Goal: Task Accomplishment & Management: Manage account settings

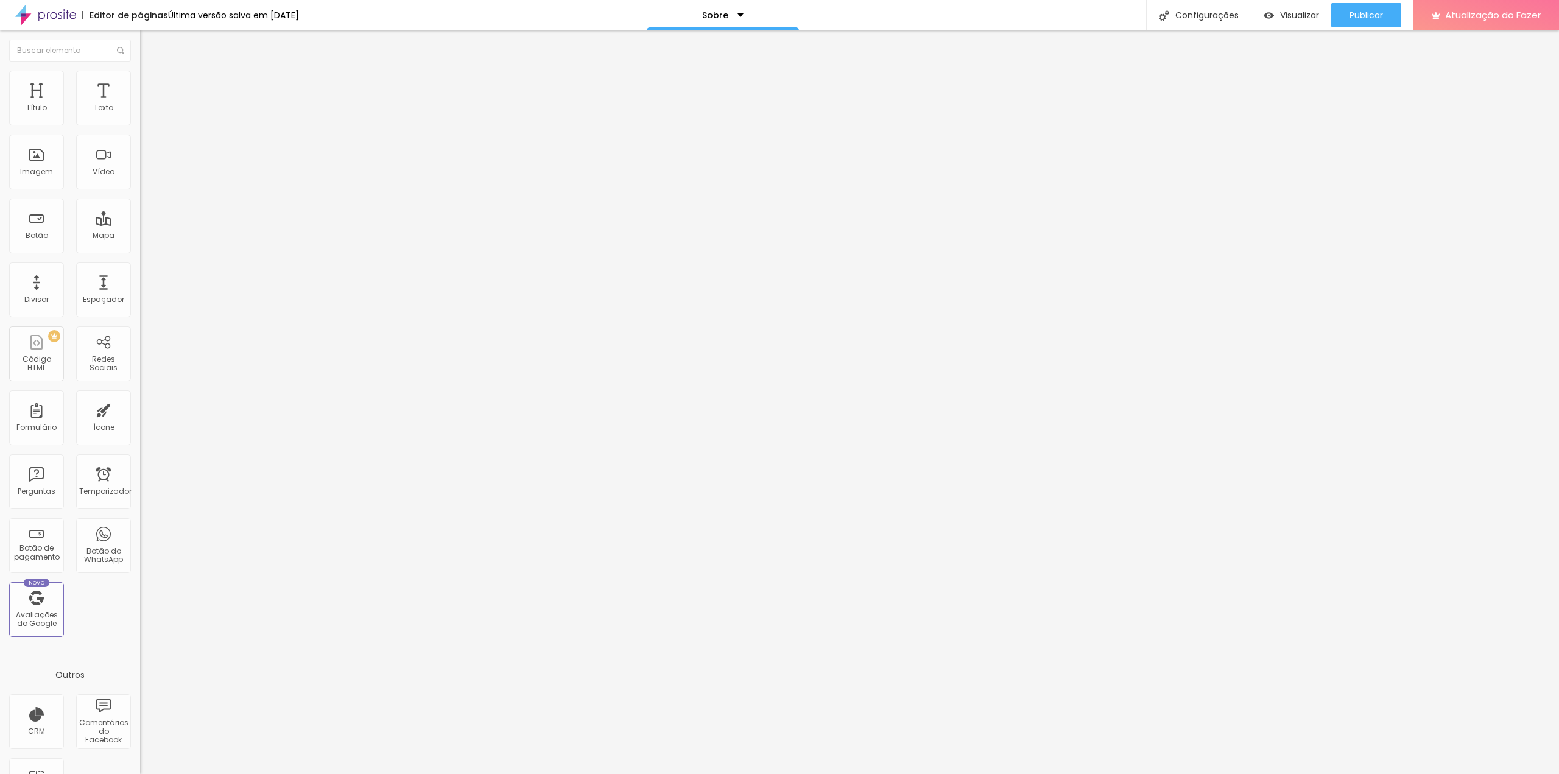
click at [140, 427] on img at bounding box center [210, 497] width 140 height 140
click at [151, 83] on font "Avançado" at bounding box center [171, 79] width 40 height 10
click at [151, 72] on font "Estilo" at bounding box center [160, 66] width 19 height 10
click at [140, 253] on img at bounding box center [144, 257] width 9 height 9
click at [140, 623] on img at bounding box center [144, 627] width 9 height 9
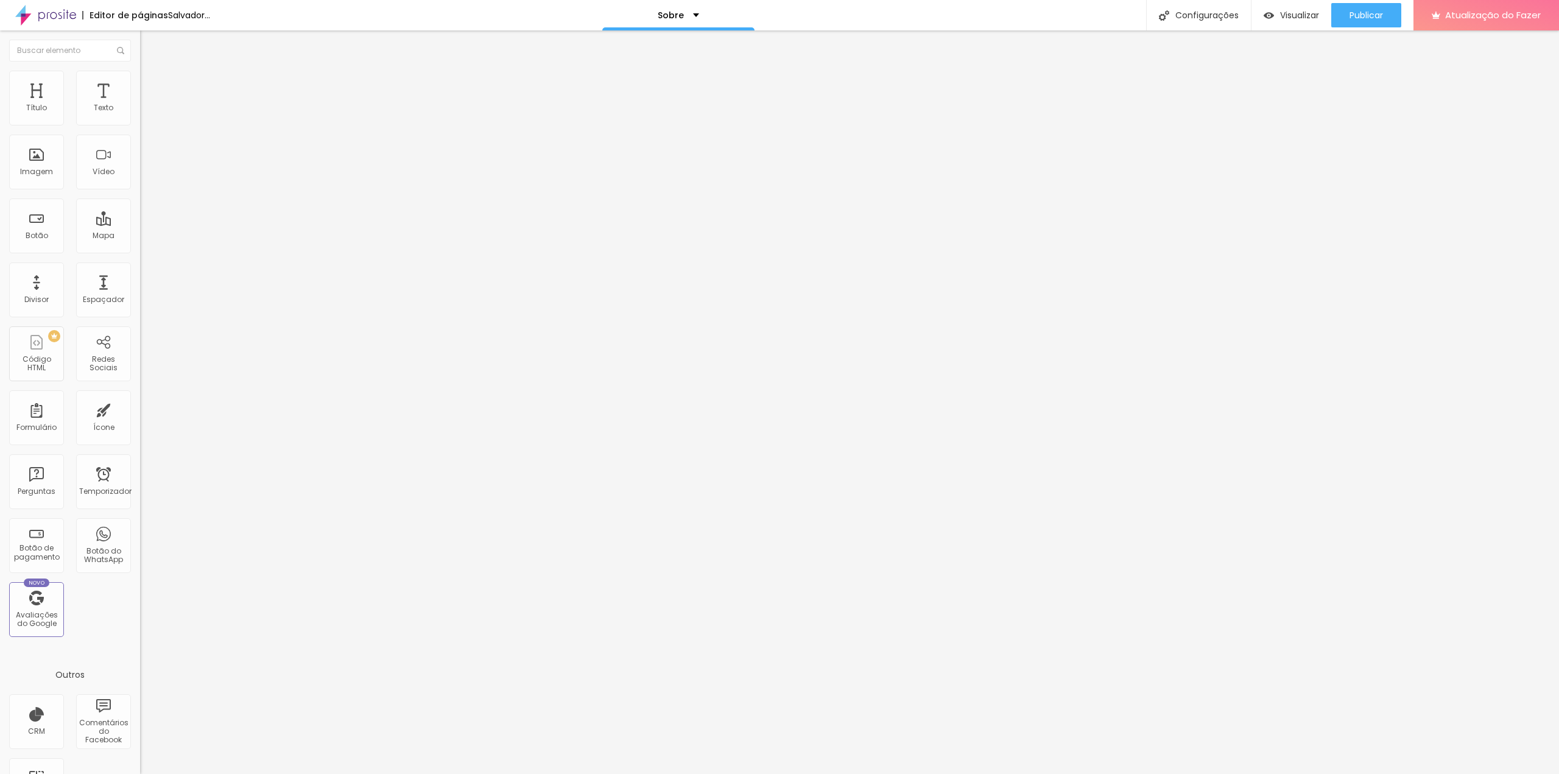
click at [140, 244] on font "Instagram" at bounding box center [160, 249] width 40 height 10
click at [140, 414] on input "https://" at bounding box center [213, 420] width 146 height 12
drag, startPoint x: 81, startPoint y: 196, endPoint x: 0, endPoint y: 188, distance: 81.4
click at [140, 188] on div "Instagram Rede social Facebook Endereço URL https:// Abrir em uma nova aba + Ad…" at bounding box center [210, 299] width 140 height 409
paste input "www.instagram.com/eriksalles/"
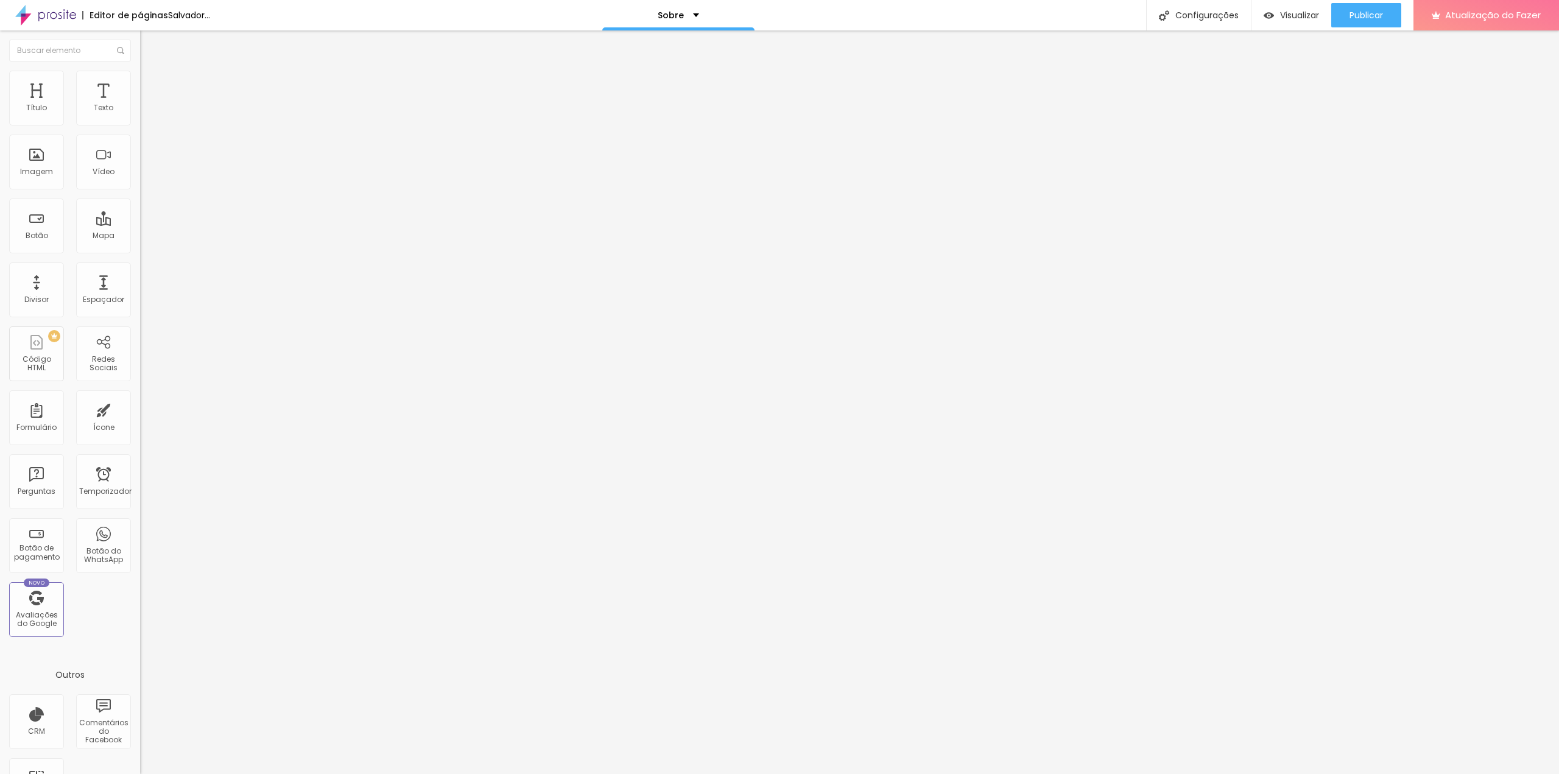
drag, startPoint x: 110, startPoint y: 192, endPoint x: 0, endPoint y: 183, distance: 110.6
click at [140, 183] on div "Instagram Rede social Facebook Endereço URL https://www.instagram.com/eriksalle…" at bounding box center [210, 299] width 140 height 409
type input "[URL][DOMAIN_NAME]"
click at [751, 15] on div "Sobre" at bounding box center [678, 15] width 152 height 30
click at [675, 53] on link "Sobre" at bounding box center [661, 46] width 27 height 13
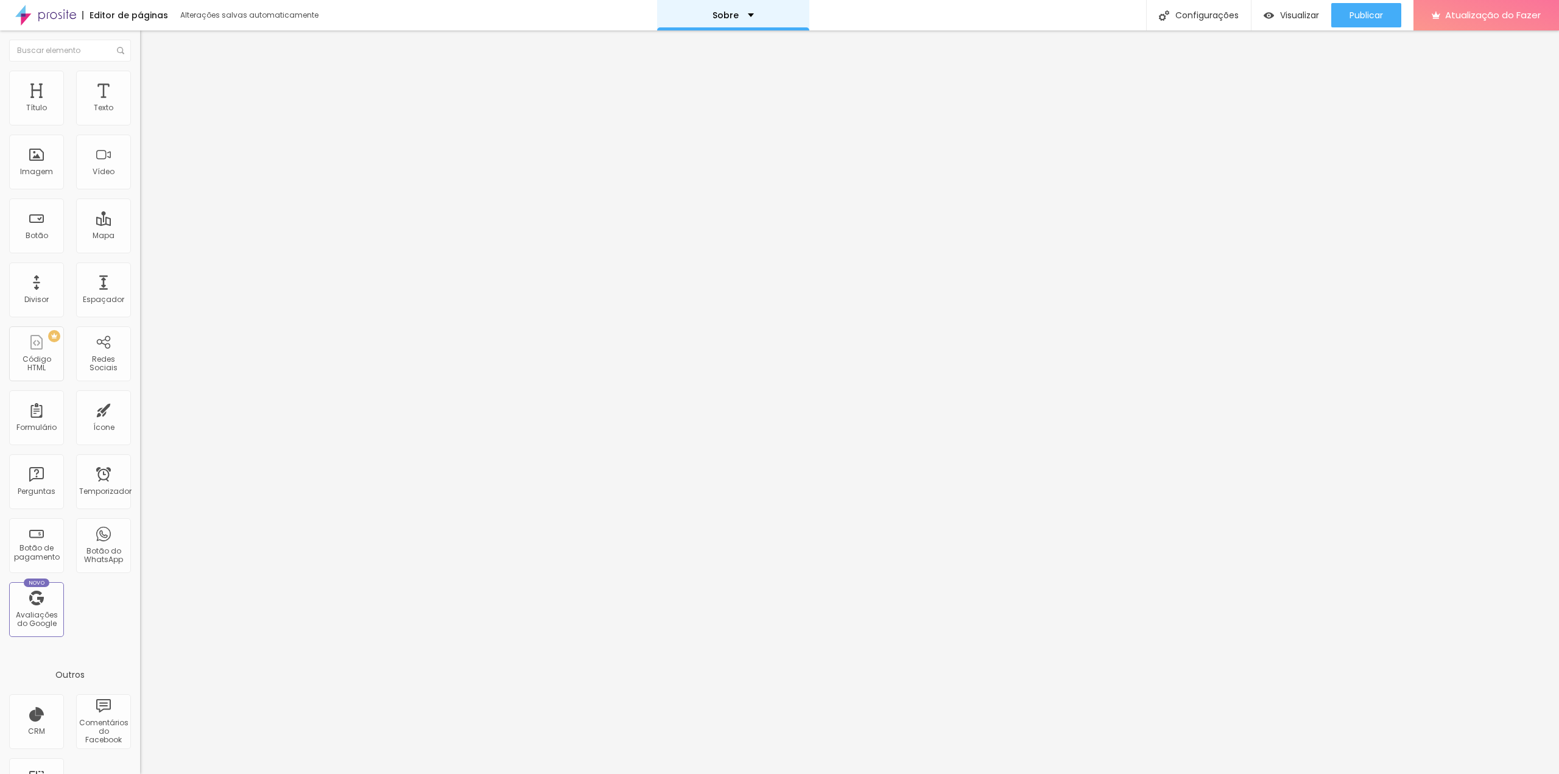
click at [746, 10] on div "Sobre" at bounding box center [733, 15] width 152 height 30
click at [140, 623] on img at bounding box center [144, 627] width 9 height 9
click at [751, 21] on div "Sobre" at bounding box center [733, 15] width 152 height 30
click at [693, 43] on link "Contatos" at bounding box center [670, 37] width 44 height 13
click at [1354, 12] on font "Publicar" at bounding box center [1365, 15] width 33 height 12
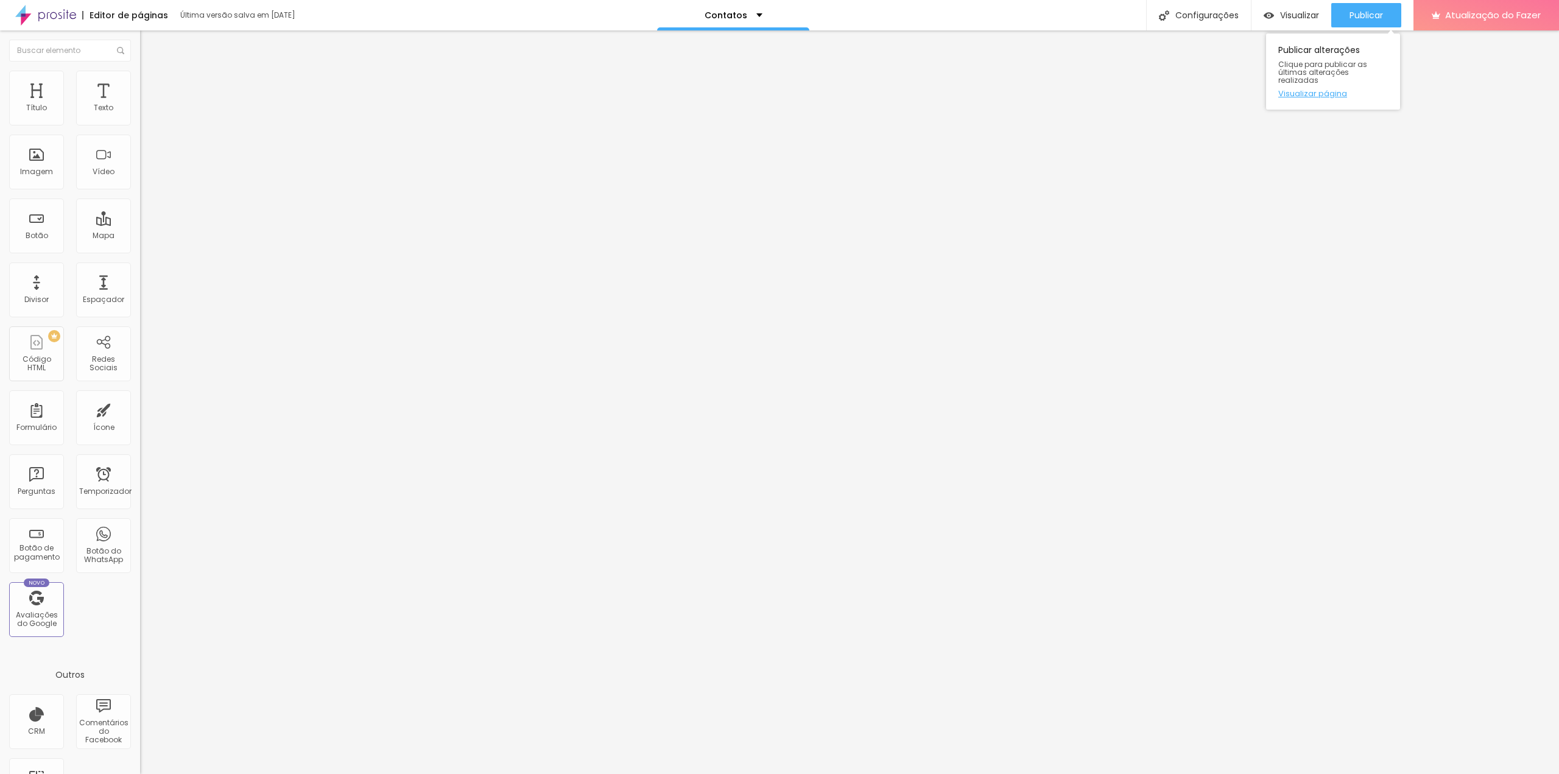
click at [1318, 88] on font "Visualizar página" at bounding box center [1312, 94] width 69 height 12
click at [147, 105] on font "Trocar imagem" at bounding box center [176, 99] width 59 height 10
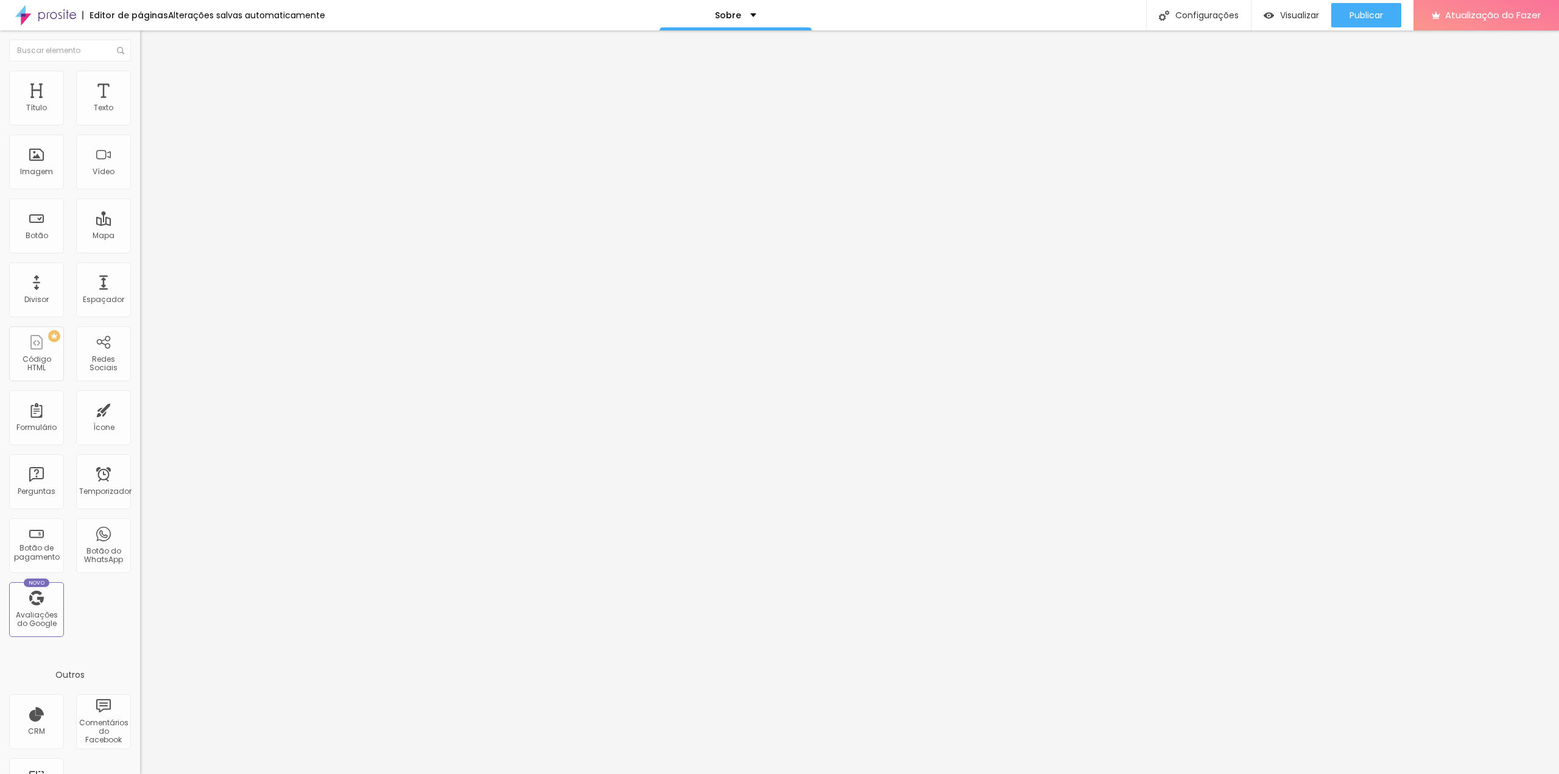
click at [140, 77] on img at bounding box center [145, 76] width 11 height 11
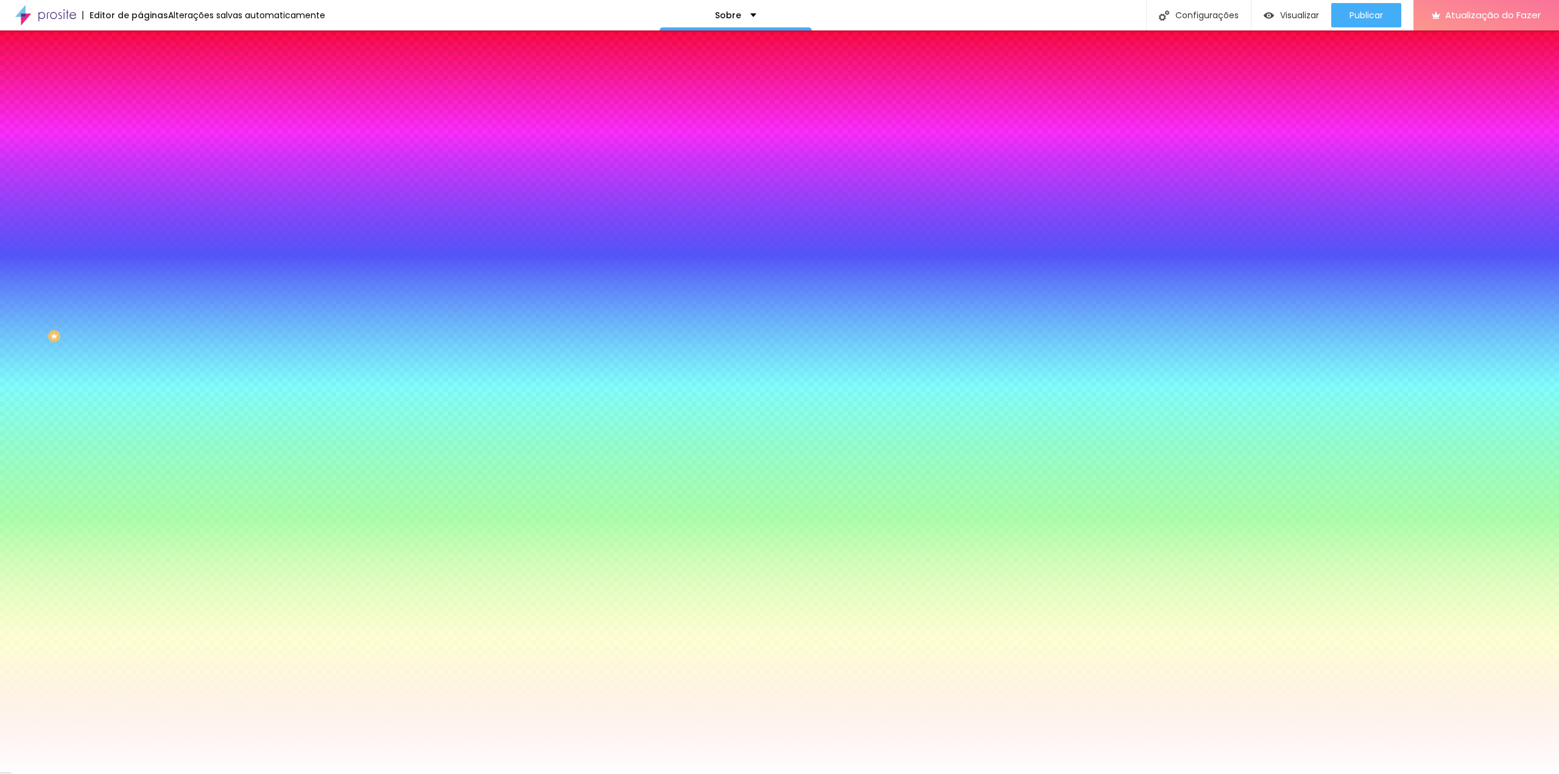
click at [140, 83] on img at bounding box center [145, 88] width 11 height 11
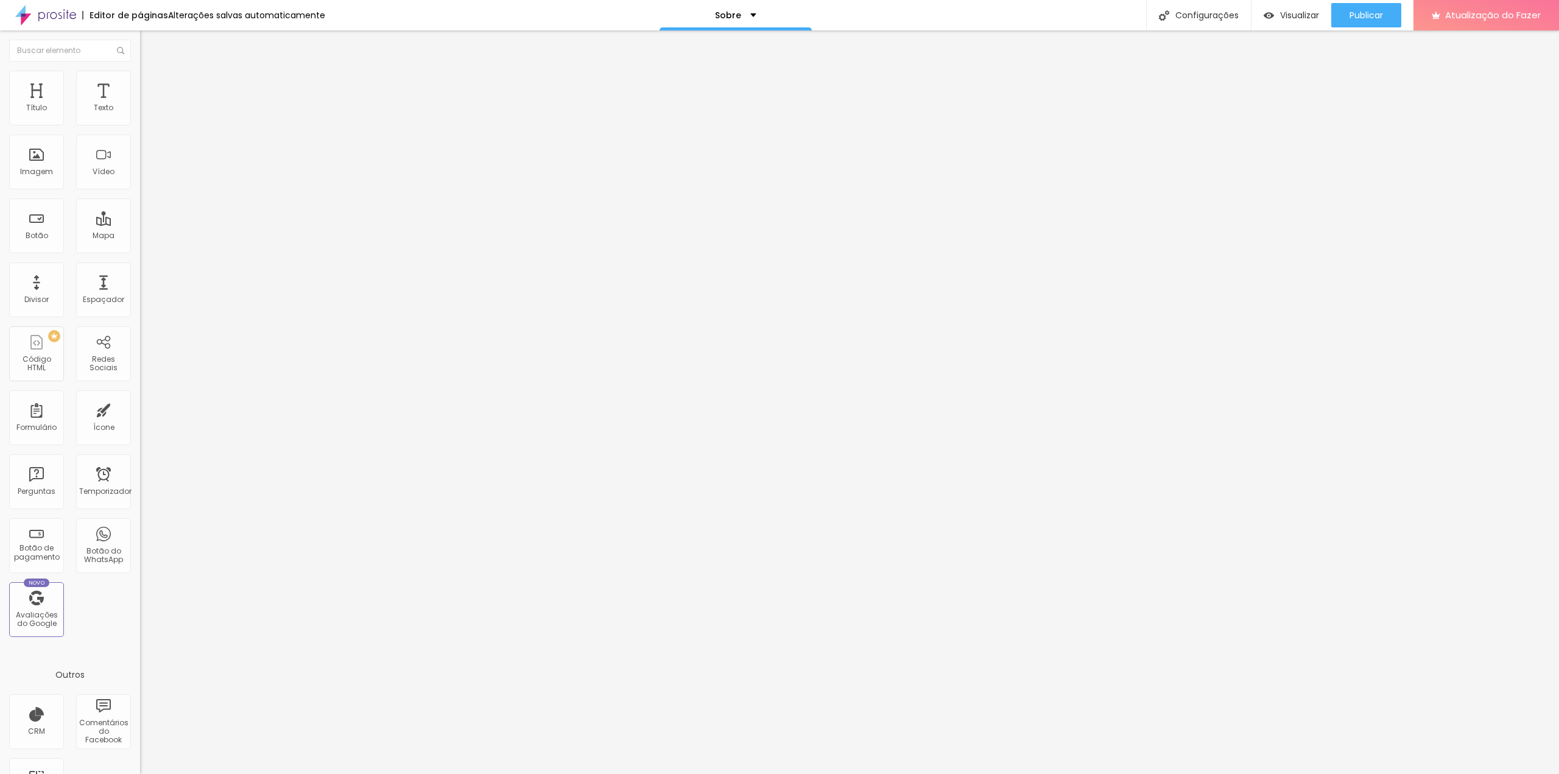
type input "181"
type input "176"
type input "171"
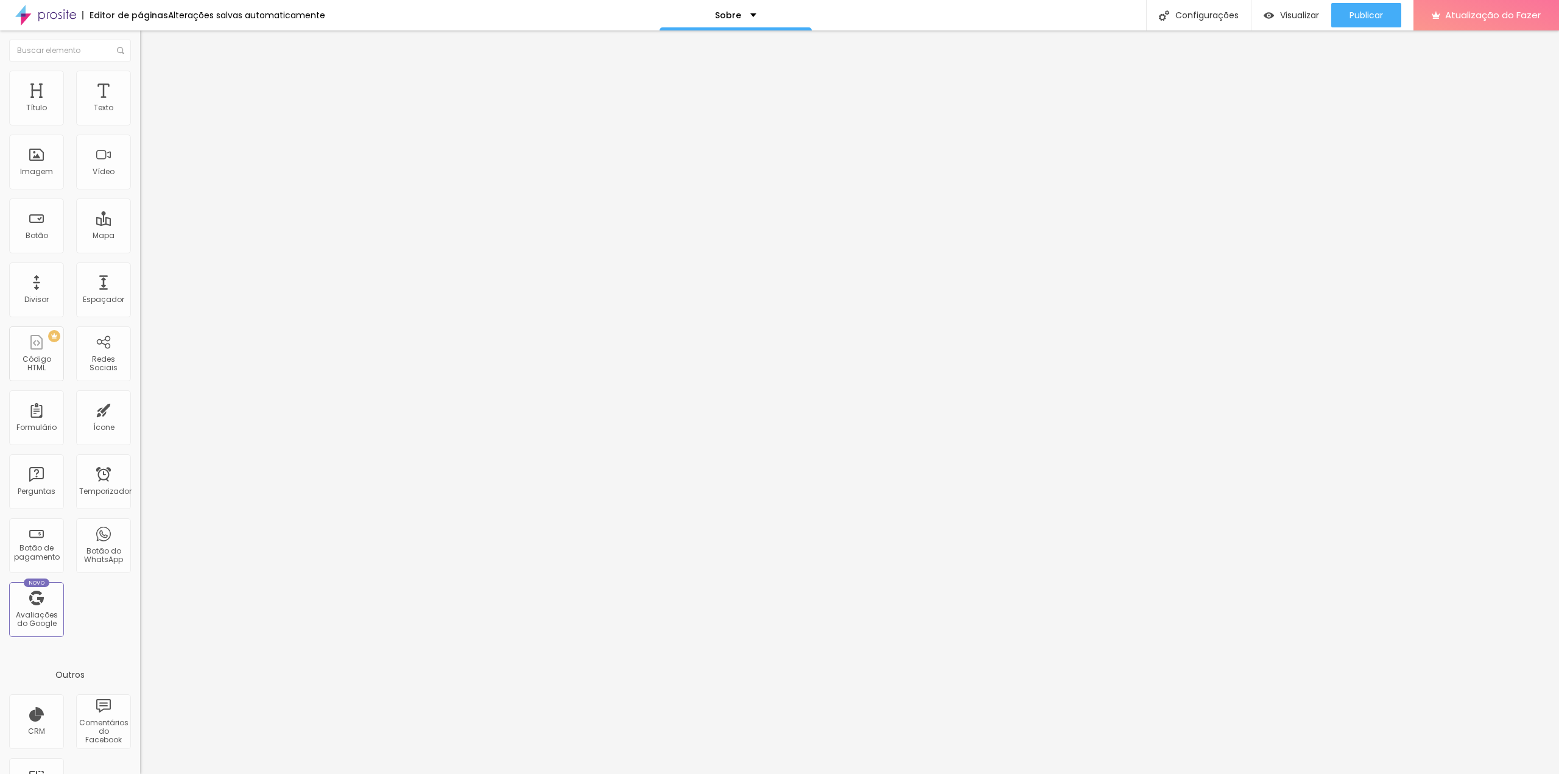
type input "171"
type input "165"
type input "160"
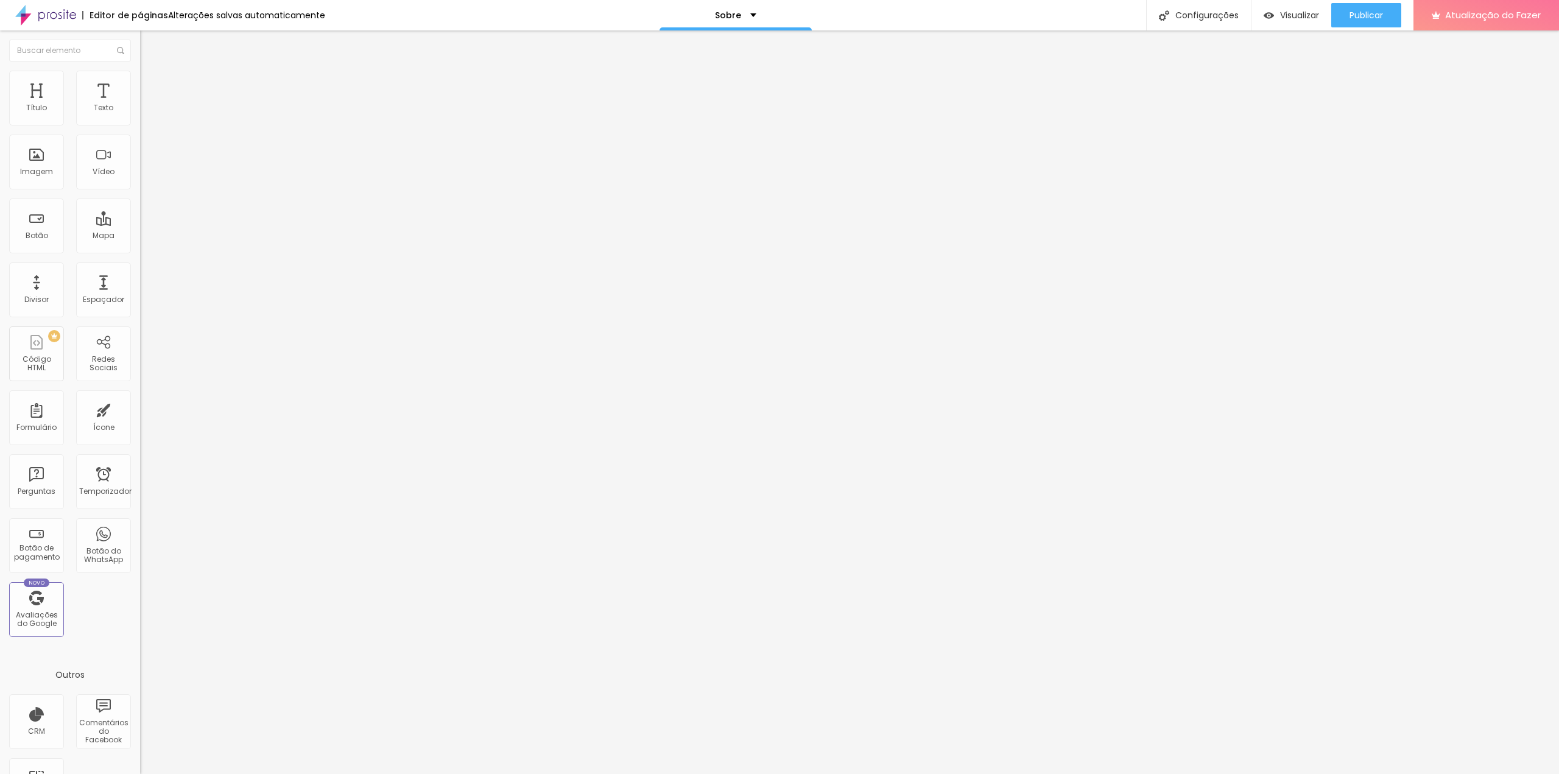
type input "155"
type input "150"
type input "144"
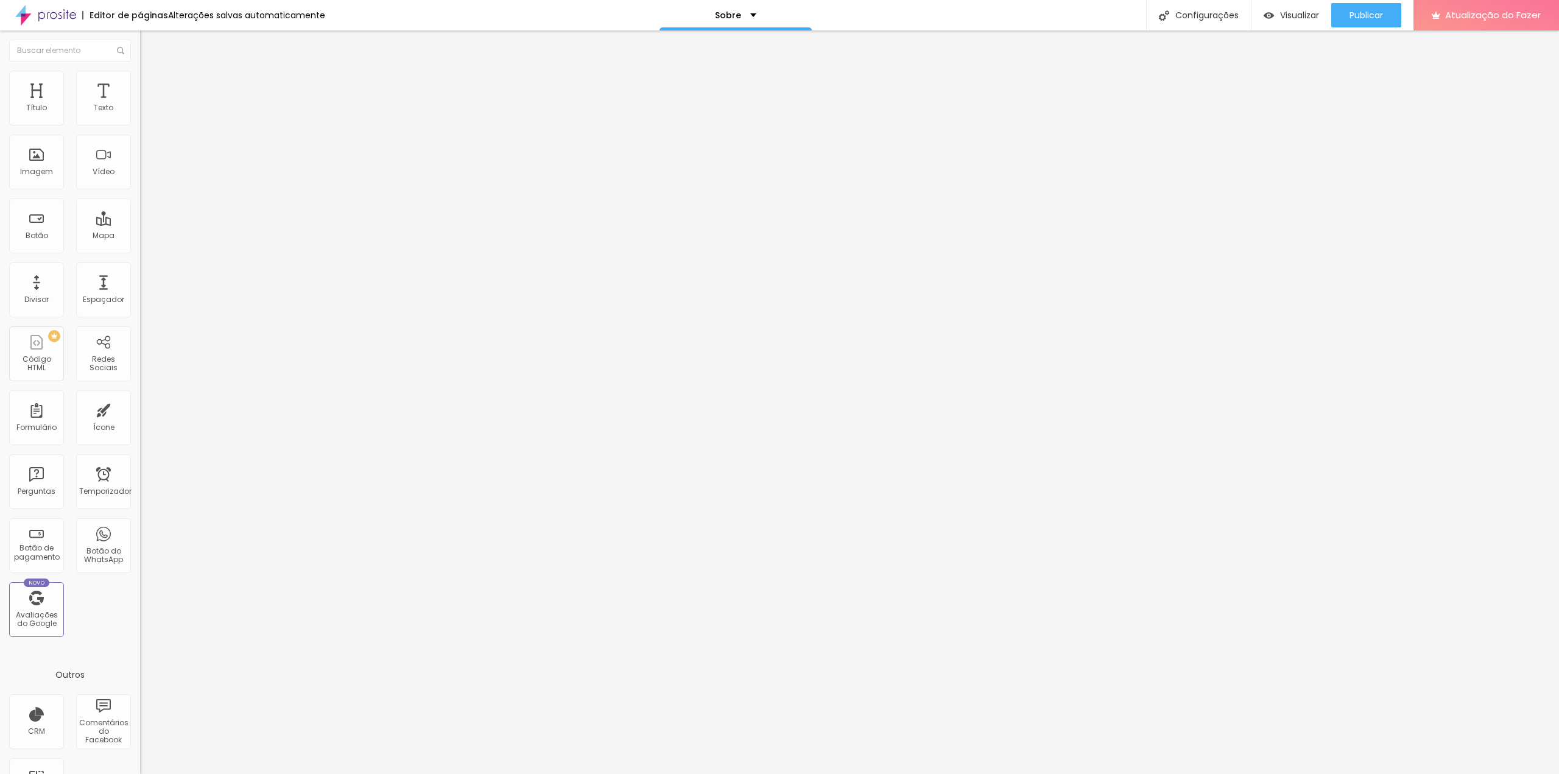
type input "144"
type input "139"
type input "134"
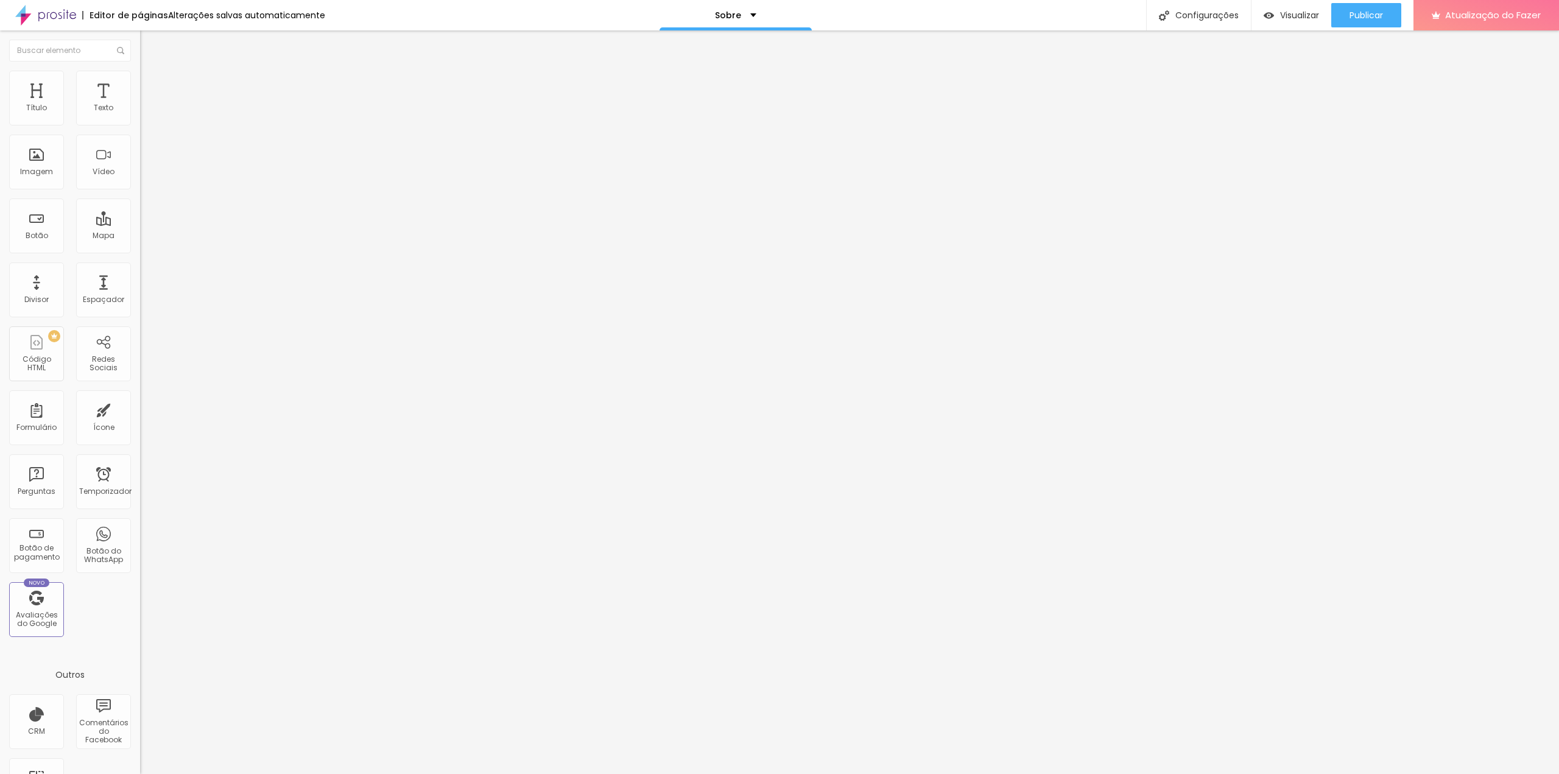
type input "129"
type input "123"
type input "118"
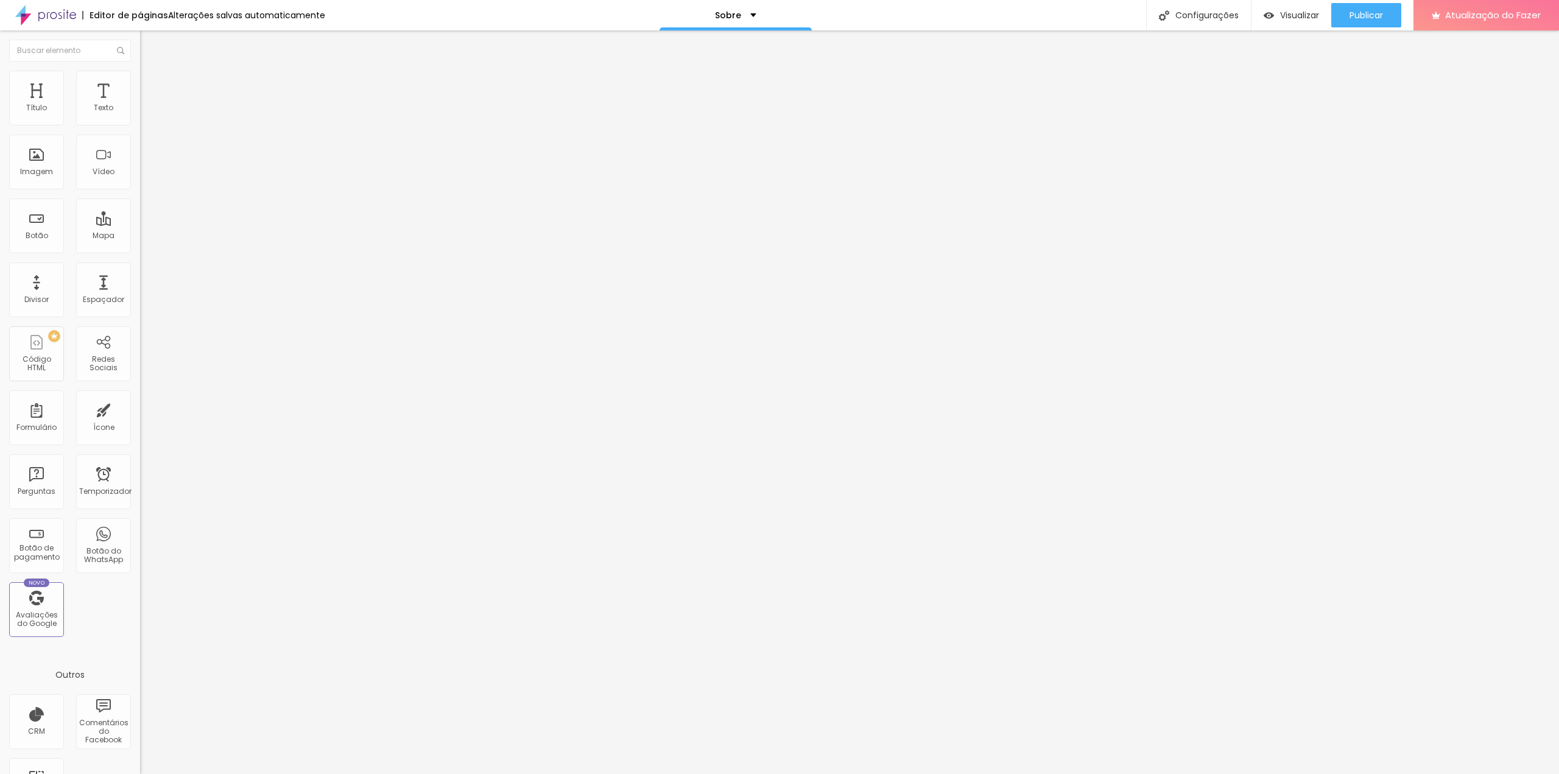
type input "118"
type input "113"
type input "108"
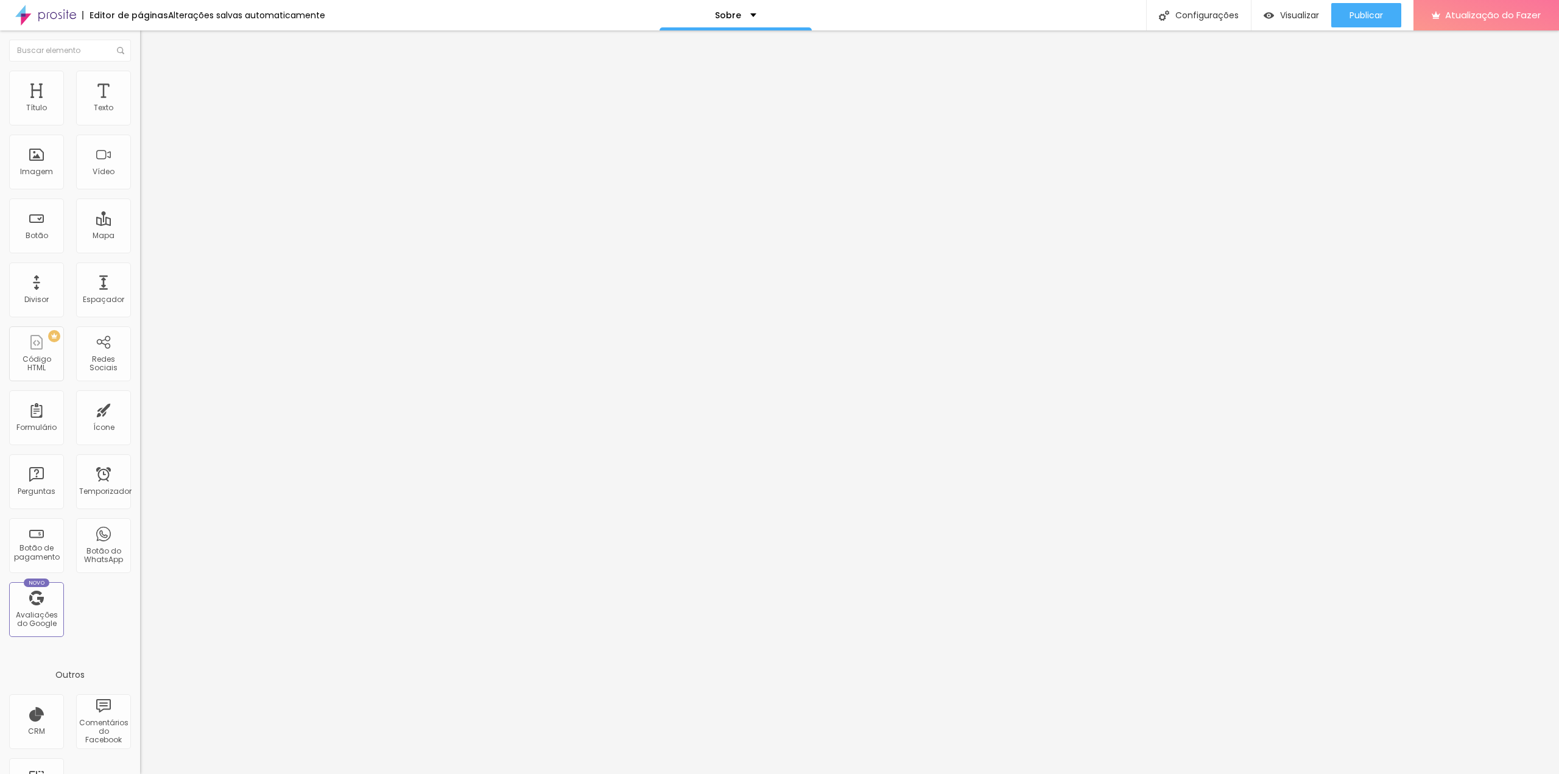
type input "102"
type input "97"
type input "92"
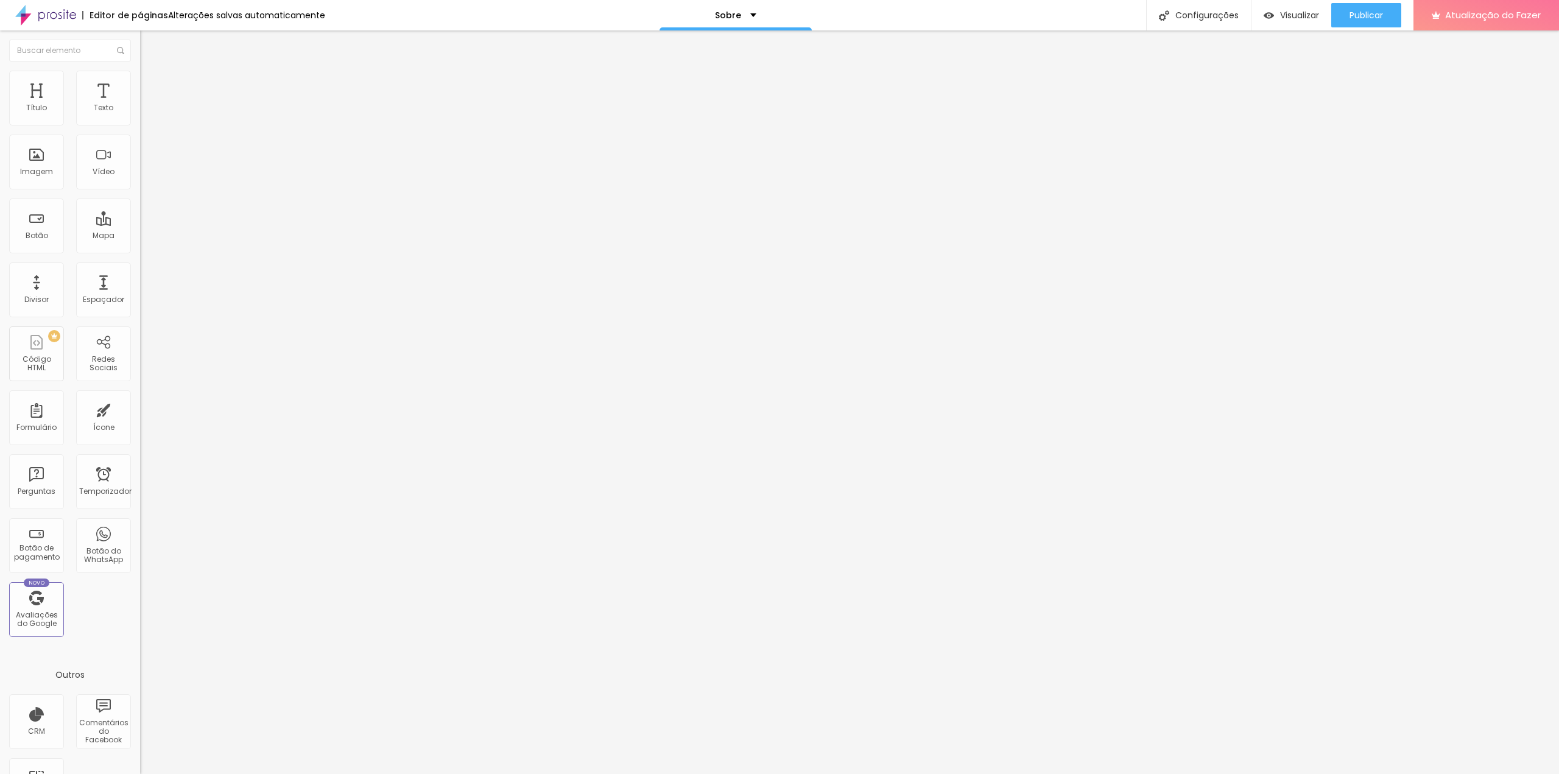
type input "92"
type input "86"
type input "81"
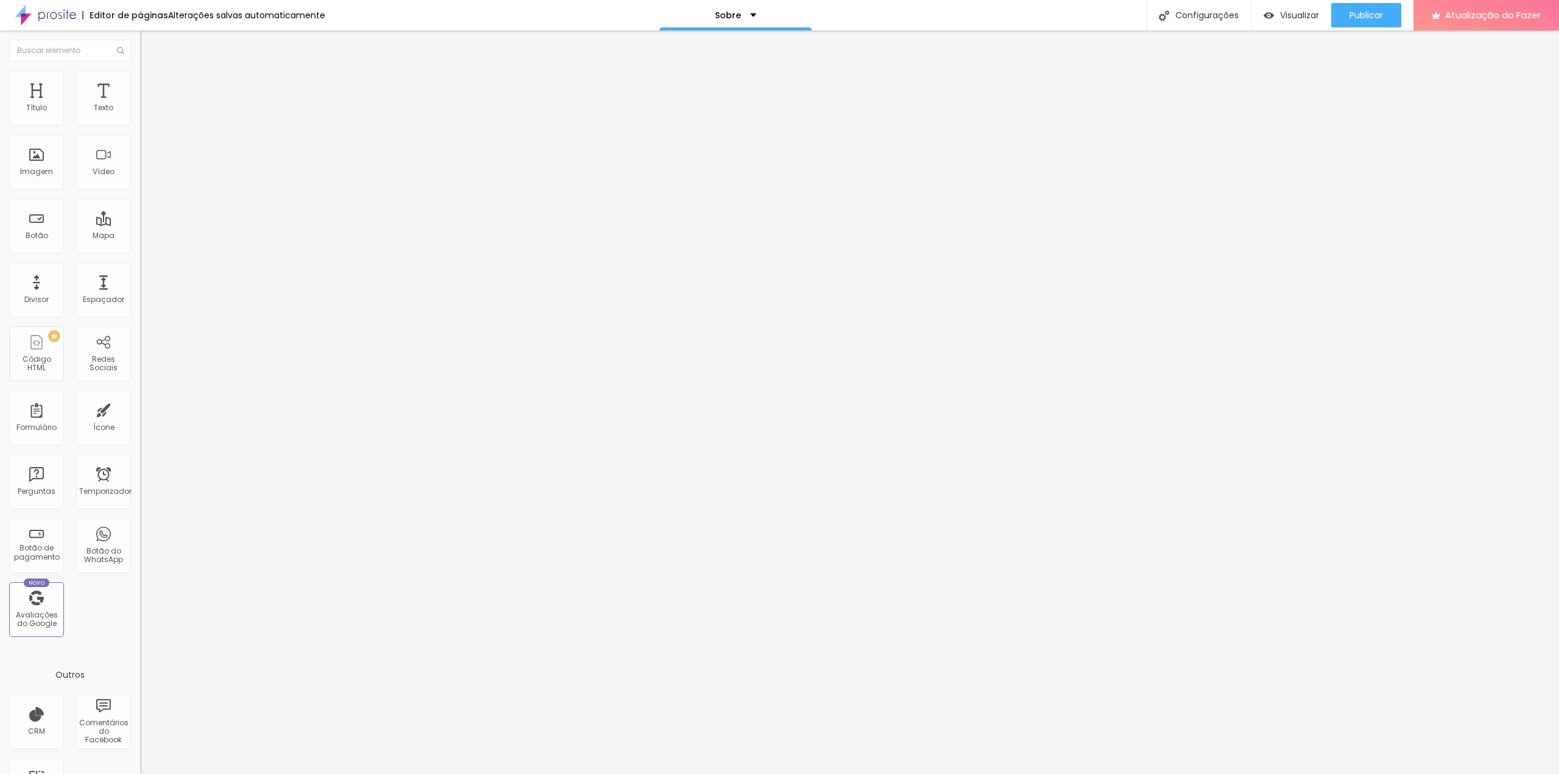
type input "76"
type input "71"
type input "65"
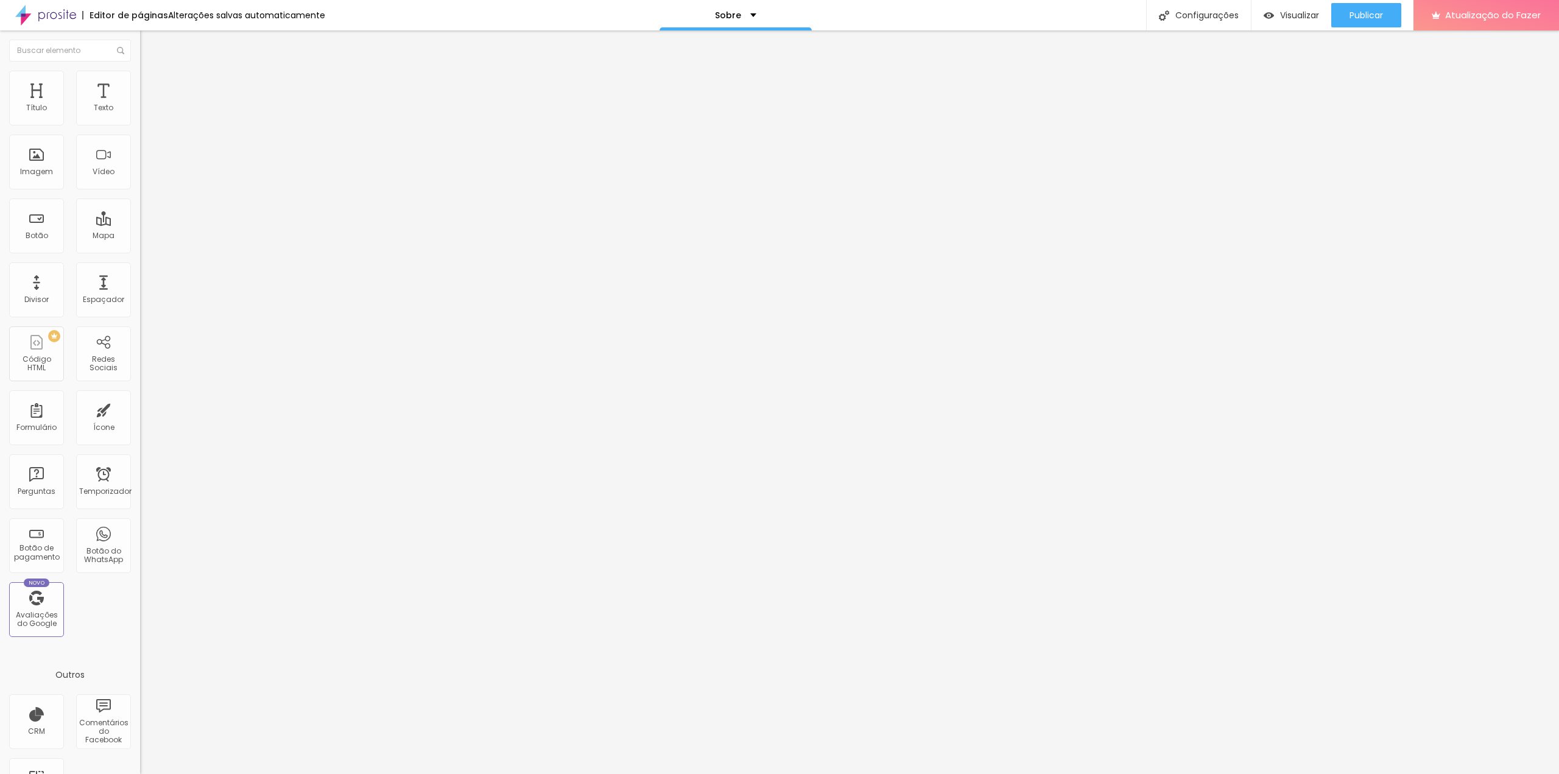
type input "65"
type input "60"
type input "55"
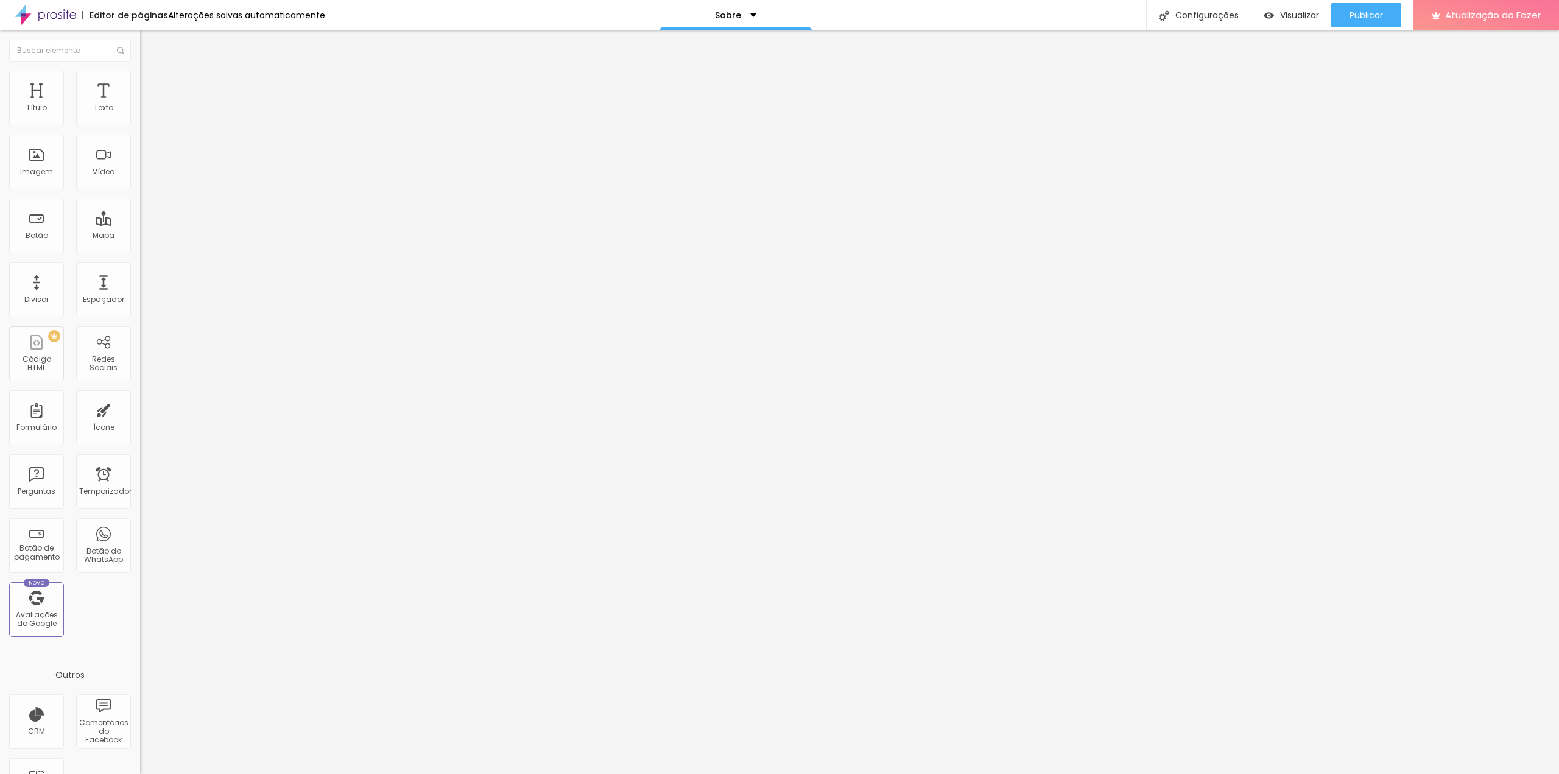
type input "50"
type input "44"
type input "39"
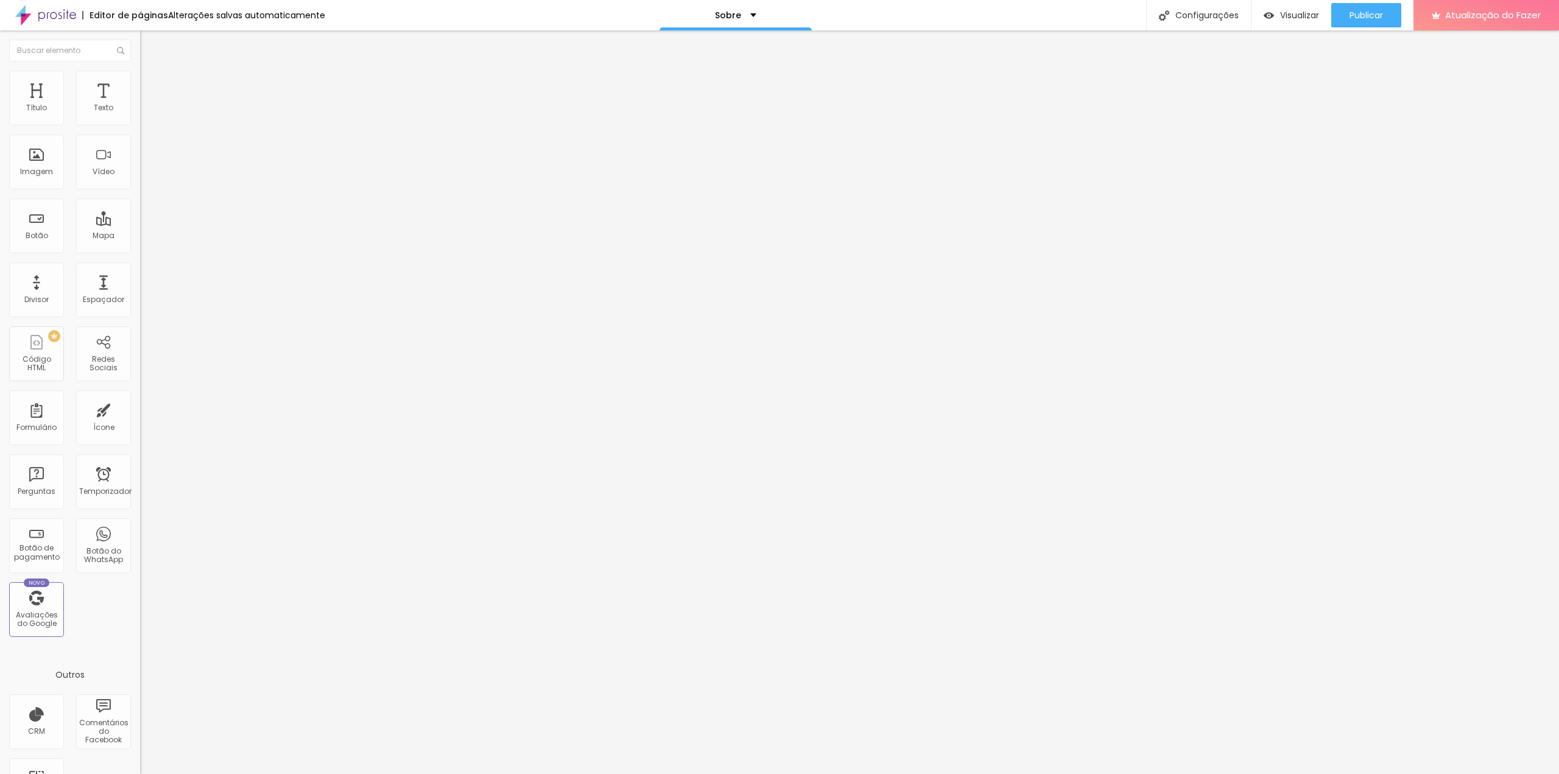
type input "39"
type input "34"
type input "28"
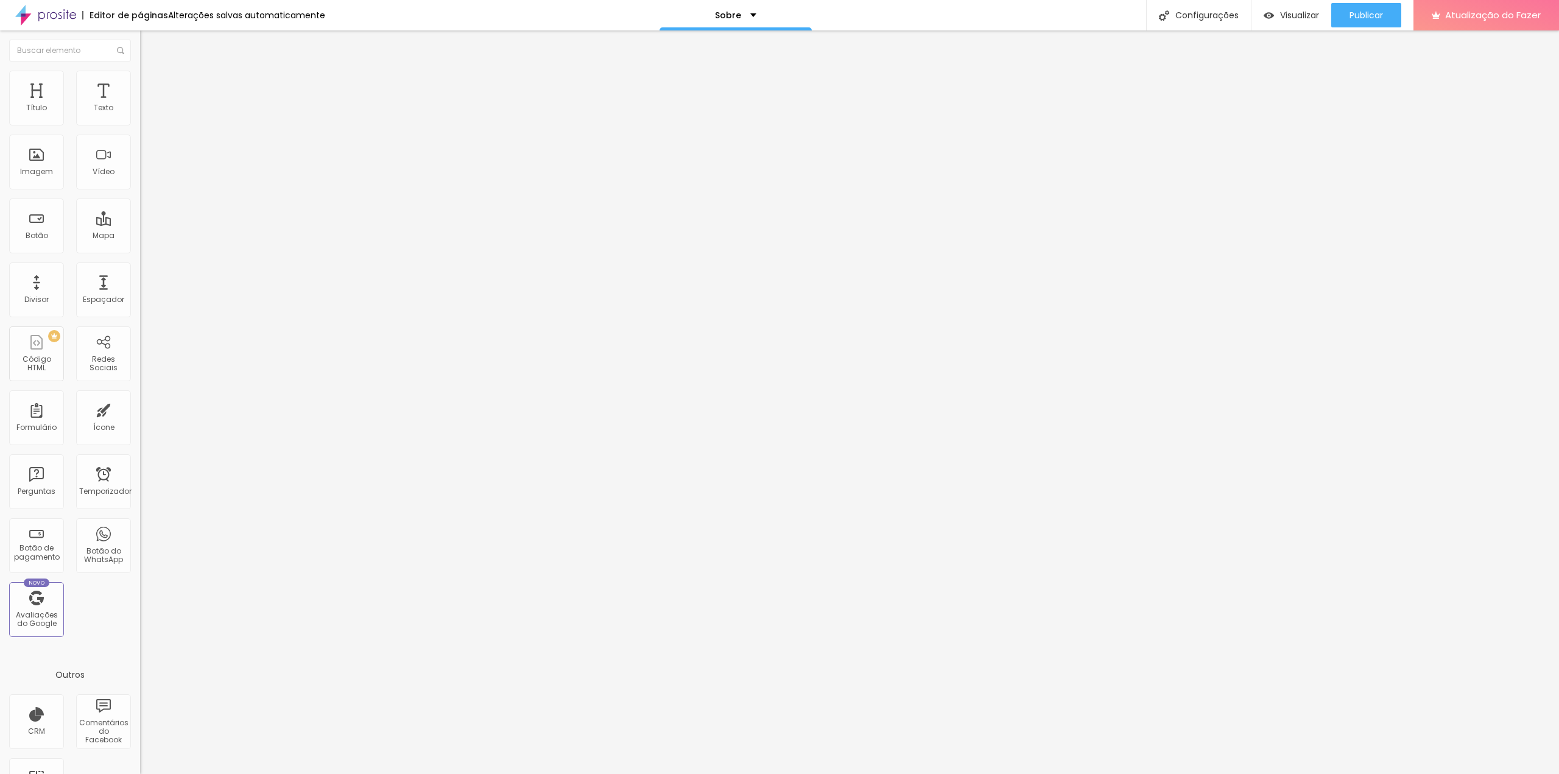
type input "23"
type input "18"
type input "13"
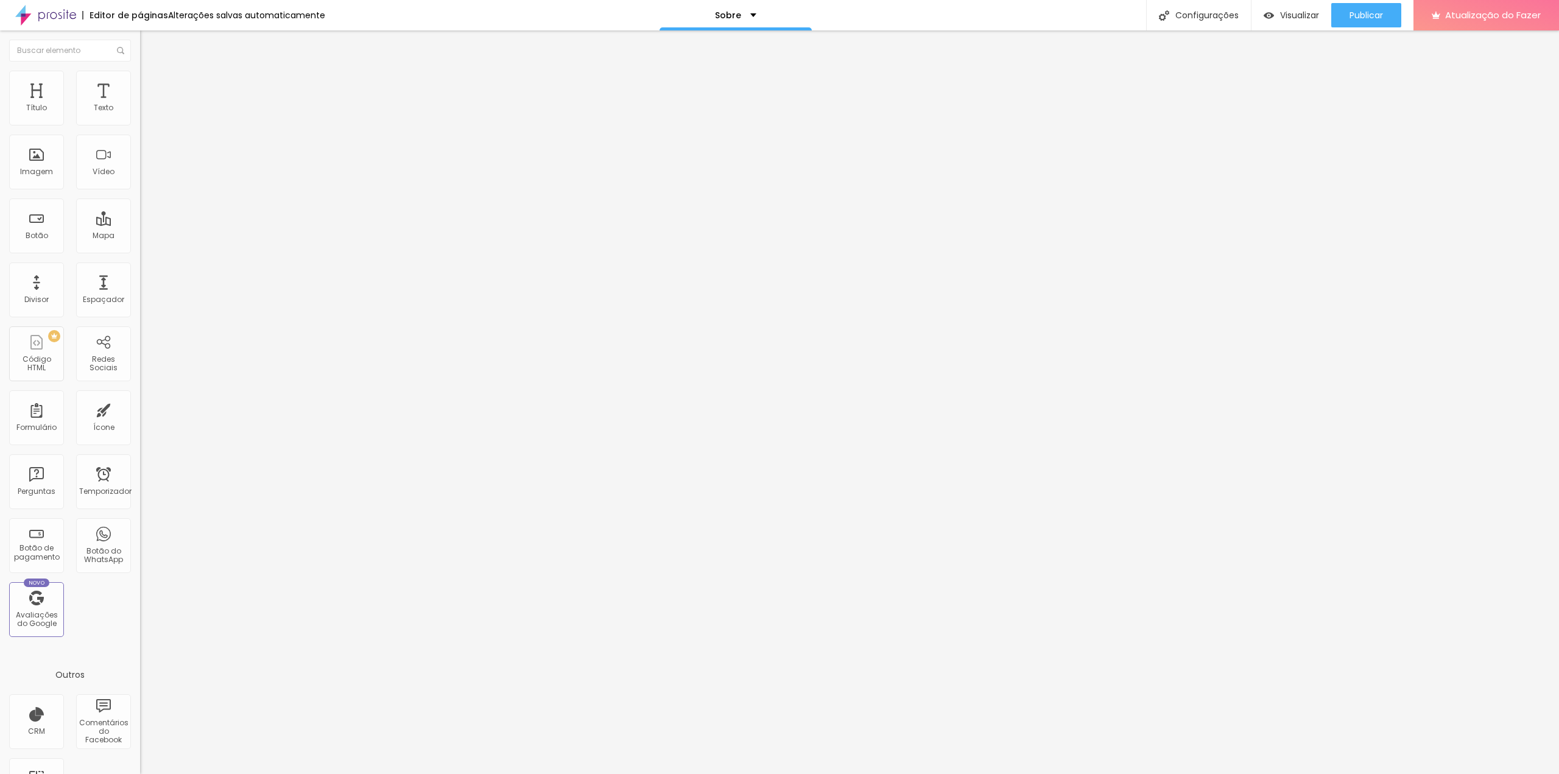
type input "13"
type input "7"
type input "2"
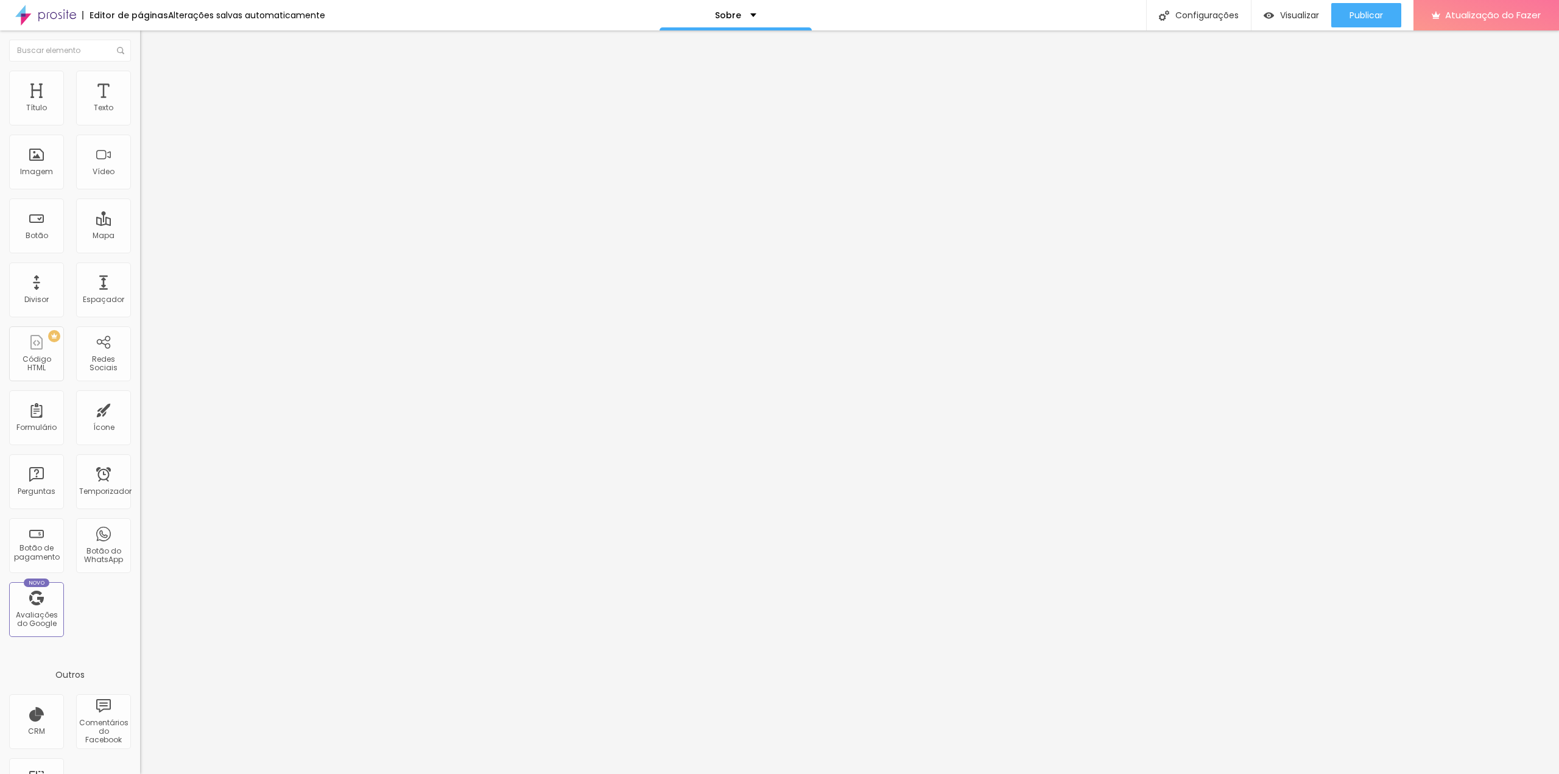
type input "0"
drag, startPoint x: 49, startPoint y: 144, endPoint x: 23, endPoint y: 140, distance: 26.4
type input "0"
click at [140, 409] on input "range" at bounding box center [179, 414] width 79 height 10
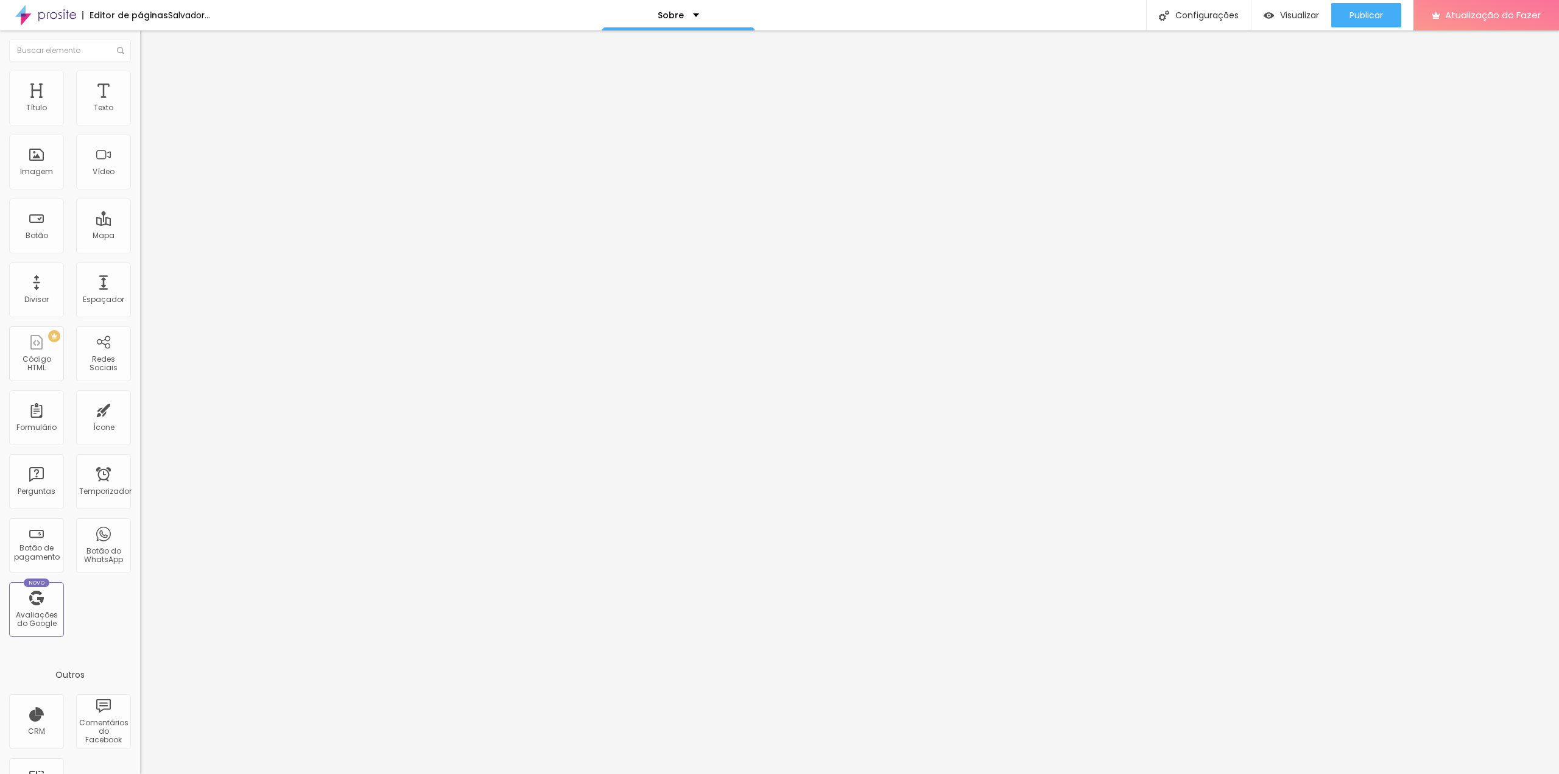
click at [168, 43] on font "Editar nulo" at bounding box center [190, 44] width 44 height 12
click at [199, 15] on font "Salvador..." at bounding box center [189, 15] width 42 height 12
click at [1070, 773] on div at bounding box center [779, 786] width 1559 height 11
click at [1355, 12] on font "Publicar" at bounding box center [1365, 15] width 33 height 12
click at [1368, 18] on font "Publicar" at bounding box center [1365, 15] width 33 height 12
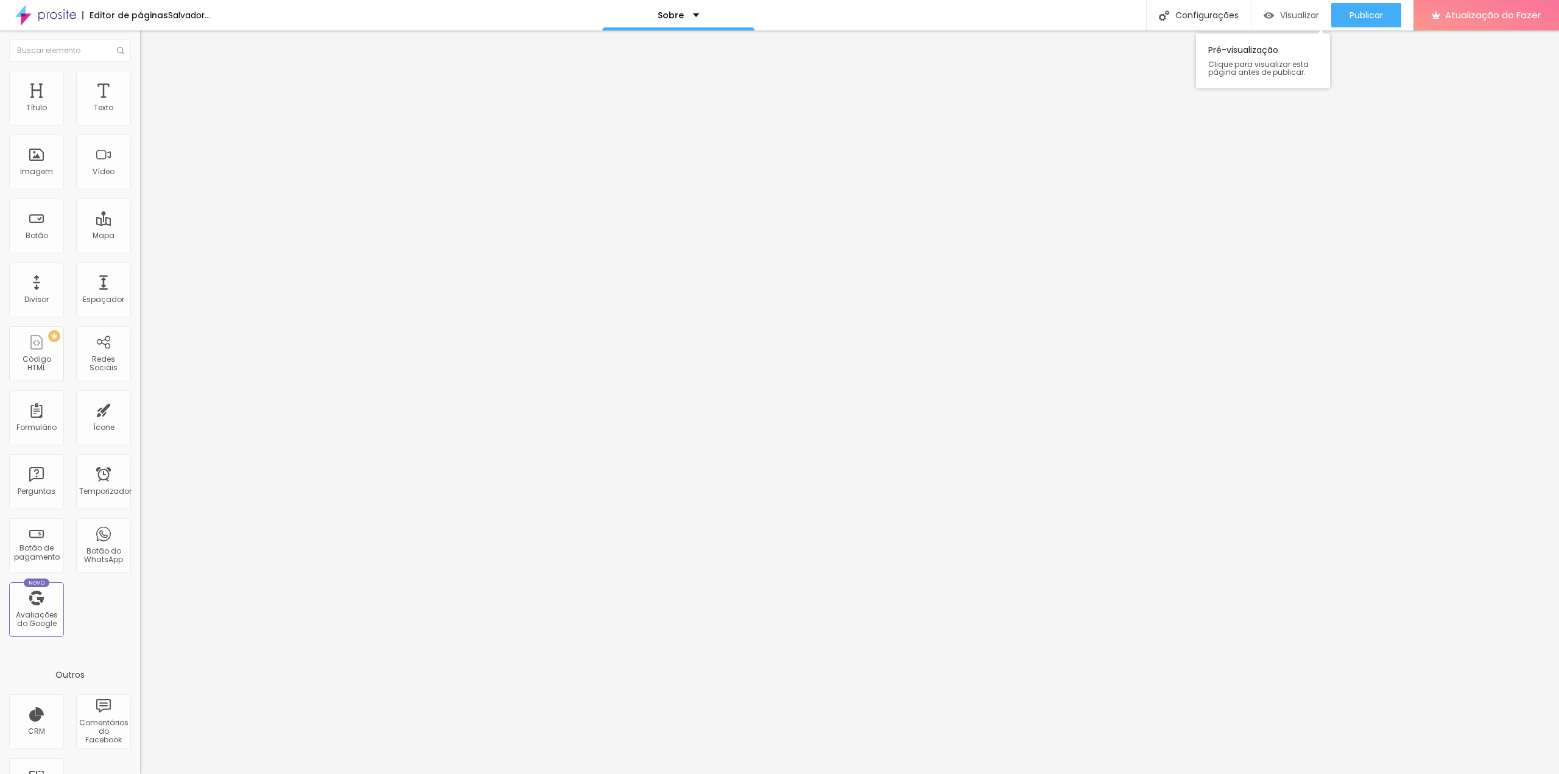
click at [1286, 10] on font "Visualizar" at bounding box center [1299, 15] width 39 height 12
click at [140, 83] on img at bounding box center [145, 88] width 11 height 11
type input "9"
type input "8"
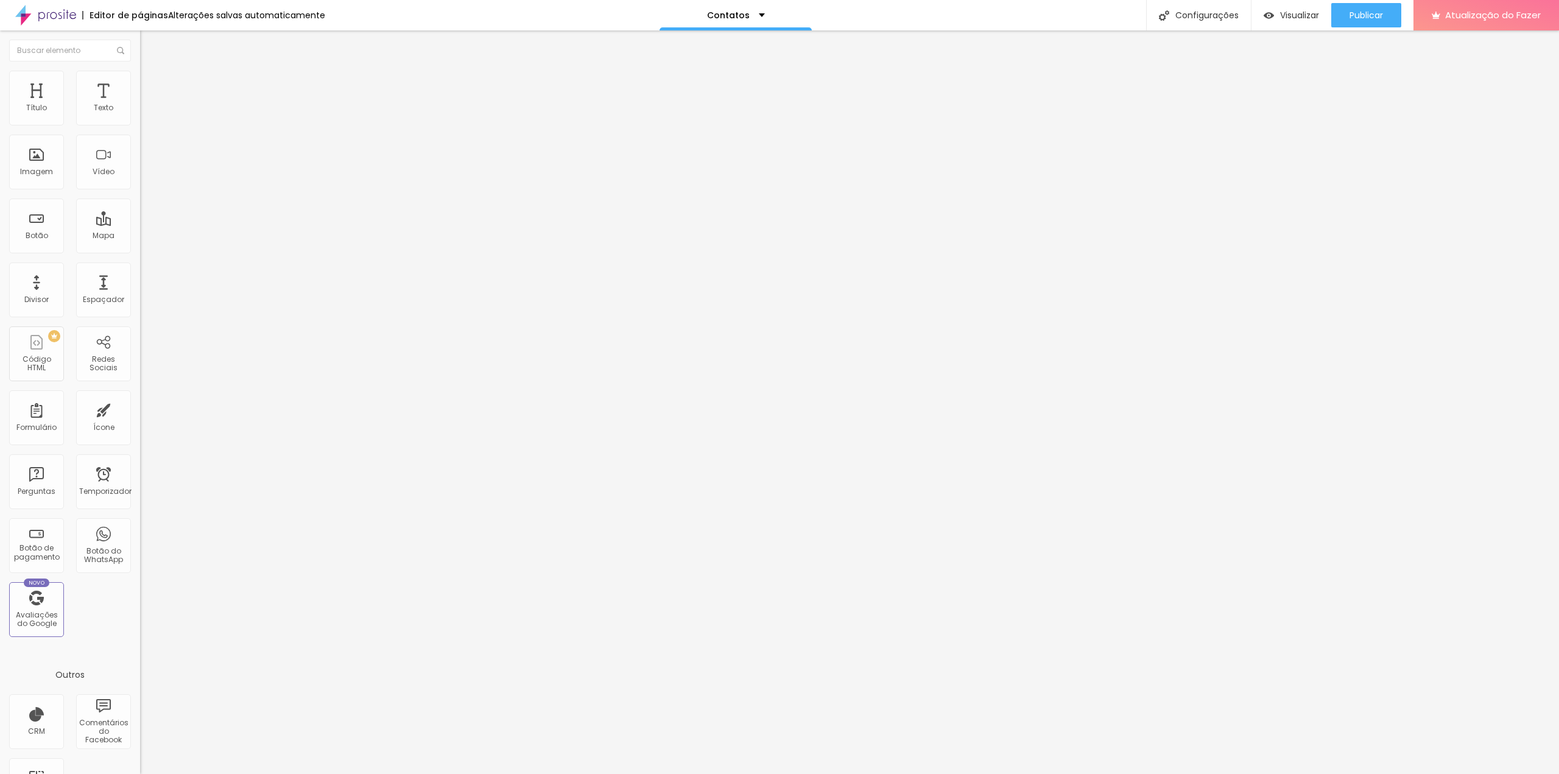
type input "8"
type input "7"
type input "6"
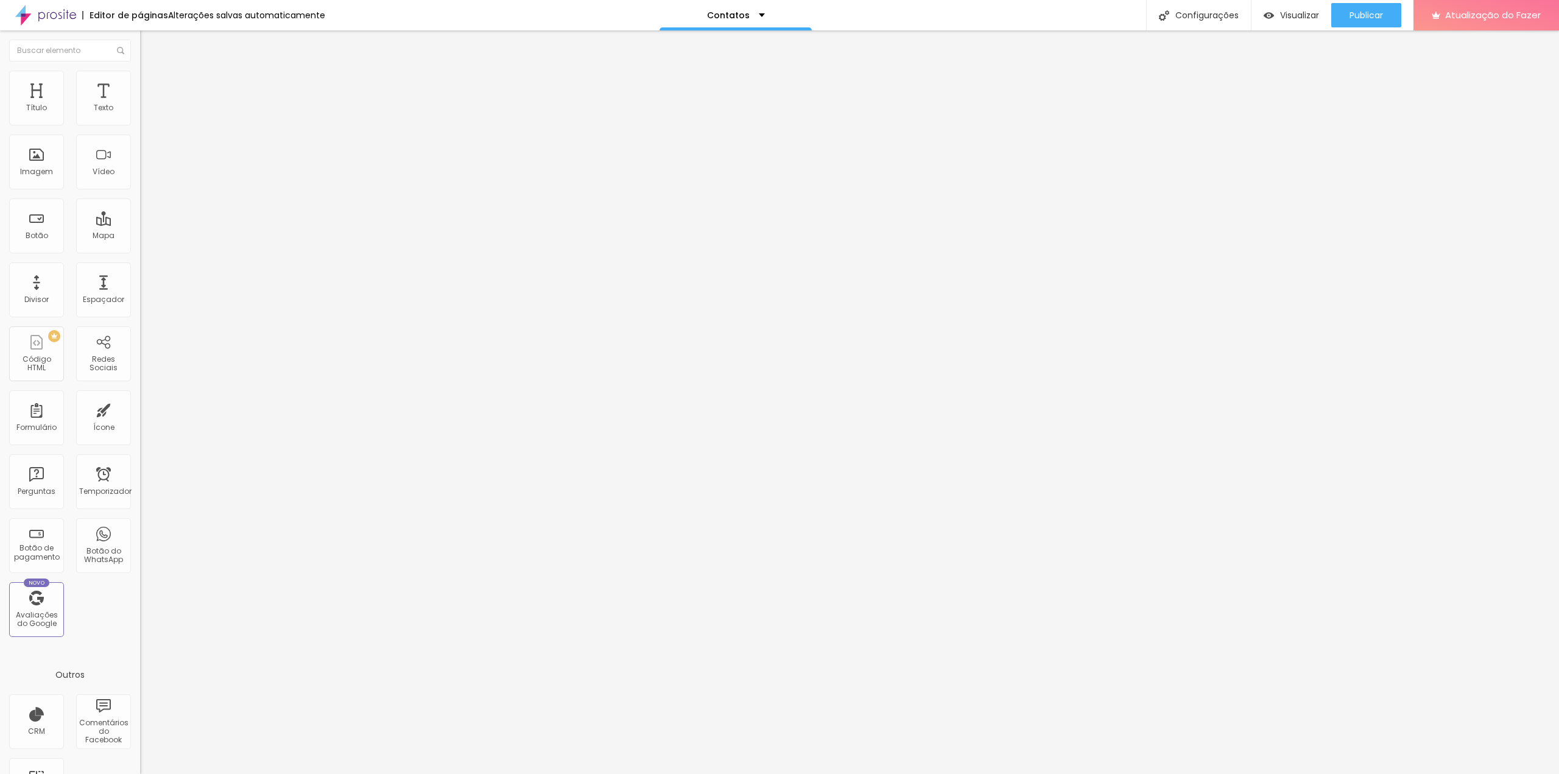
type input "5"
type input "4"
type input "3"
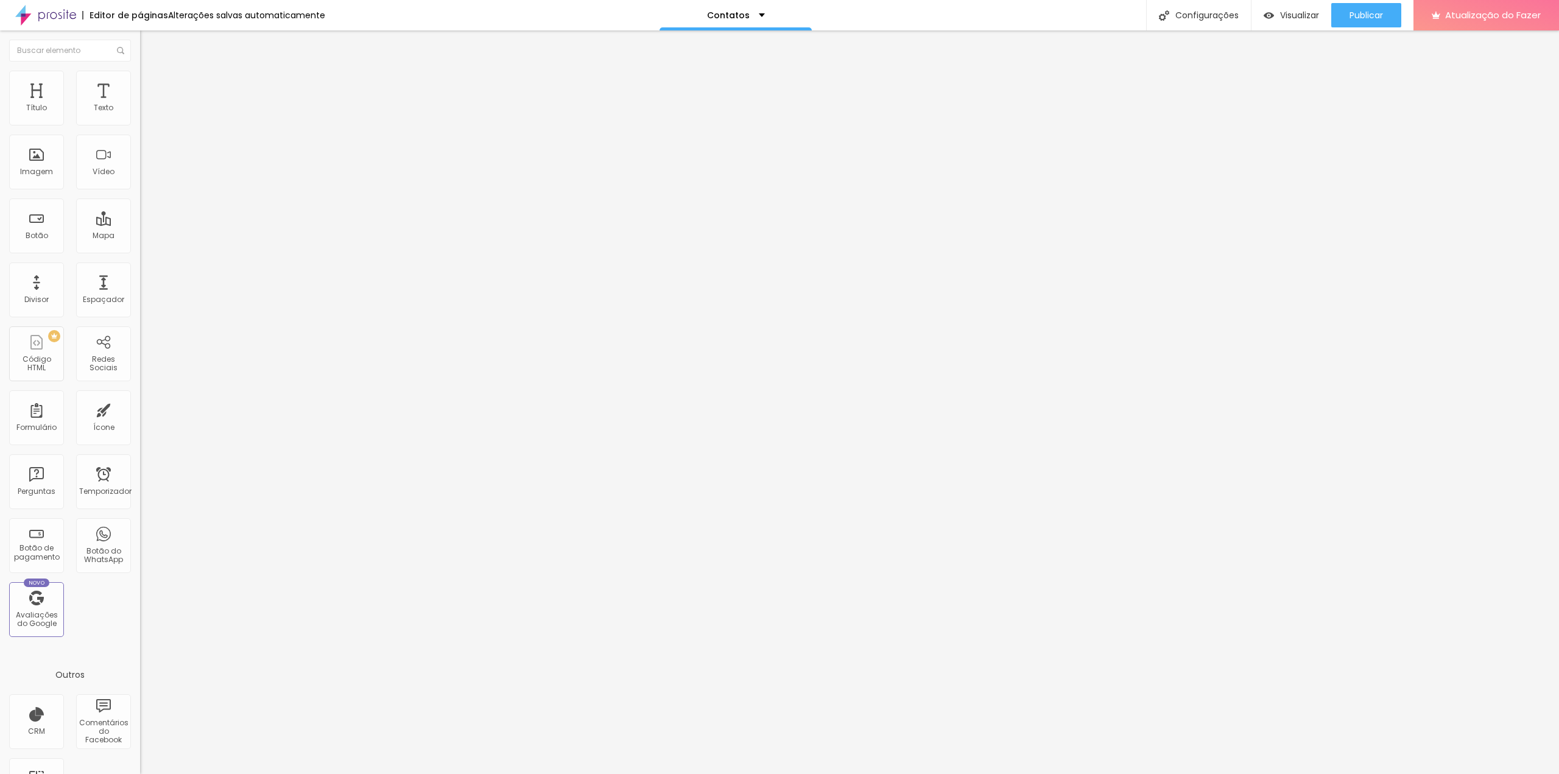
type input "3"
type input "2"
type input "1"
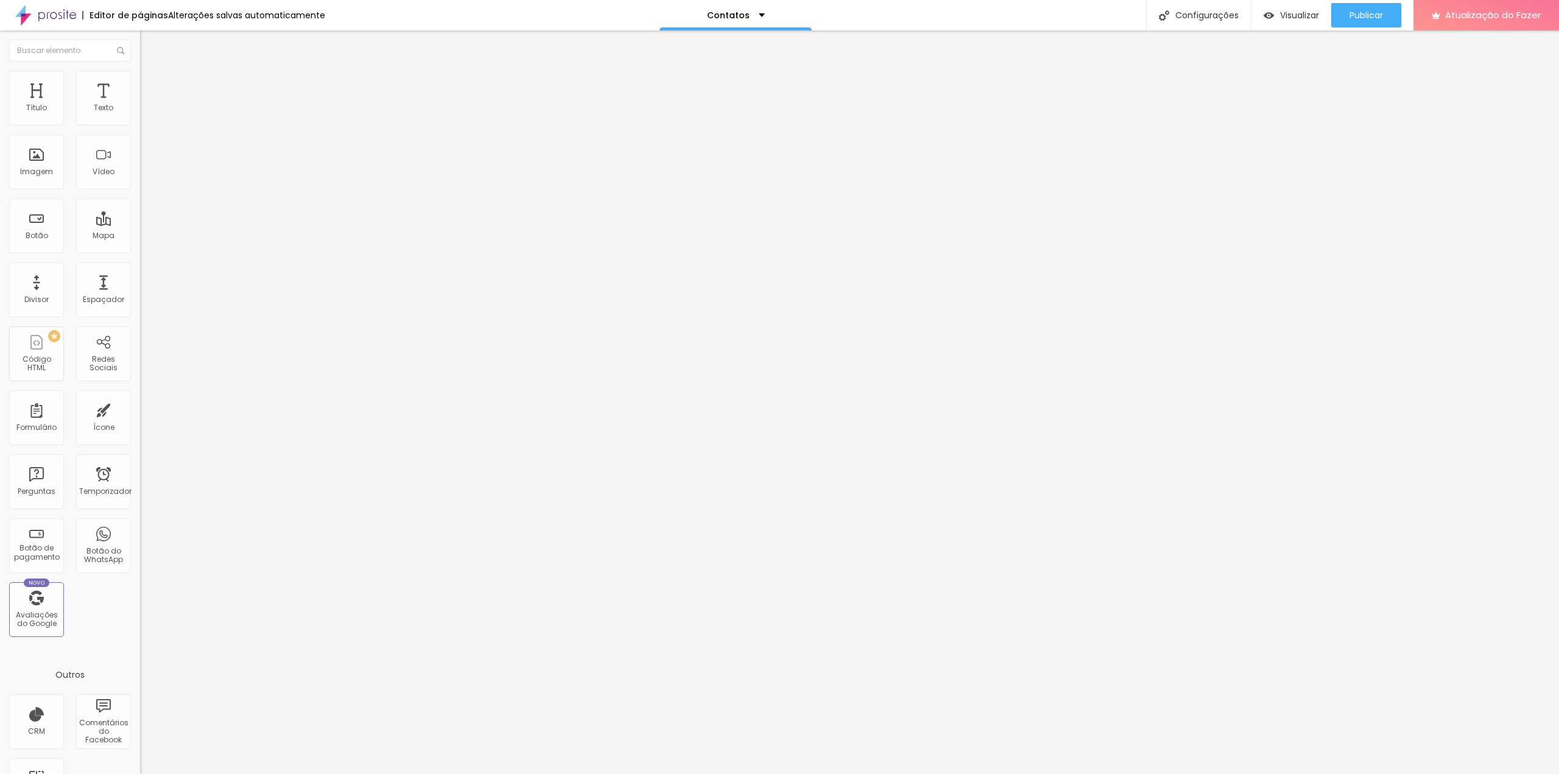
type input "0"
drag, startPoint x: 37, startPoint y: 142, endPoint x: 16, endPoint y: 144, distance: 20.2
type input "0"
click at [140, 409] on input "range" at bounding box center [179, 414] width 79 height 10
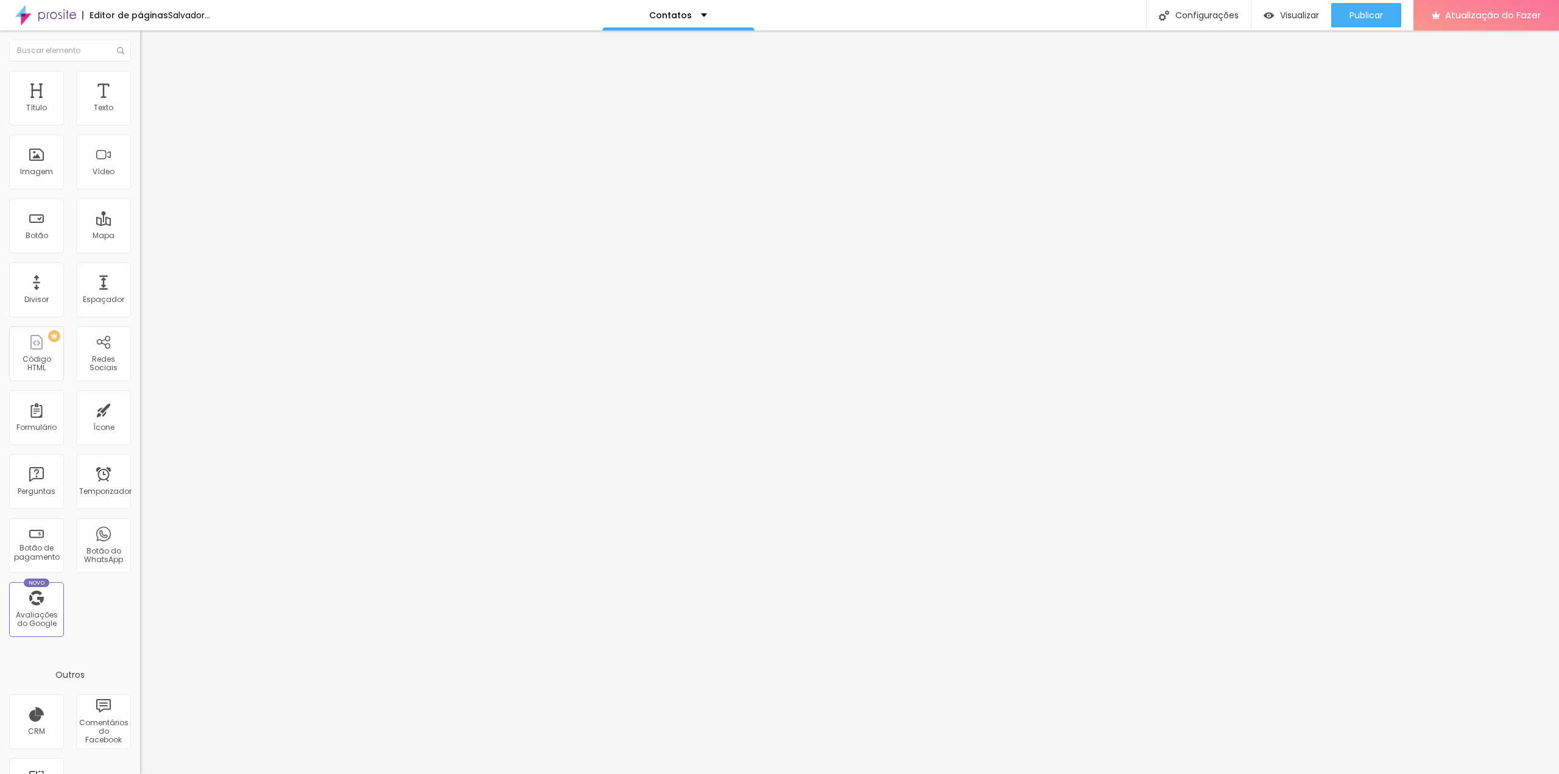
type input "7"
type input "5"
type input "1"
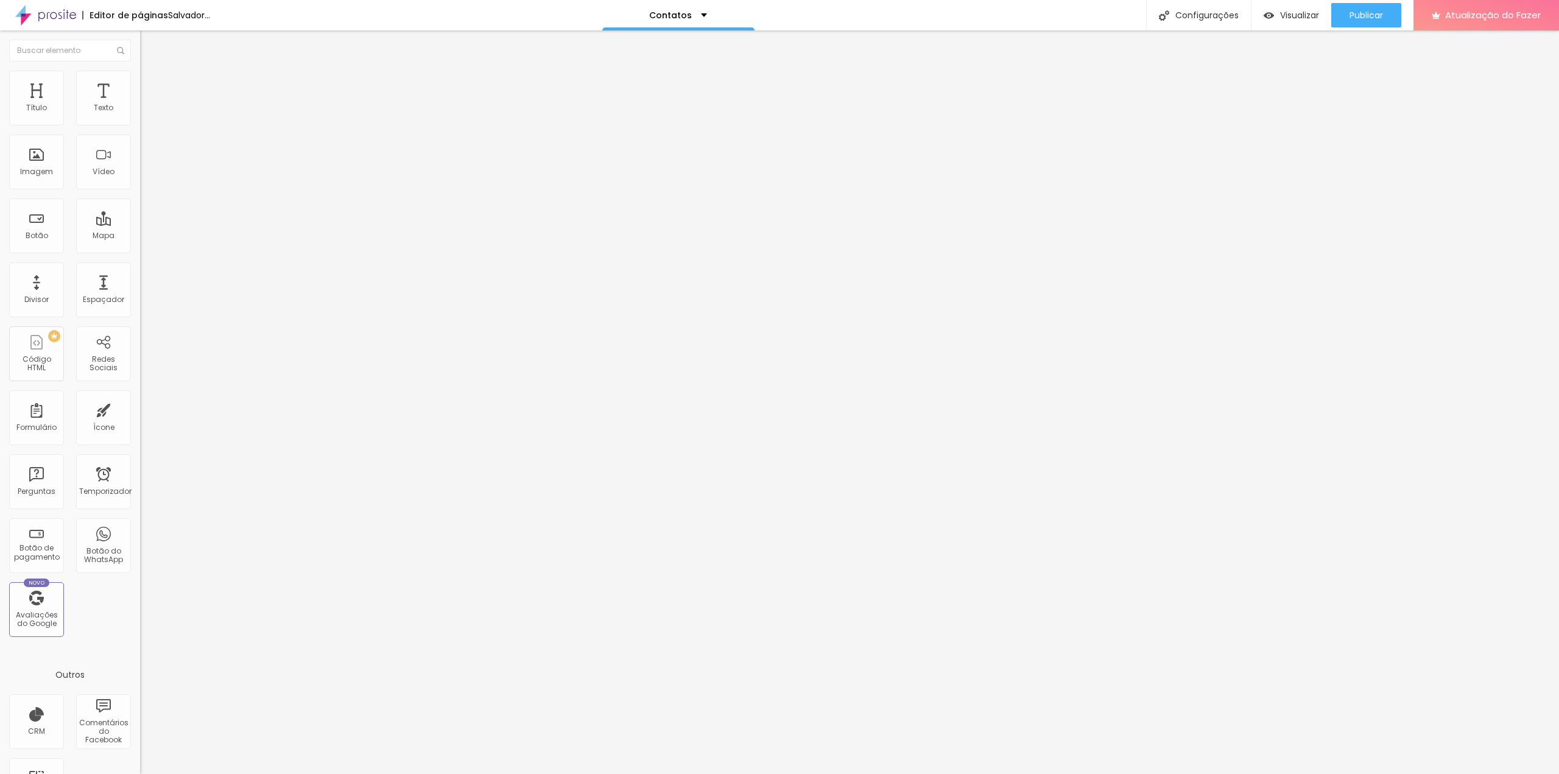
type input "1"
type input "0"
drag, startPoint x: 34, startPoint y: 118, endPoint x: 0, endPoint y: 114, distance: 34.4
type input "0"
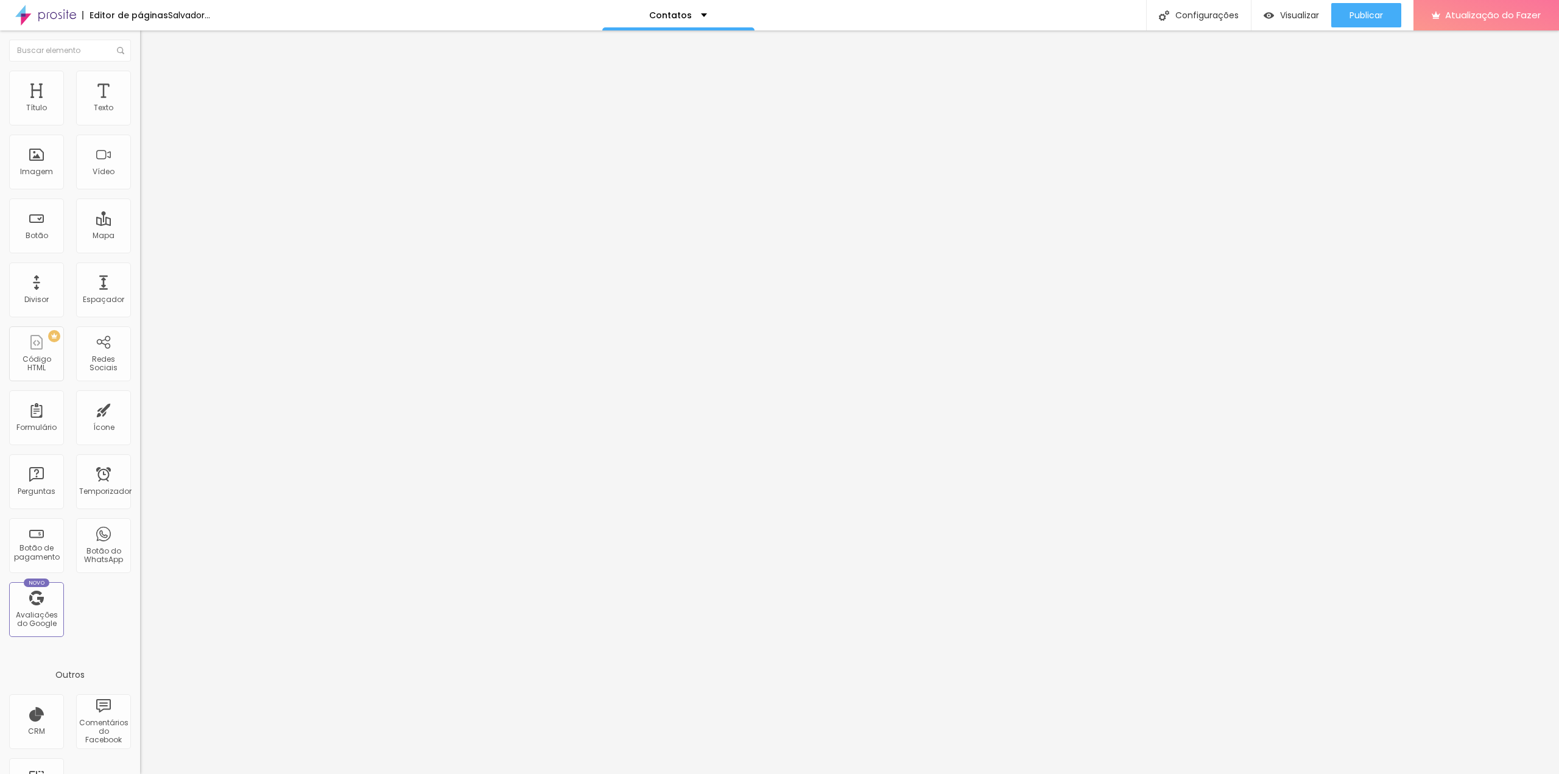
click at [140, 236] on input "range" at bounding box center [179, 241] width 79 height 10
click at [151, 84] on font "Estilo" at bounding box center [160, 79] width 19 height 10
type input "35"
type input "30"
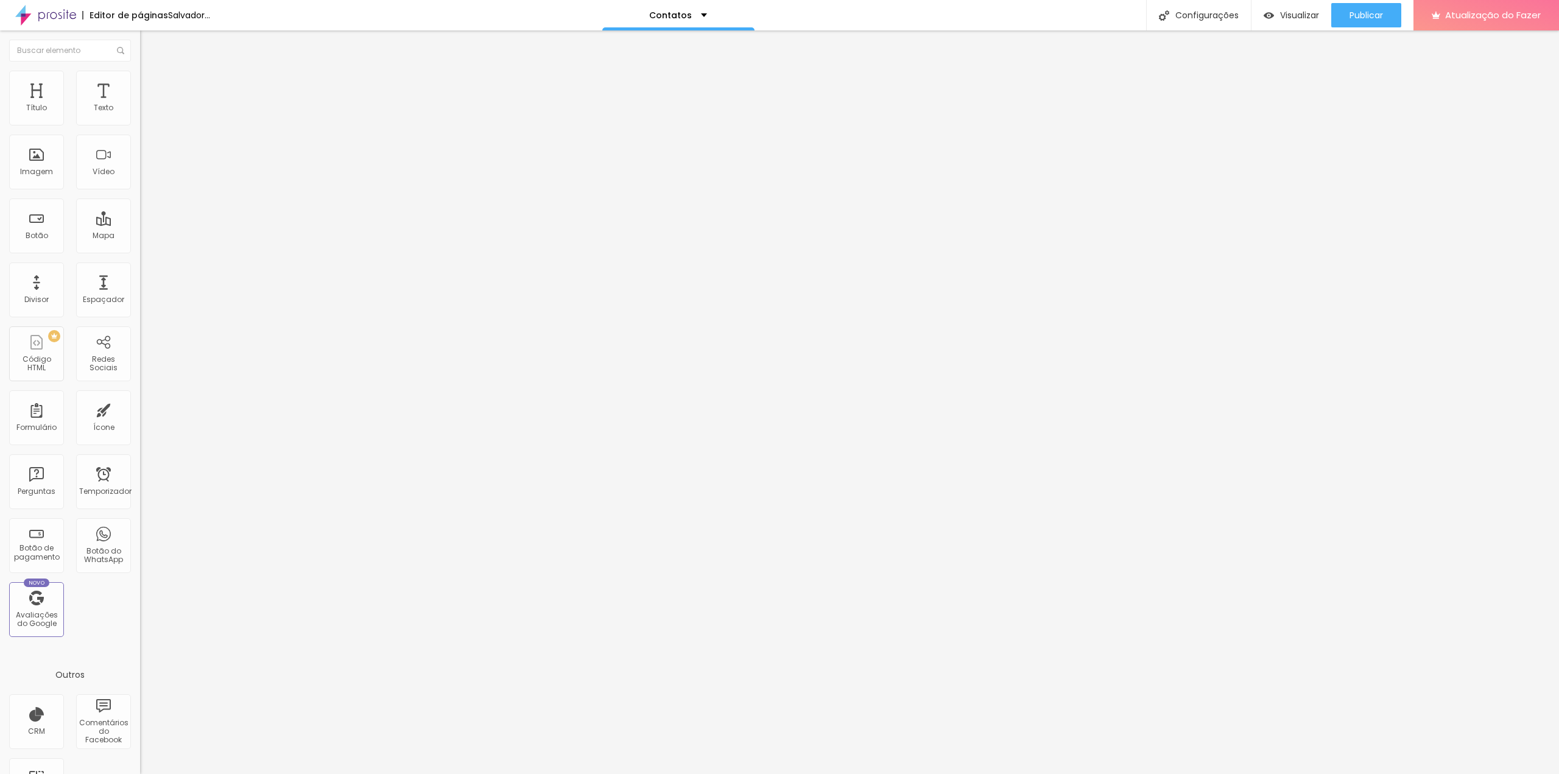
type input "30"
type input "35"
type input "40"
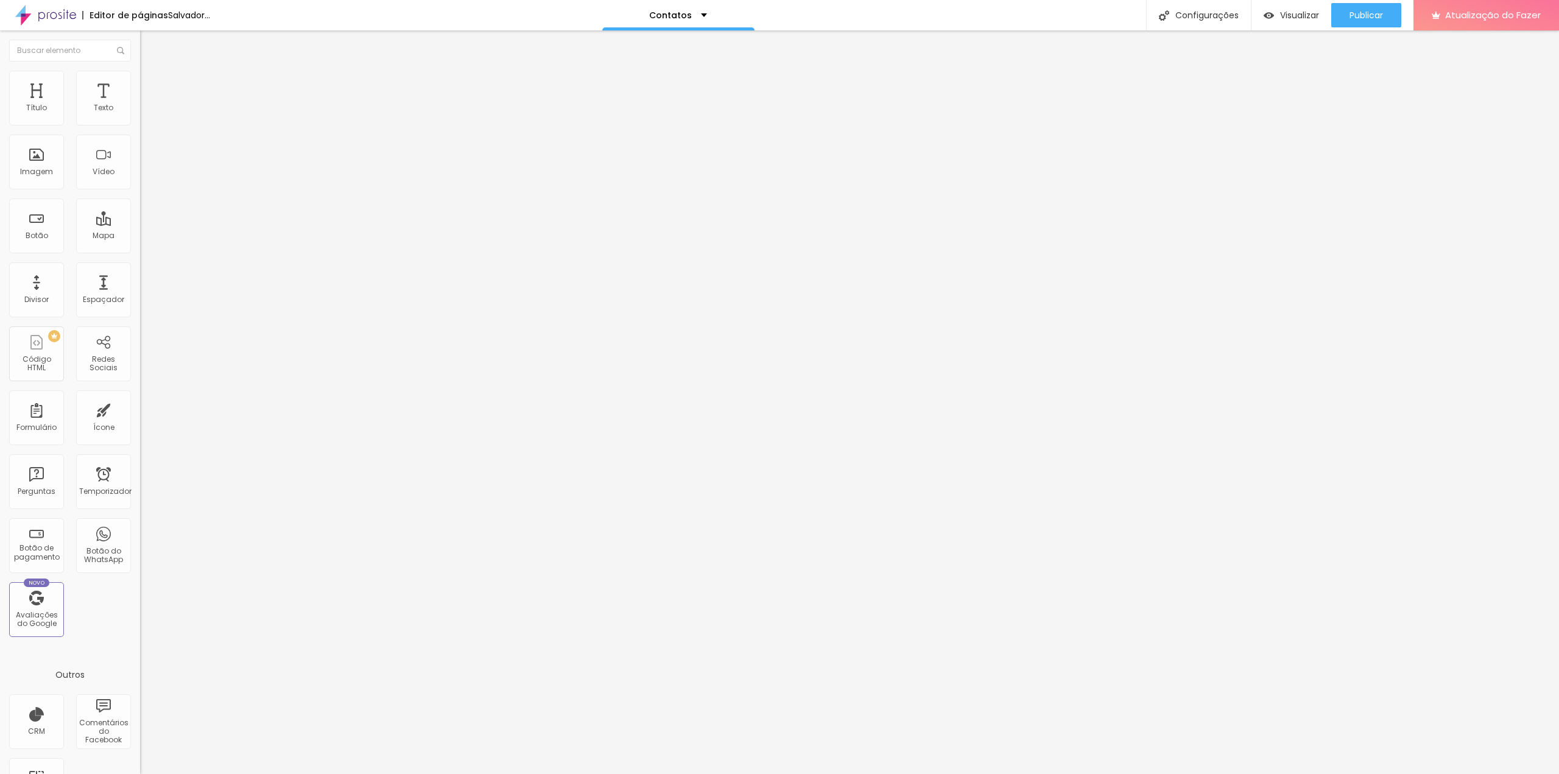
click at [140, 125] on input "range" at bounding box center [179, 120] width 79 height 10
click at [151, 86] on font "Avançado" at bounding box center [171, 91] width 40 height 10
click at [140, 71] on li "Conteúdo" at bounding box center [210, 64] width 140 height 12
click at [140, 81] on li "Estilo" at bounding box center [210, 77] width 140 height 12
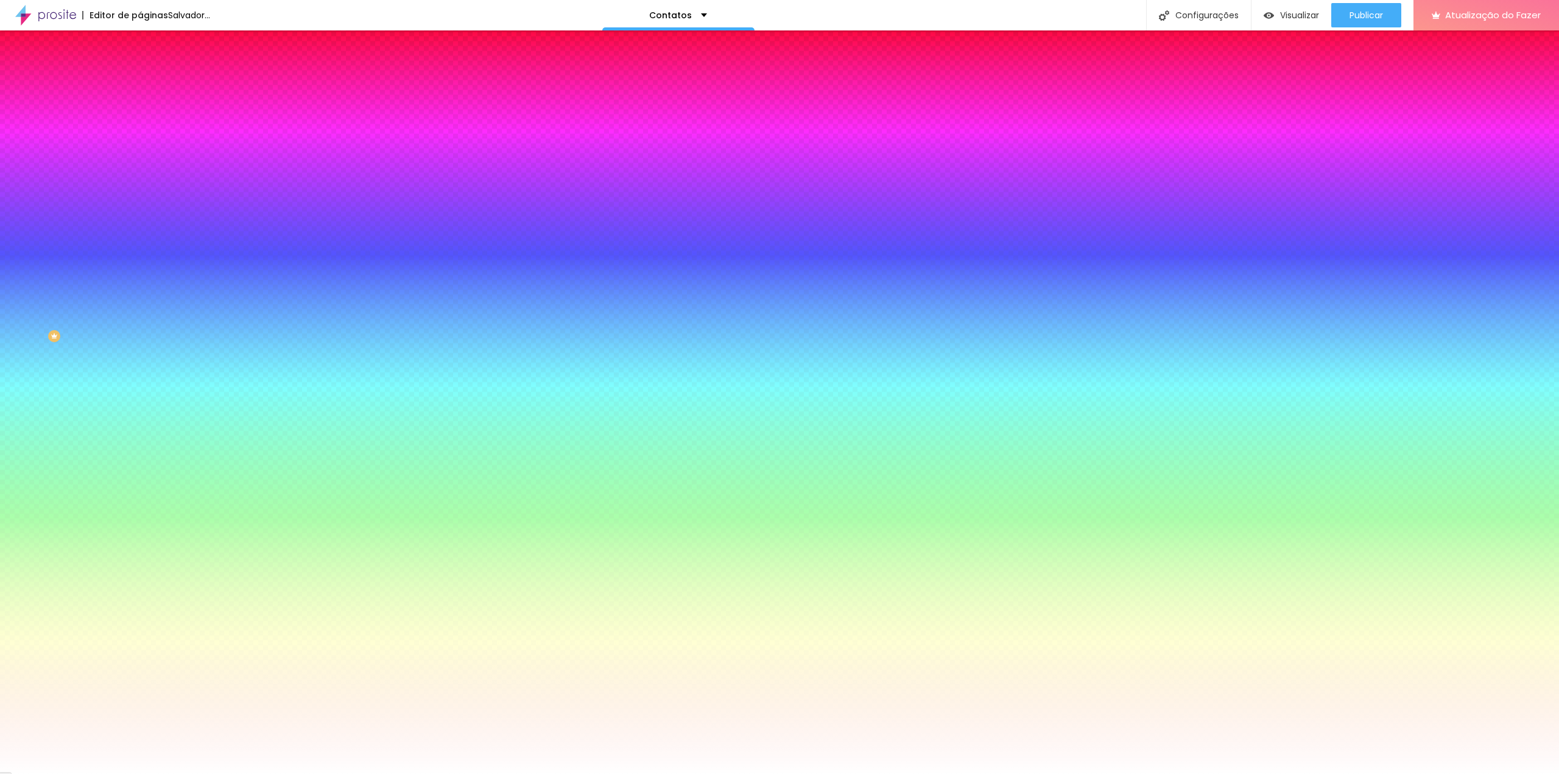
click at [151, 86] on font "Avançado" at bounding box center [171, 91] width 40 height 10
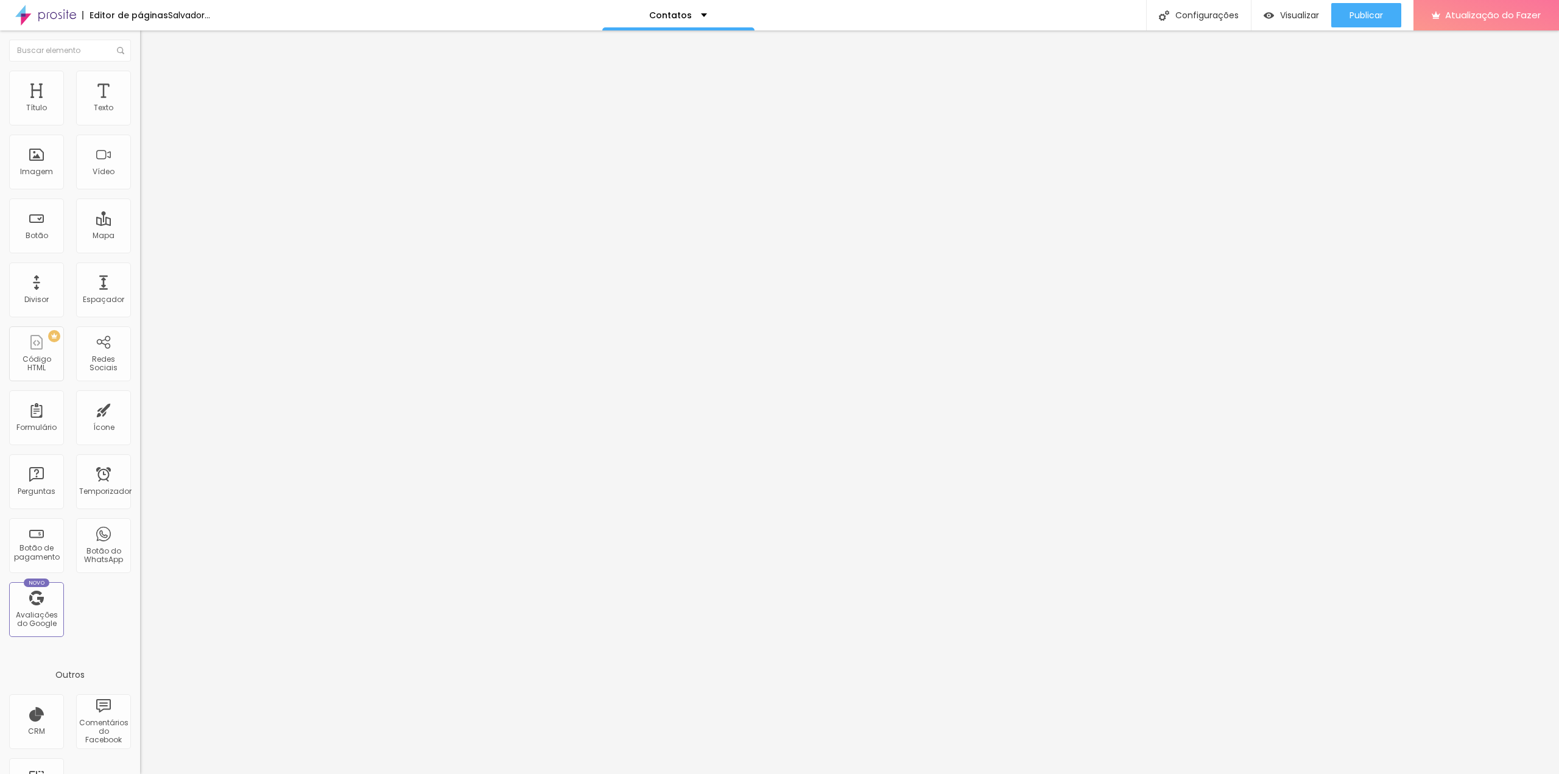
type input "45"
type input "40"
type input "35"
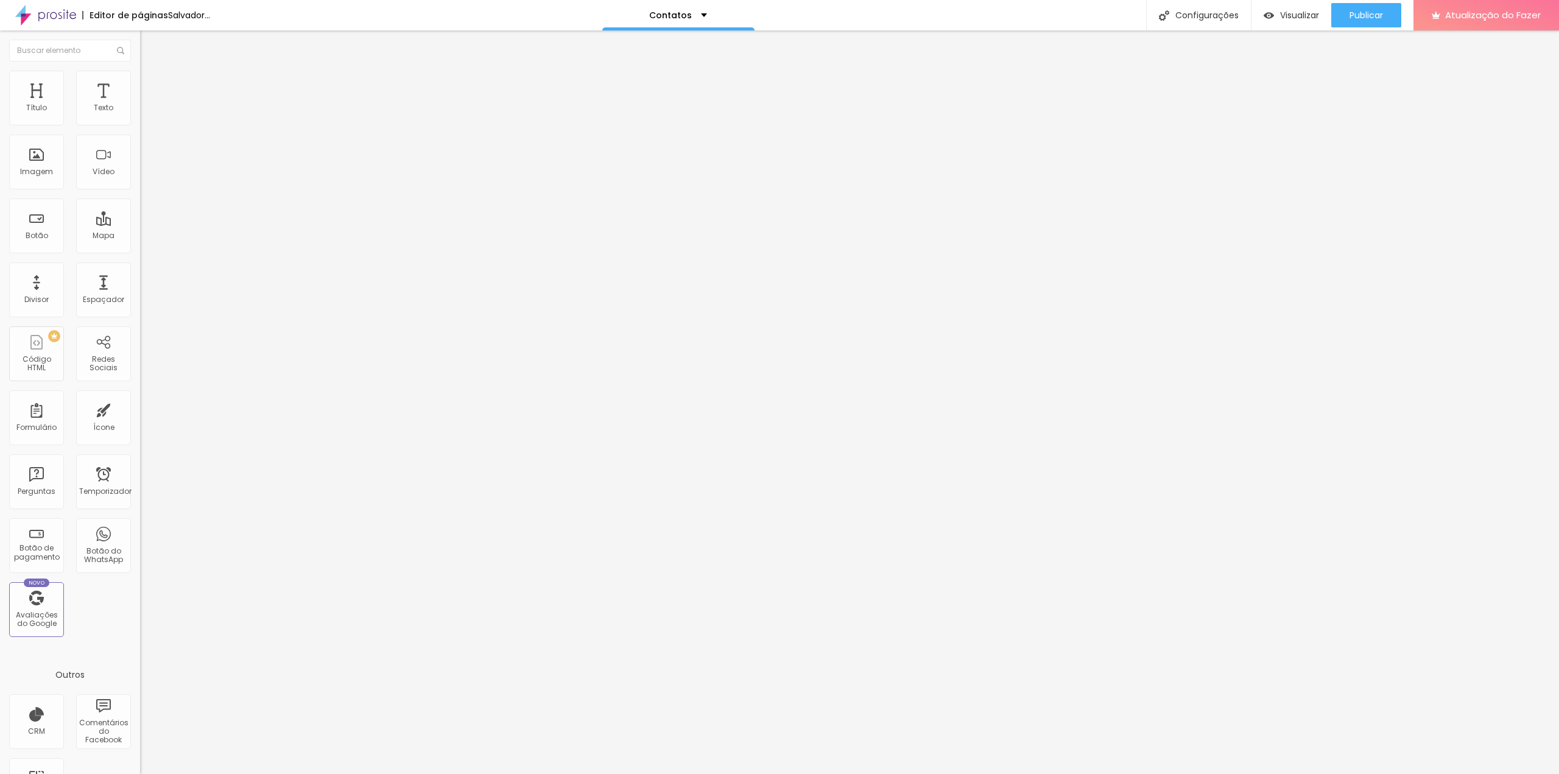
type input "35"
type input "30"
type input "25"
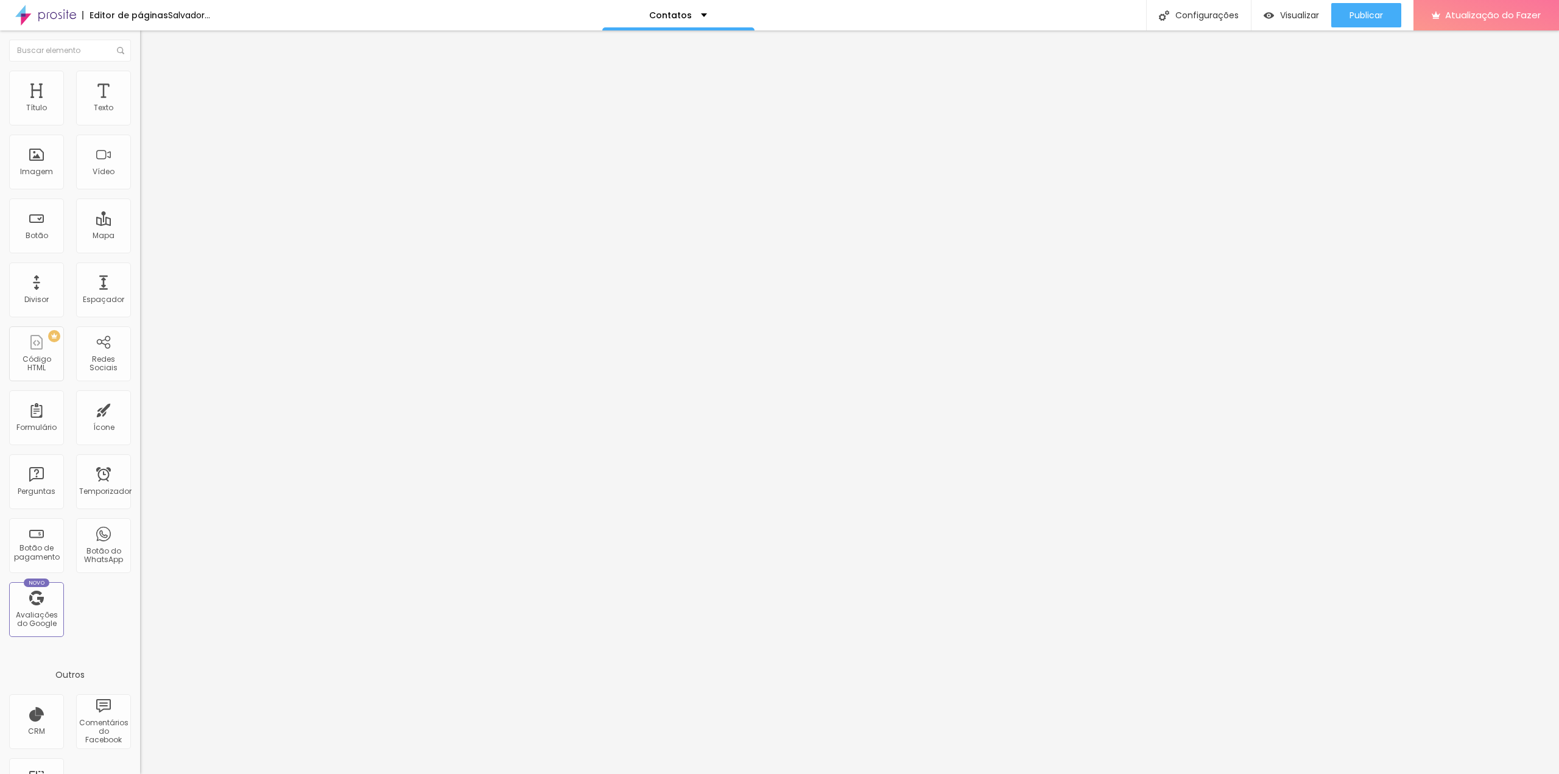
type input "30"
type input "35"
type input "40"
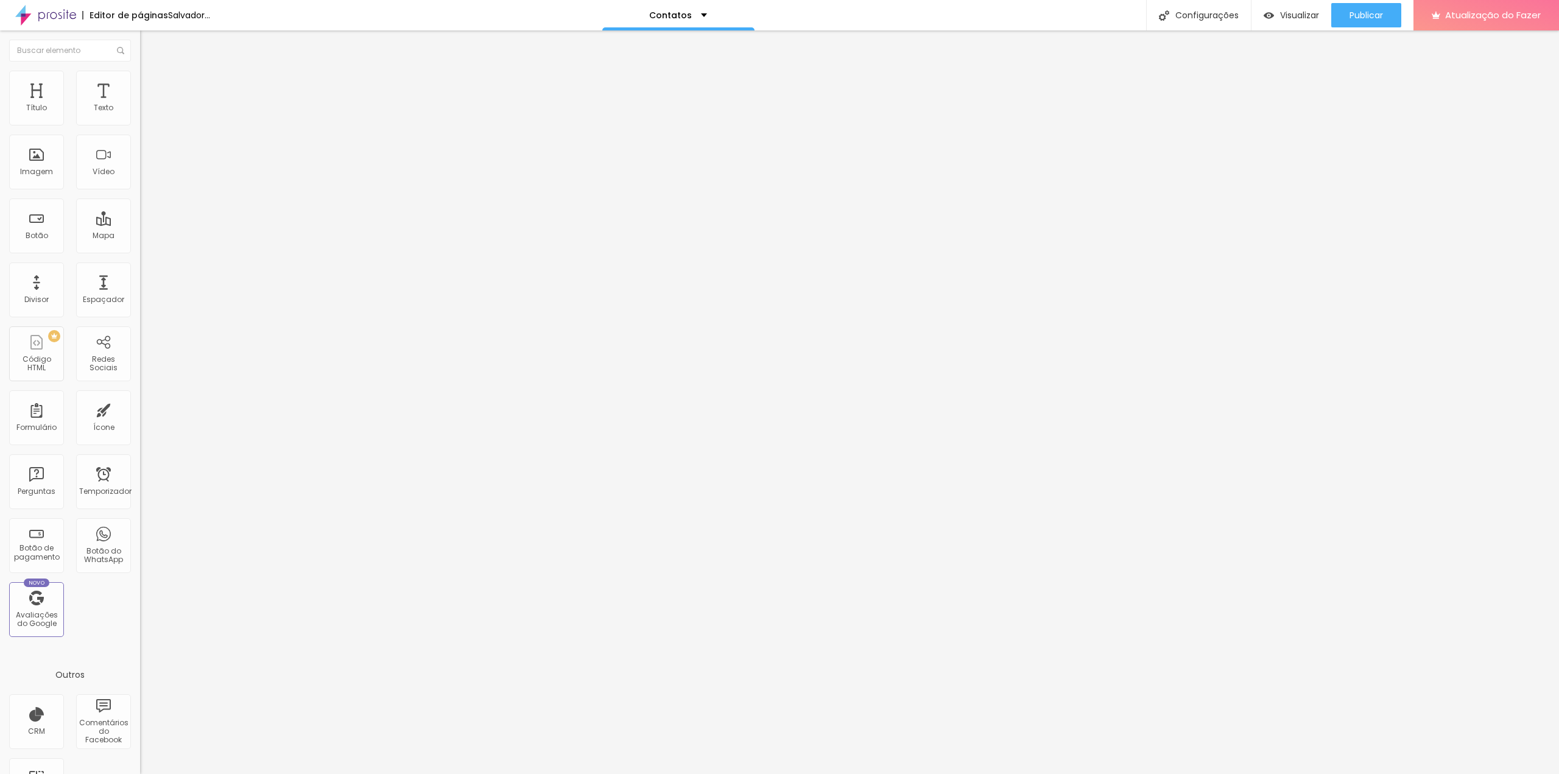
type input "40"
type input "35"
type input "40"
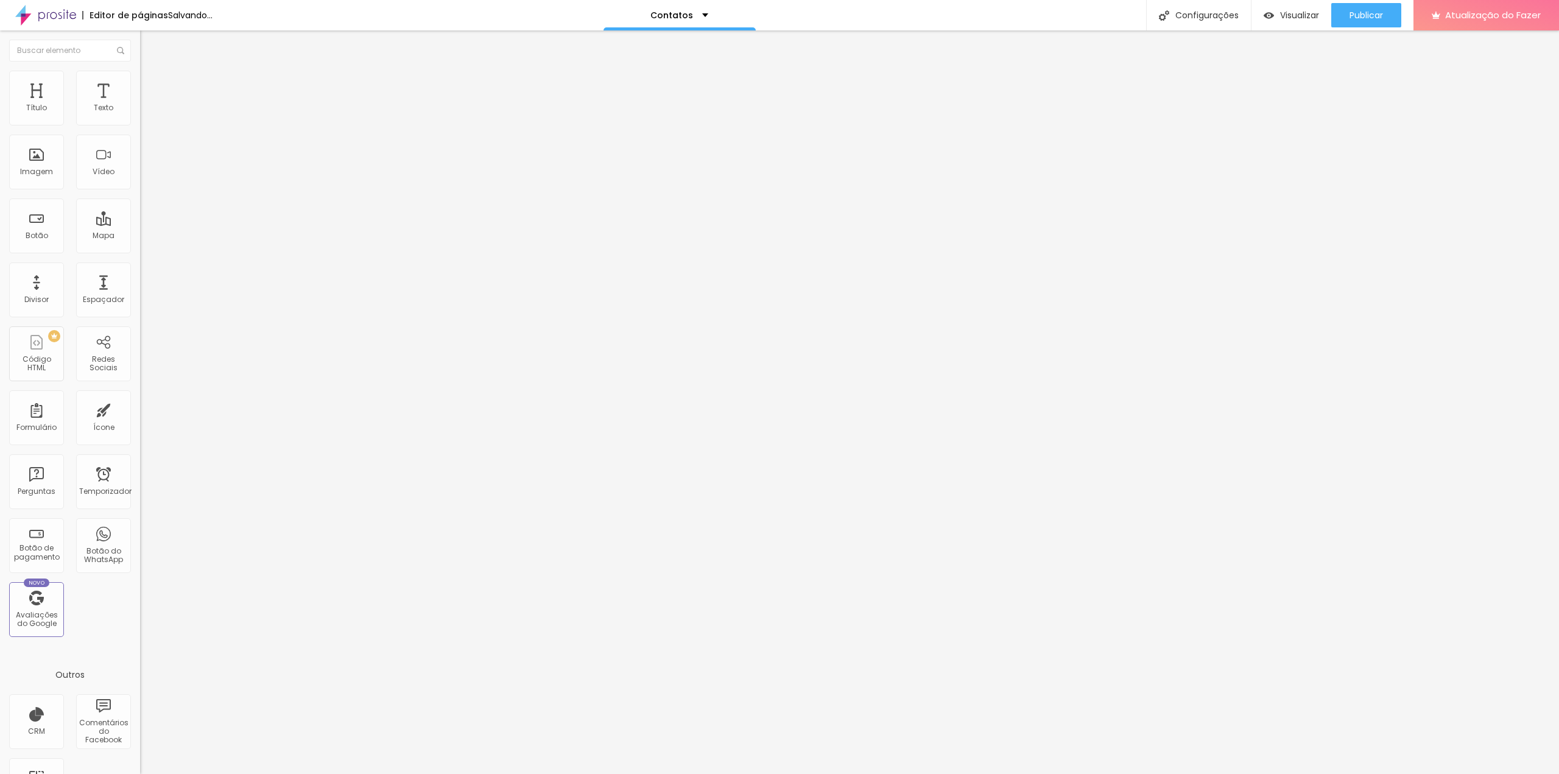
type input "45"
type input "50"
type input "45"
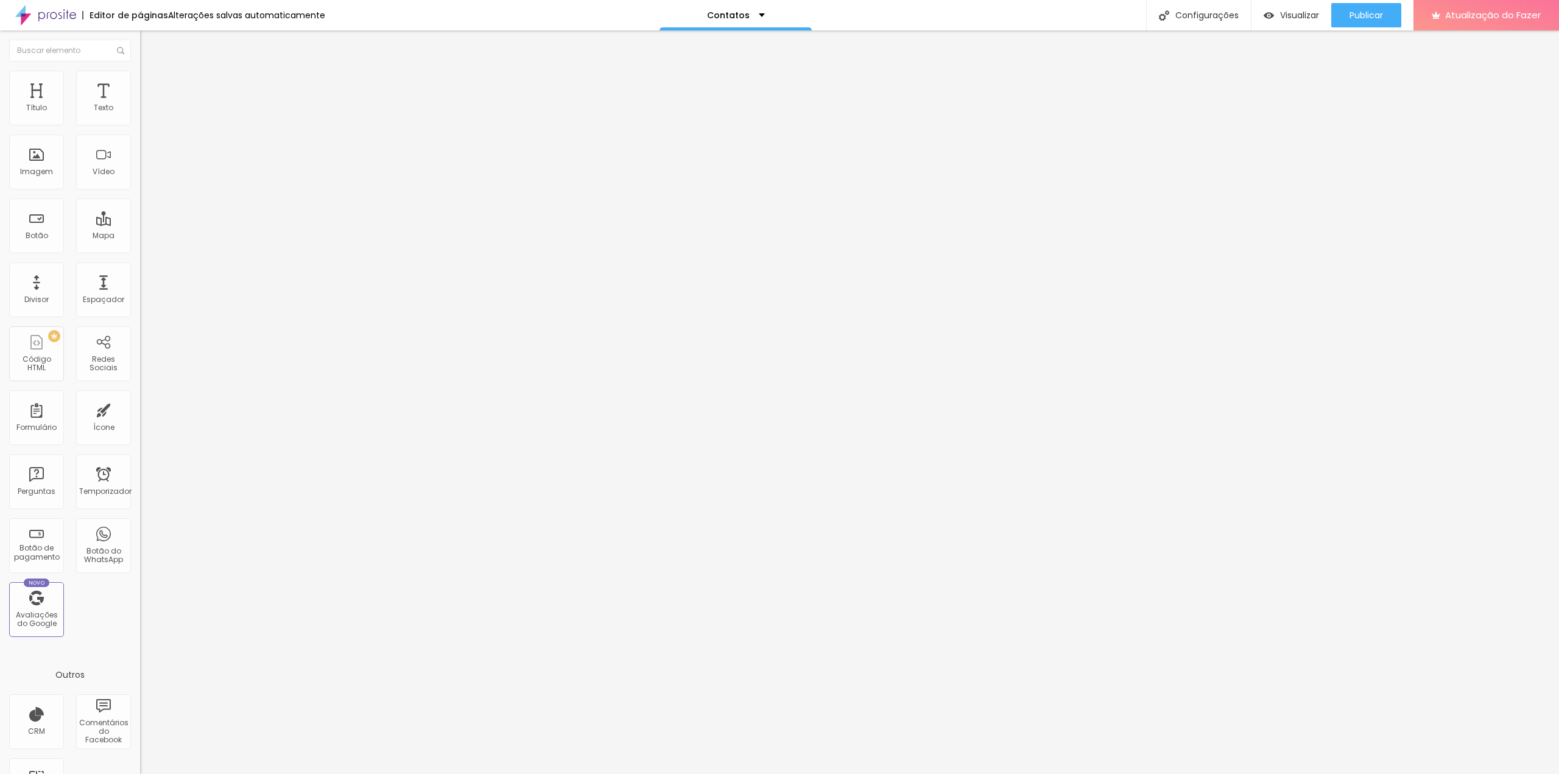
type input "45"
type input "40"
type input "35"
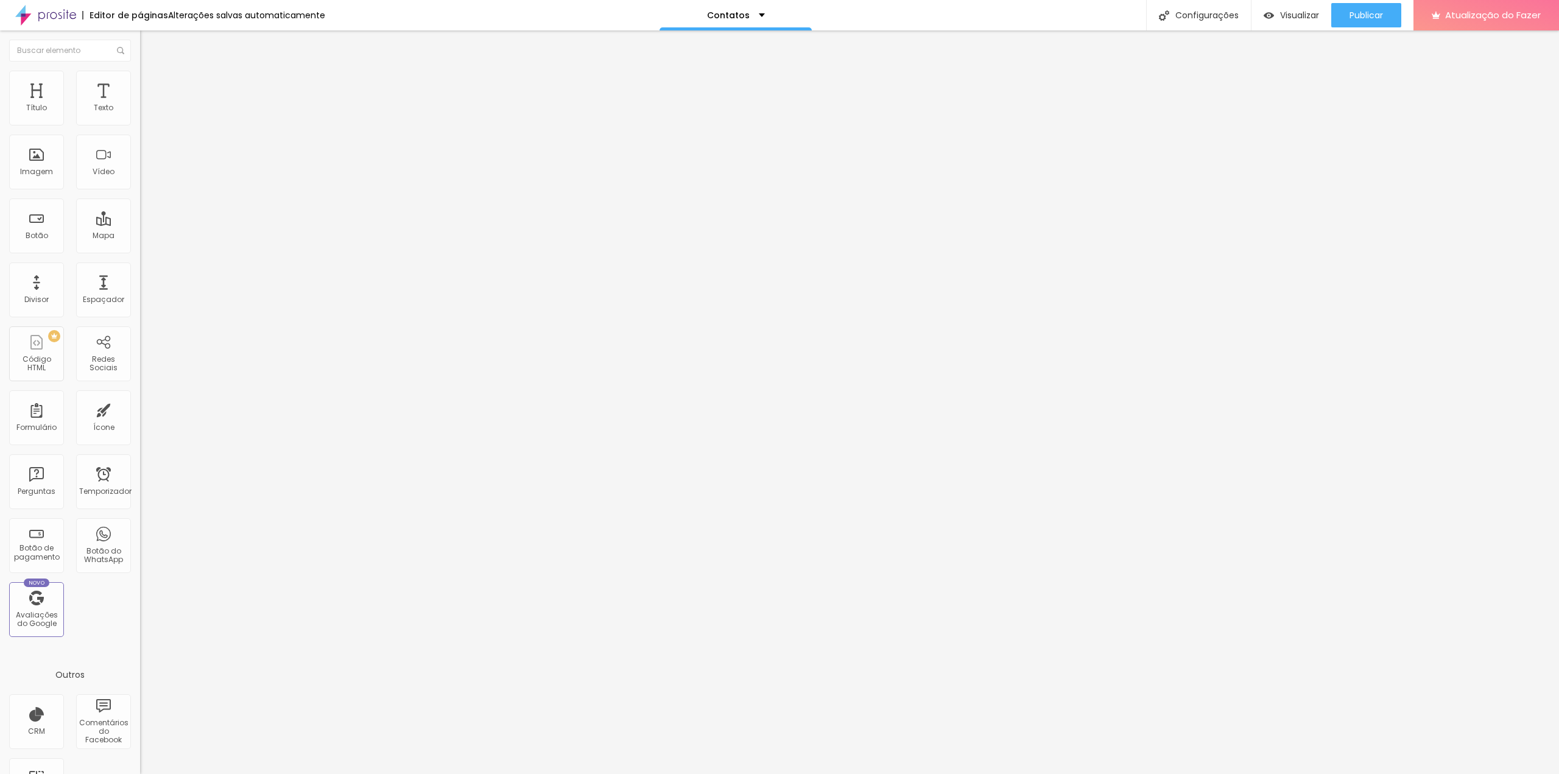
type input "30"
type input "25"
type input "20"
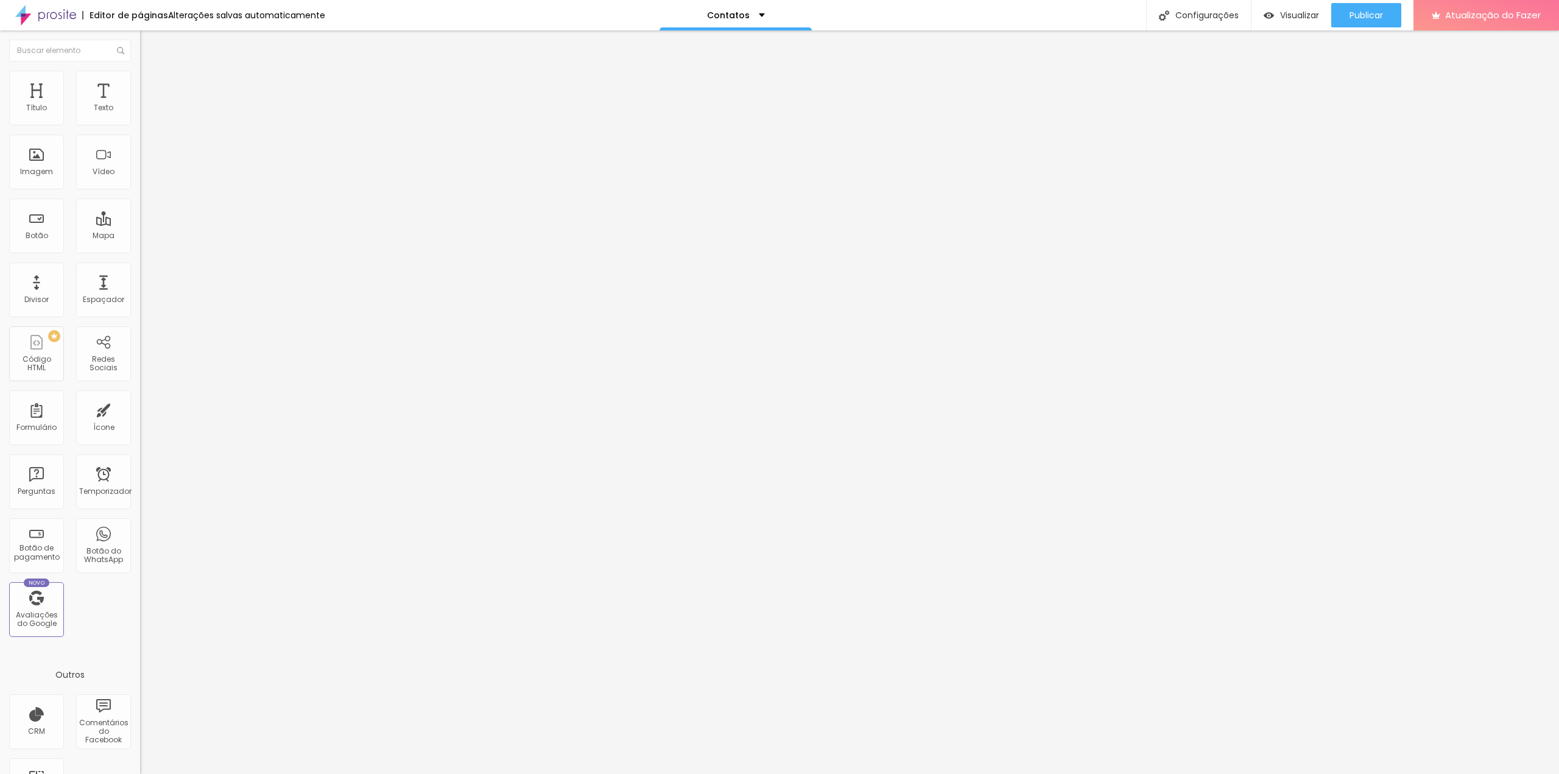
type input "20"
drag, startPoint x: 88, startPoint y: 119, endPoint x: 52, endPoint y: 120, distance: 35.9
click at [140, 236] on input "range" at bounding box center [179, 241] width 79 height 10
type input "25"
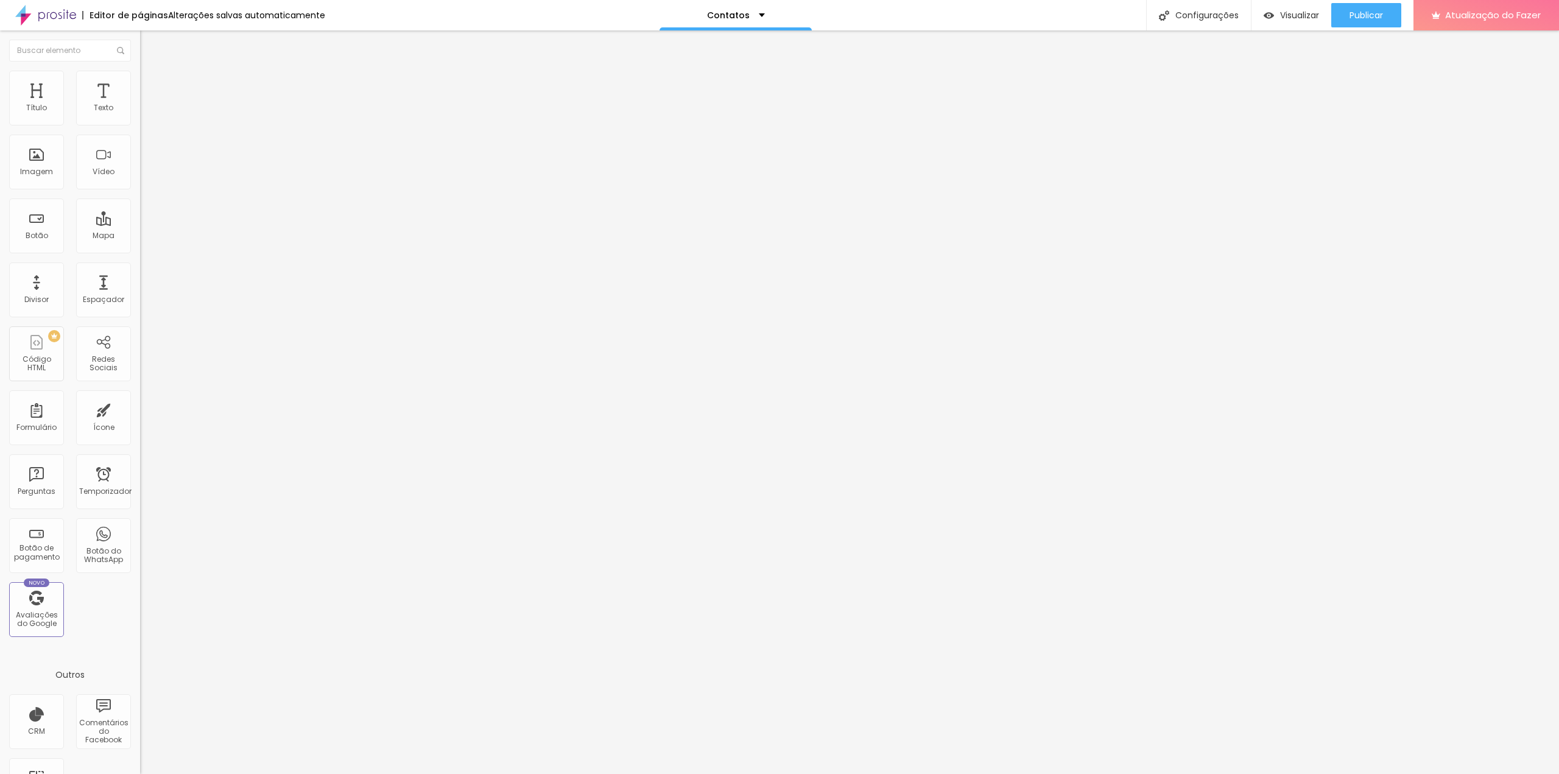
type input "20"
type input "15"
type input "10"
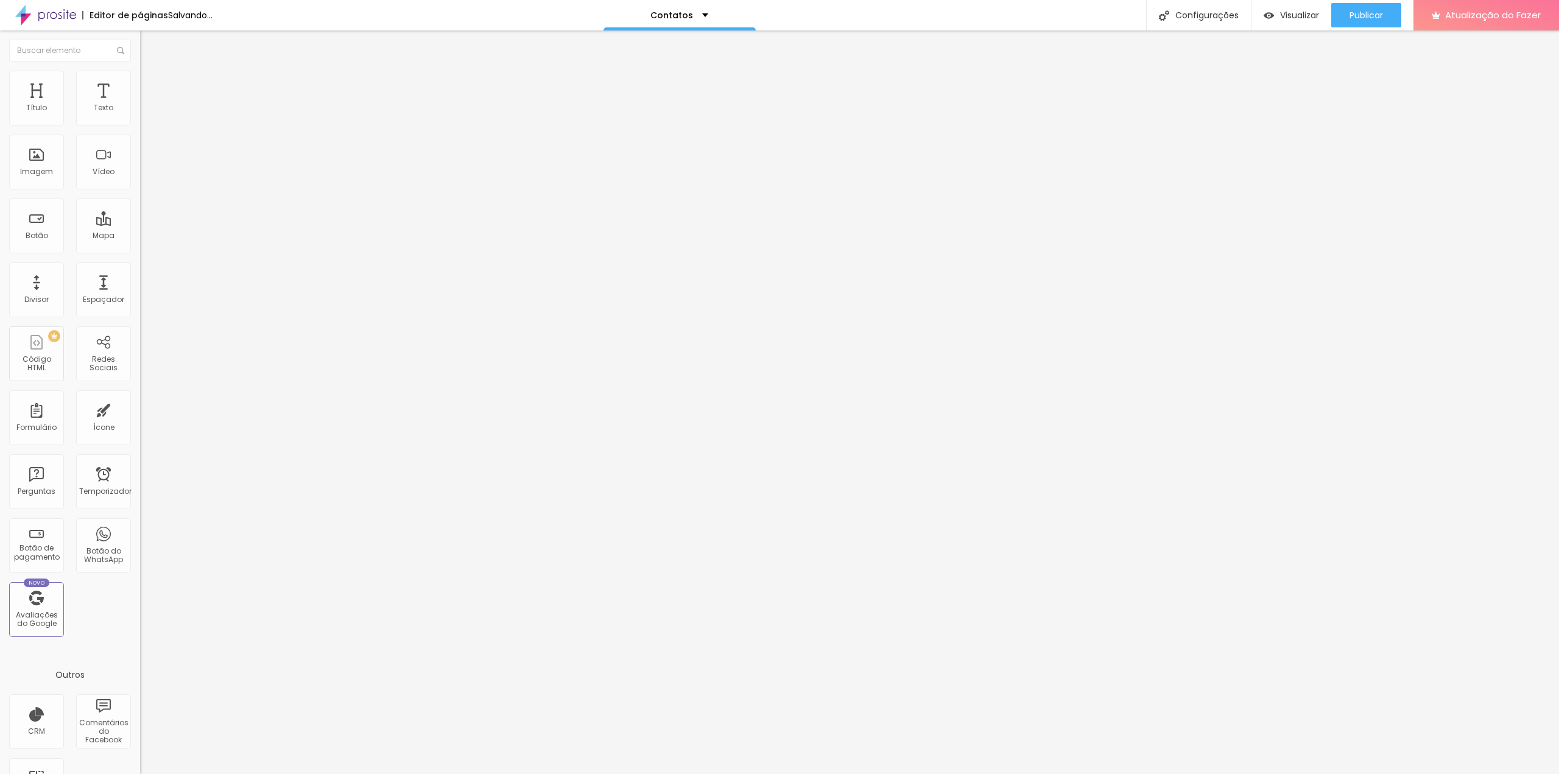
type input "10"
type input "5"
type input "0"
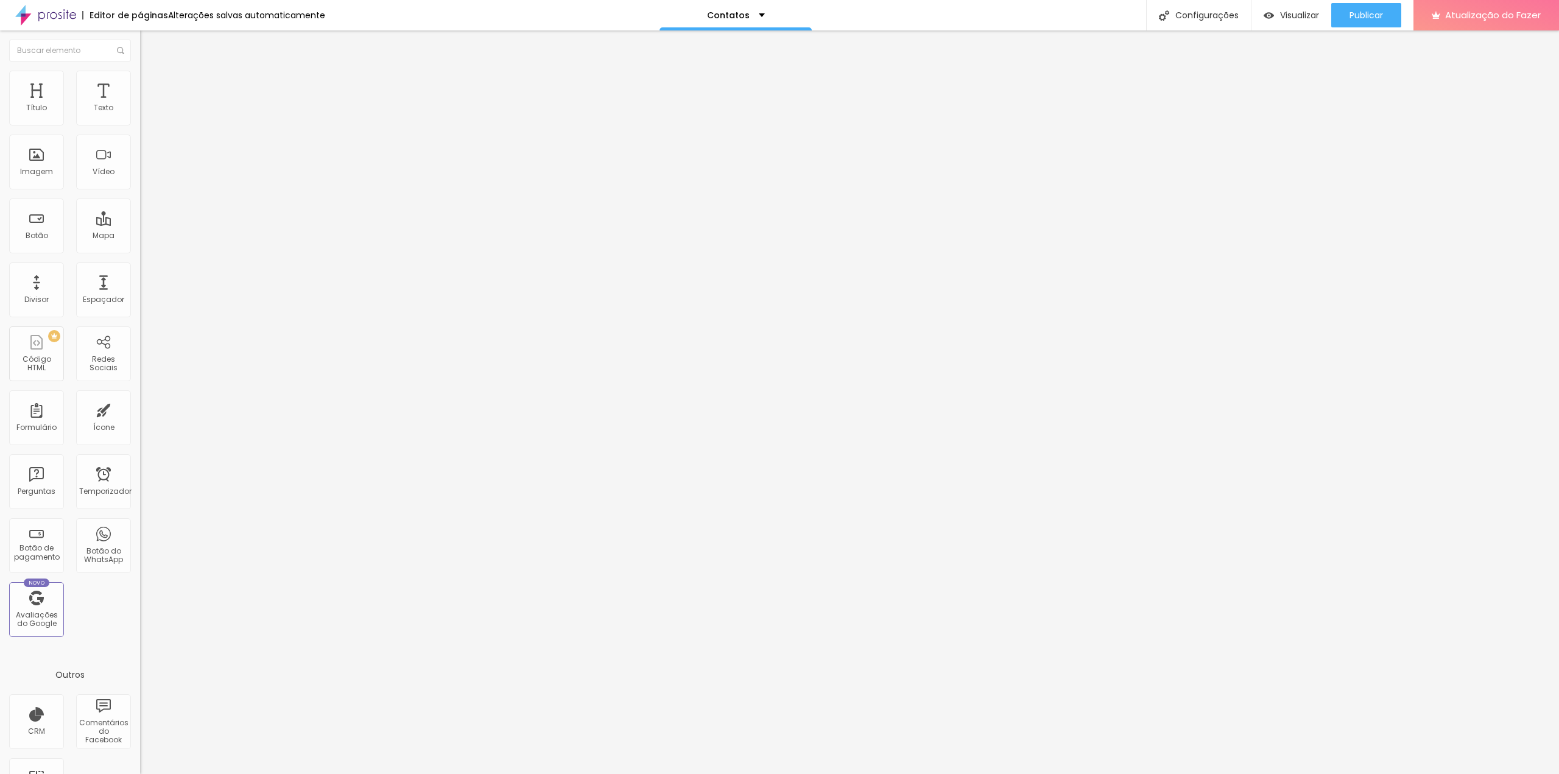
type input "5"
type input "10"
type input "15"
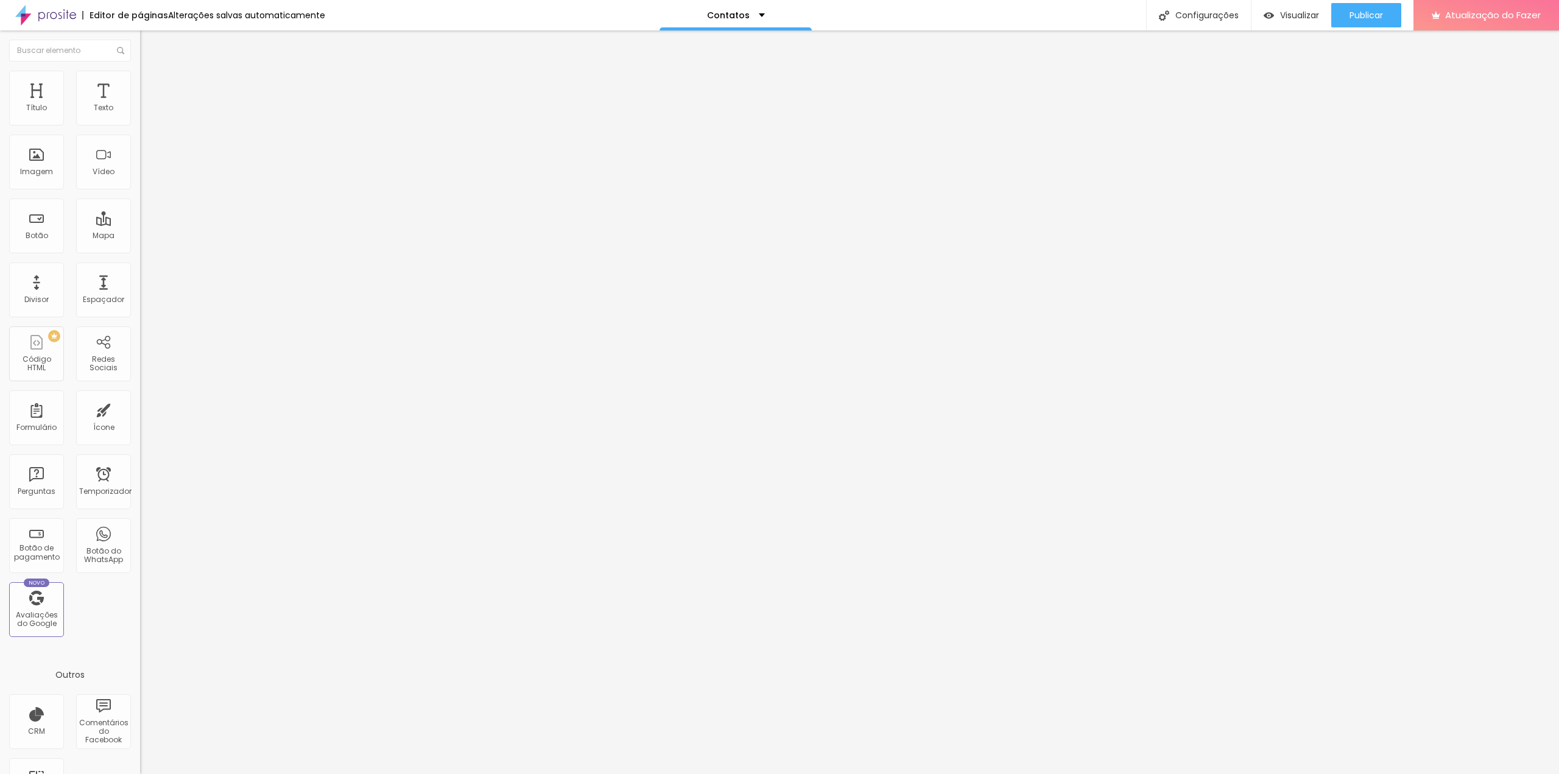
type input "15"
type input "20"
type input "25"
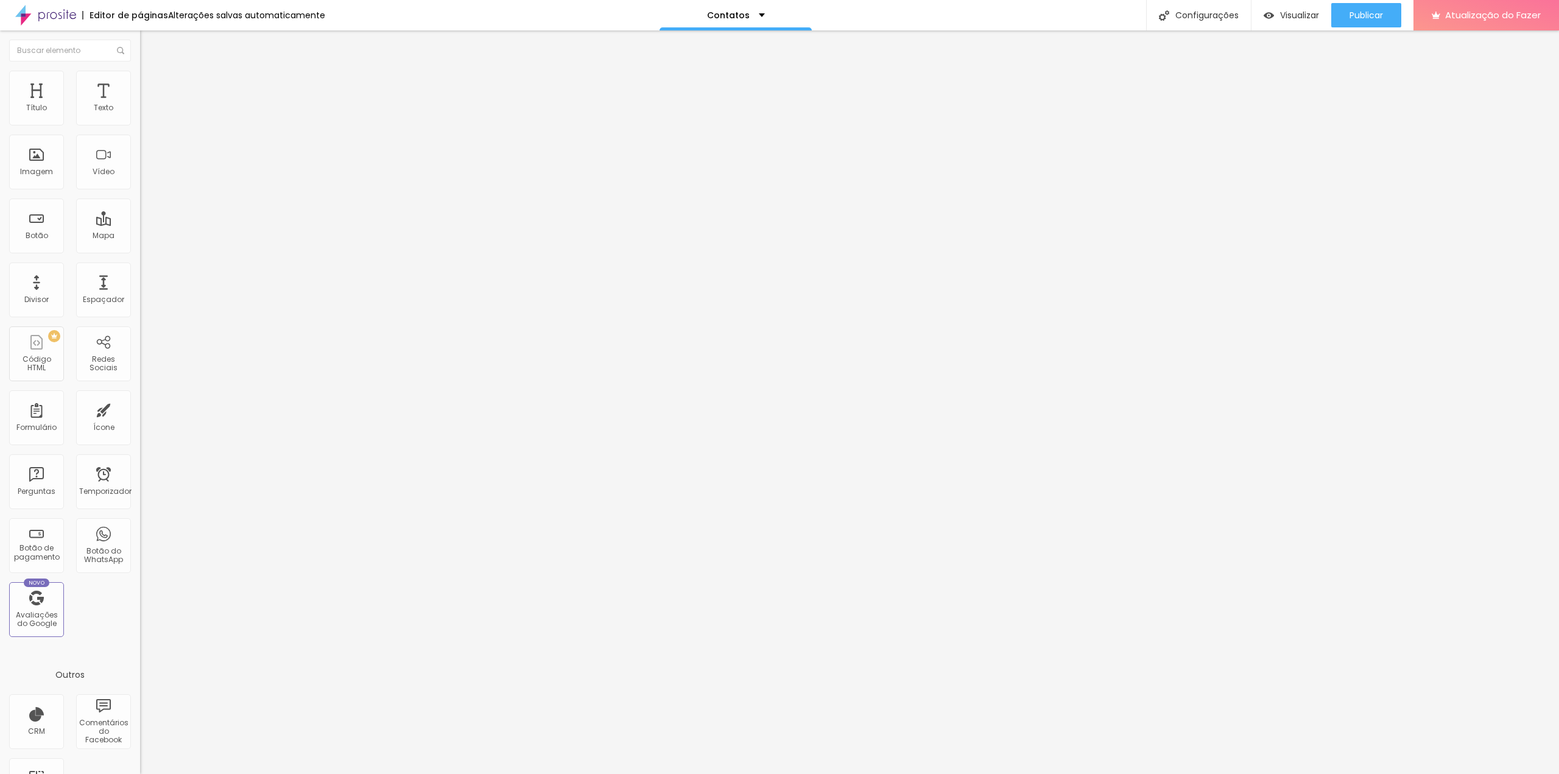
type input "30"
type input "35"
type input "40"
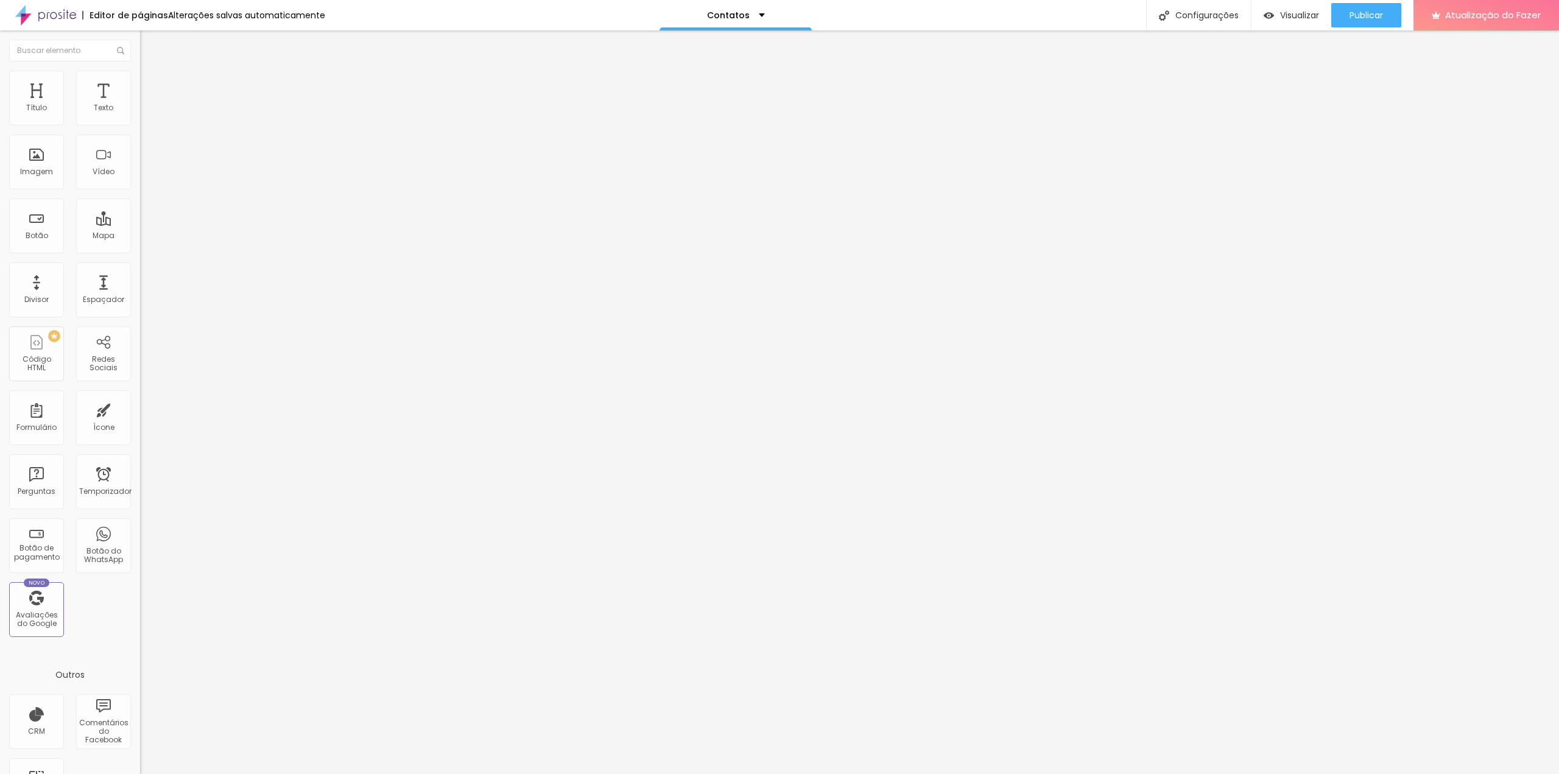
type input "40"
type input "45"
type input "50"
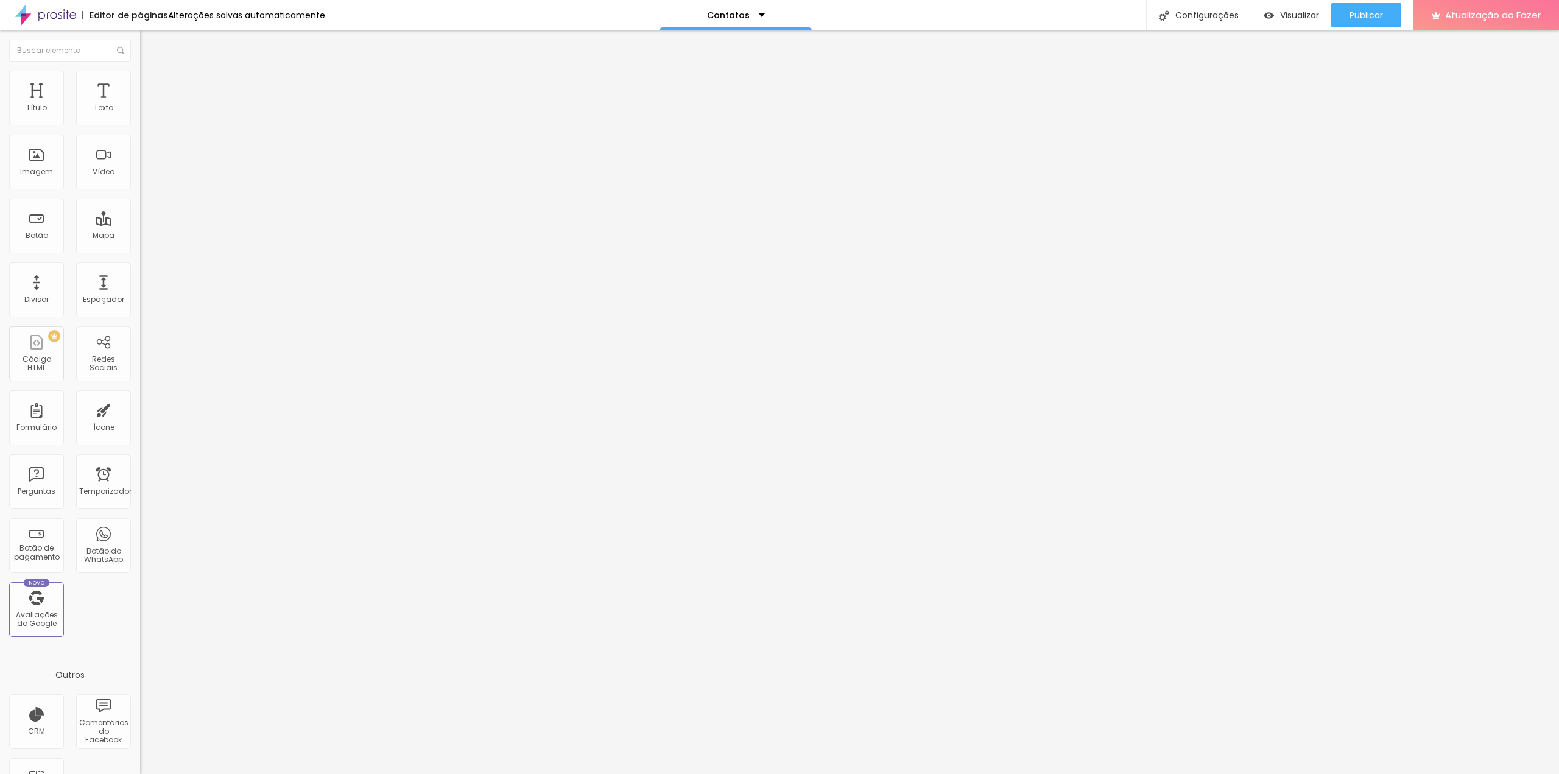
type input "45"
type input "40"
type input "35"
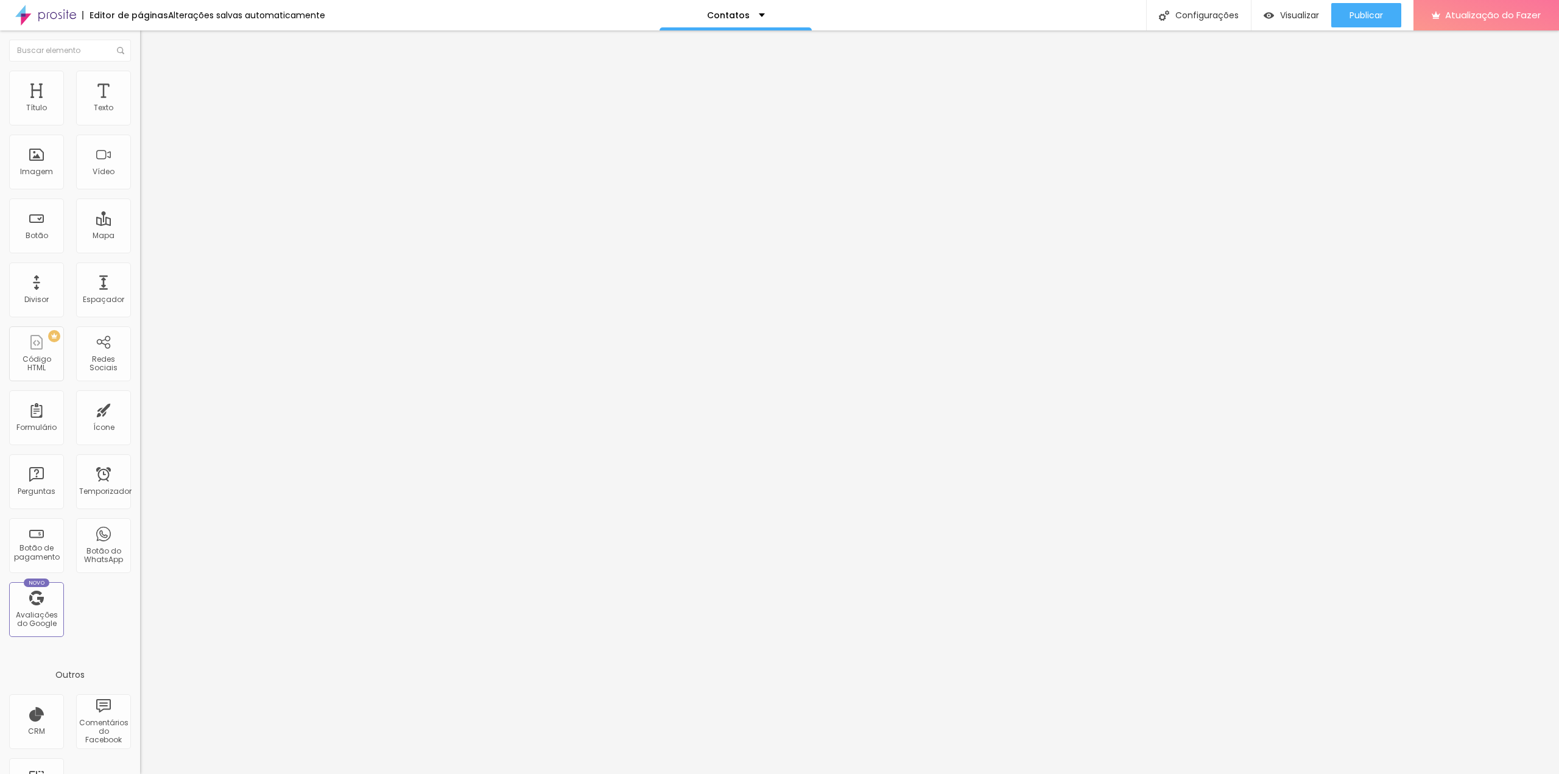
type input "35"
type input "30"
type input "25"
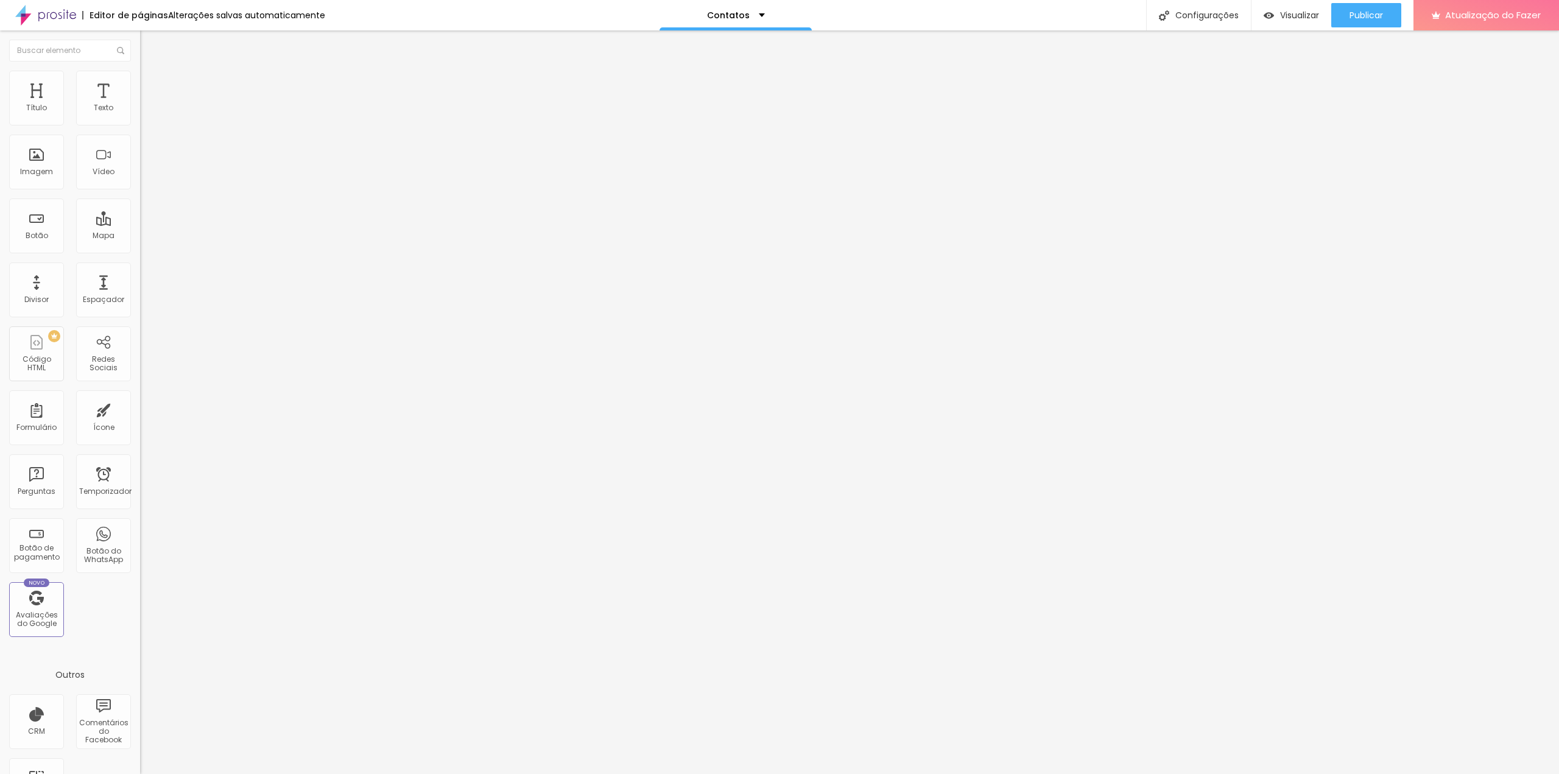
drag, startPoint x: 51, startPoint y: 121, endPoint x: 58, endPoint y: 121, distance: 7.9
type input "25"
click at [140, 236] on input "range" at bounding box center [179, 241] width 79 height 10
click at [111, 289] on div "Espaçador" at bounding box center [103, 289] width 55 height 55
click at [140, 154] on img at bounding box center [144, 150] width 9 height 9
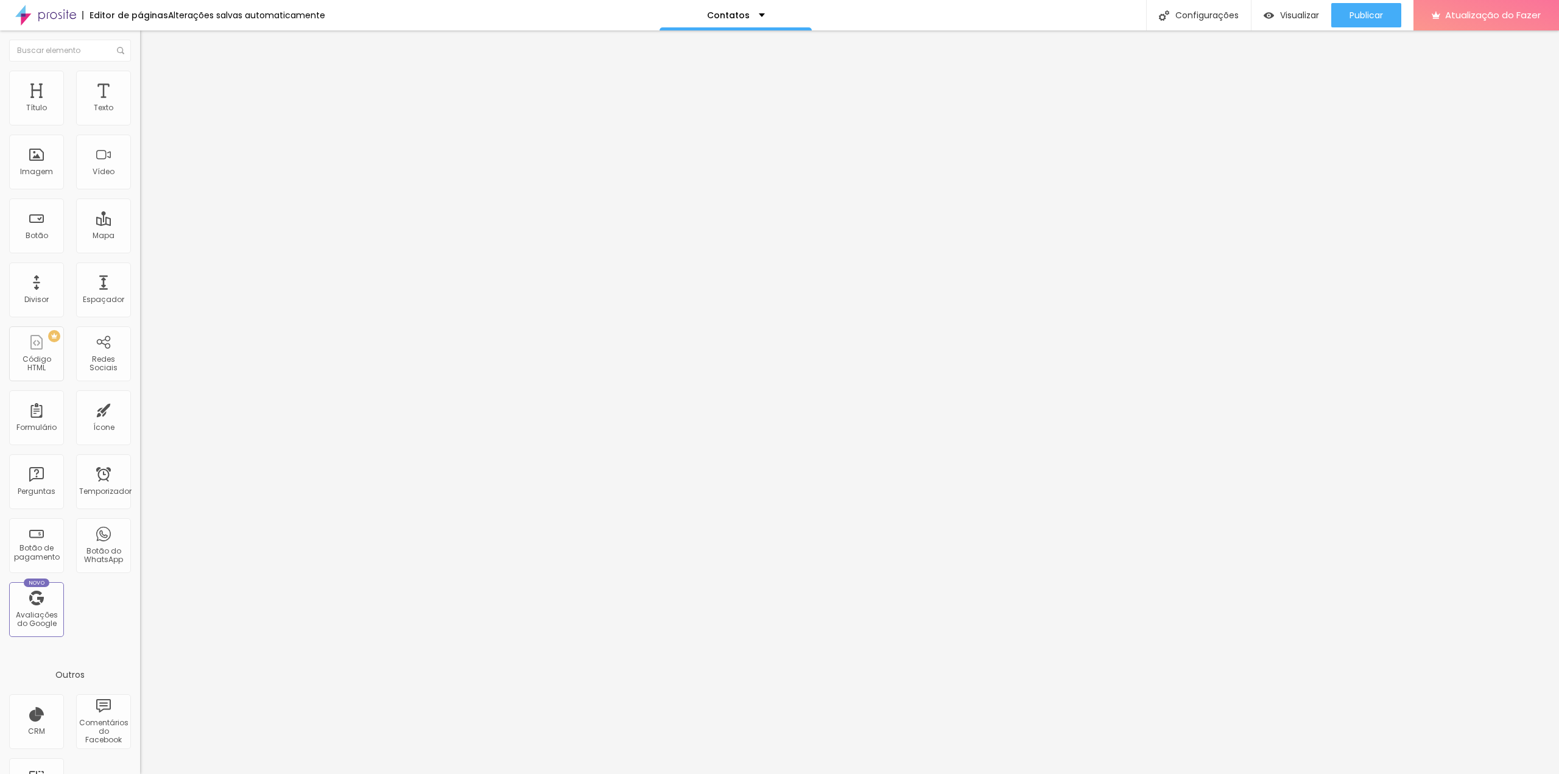
click at [140, 174] on img at bounding box center [144, 169] width 9 height 9
click at [140, 164] on img at bounding box center [144, 159] width 9 height 9
click at [140, 191] on font "Original" at bounding box center [154, 185] width 29 height 10
click at [140, 213] on font "Quadrado" at bounding box center [160, 207] width 40 height 10
click at [140, 205] on font "Padrão" at bounding box center [153, 200] width 27 height 10
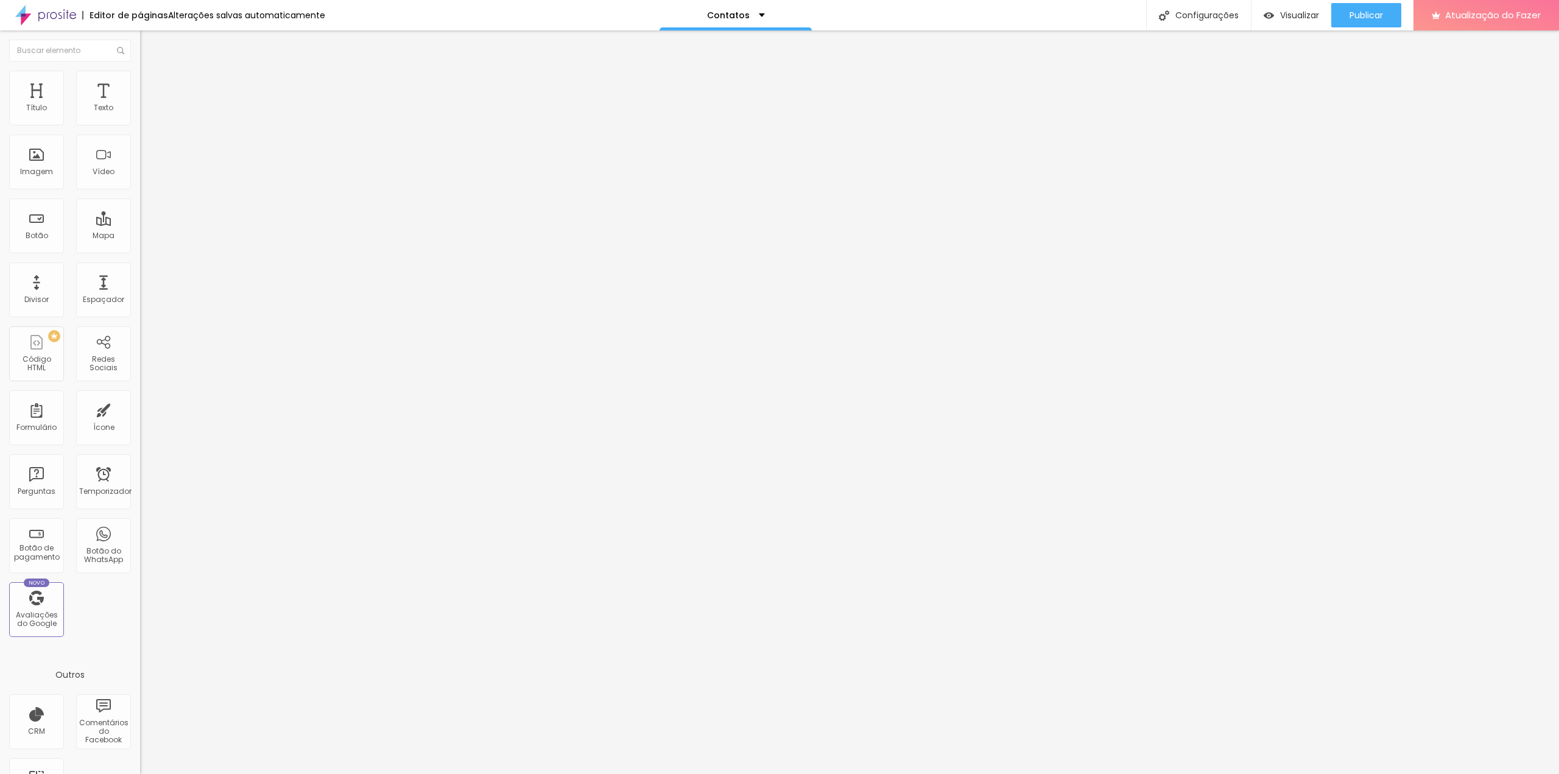
click at [140, 198] on font "Cinema" at bounding box center [155, 193] width 30 height 10
click at [140, 209] on span "Padrão" at bounding box center [153, 204] width 27 height 10
click at [140, 224] on font "Original" at bounding box center [154, 219] width 29 height 10
click at [140, 198] on font "Cinema" at bounding box center [155, 193] width 30 height 10
click at [140, 209] on font "Padrão" at bounding box center [153, 204] width 27 height 10
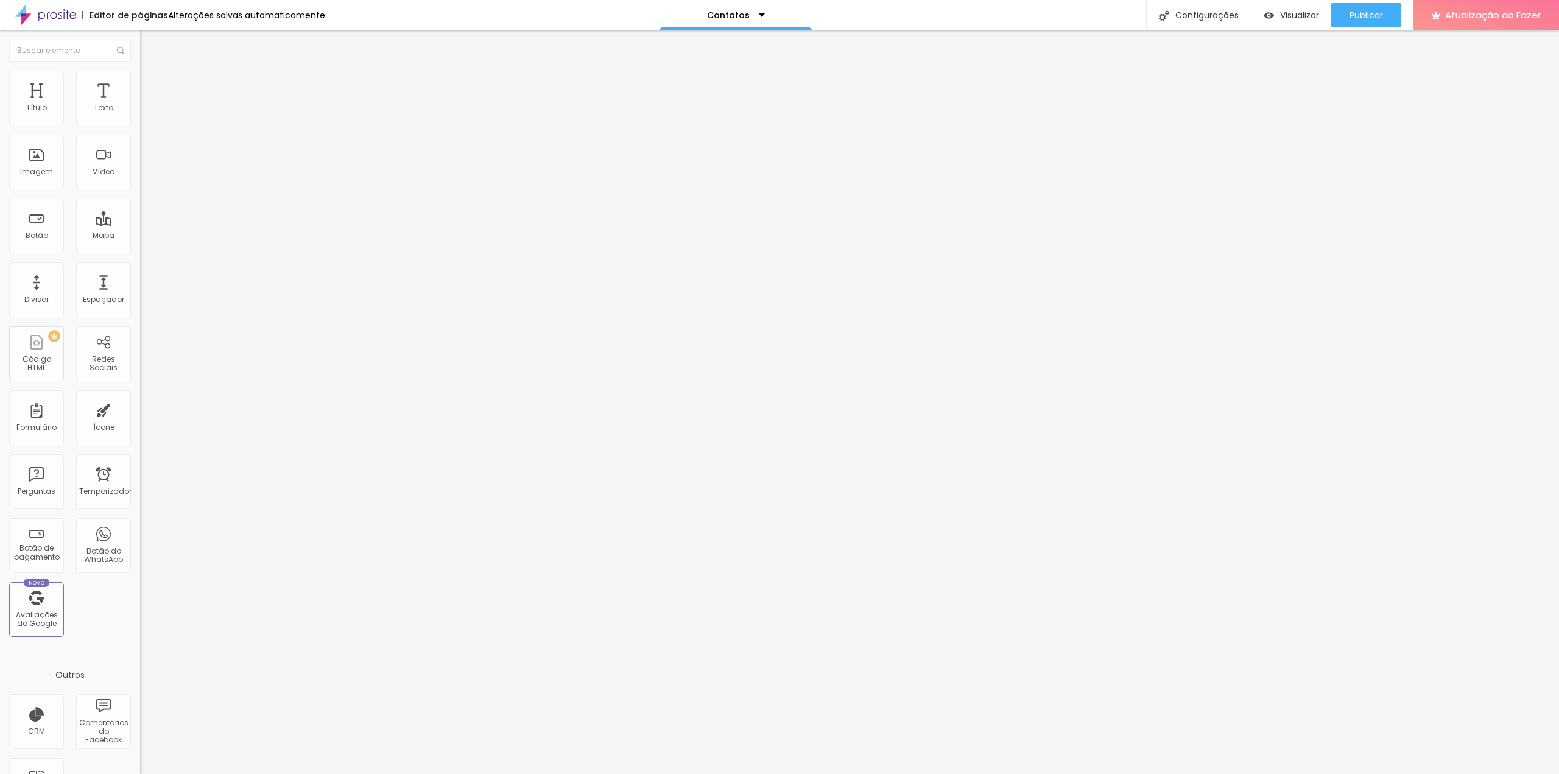
click at [140, 224] on span "Original" at bounding box center [154, 219] width 29 height 10
click at [140, 174] on img at bounding box center [144, 169] width 9 height 9
click at [140, 154] on img at bounding box center [144, 150] width 9 height 9
click at [140, 271] on img at bounding box center [143, 268] width 6 height 6
click at [140, 265] on div at bounding box center [210, 265] width 140 height 0
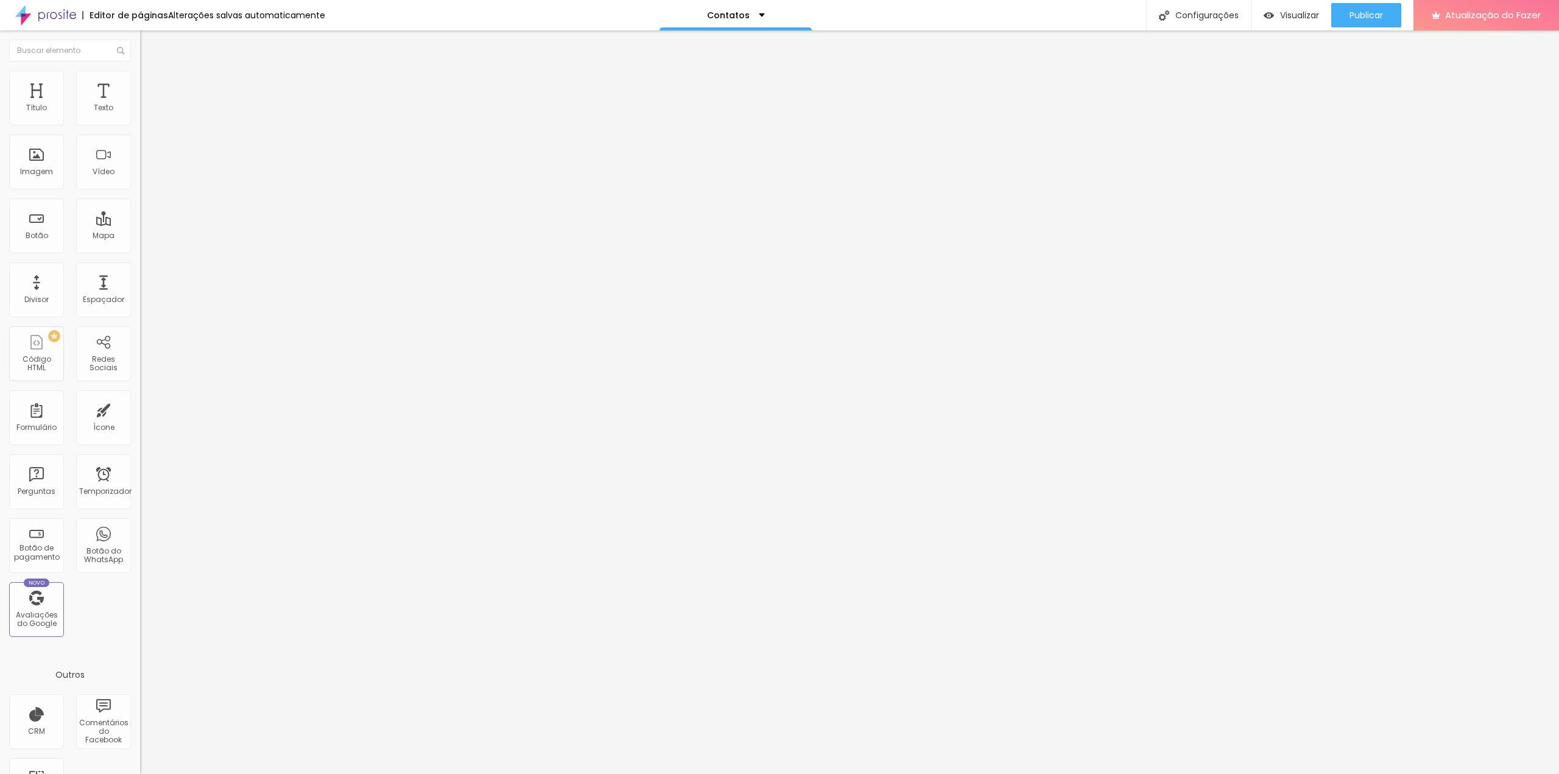
click at [140, 74] on img at bounding box center [145, 76] width 11 height 11
click at [151, 72] on font "Conteúdo" at bounding box center [170, 66] width 38 height 10
drag, startPoint x: 61, startPoint y: 328, endPoint x: 0, endPoint y: 320, distance: 61.5
click at [140, 278] on div "Trocar imagem Descrição da imagem (Alt) Alinhamento Proporção Original Cinema 1…" at bounding box center [210, 186] width 140 height 183
paste input "eriksalles.wordpress.com/sobre/"
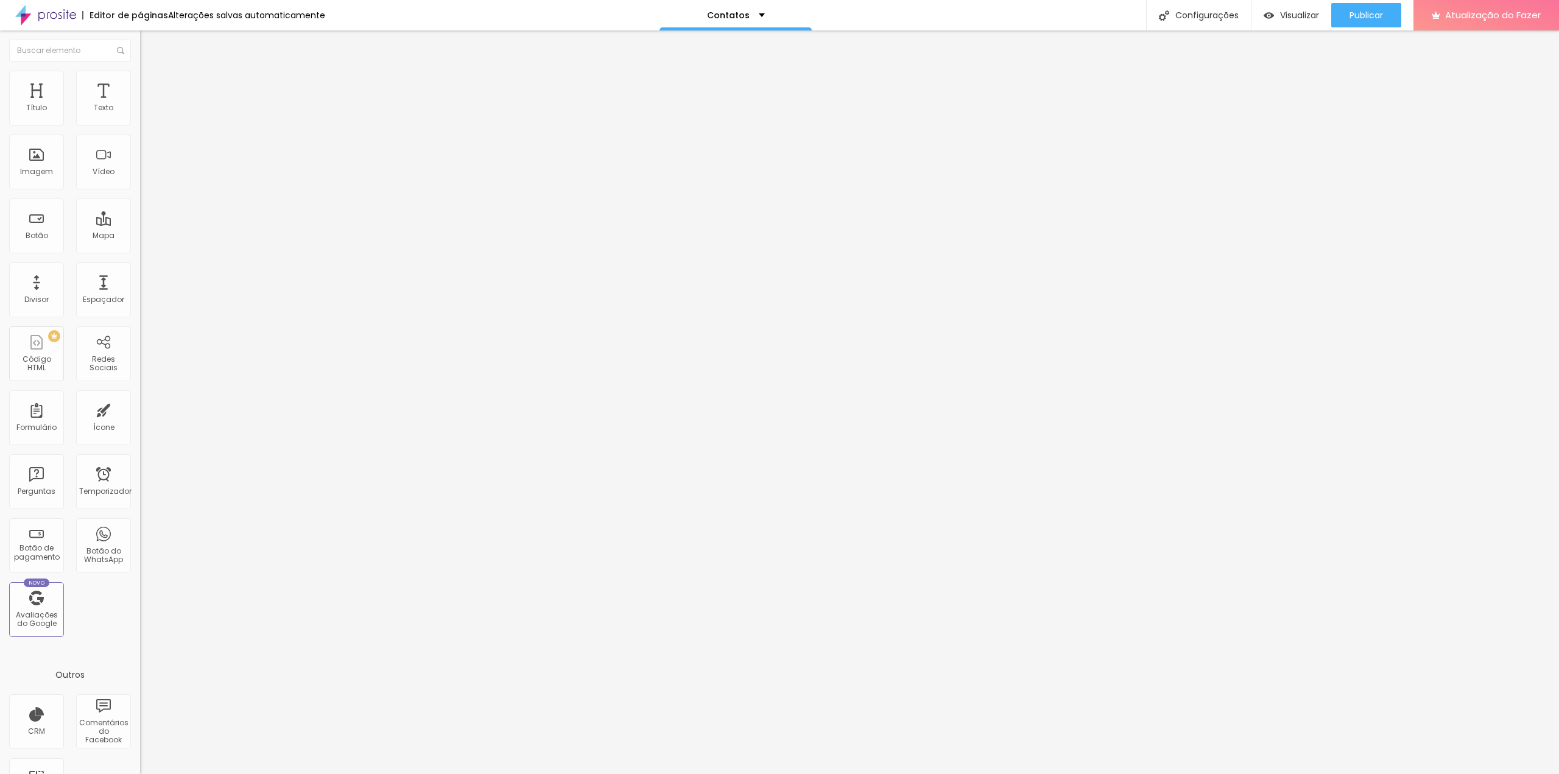
scroll to position [0, 38]
click at [140, 250] on input "https://eriksalles.wordpress.com/sobre/" at bounding box center [213, 243] width 146 height 12
type input "https://eriksalles.wordpress.com/"
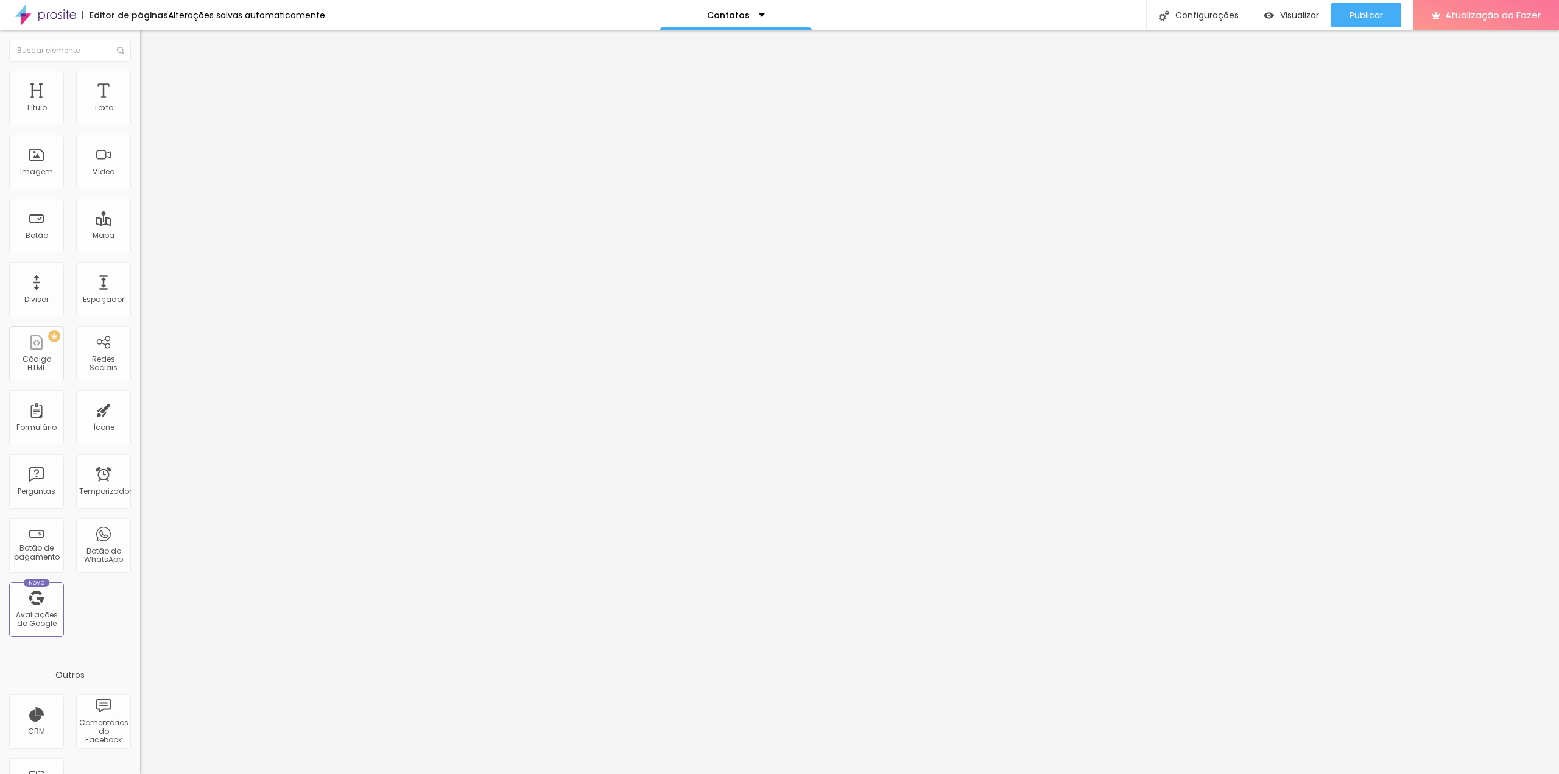
click at [140, 250] on input "https://eriksalles.wordpress.com/" at bounding box center [213, 243] width 146 height 12
click at [140, 260] on div "URL" at bounding box center [210, 245] width 140 height 30
click at [1369, 16] on font "Publicar" at bounding box center [1365, 15] width 33 height 12
click at [1190, 27] on div "Configurações da página Clique para editar as configurações desta página como: …" at bounding box center [1183, 69] width 134 height 85
click at [1193, 12] on font "Configurações" at bounding box center [1206, 15] width 63 height 12
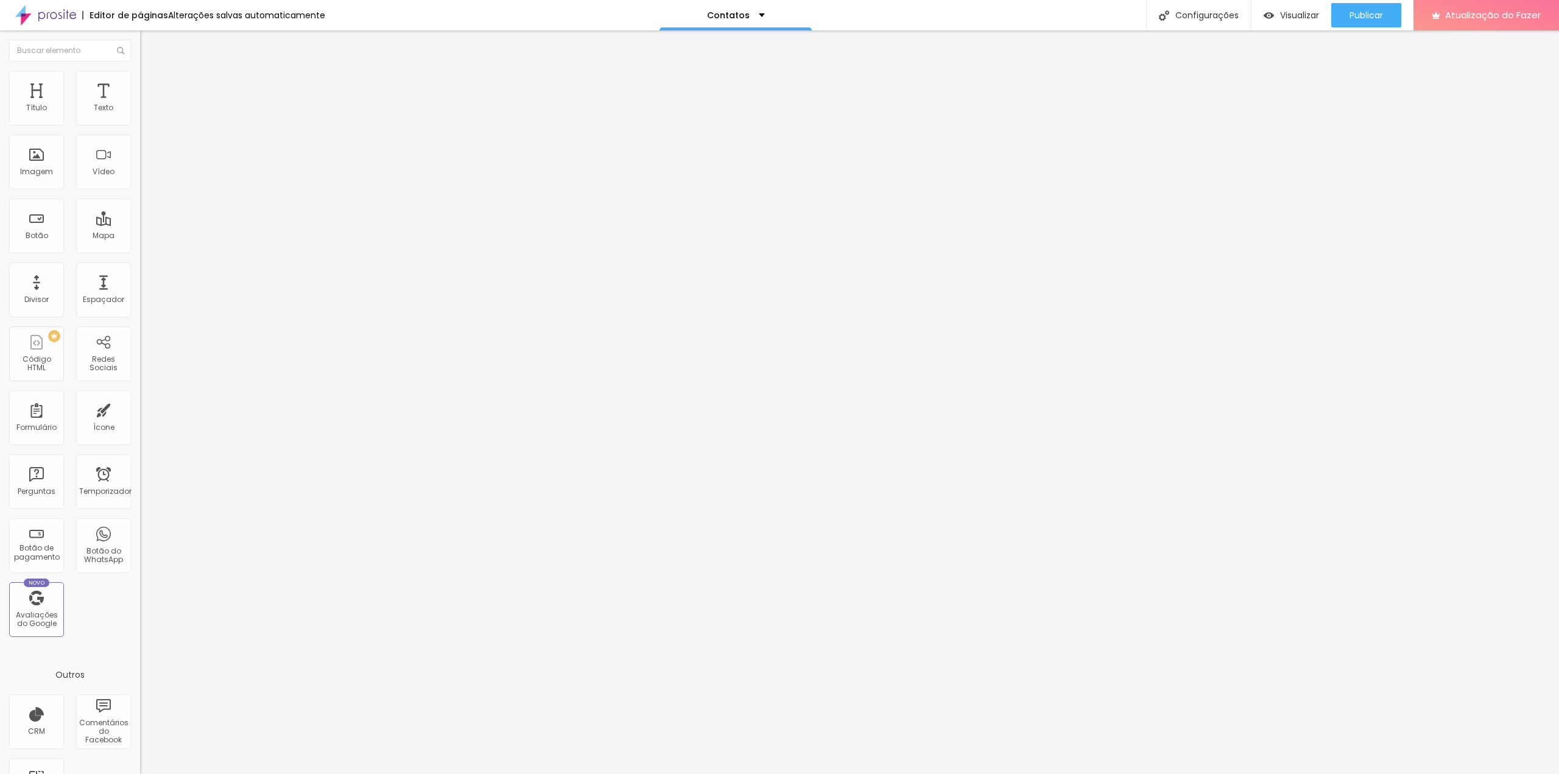
click at [140, 480] on div "Editar nulo Conteúdo Estilo Avançado Trocar imagem Descrição da imagem (Alt) Al…" at bounding box center [210, 401] width 140 height 743
click at [149, 42] on img "button" at bounding box center [154, 45] width 10 height 10
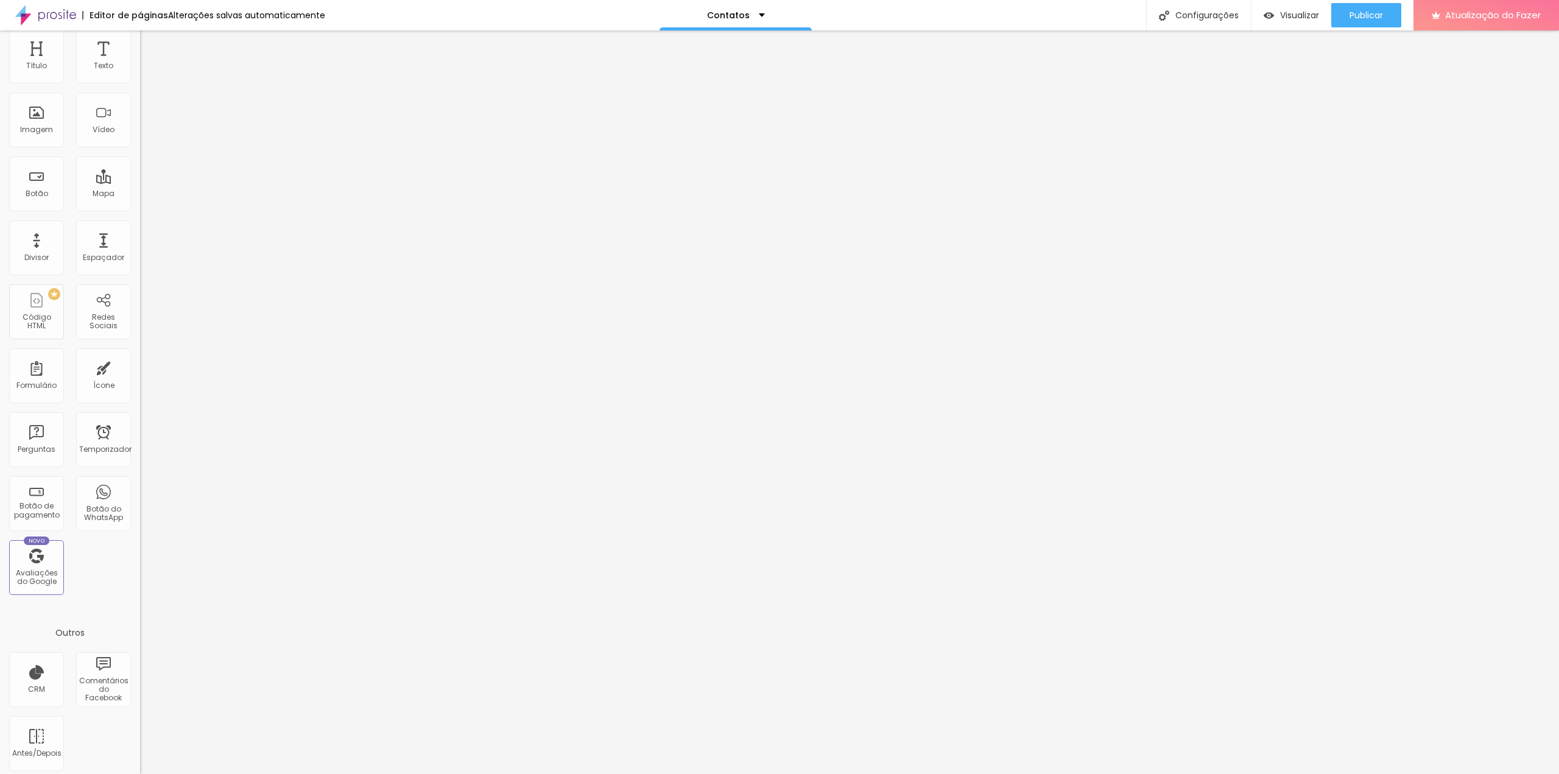
scroll to position [48, 0]
click at [54, 746] on font "Antes/Depois" at bounding box center [36, 747] width 49 height 10
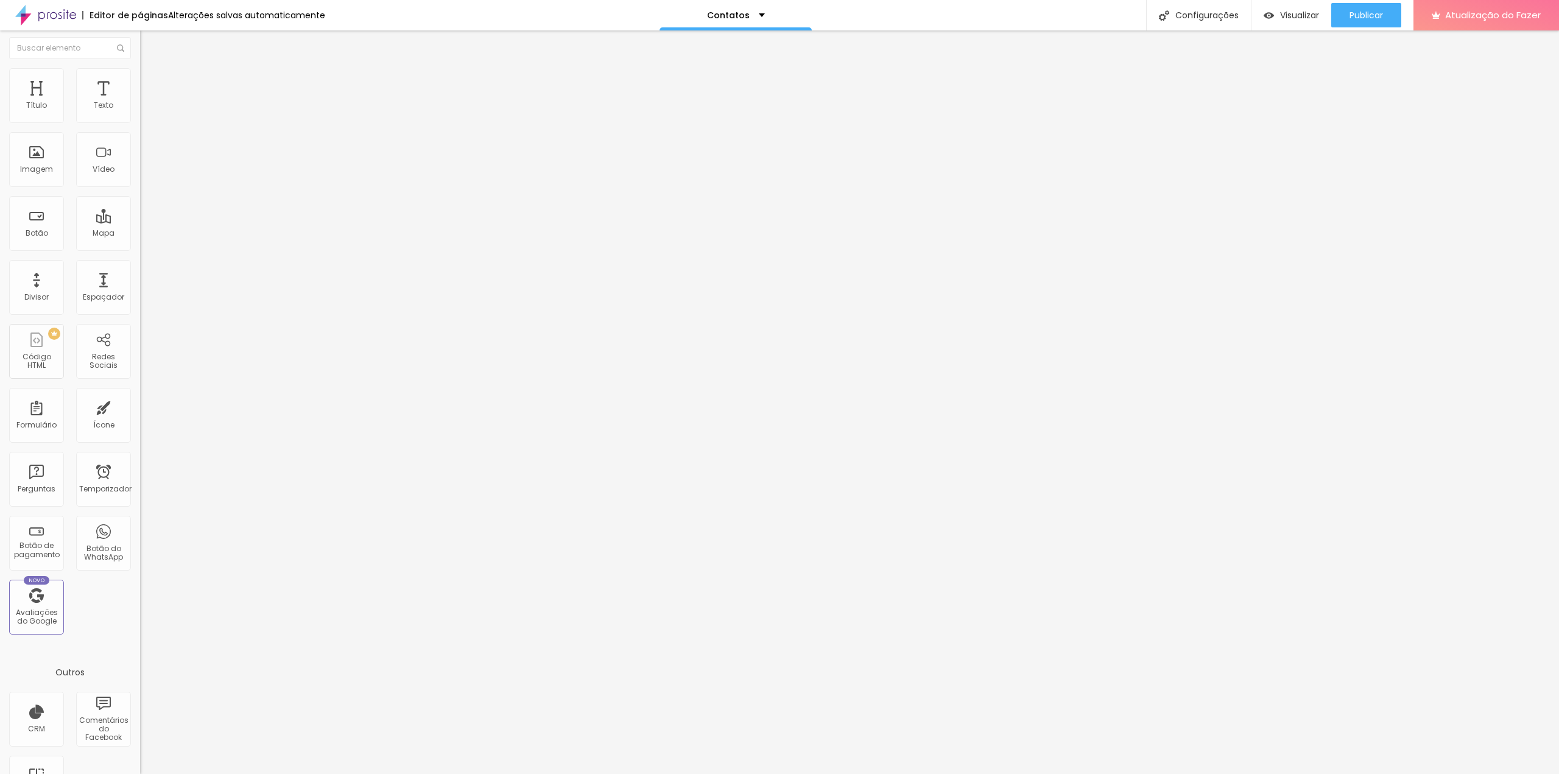
scroll to position [0, 0]
click at [1368, 18] on font "Publicar" at bounding box center [1365, 15] width 33 height 12
click at [1285, 12] on font "Visualizar" at bounding box center [1288, 15] width 39 height 12
click at [1352, 15] on font "Publicar" at bounding box center [1365, 15] width 33 height 12
click at [1281, 14] on font "Visualizar" at bounding box center [1288, 15] width 39 height 12
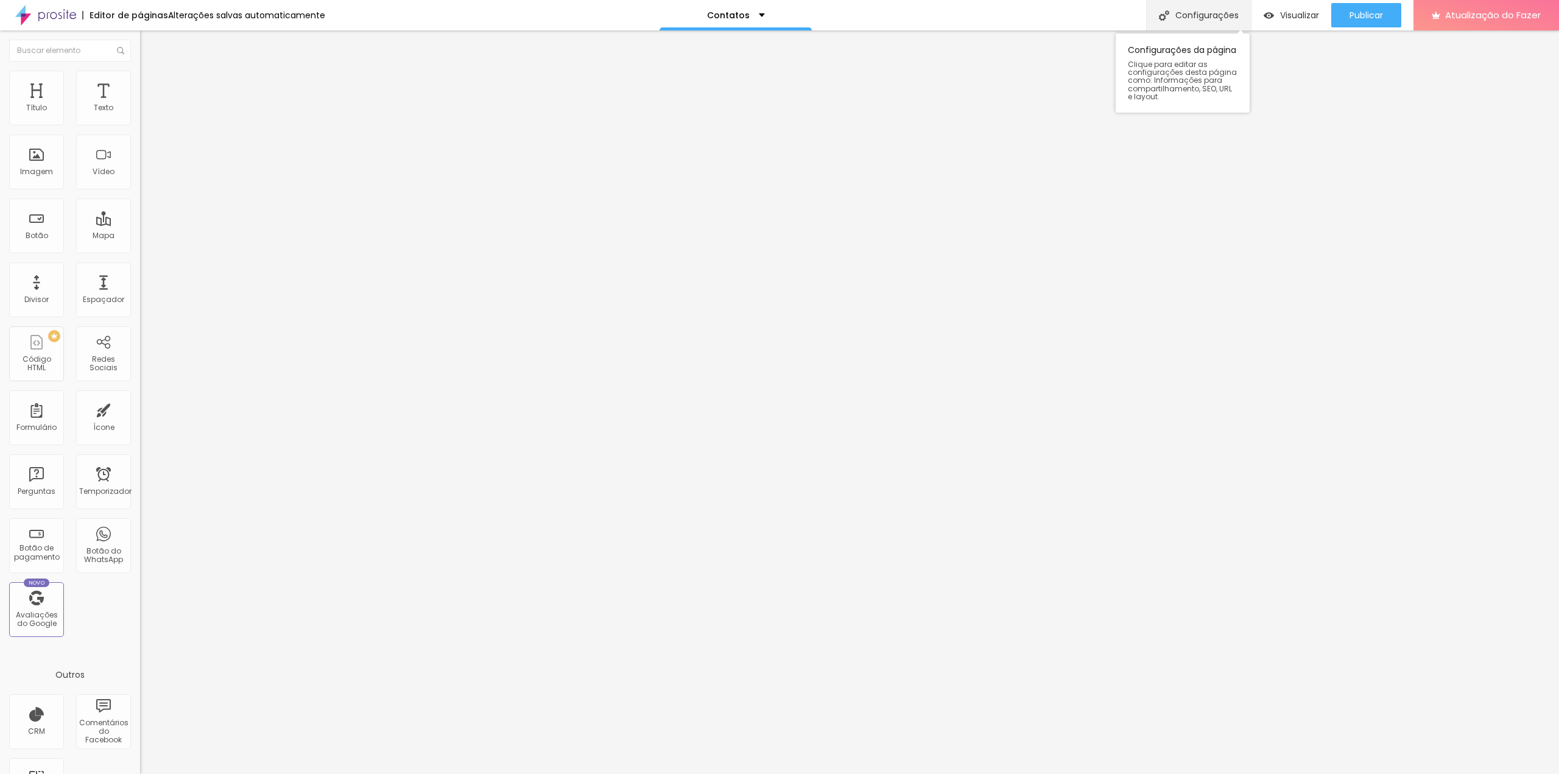
click at [1228, 15] on font "Configurações" at bounding box center [1206, 15] width 63 height 12
drag, startPoint x: 745, startPoint y: 311, endPoint x: 569, endPoint y: 306, distance: 176.6
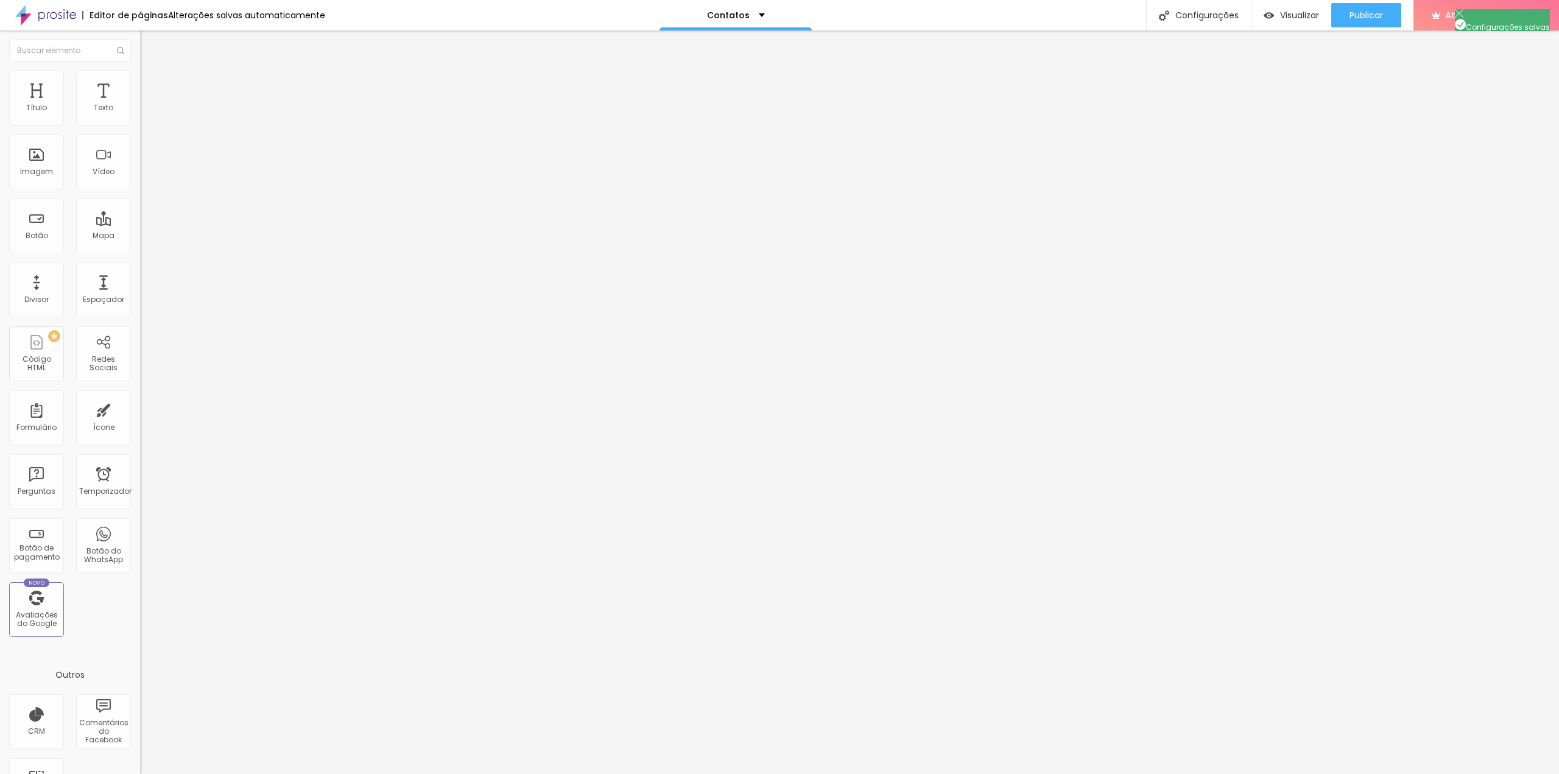
click at [1455, 18] on img at bounding box center [1459, 13] width 9 height 9
click at [1000, 773] on div at bounding box center [779, 786] width 1559 height 11
click at [1356, 12] on font "Publicar" at bounding box center [1365, 15] width 33 height 12
click at [754, 14] on div "Contatos" at bounding box center [736, 15] width 58 height 9
click at [754, 9] on div "Contatos" at bounding box center [735, 4] width 40 height 9
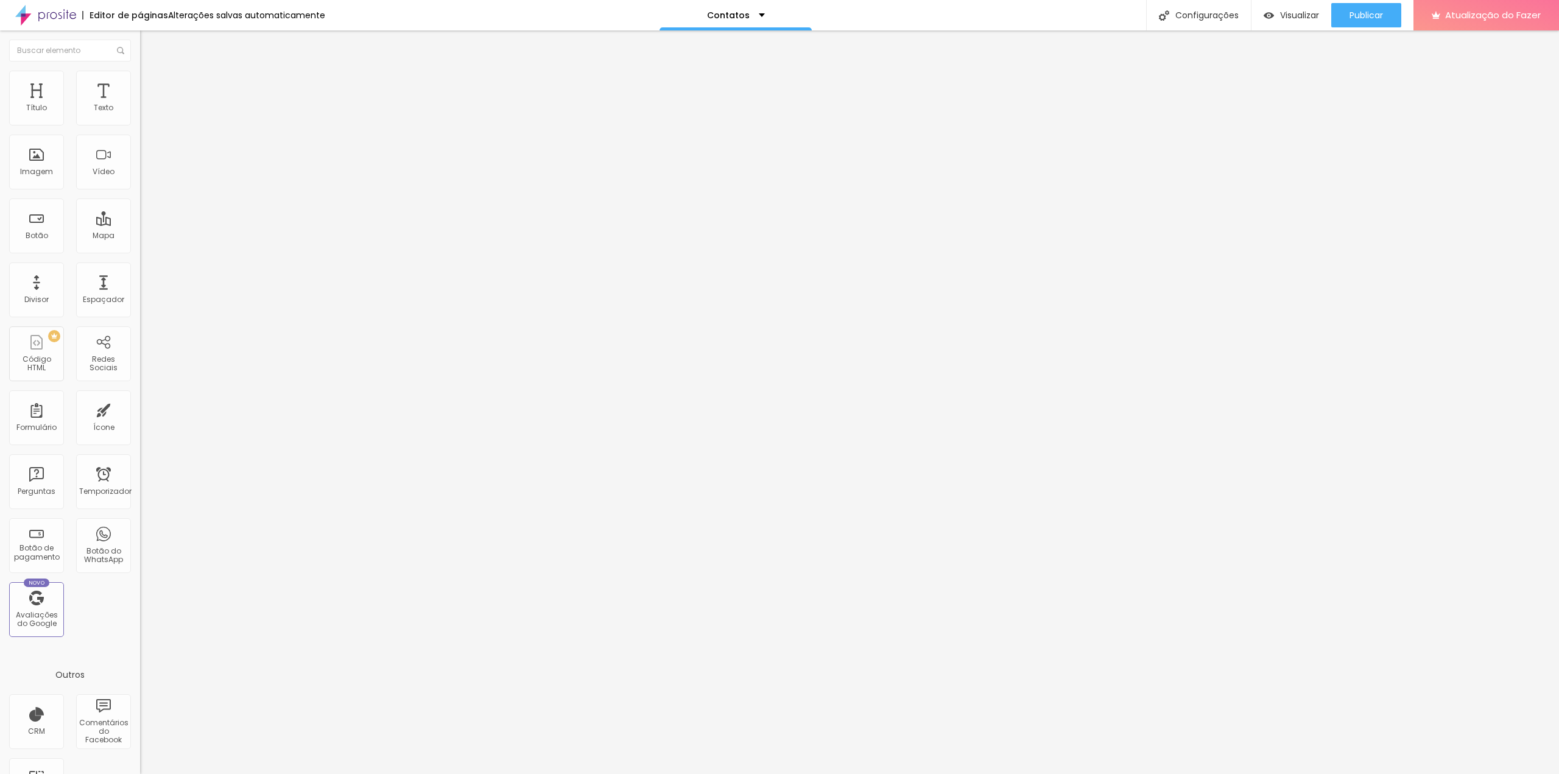
click at [151, 84] on font "Estilo" at bounding box center [160, 79] width 19 height 10
click at [151, 86] on font "Avançado" at bounding box center [171, 91] width 40 height 10
click at [140, 447] on input "text" at bounding box center [213, 453] width 146 height 12
click at [140, 482] on input "text" at bounding box center [213, 488] width 146 height 12
click at [140, 447] on input "text" at bounding box center [213, 453] width 146 height 12
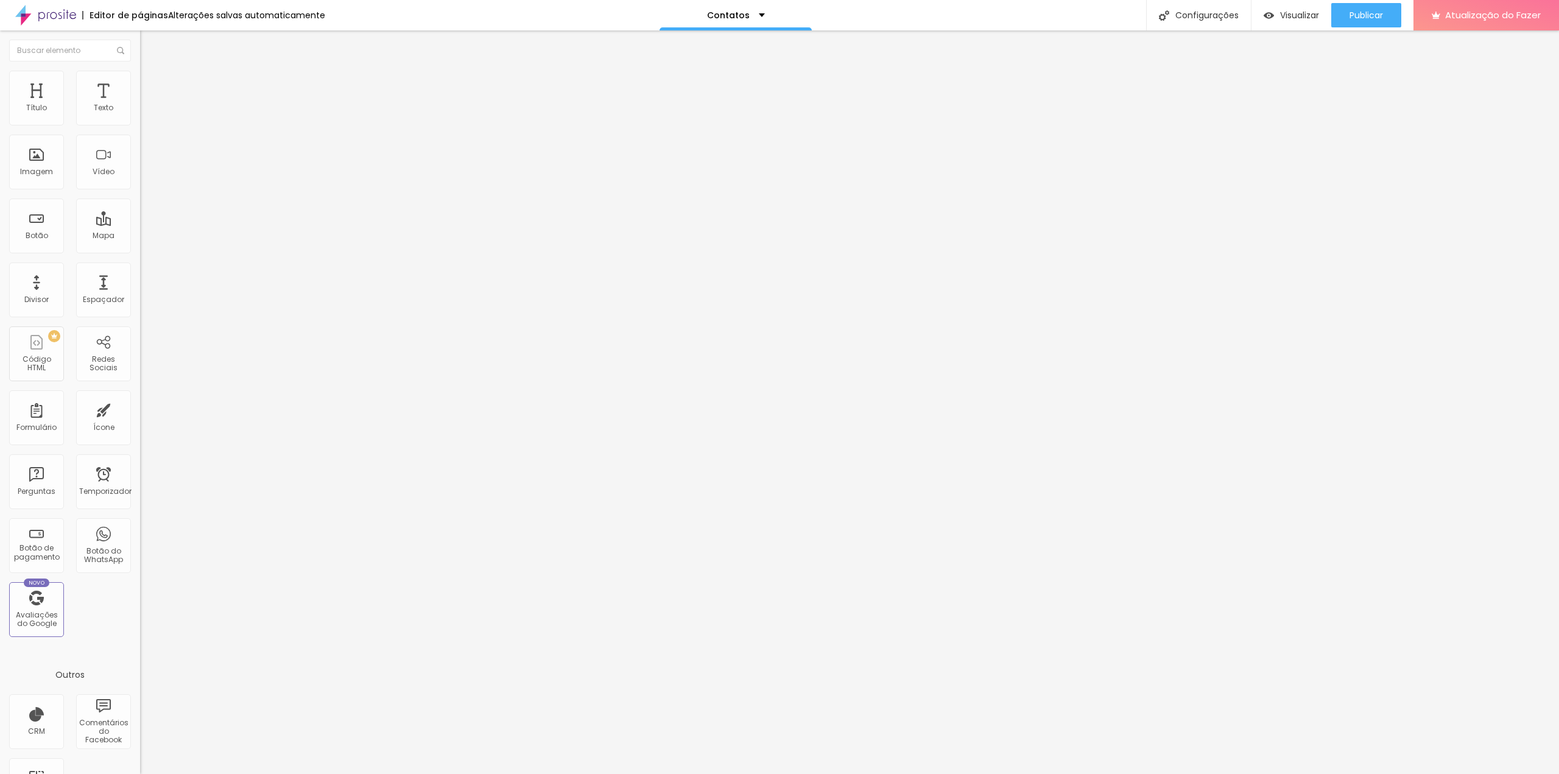
paste input "[URL][DOMAIN_NAME]"
type input "[URL][DOMAIN_NAME]"
click at [140, 482] on input "text" at bounding box center [213, 488] width 146 height 12
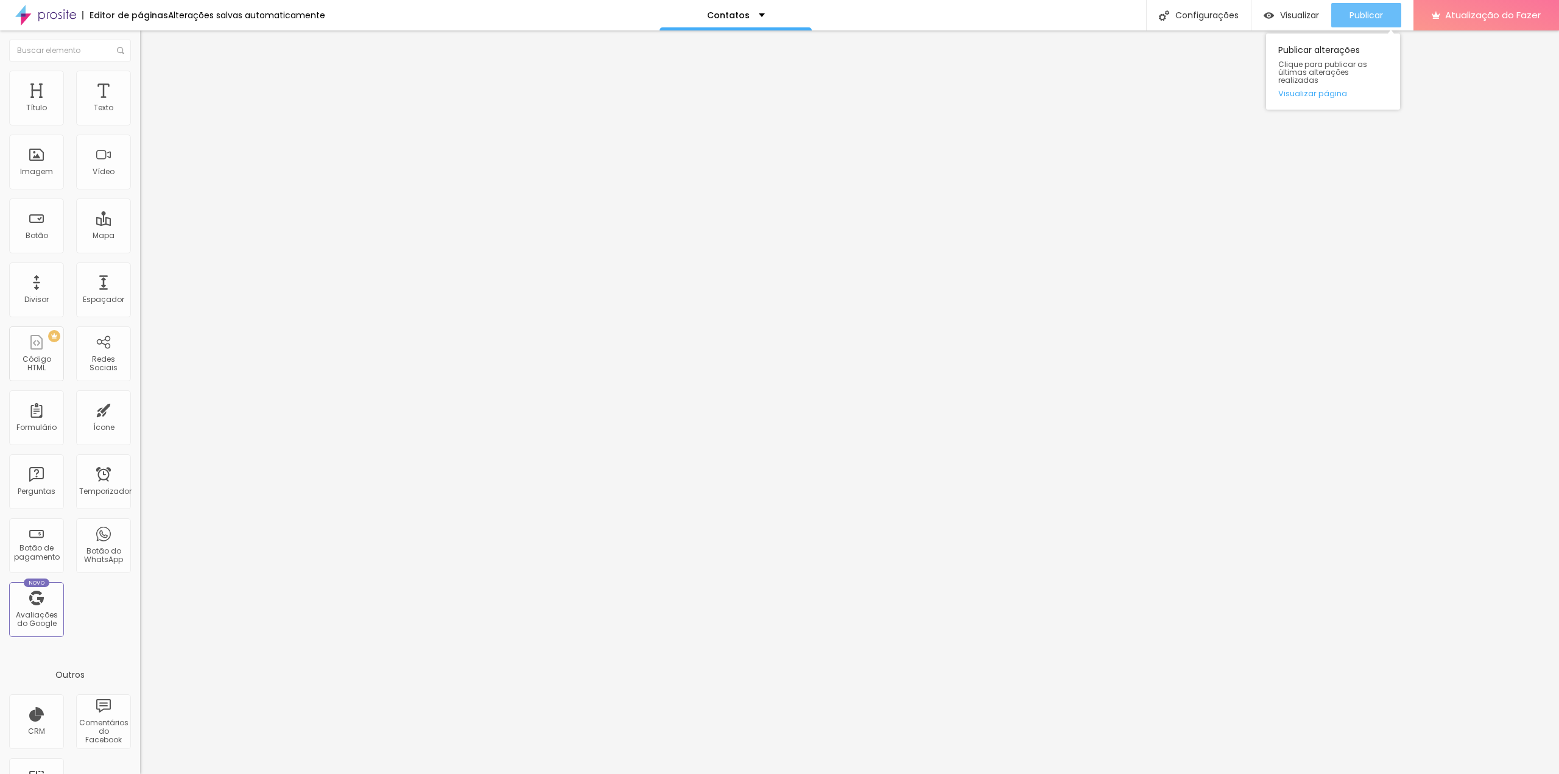
click at [1370, 11] on font "Publicar" at bounding box center [1365, 15] width 33 height 12
click at [1308, 15] on font "Visualizar" at bounding box center [1288, 15] width 39 height 12
click at [1211, 16] on font "Configurações" at bounding box center [1206, 15] width 63 height 12
type input "/contatos/"
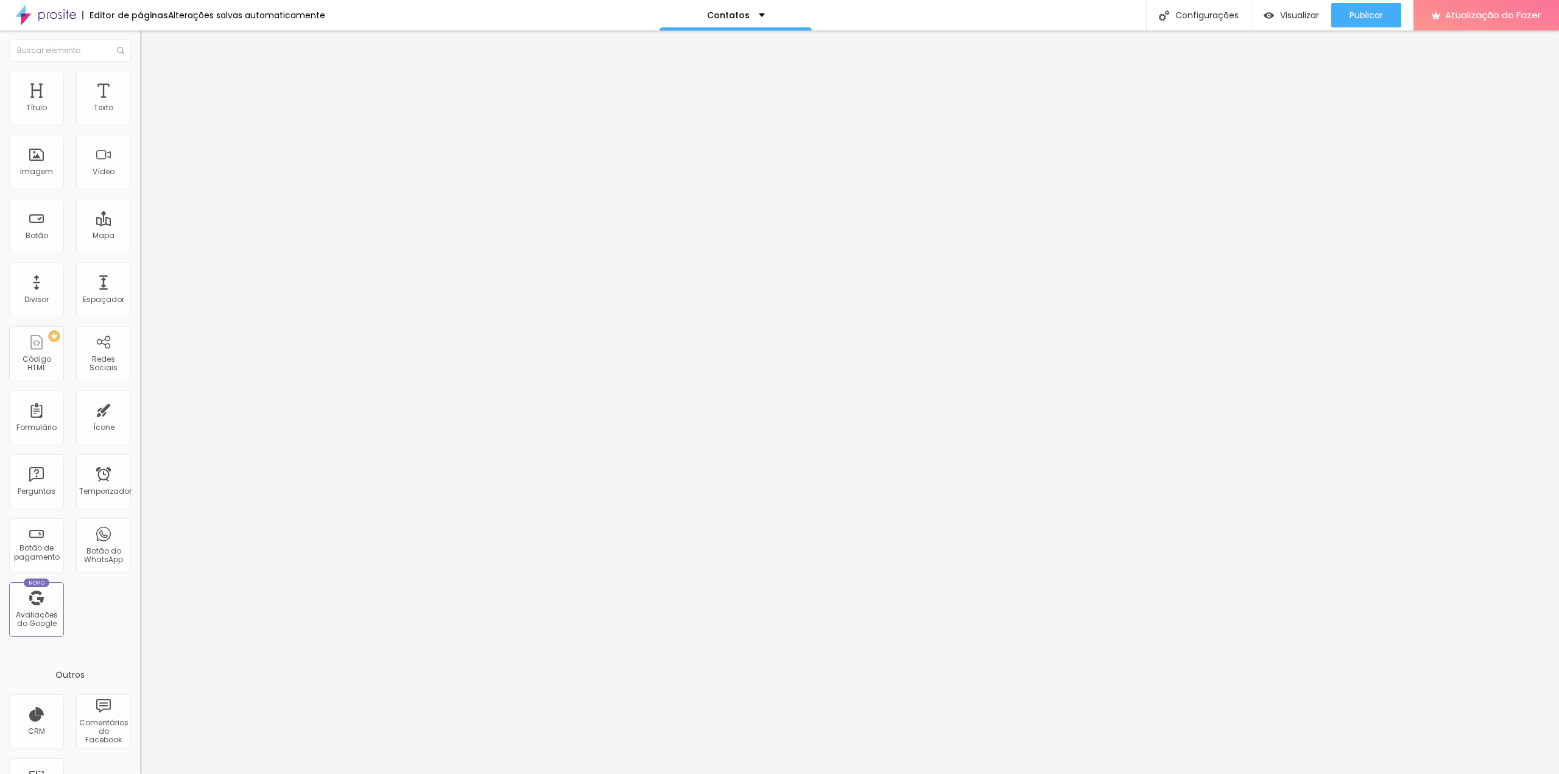
click at [998, 773] on div at bounding box center [779, 786] width 1559 height 11
click at [1209, 11] on font "Configurações" at bounding box center [1206, 15] width 63 height 12
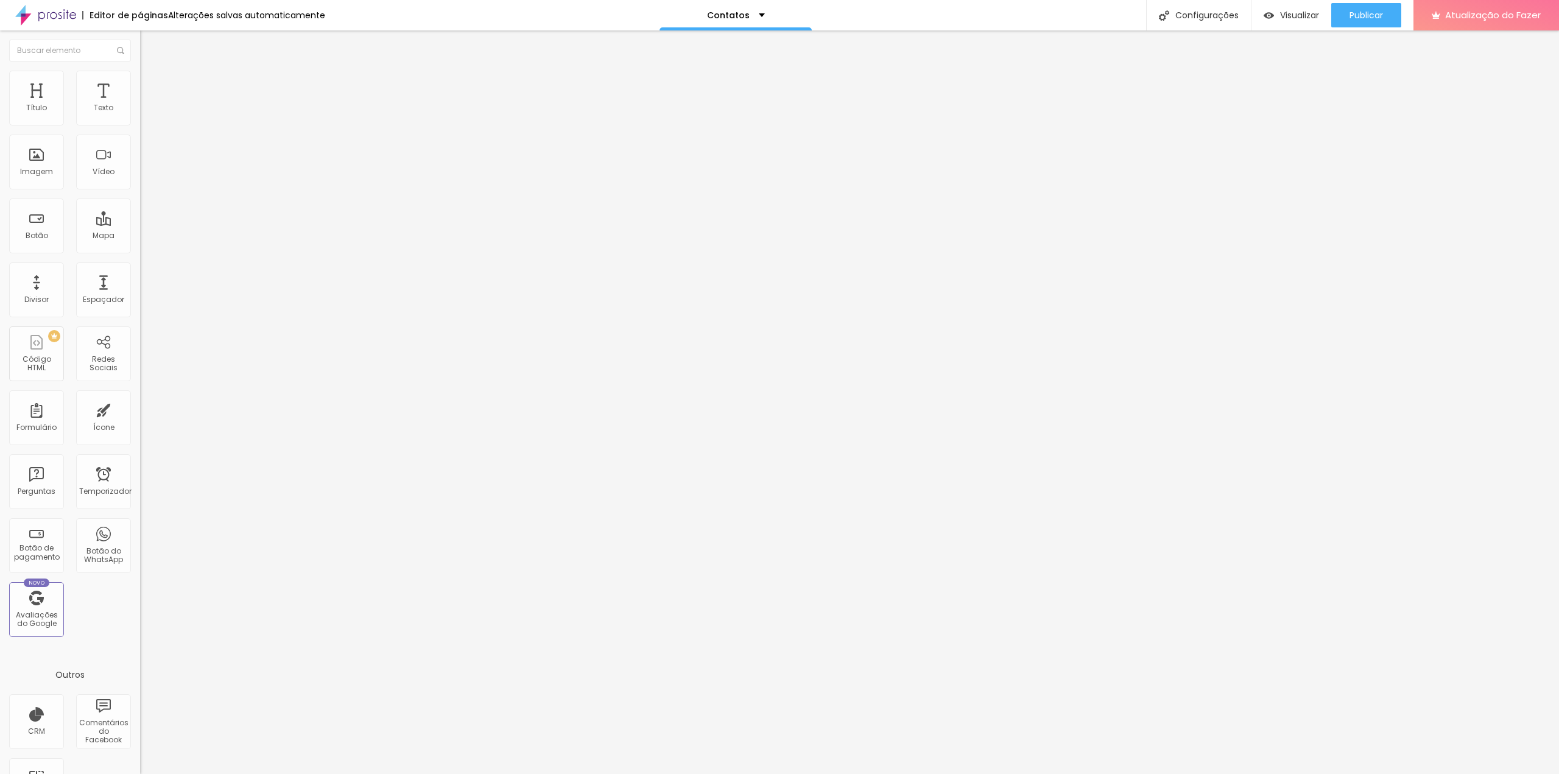
click at [1002, 773] on div at bounding box center [779, 786] width 1559 height 11
click at [140, 69] on img at bounding box center [145, 63] width 11 height 11
click at [140, 38] on button "Editar nulo" at bounding box center [210, 44] width 140 height 28
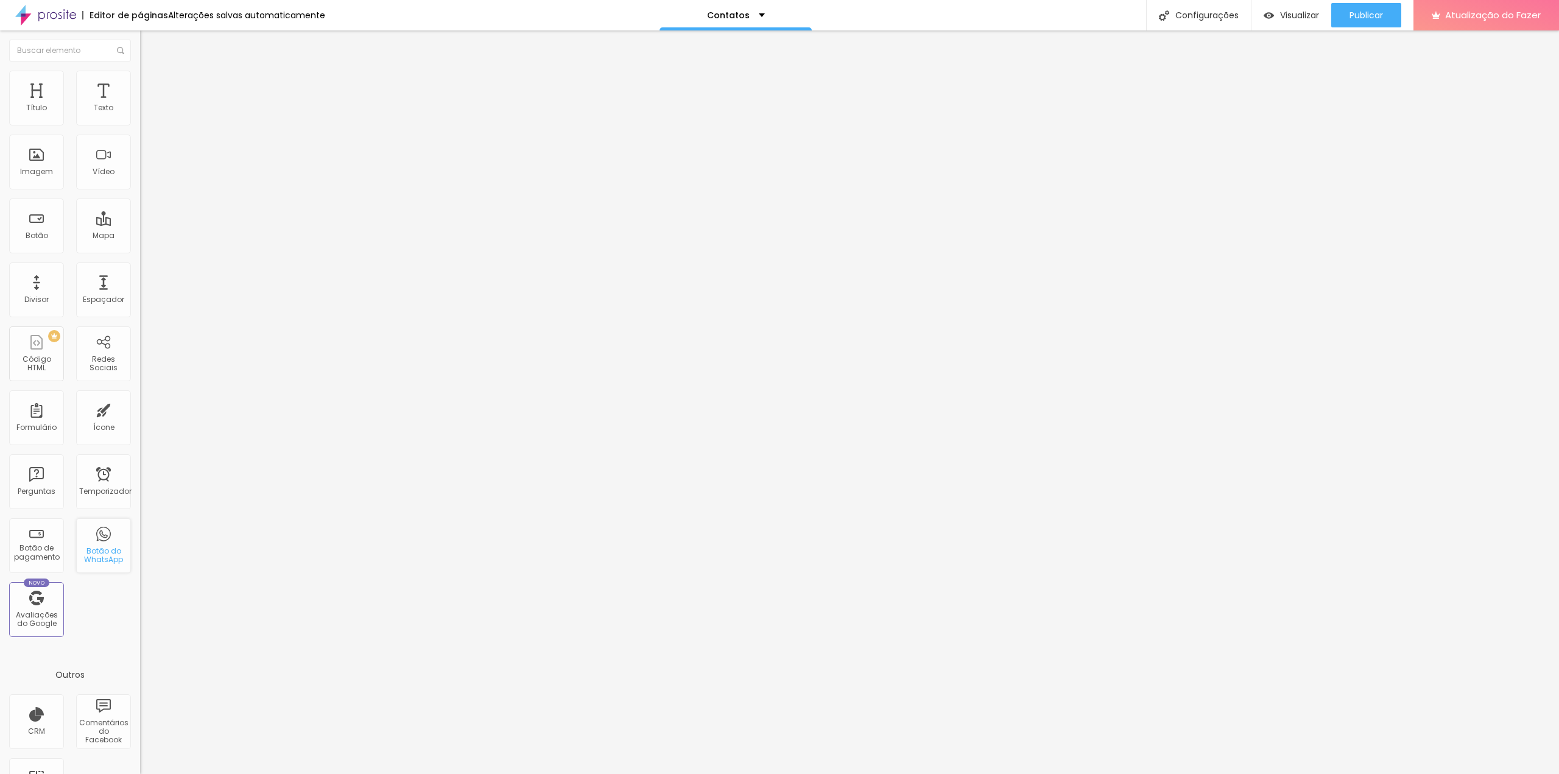
click at [99, 554] on font "Botão do WhatsApp" at bounding box center [103, 555] width 39 height 19
click at [88, 599] on div "Título Texto Imagem Vídeo Botão Mapa Divisor Espaçador PREMIUM Código HTML Rede…" at bounding box center [70, 358] width 140 height 575
click at [140, 114] on input "text" at bounding box center [213, 108] width 146 height 12
type input "[PHONE_NUMBER]"
type input "71982238838"
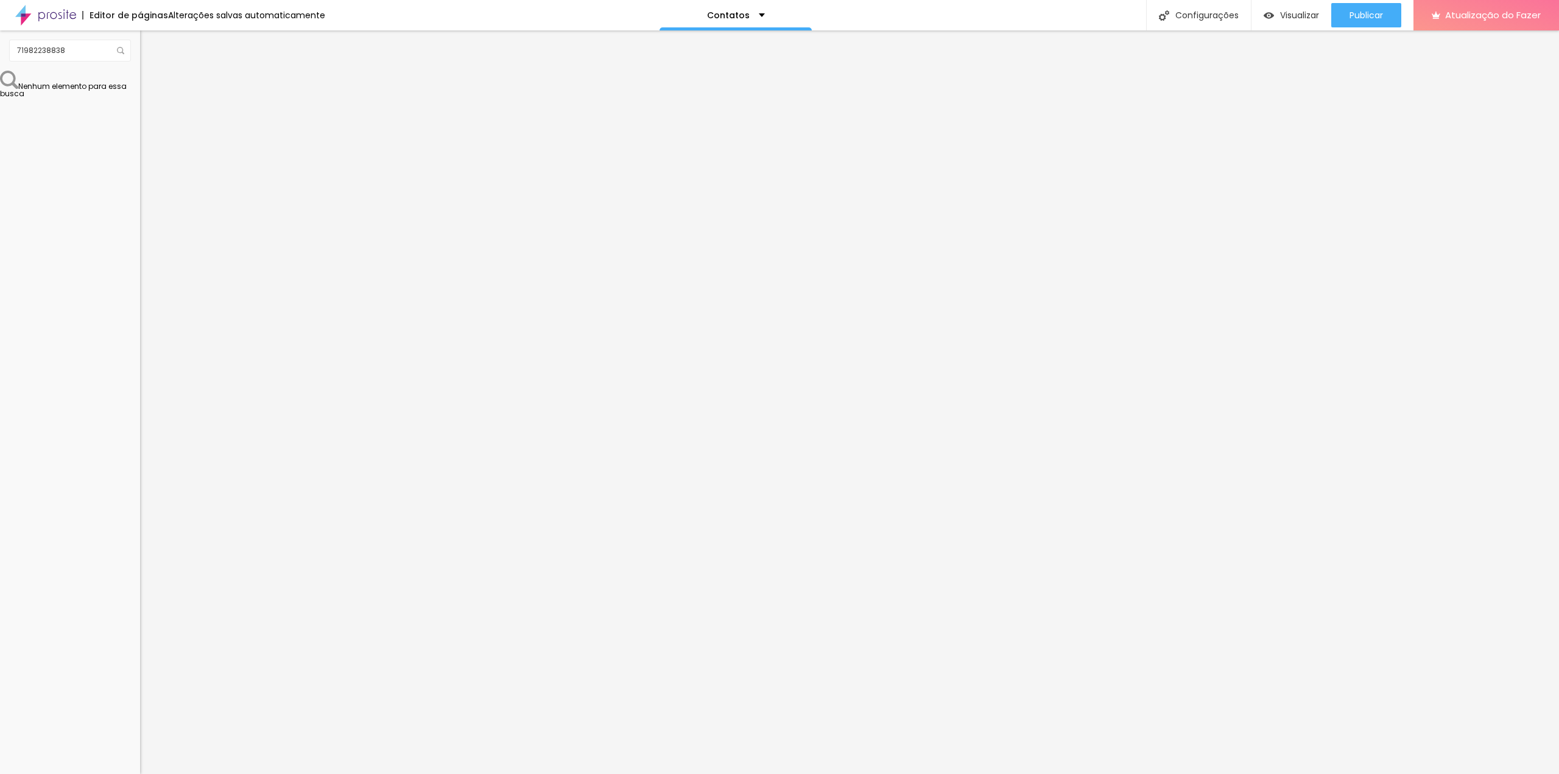
click at [140, 246] on div "Instagram" at bounding box center [210, 249] width 140 height 7
click at [140, 79] on img at bounding box center [145, 76] width 11 height 11
type input "15"
type input "16"
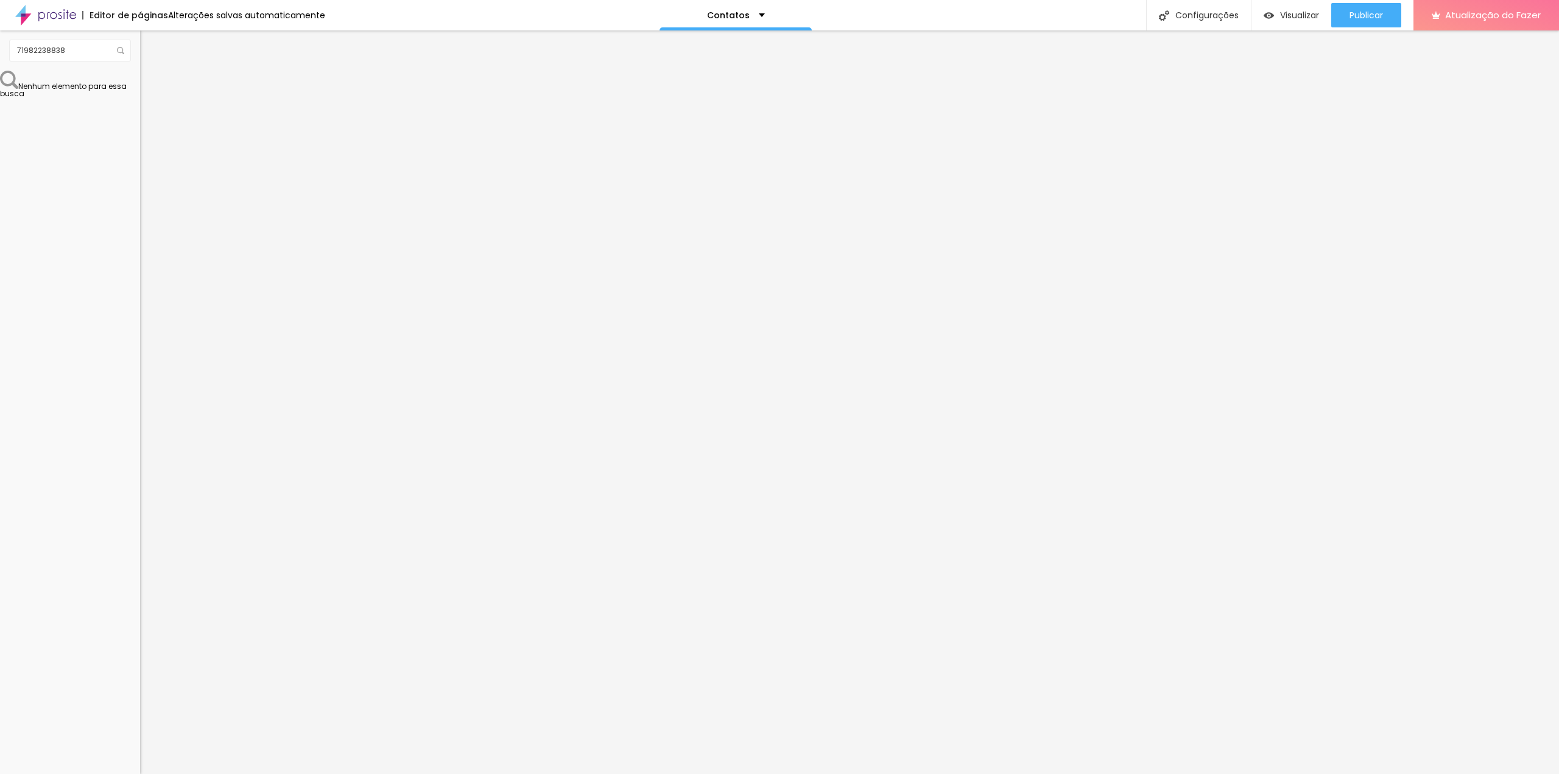
type input "16"
type input "17"
type input "18"
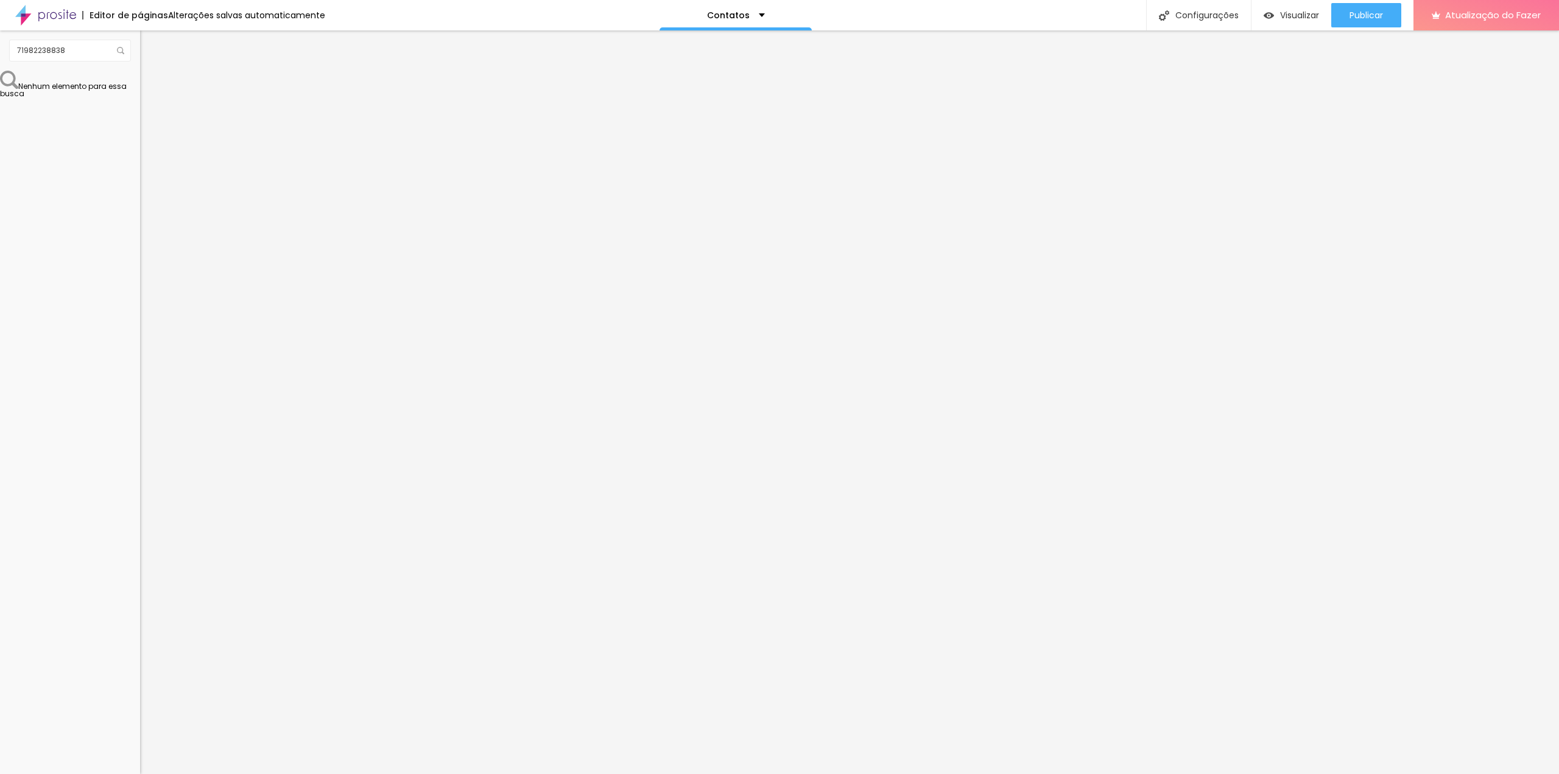
type input "19"
type input "20"
type input "21"
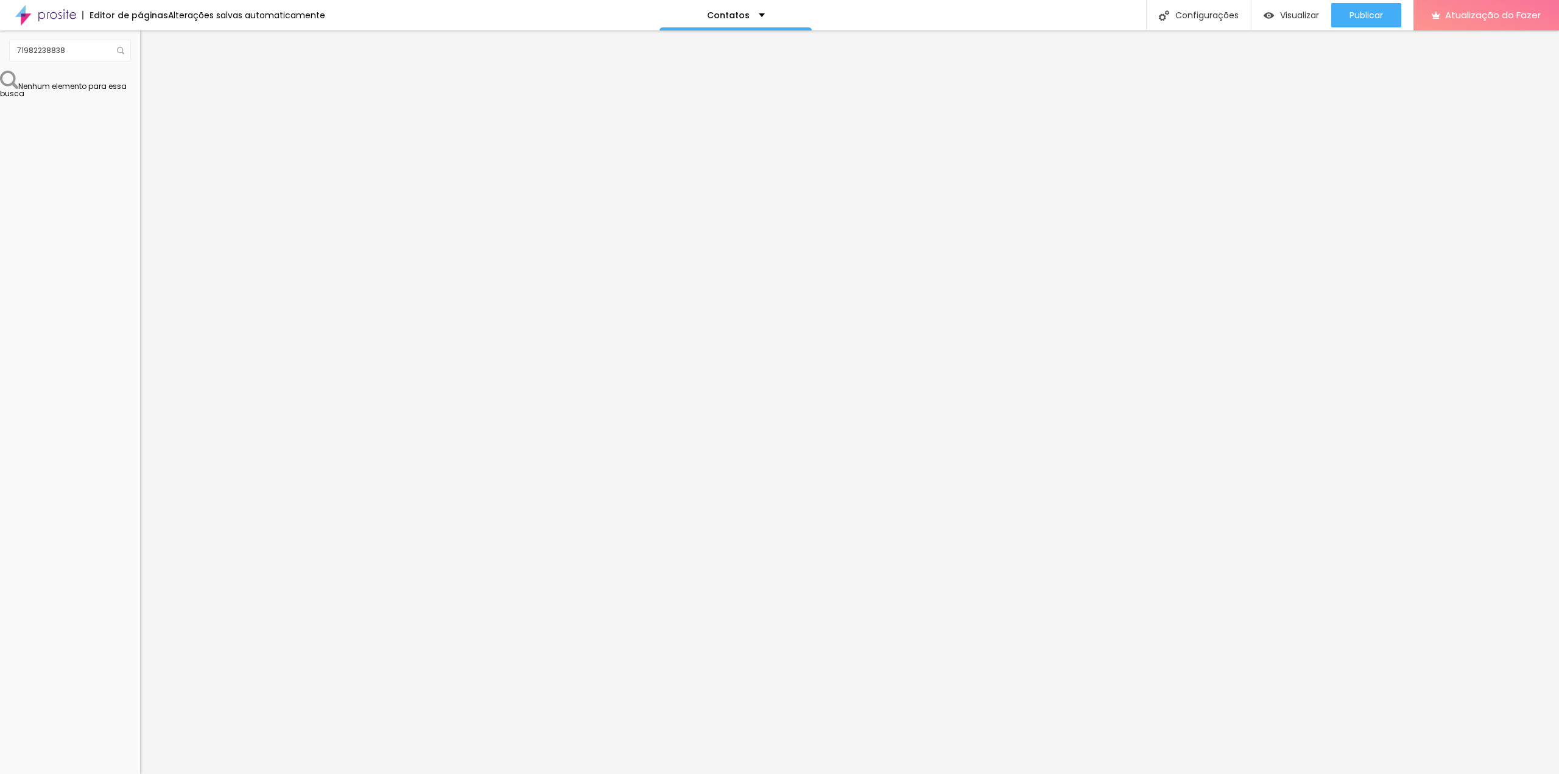
type input "21"
type input "22"
type input "23"
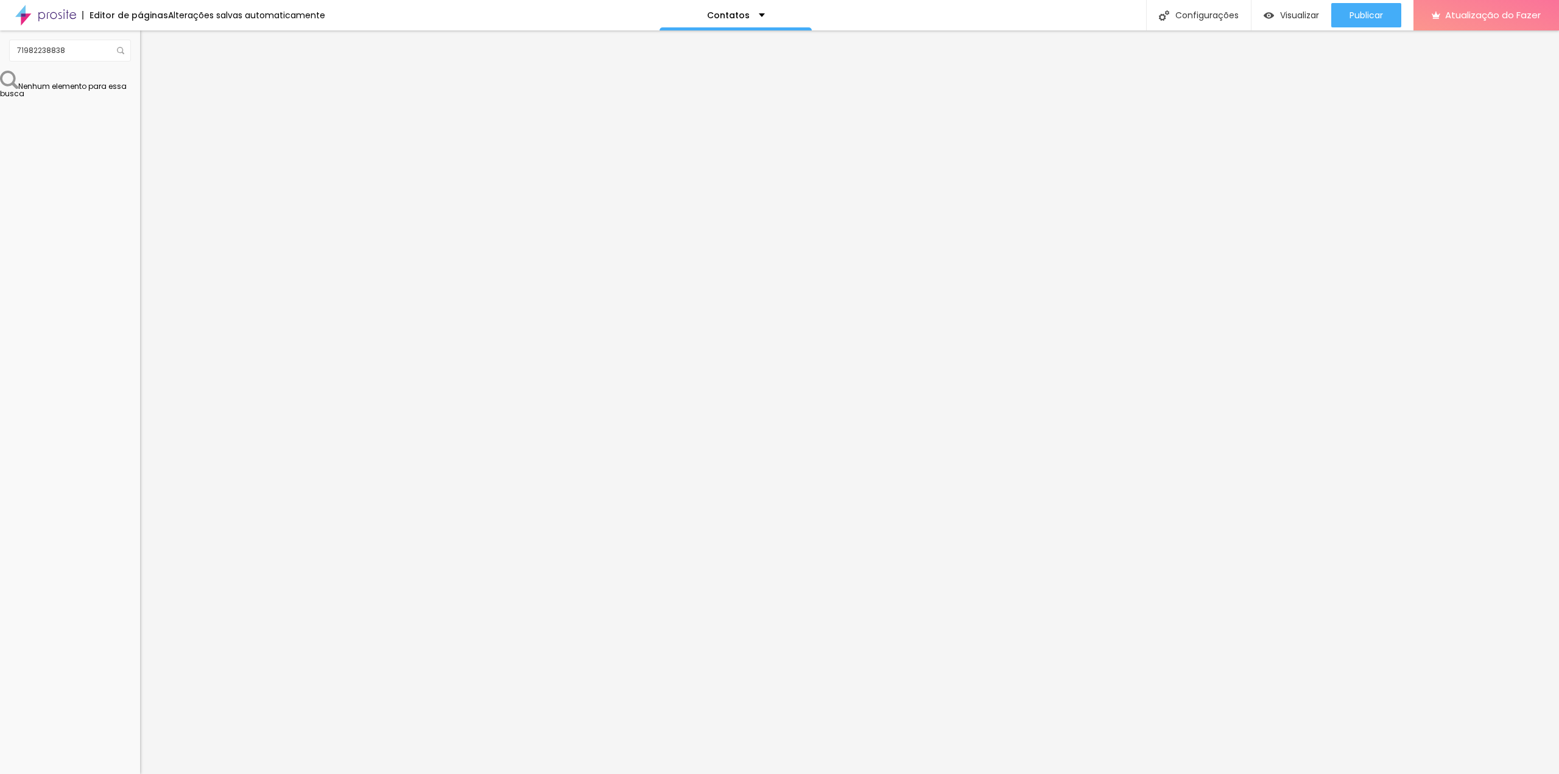
type input "24"
type input "25"
type input "26"
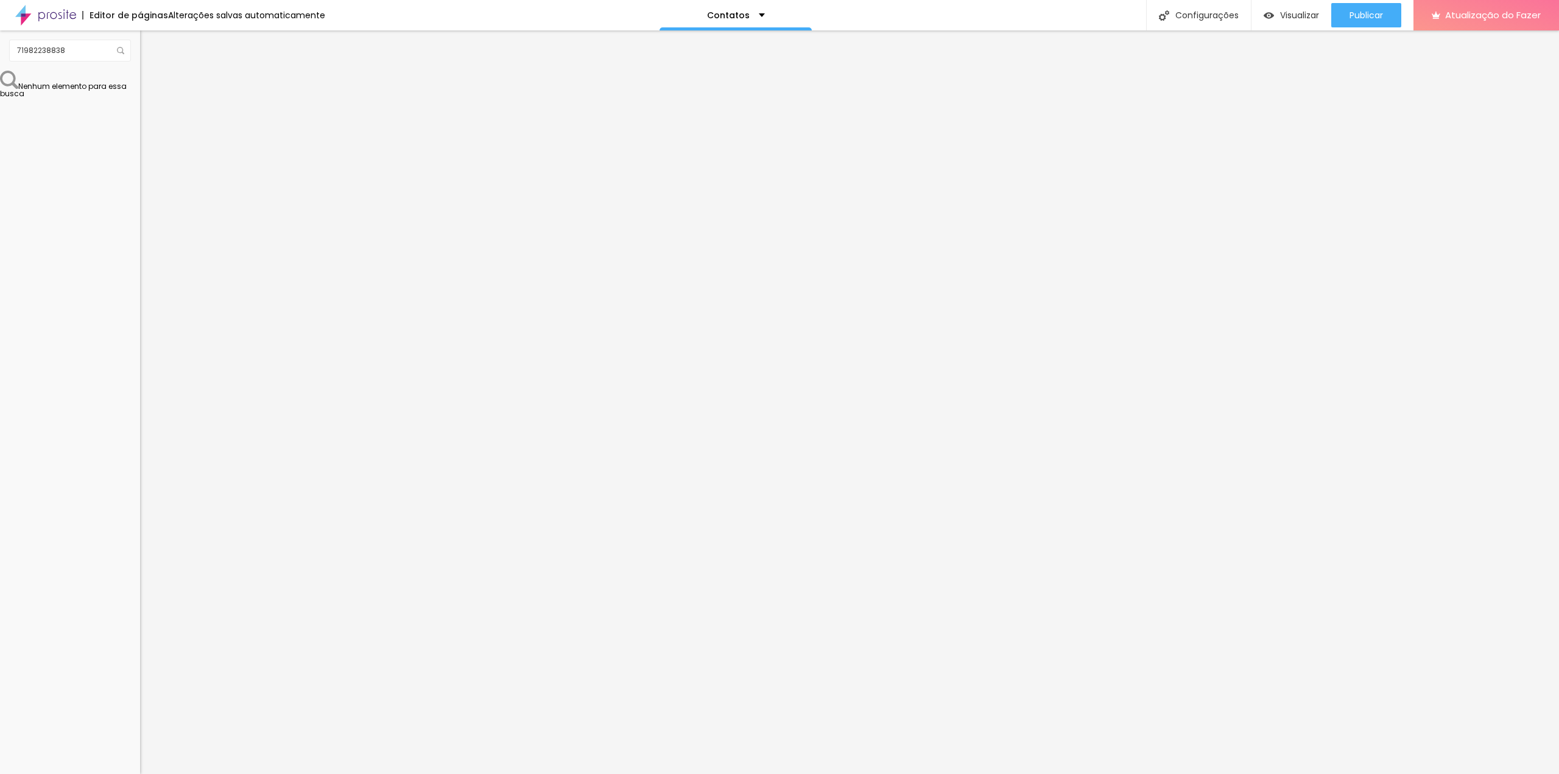
type input "26"
type input "27"
type input "28"
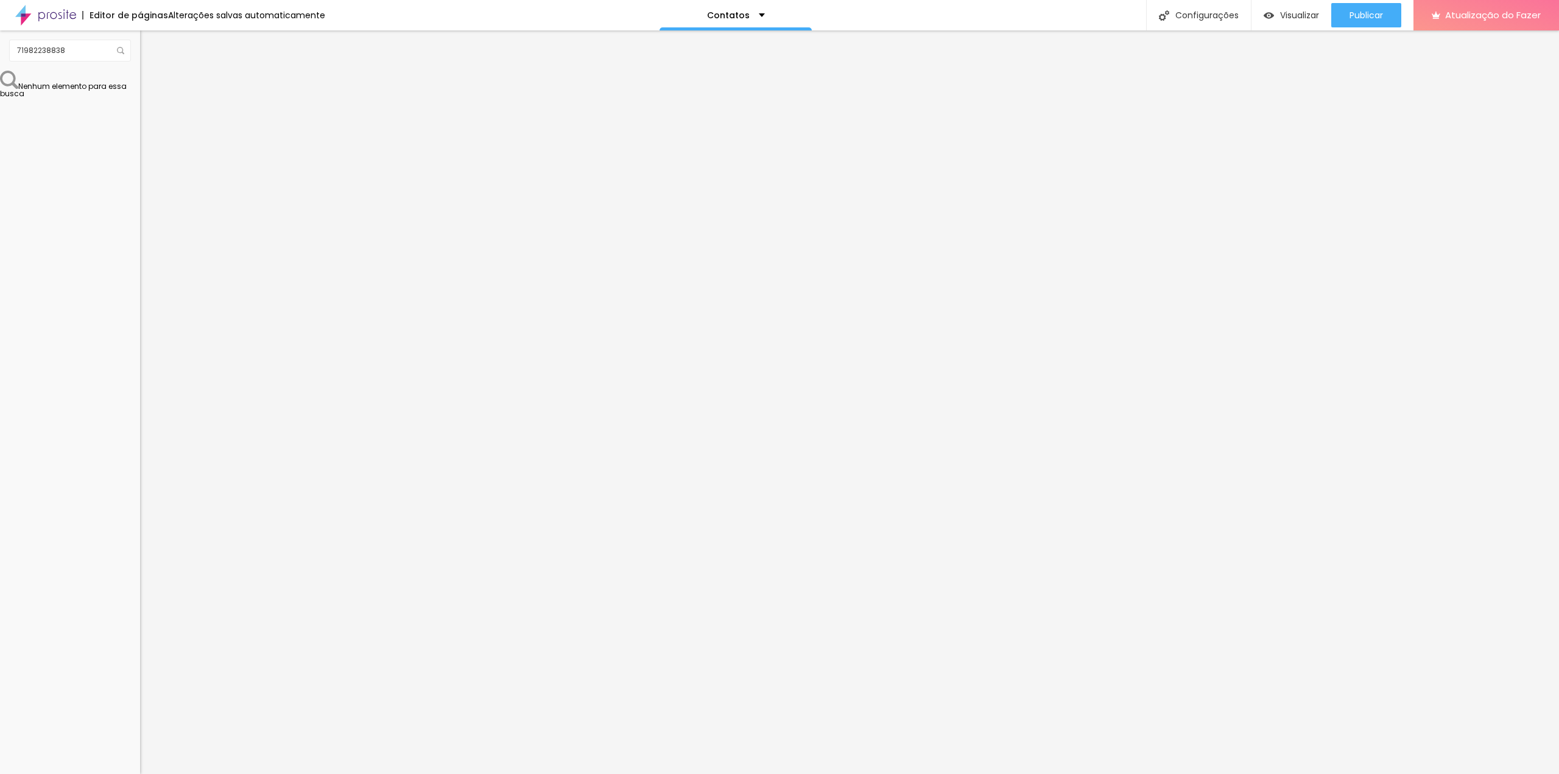
type input "31"
type input "33"
type input "34"
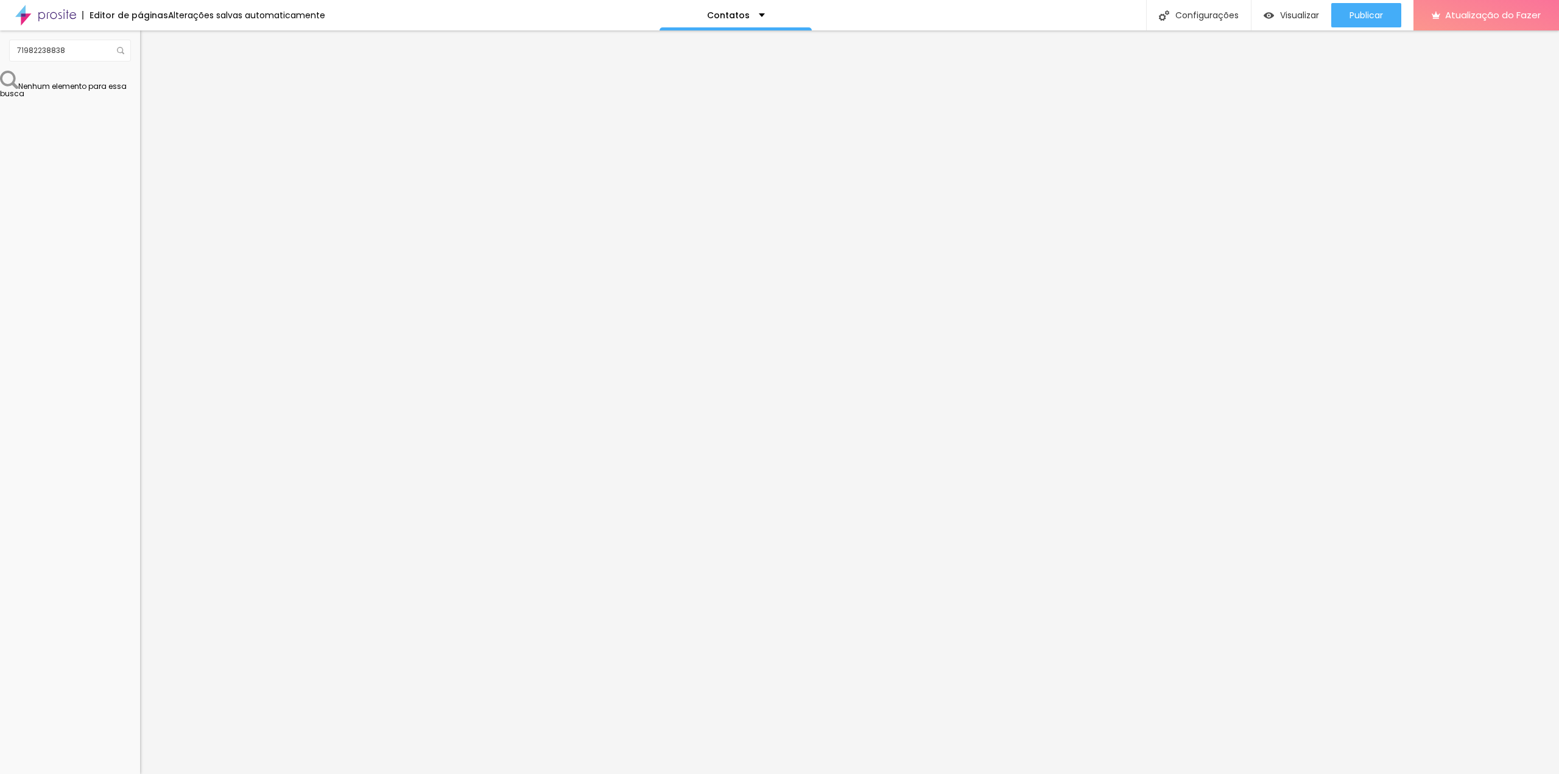
type input "34"
type input "35"
type input "36"
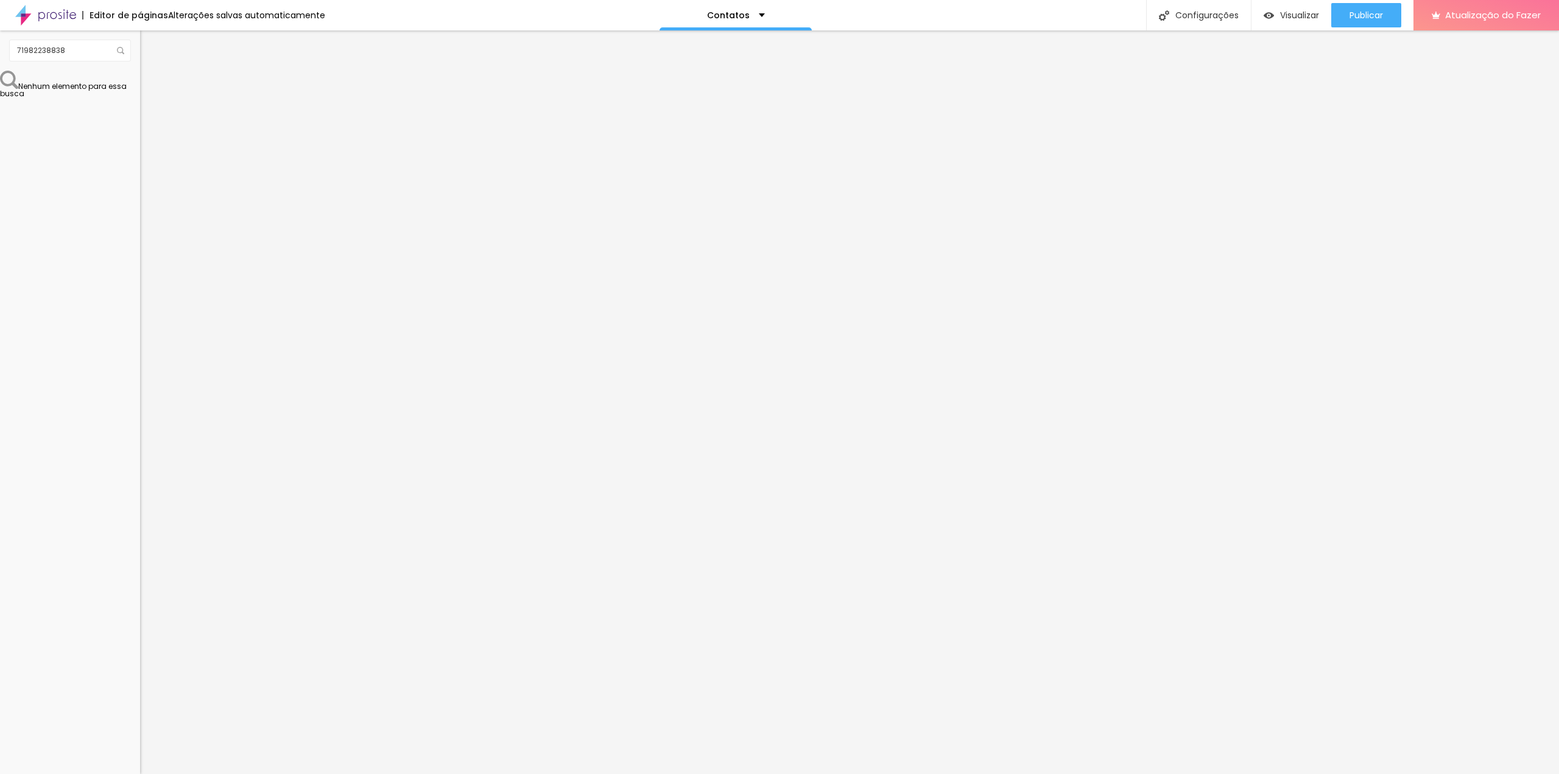
type input "37"
type input "38"
type input "37"
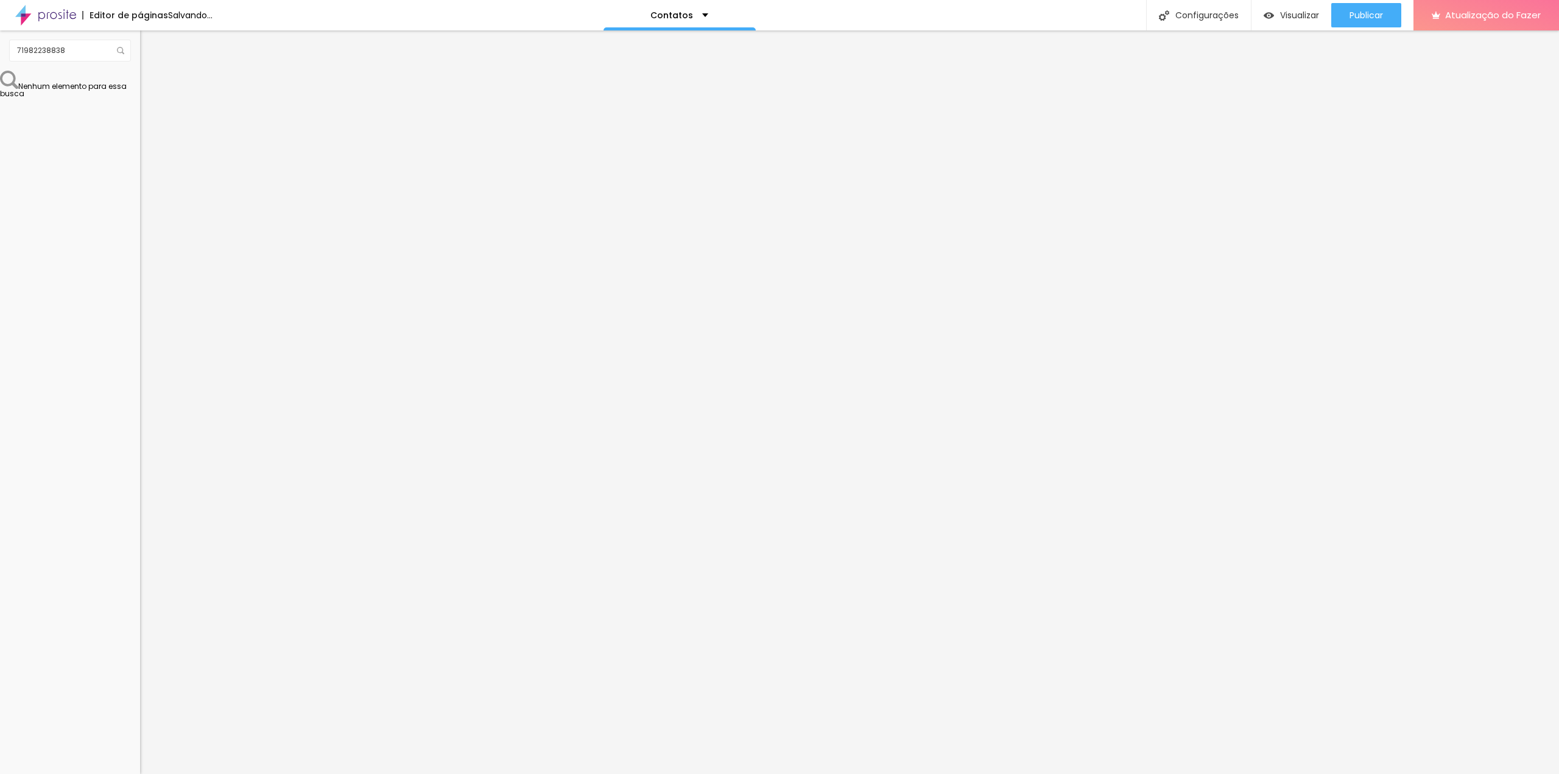
type input "37"
type input "36"
type input "35"
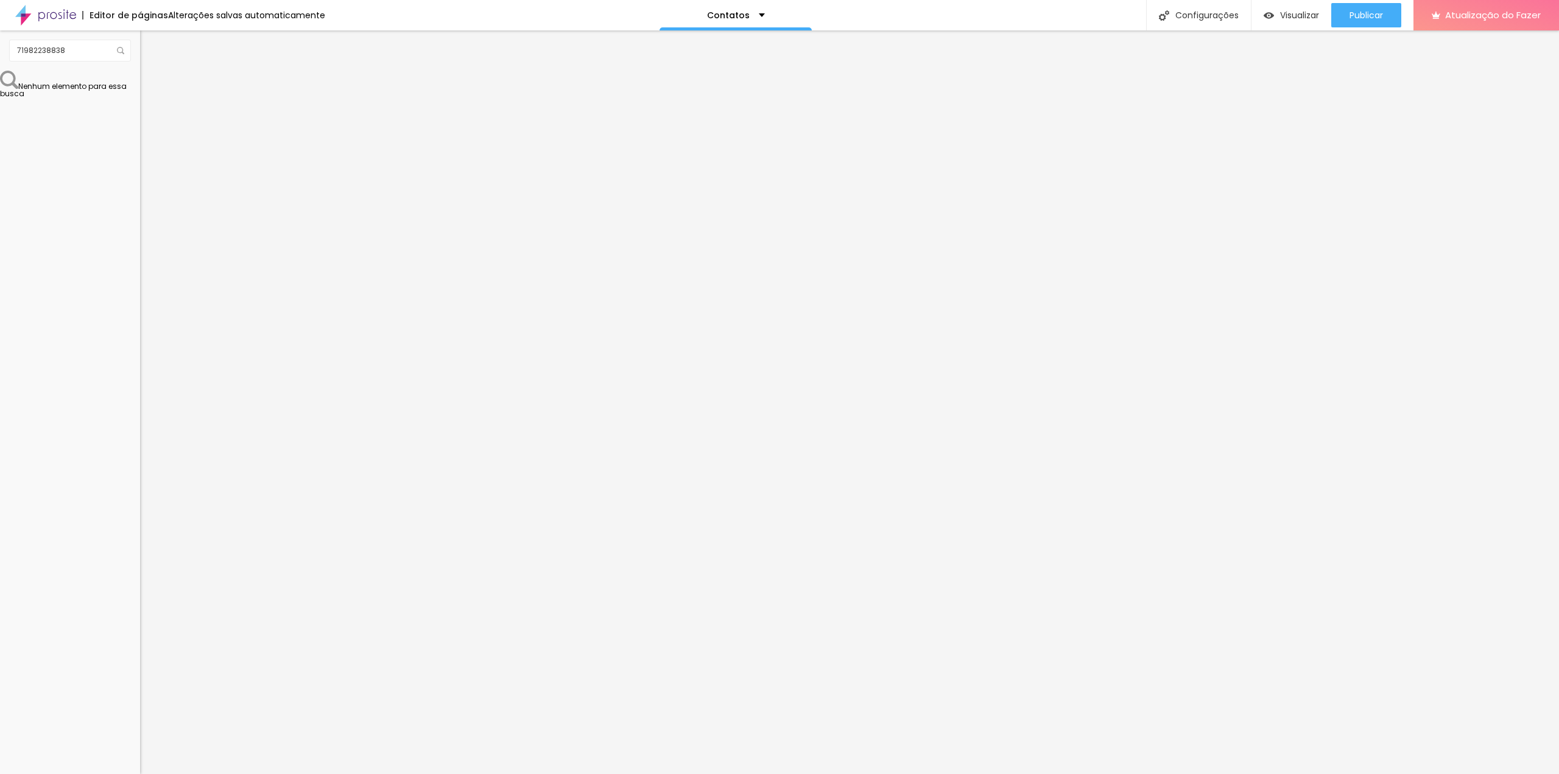
type input "34"
drag, startPoint x: 14, startPoint y: 130, endPoint x: 102, endPoint y: 129, distance: 88.3
type input "34"
click at [140, 125] on input "range" at bounding box center [179, 120] width 79 height 10
click at [1300, 13] on font "Visualizar" at bounding box center [1299, 15] width 39 height 12
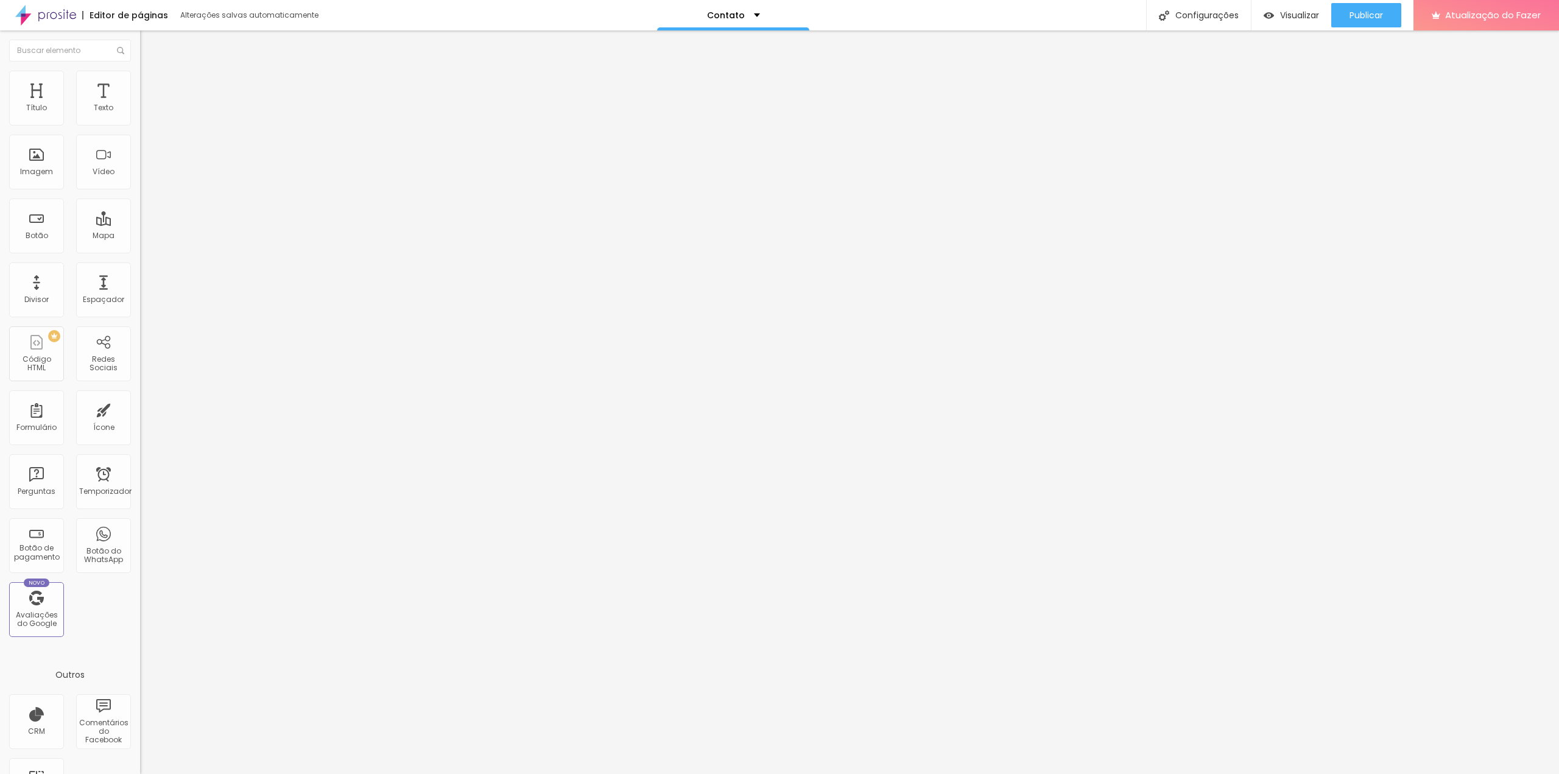
click at [147, 105] on font "Trocar imagem" at bounding box center [176, 99] width 59 height 10
click at [140, 75] on li "Estilo" at bounding box center [210, 77] width 140 height 12
type input "95"
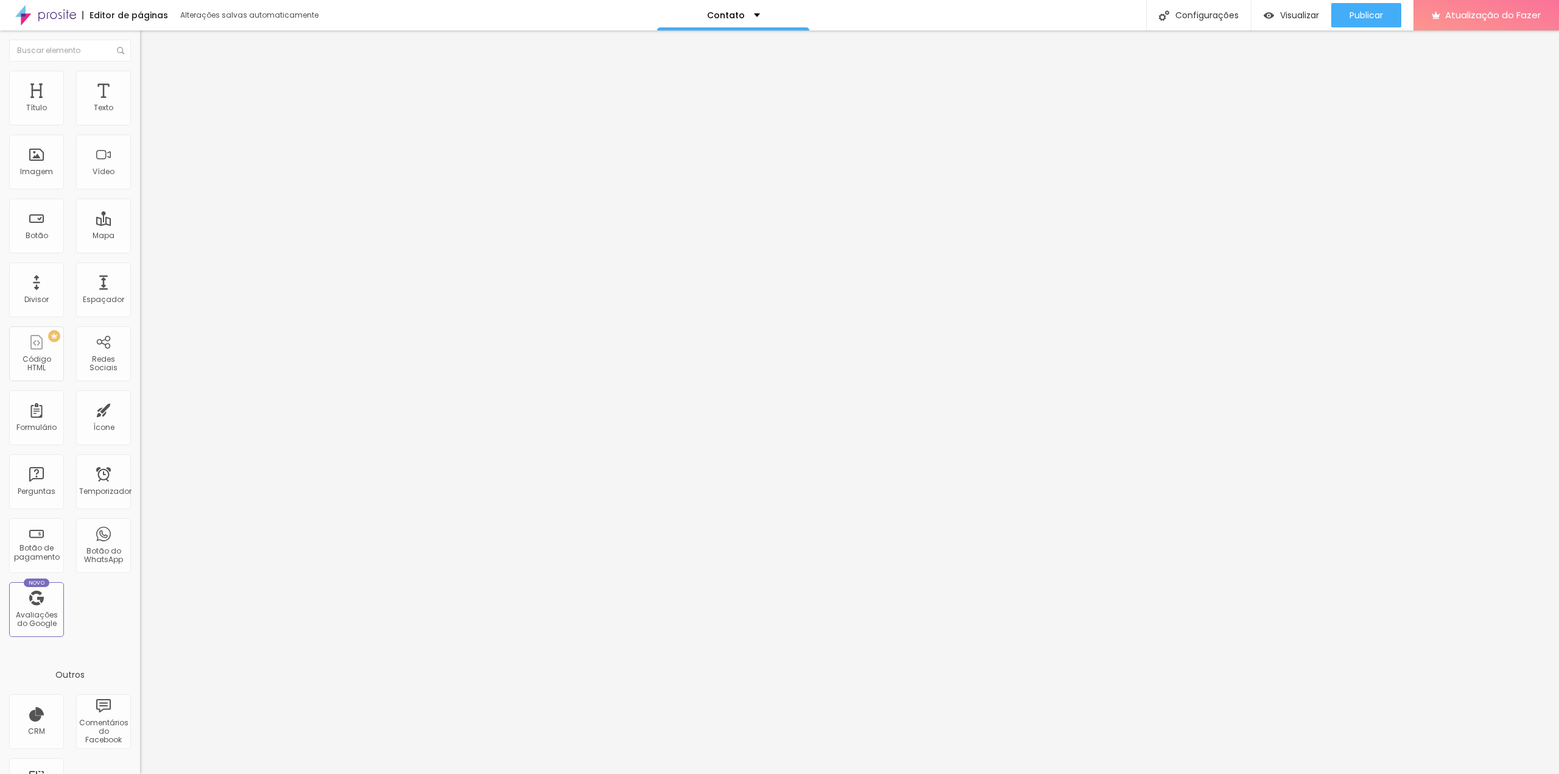
type input "95"
type input "90"
type input "85"
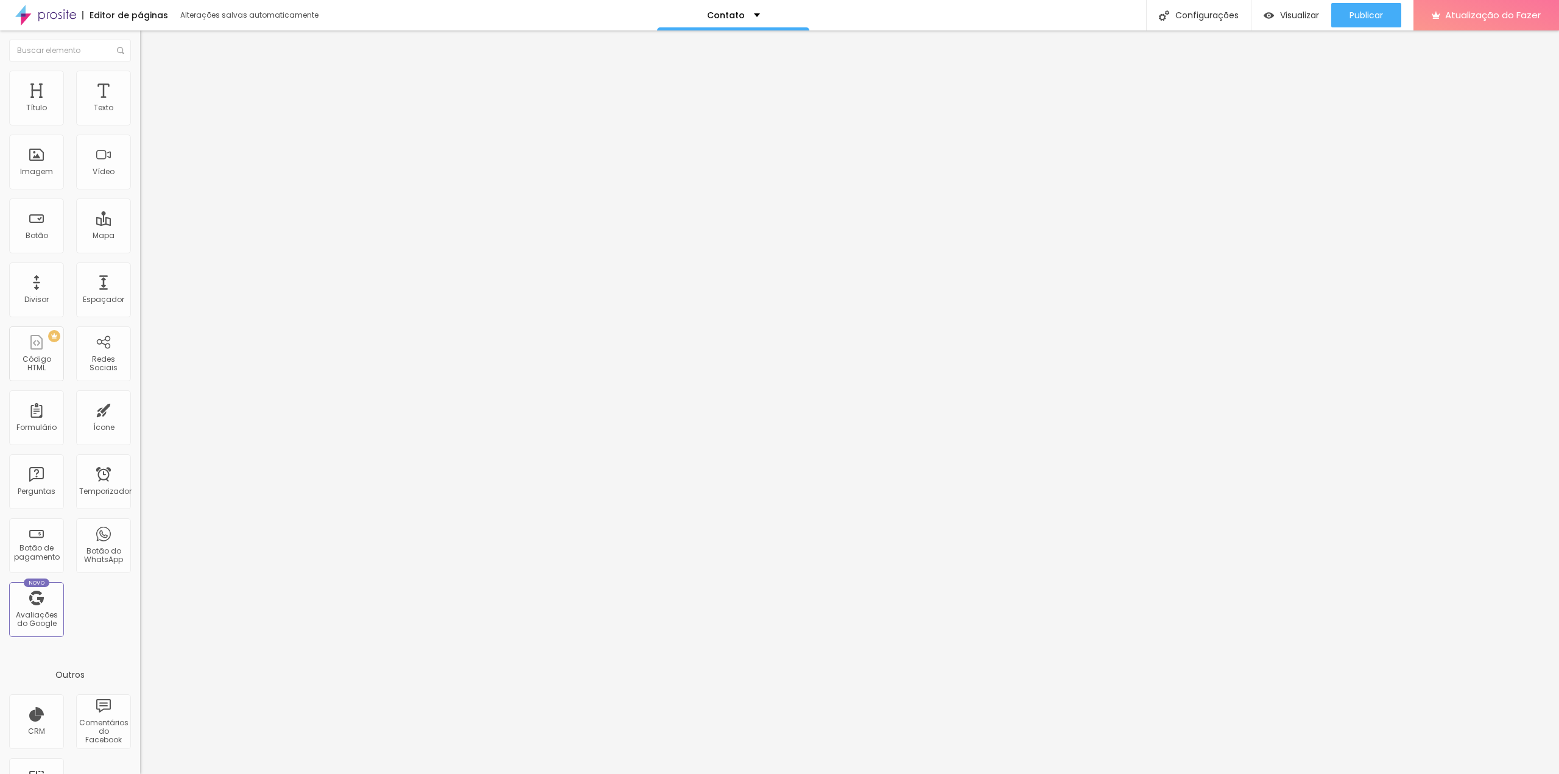
type input "80"
type input "75"
type input "70"
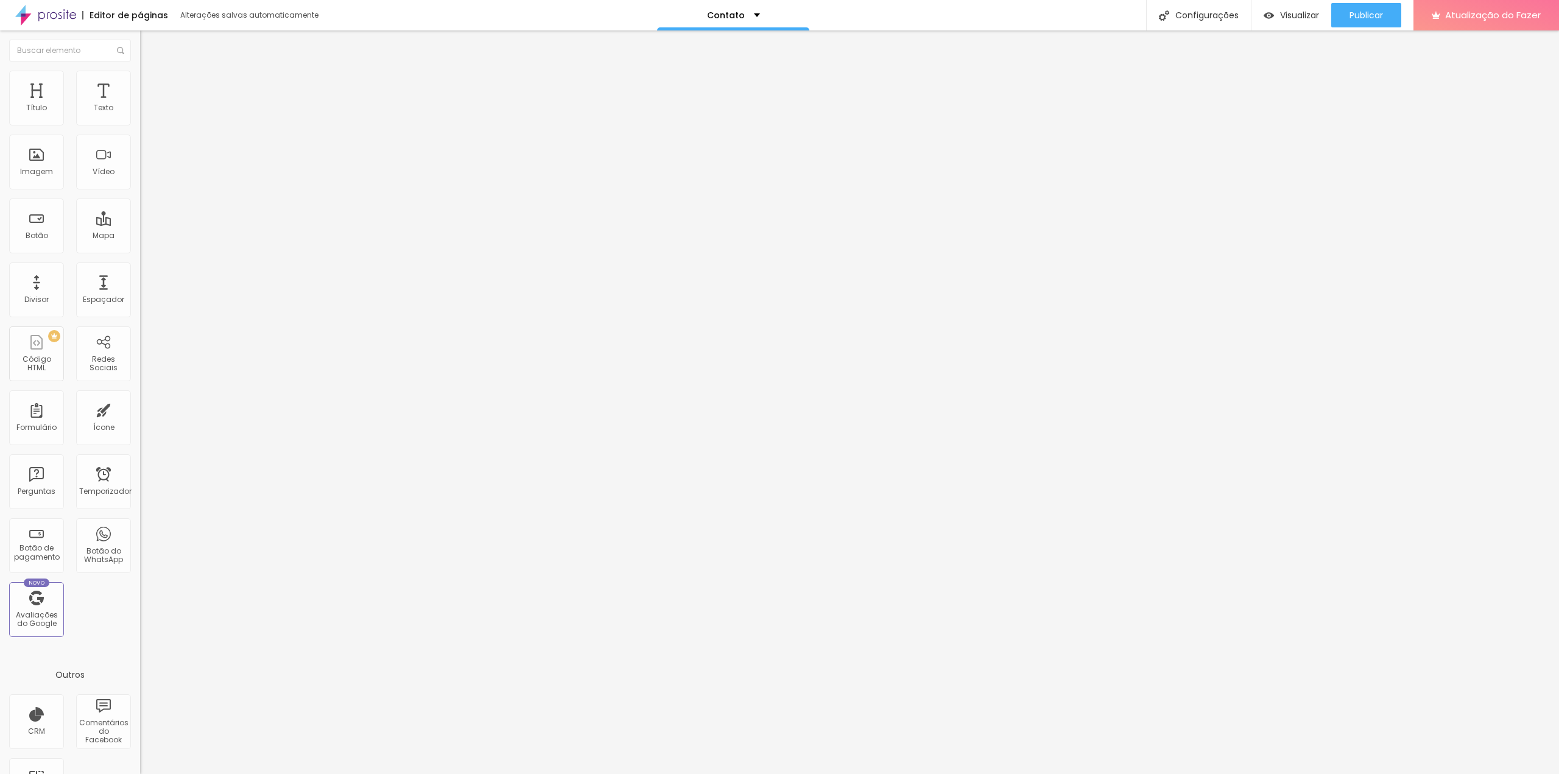
type input "70"
type input "65"
type input "60"
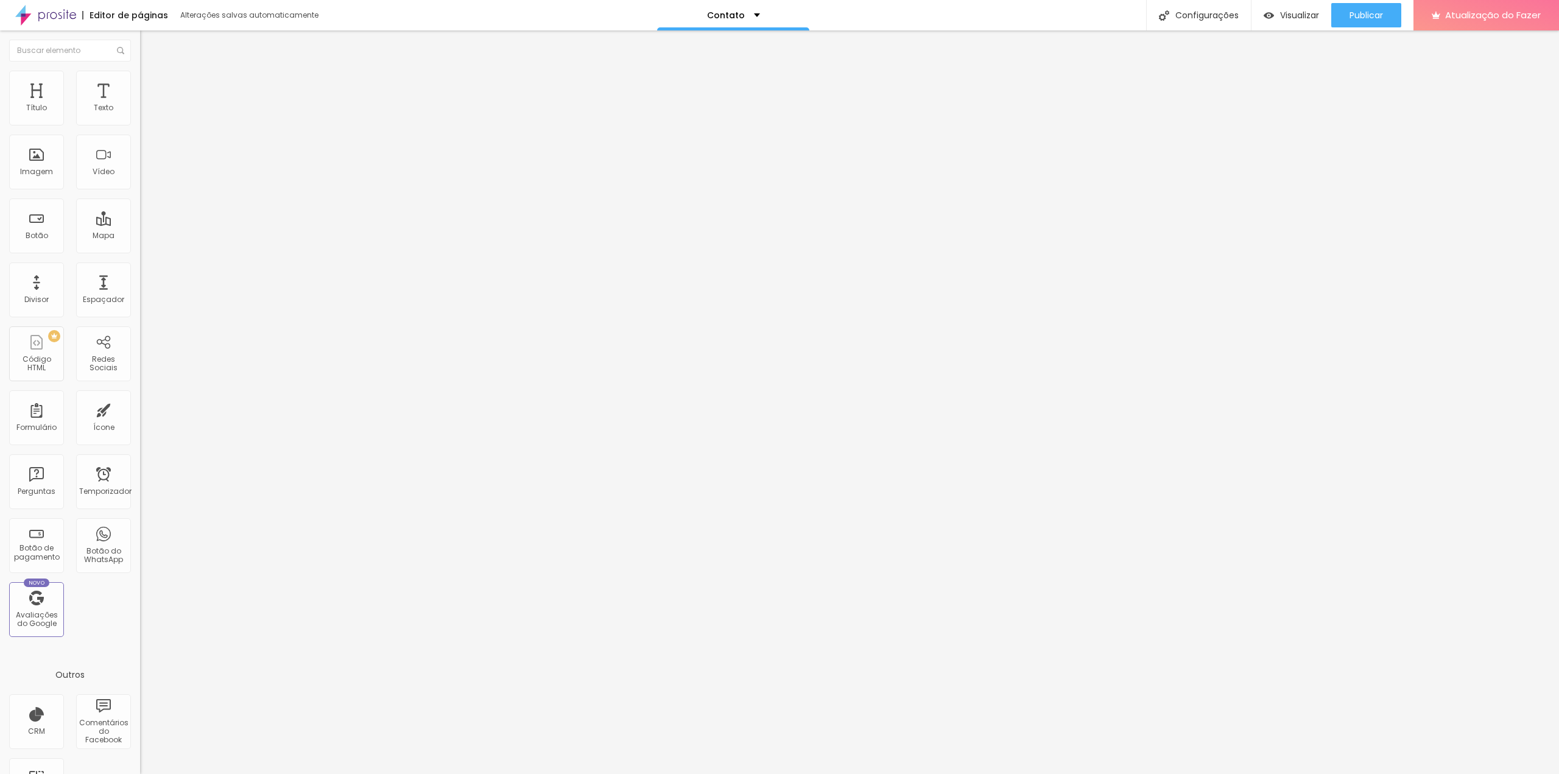
type input "55"
type input "50"
type input "45"
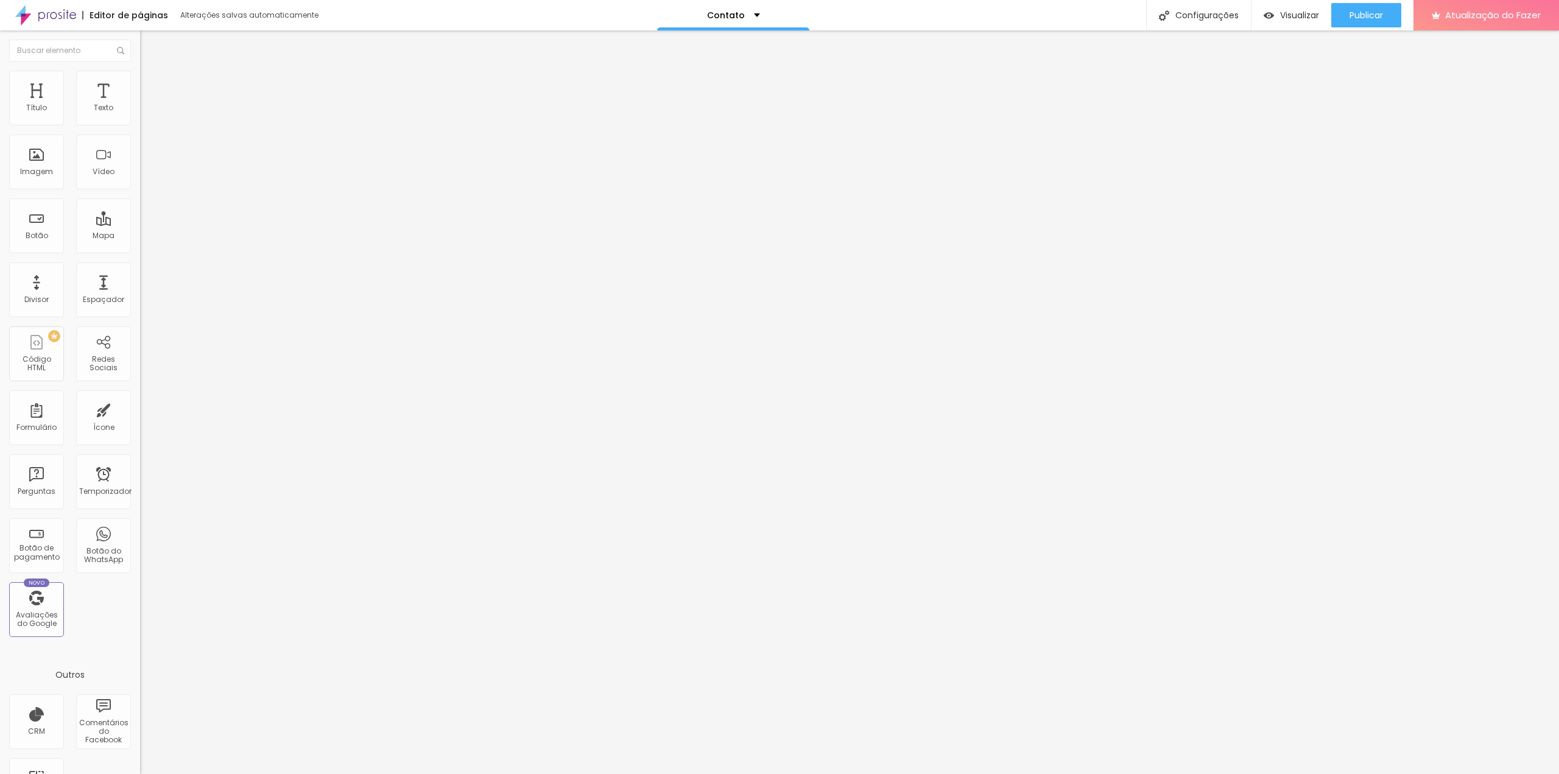
type input "45"
type input "40"
type input "35"
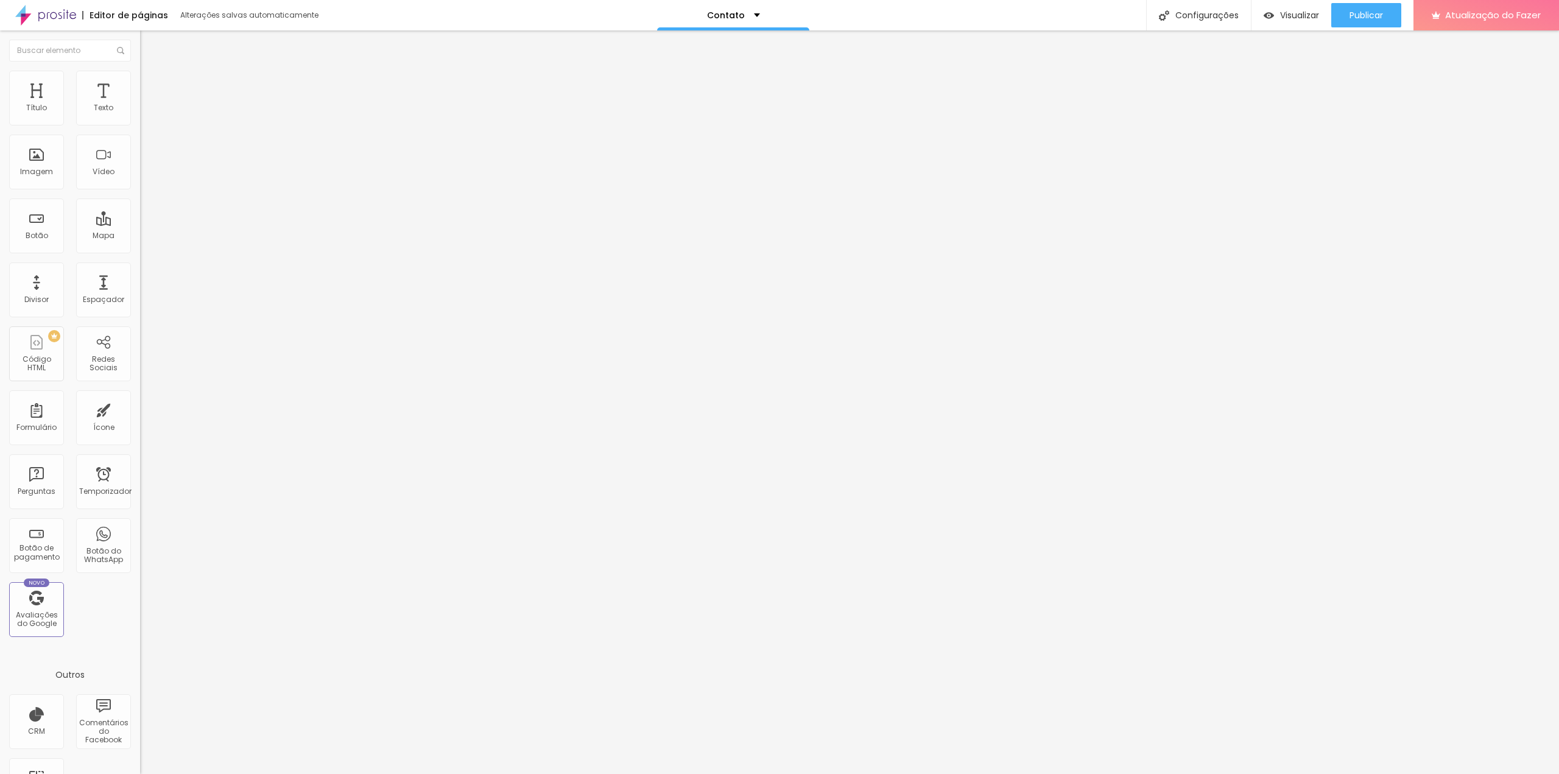
type input "30"
type input "35"
type input "40"
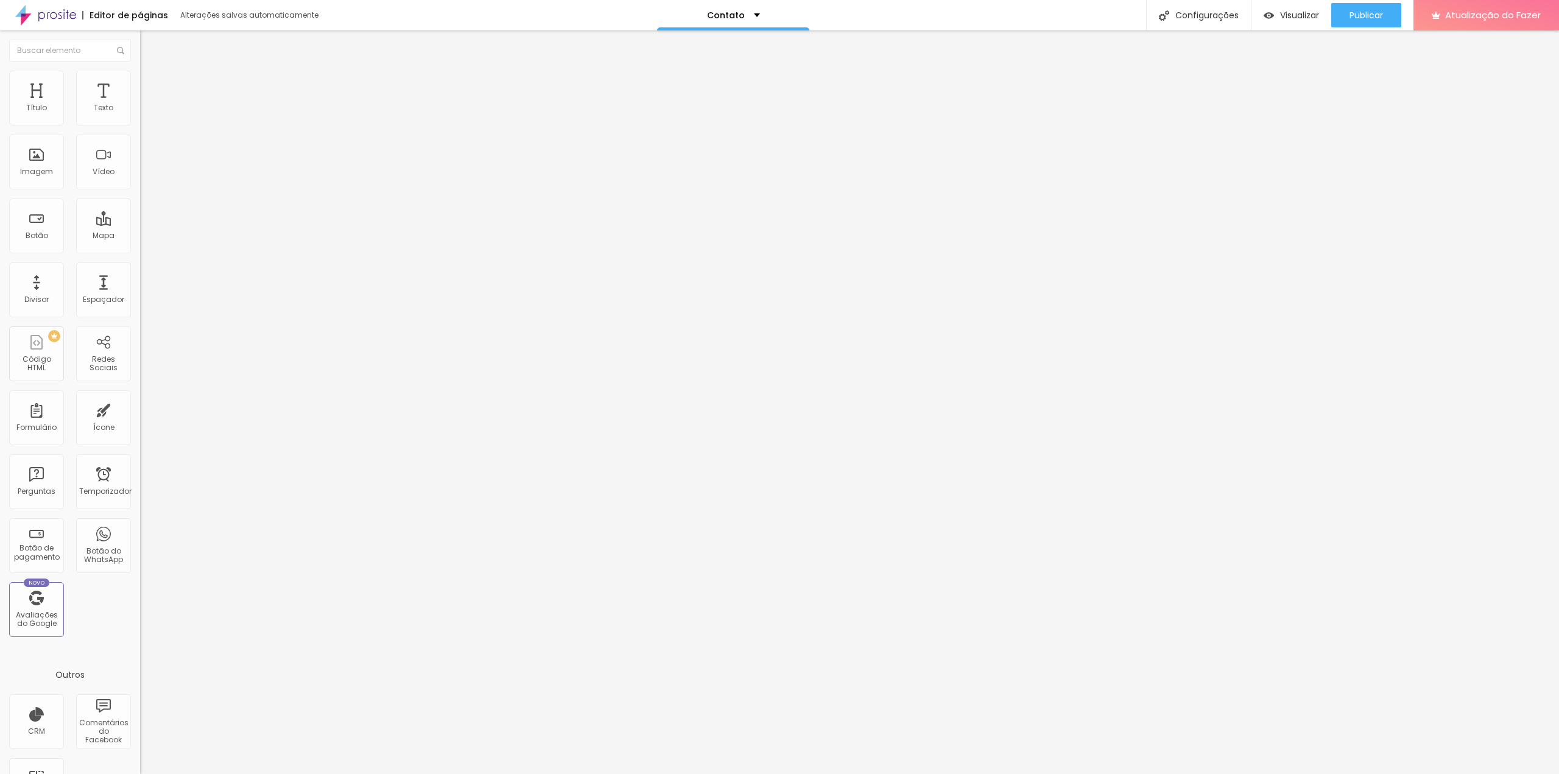
type input "40"
type input "45"
type input "40"
drag, startPoint x: 124, startPoint y: 128, endPoint x: 50, endPoint y: 135, distance: 74.5
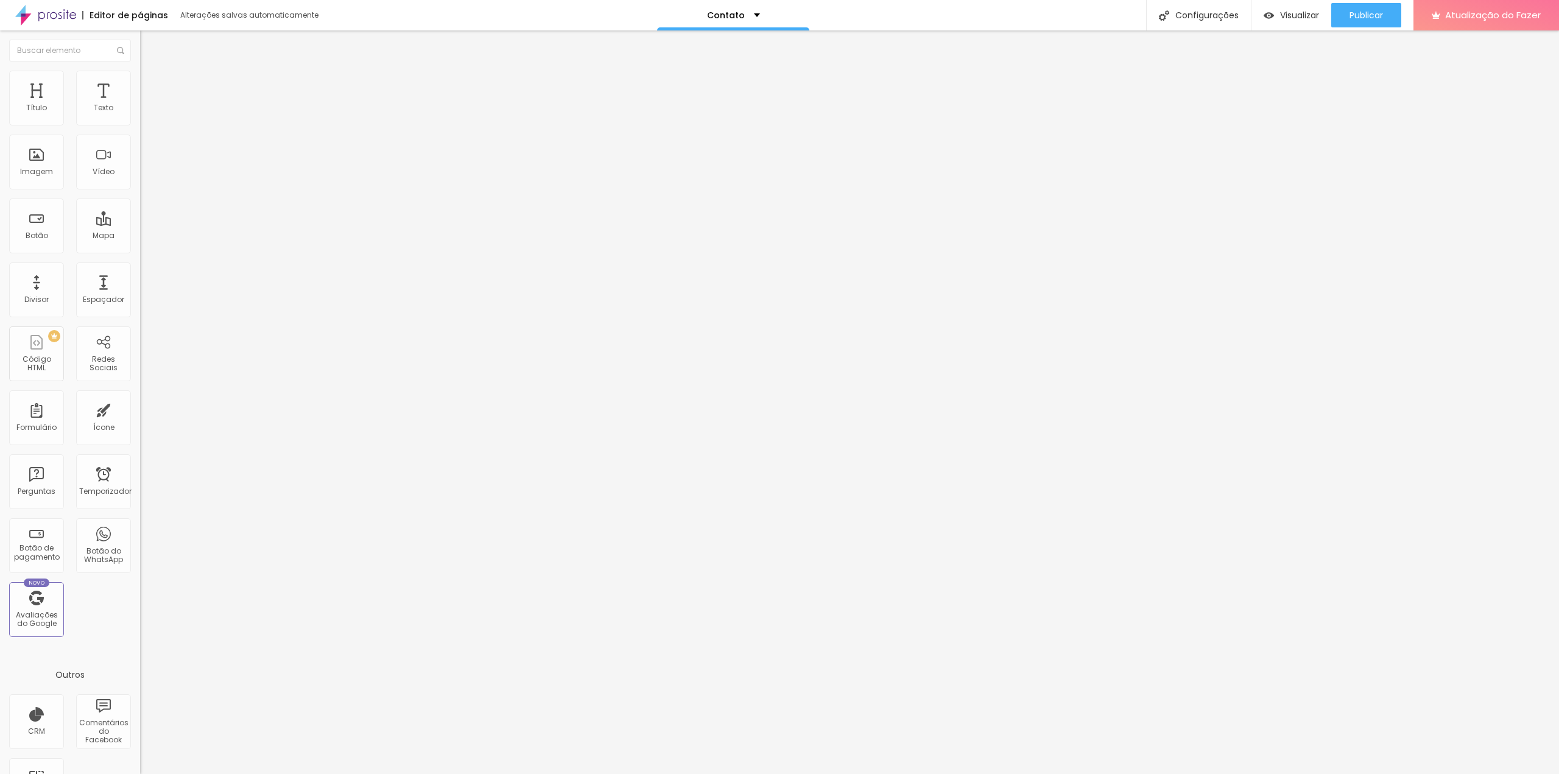
type input "40"
click at [140, 125] on input "range" at bounding box center [179, 120] width 79 height 10
click at [140, 253] on img at bounding box center [144, 257] width 9 height 9
click at [140, 465] on div "Twitter" at bounding box center [210, 549] width 140 height 168
click at [140, 616] on div "Twitter" at bounding box center [210, 619] width 140 height 7
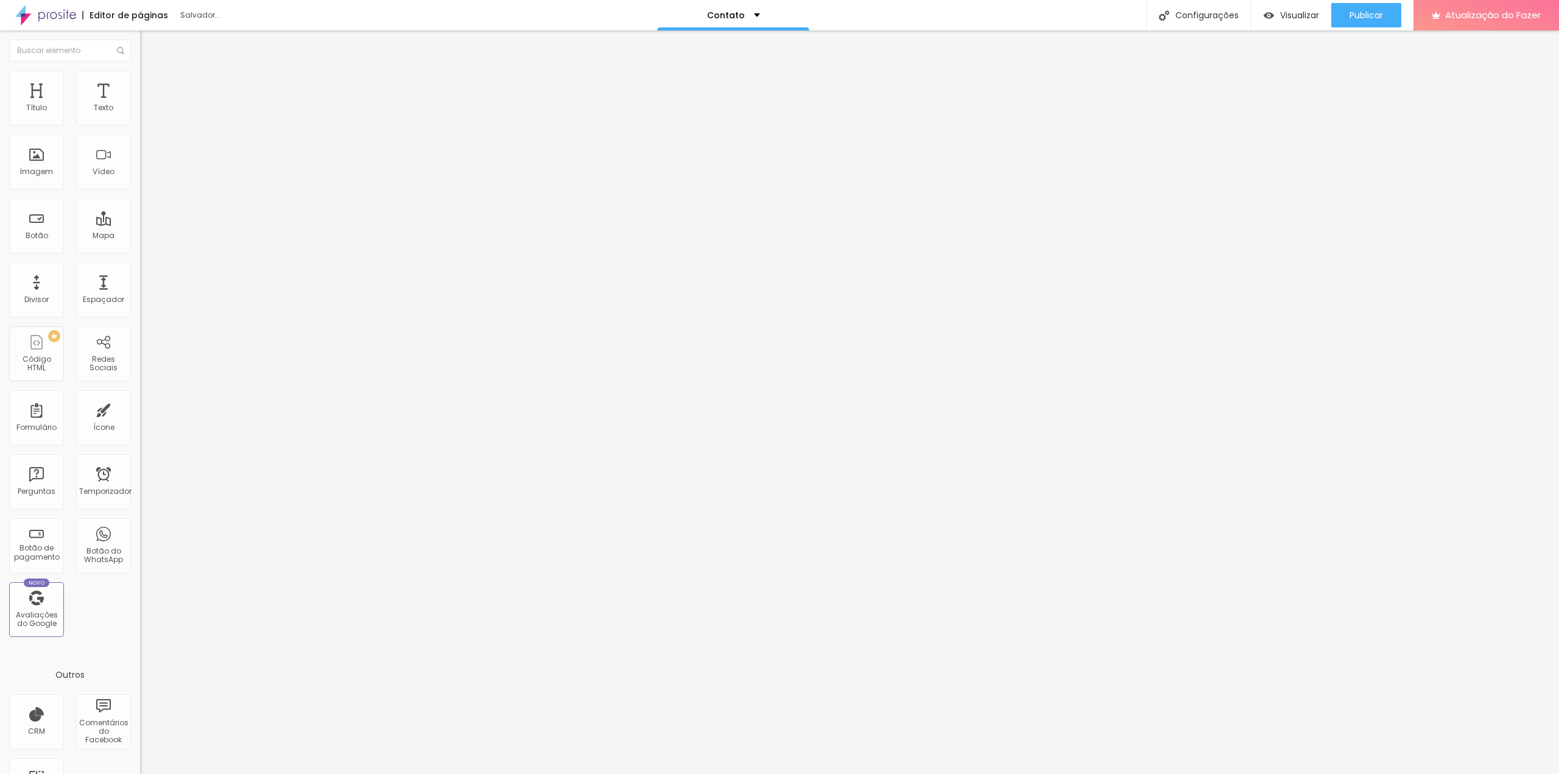
click at [140, 623] on img at bounding box center [144, 627] width 9 height 9
click at [140, 111] on div "Instagram" at bounding box center [210, 179] width 140 height 168
click at [140, 414] on input "https://" at bounding box center [213, 420] width 146 height 12
drag, startPoint x: 79, startPoint y: 199, endPoint x: 0, endPoint y: 192, distance: 79.4
click at [140, 192] on div "Instagram Rede social Facebook Endereço URL https:// Abrir em uma nova aba + Ad…" at bounding box center [210, 299] width 140 height 409
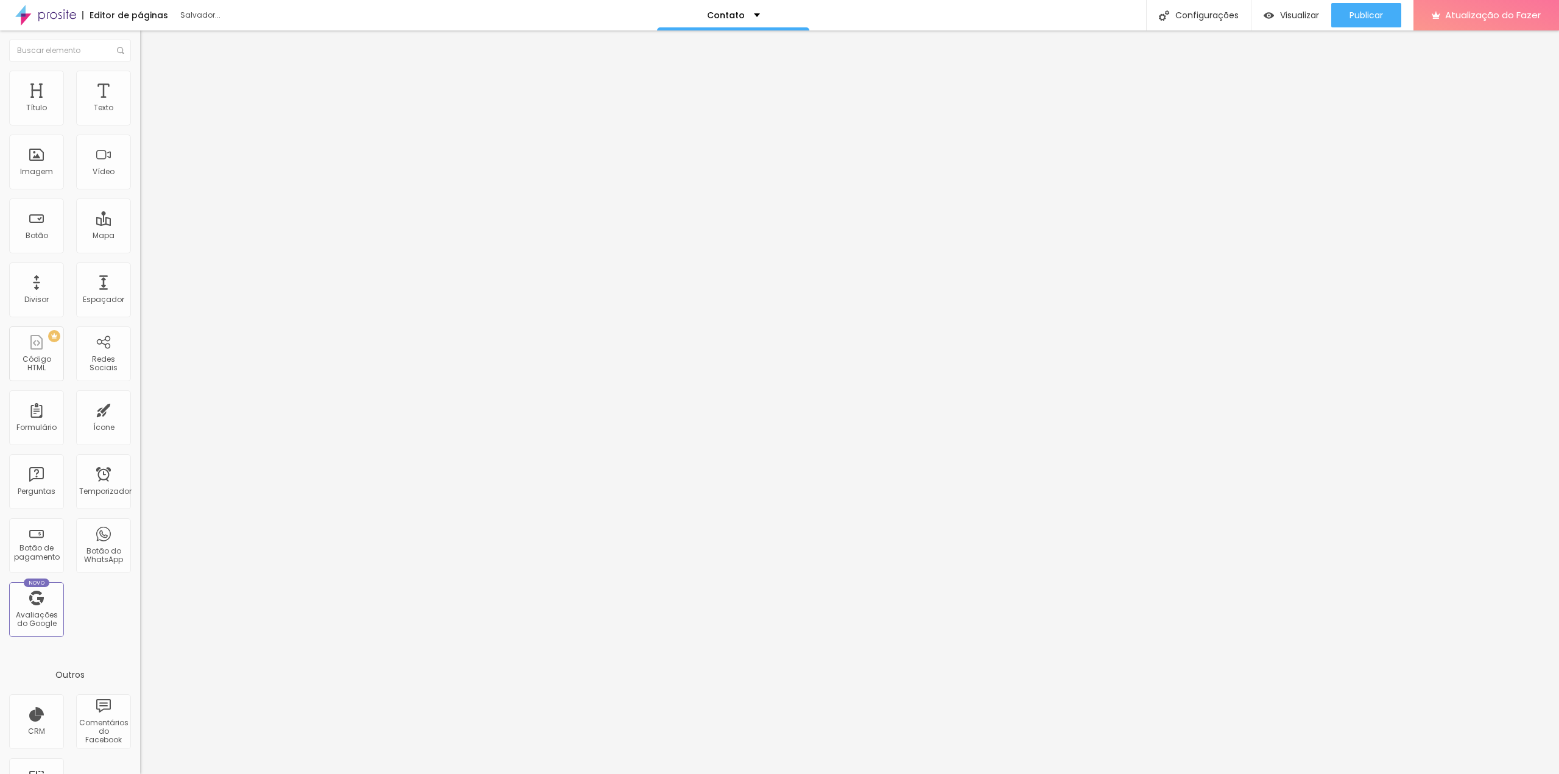
paste input "www.instagram.com/eriksalles/"
drag, startPoint x: 88, startPoint y: 194, endPoint x: 0, endPoint y: 198, distance: 88.4
click at [140, 198] on div "Instagram Rede social Facebook Endereço URL https://www.instagram.com/eriksalle…" at bounding box center [210, 299] width 140 height 409
type input "https://www.instagram.com/eriksalles/"
click at [147, 266] on div "Facebook" at bounding box center [210, 333] width 127 height 135
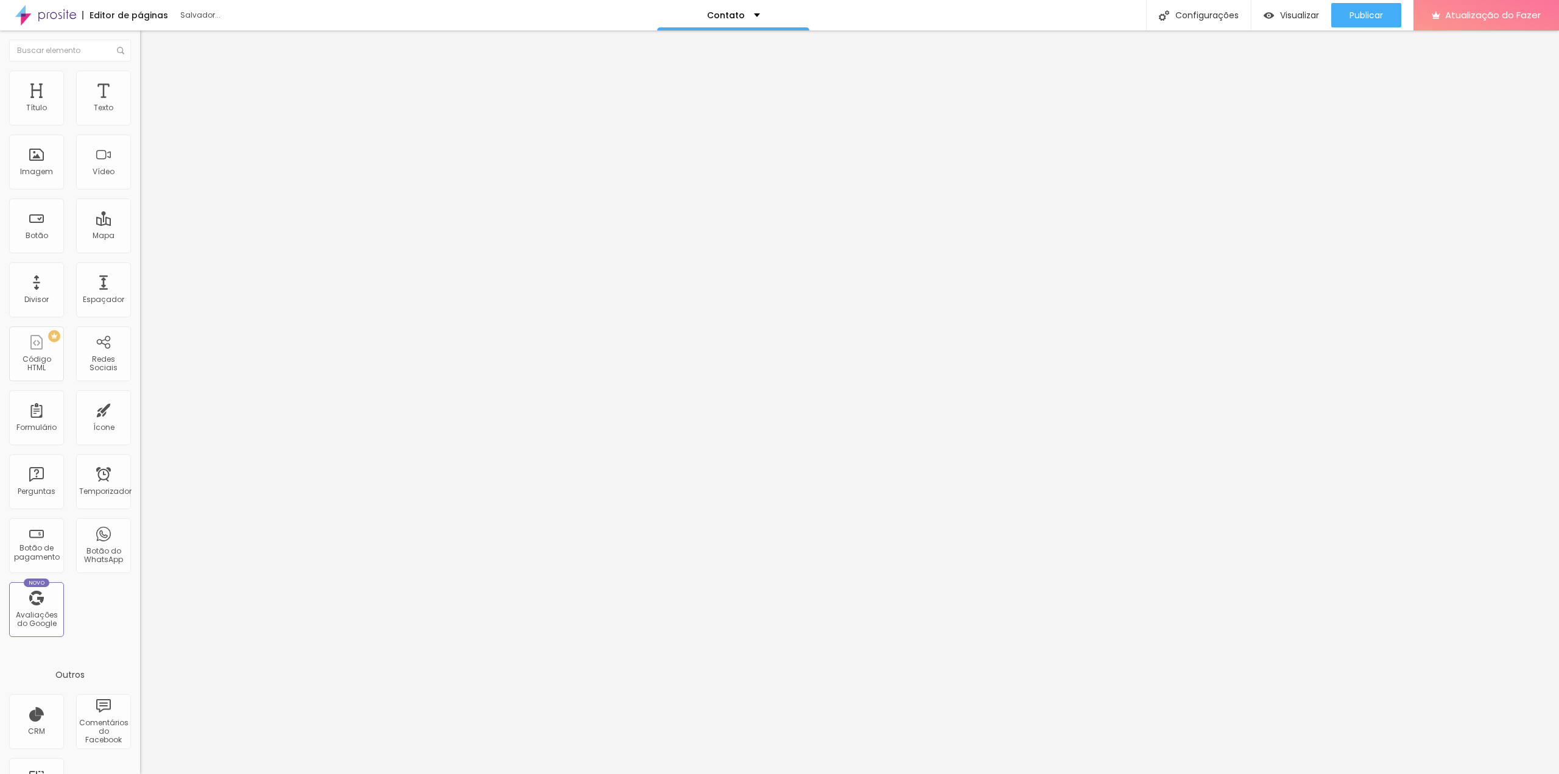
click at [140, 311] on div "Editar nulo Conteúdo Estilo Avançado Instagram Rede social Facebook Endereço UR…" at bounding box center [210, 401] width 140 height 743
click at [140, 114] on input "text" at bounding box center [213, 108] width 146 height 12
type input "(71)98223-8838"
type input "71982238838"
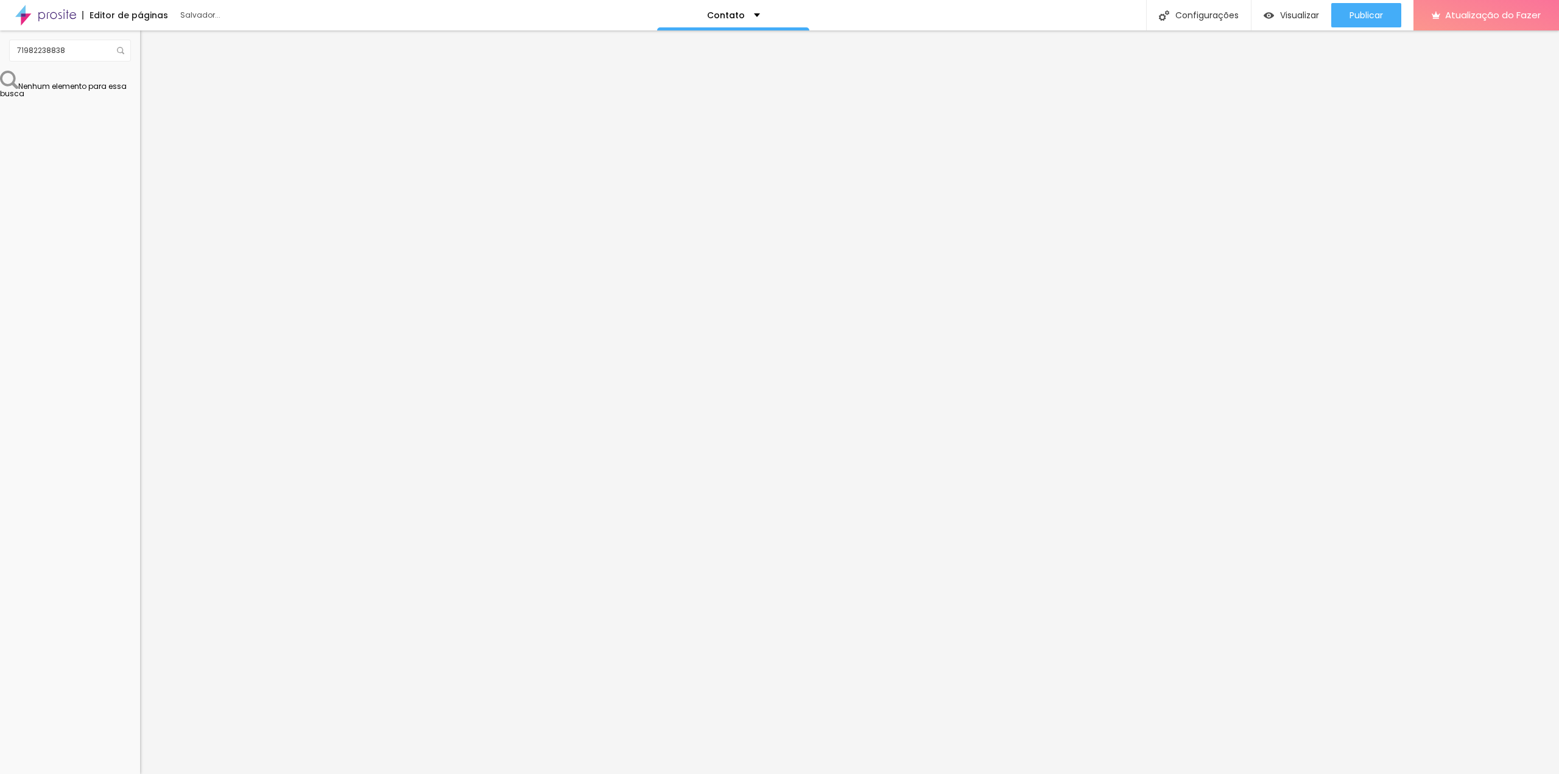
click at [151, 83] on font "Estilo" at bounding box center [160, 79] width 19 height 10
type input "15"
type input "16"
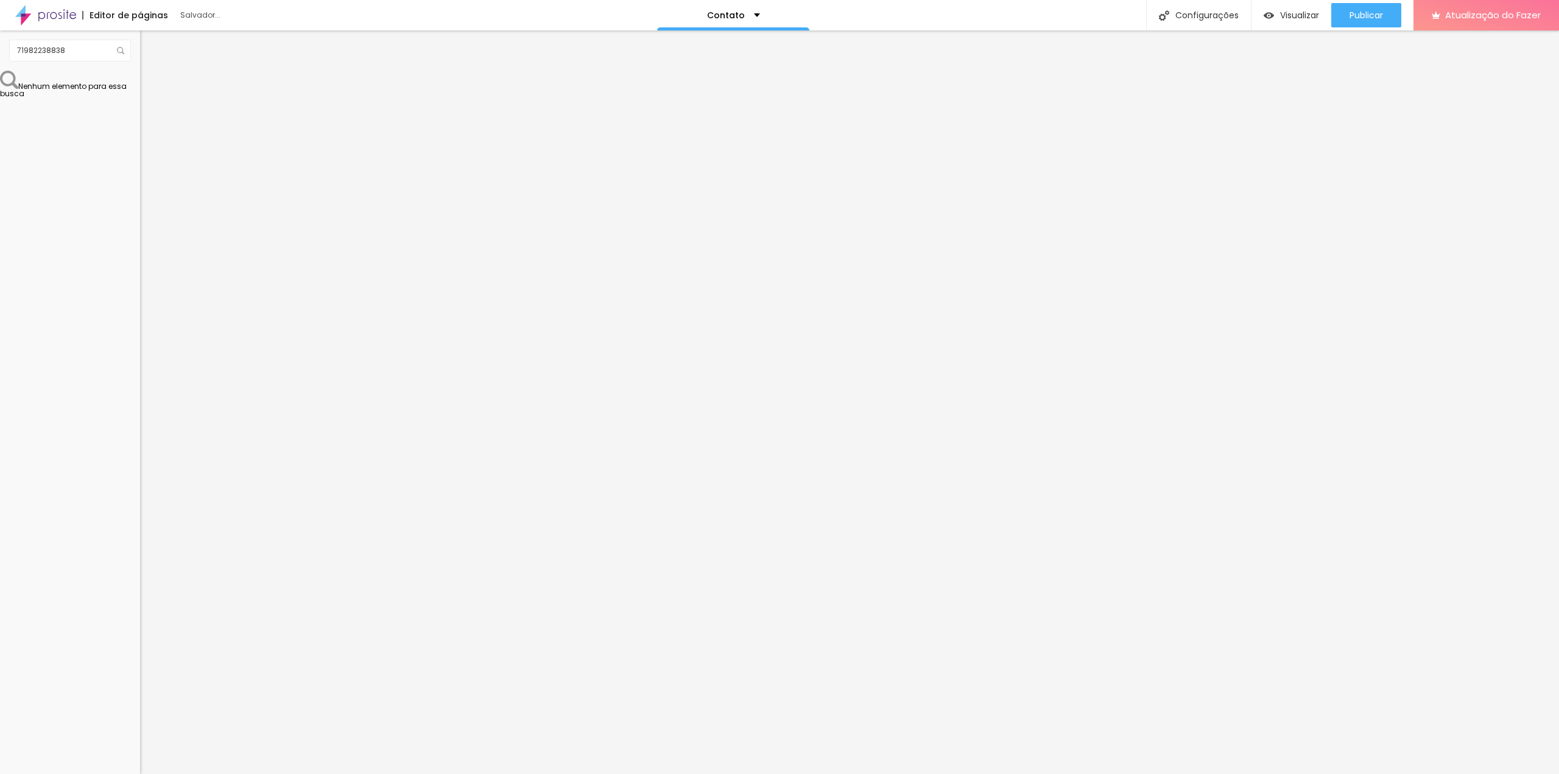
type input "17"
type input "18"
type input "19"
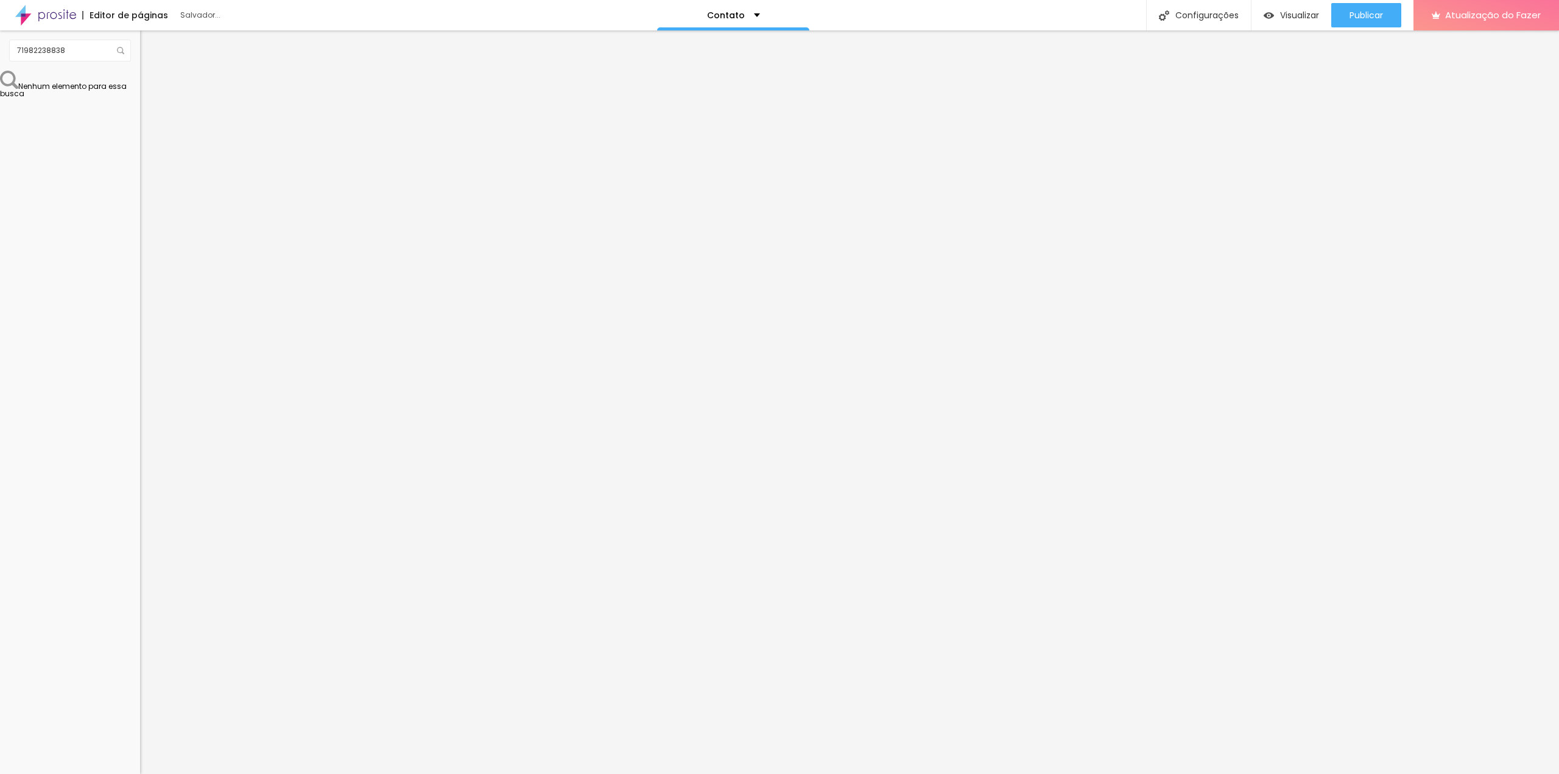
type input "19"
type input "20"
type input "21"
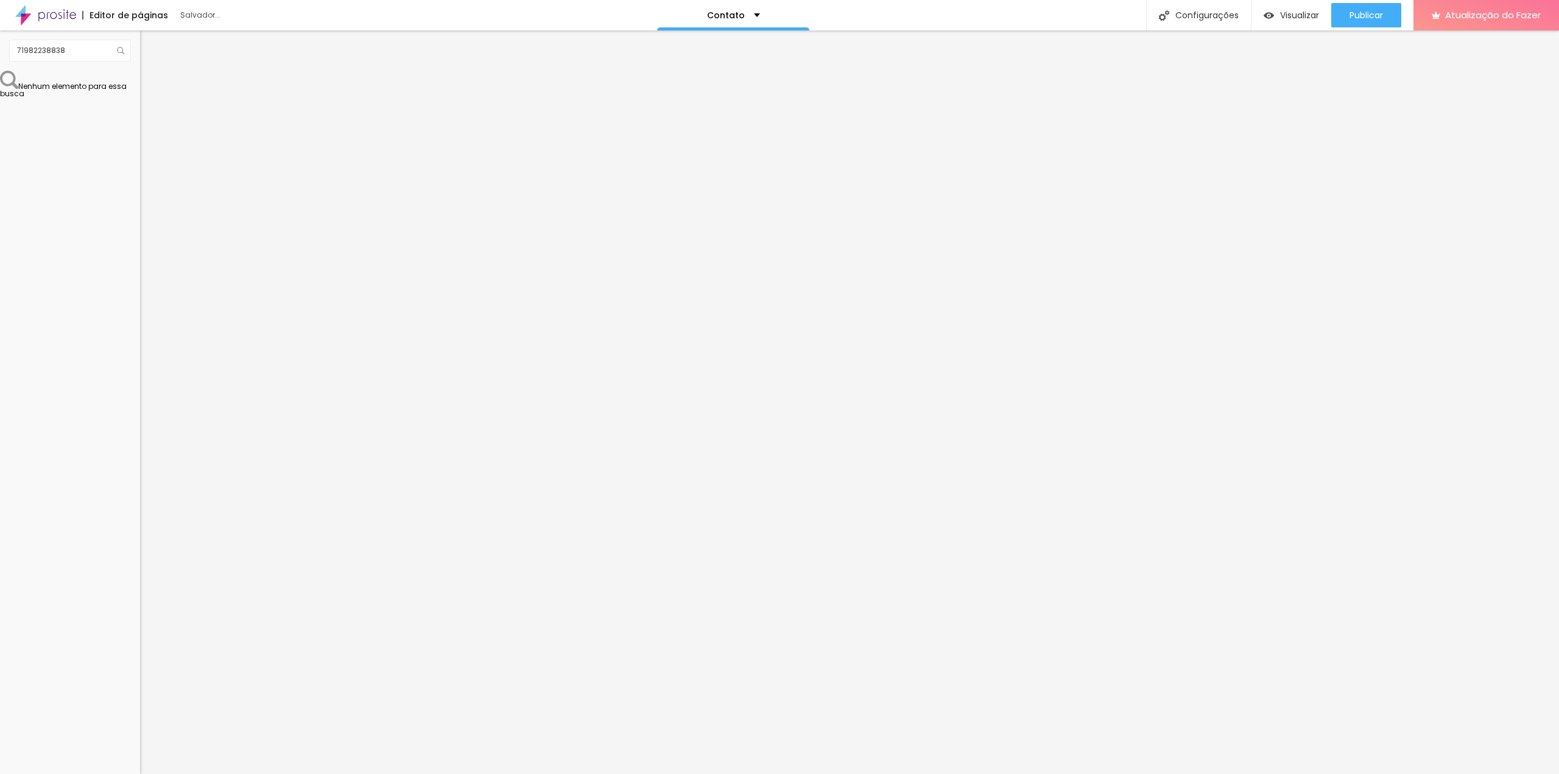
type input "22"
type input "23"
type input "24"
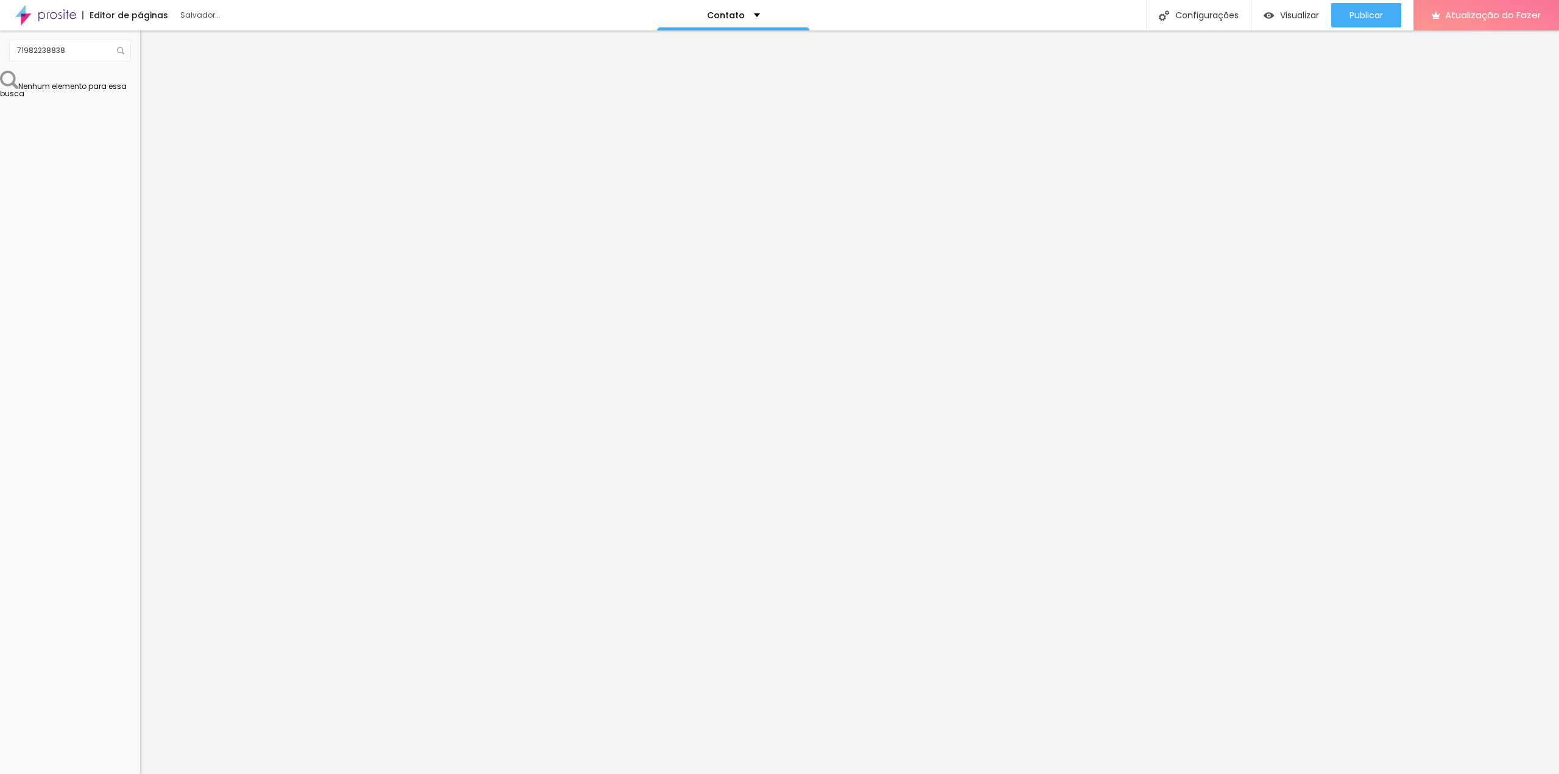
type input "24"
type input "27"
type input "28"
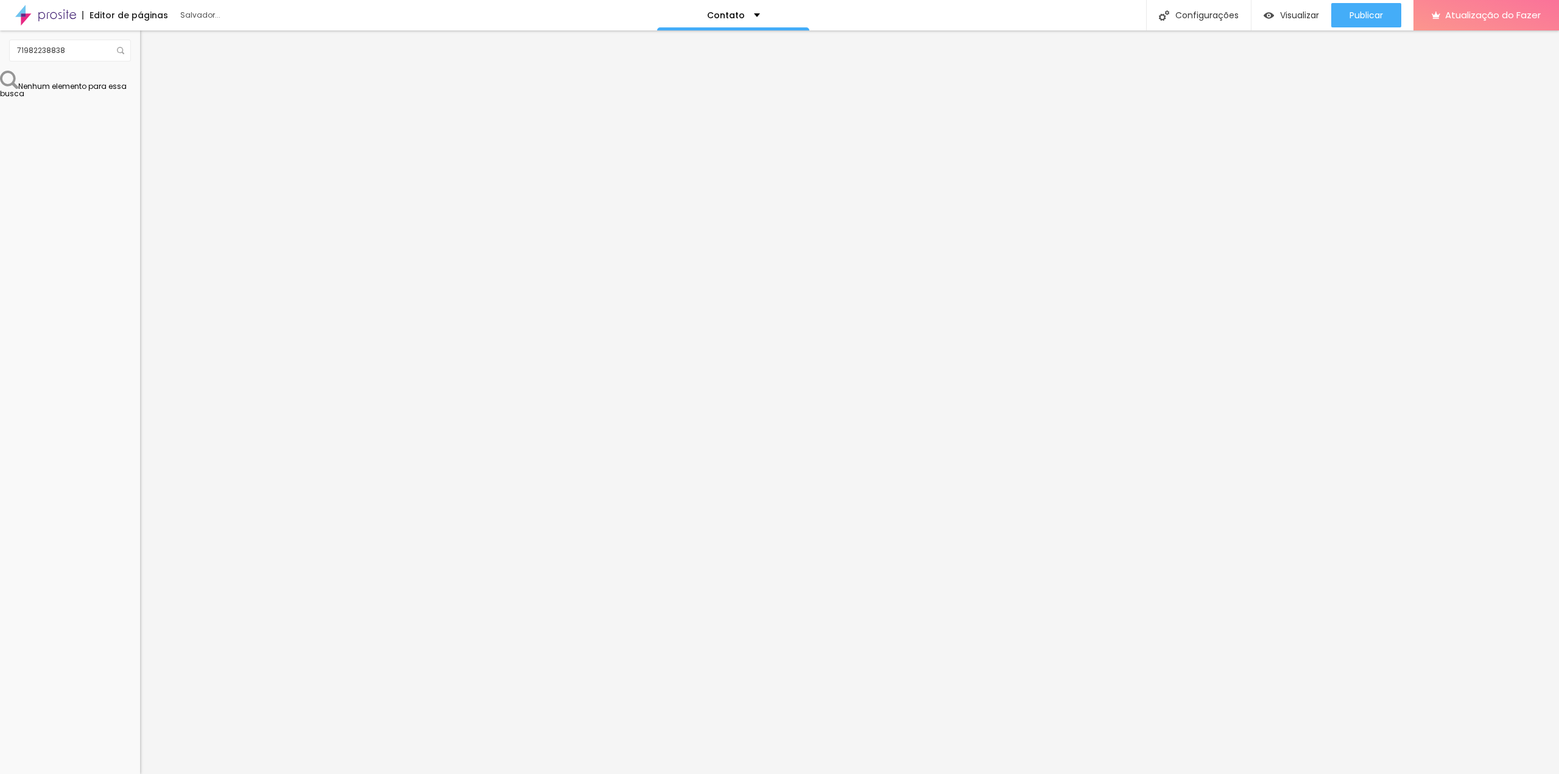
type input "29"
type input "30"
type input "31"
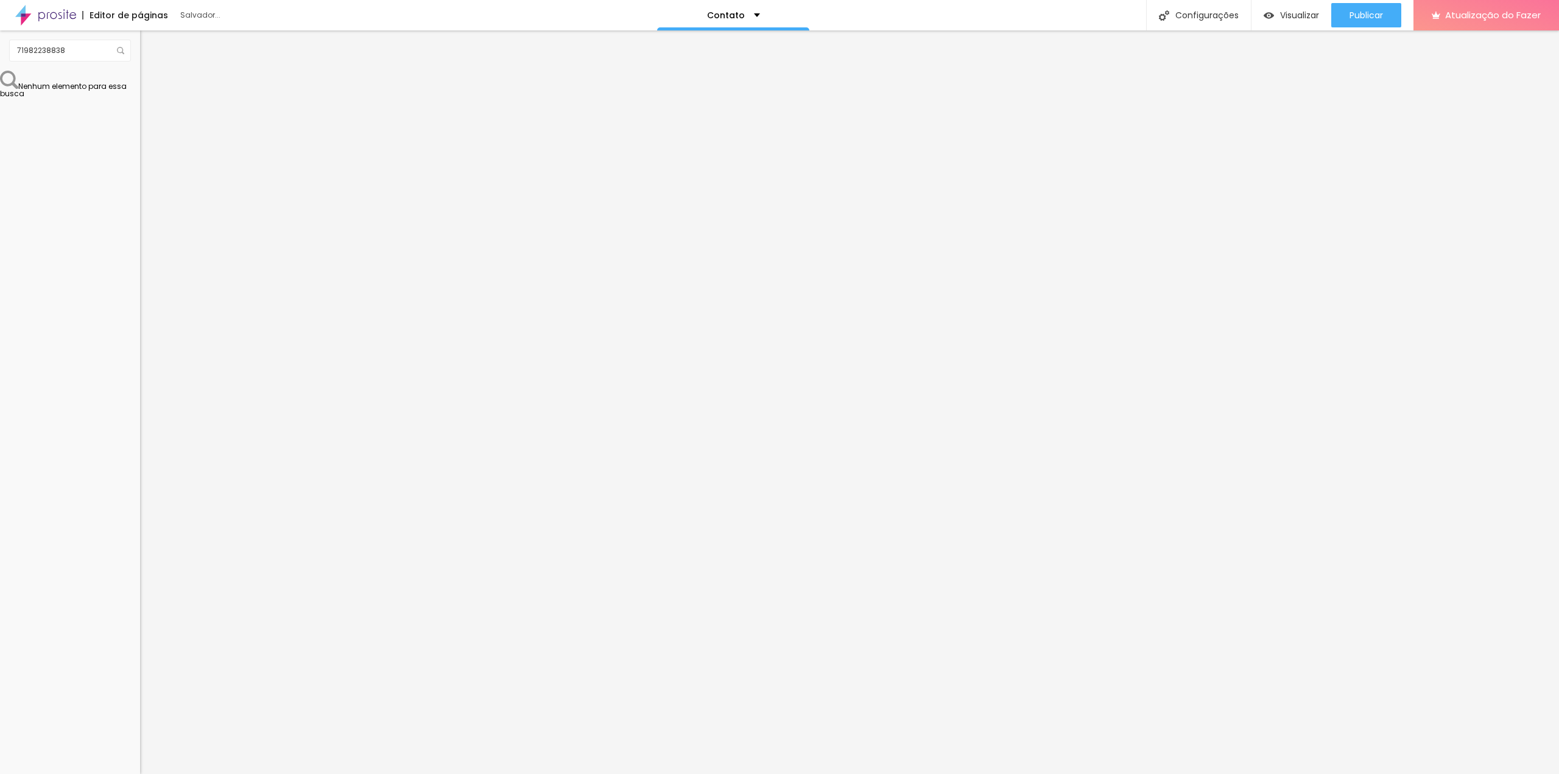
type input "31"
type input "32"
type input "34"
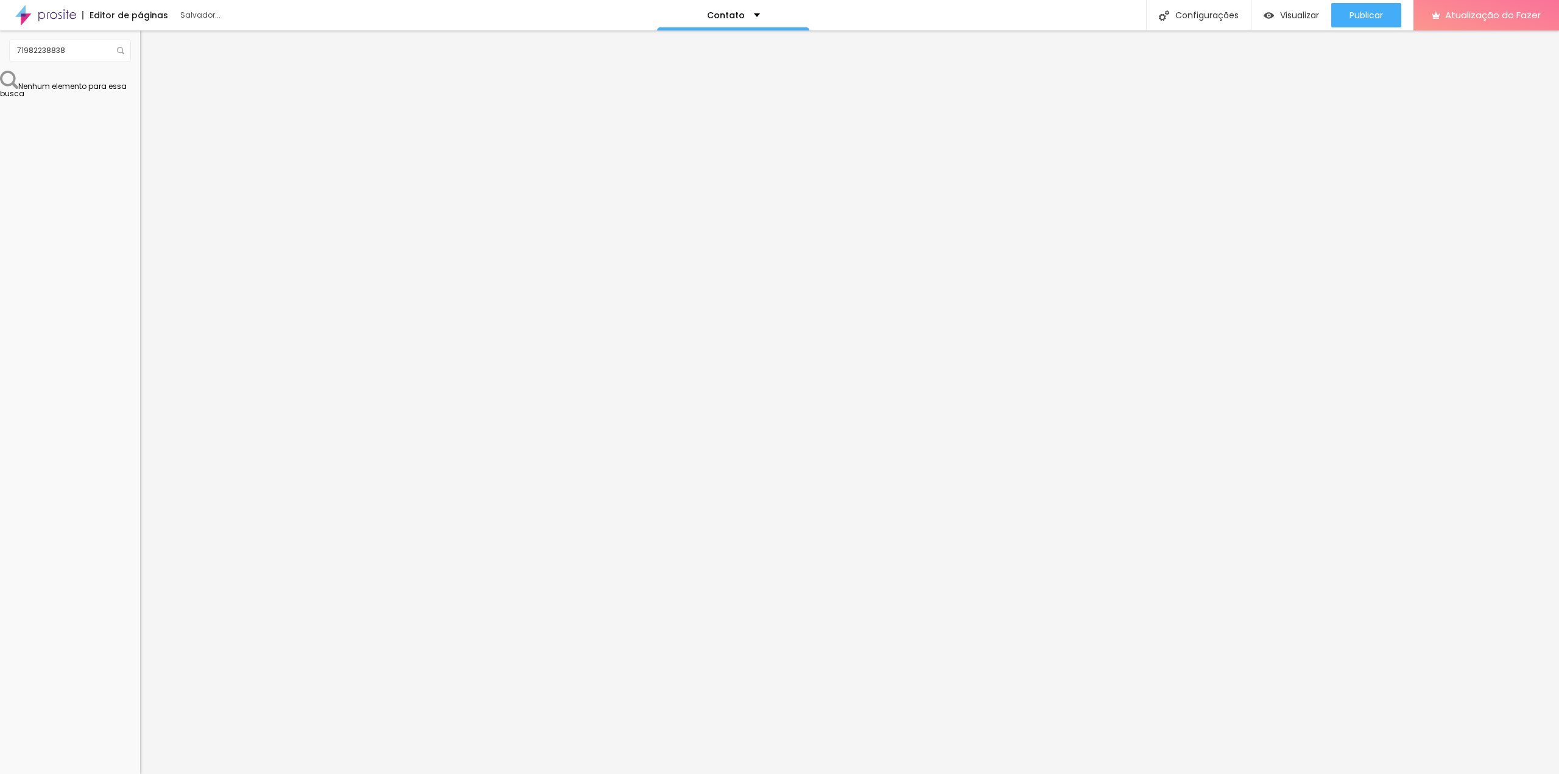
type input "35"
type input "36"
type input "38"
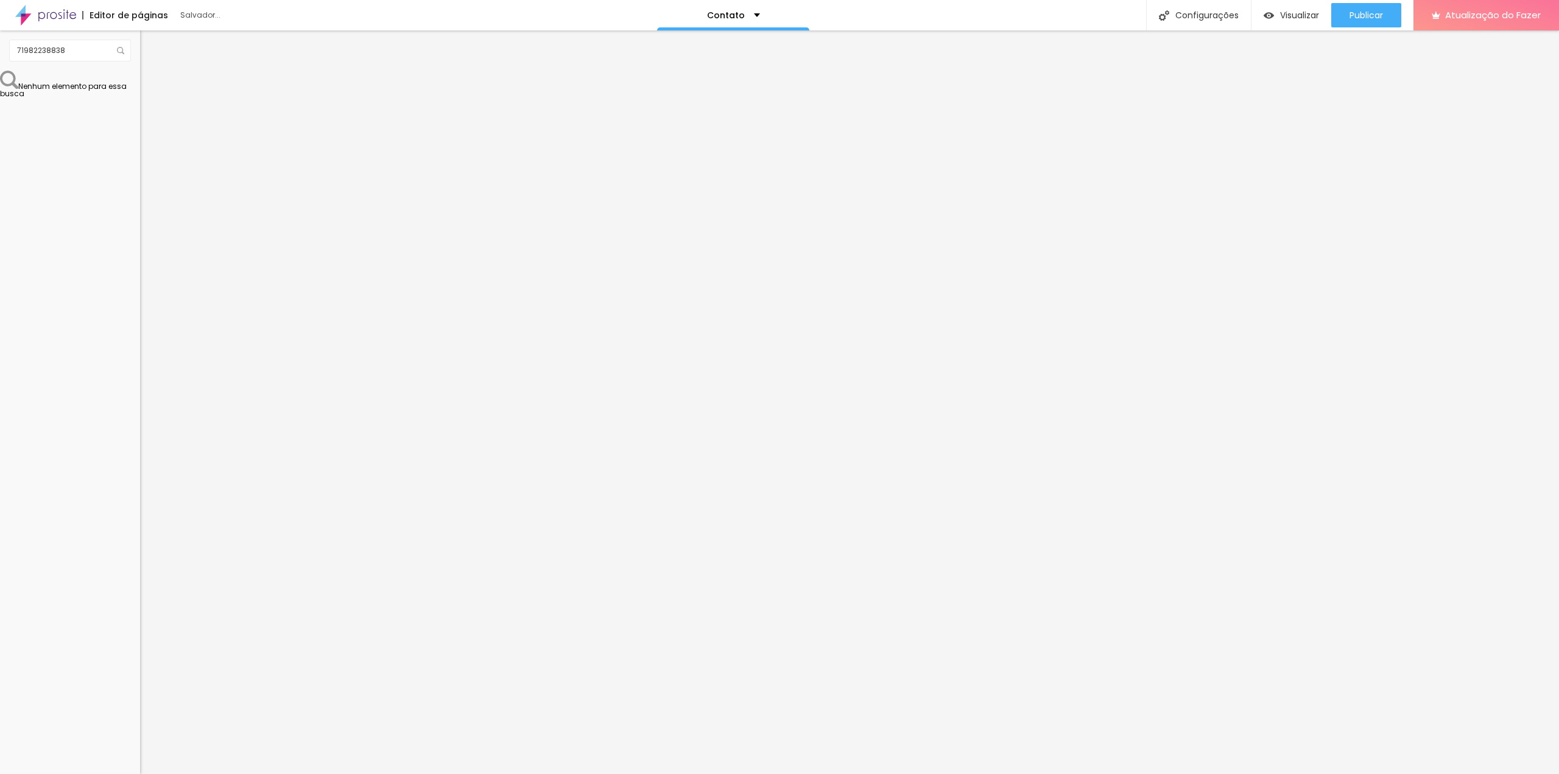
type input "38"
type input "39"
type input "40"
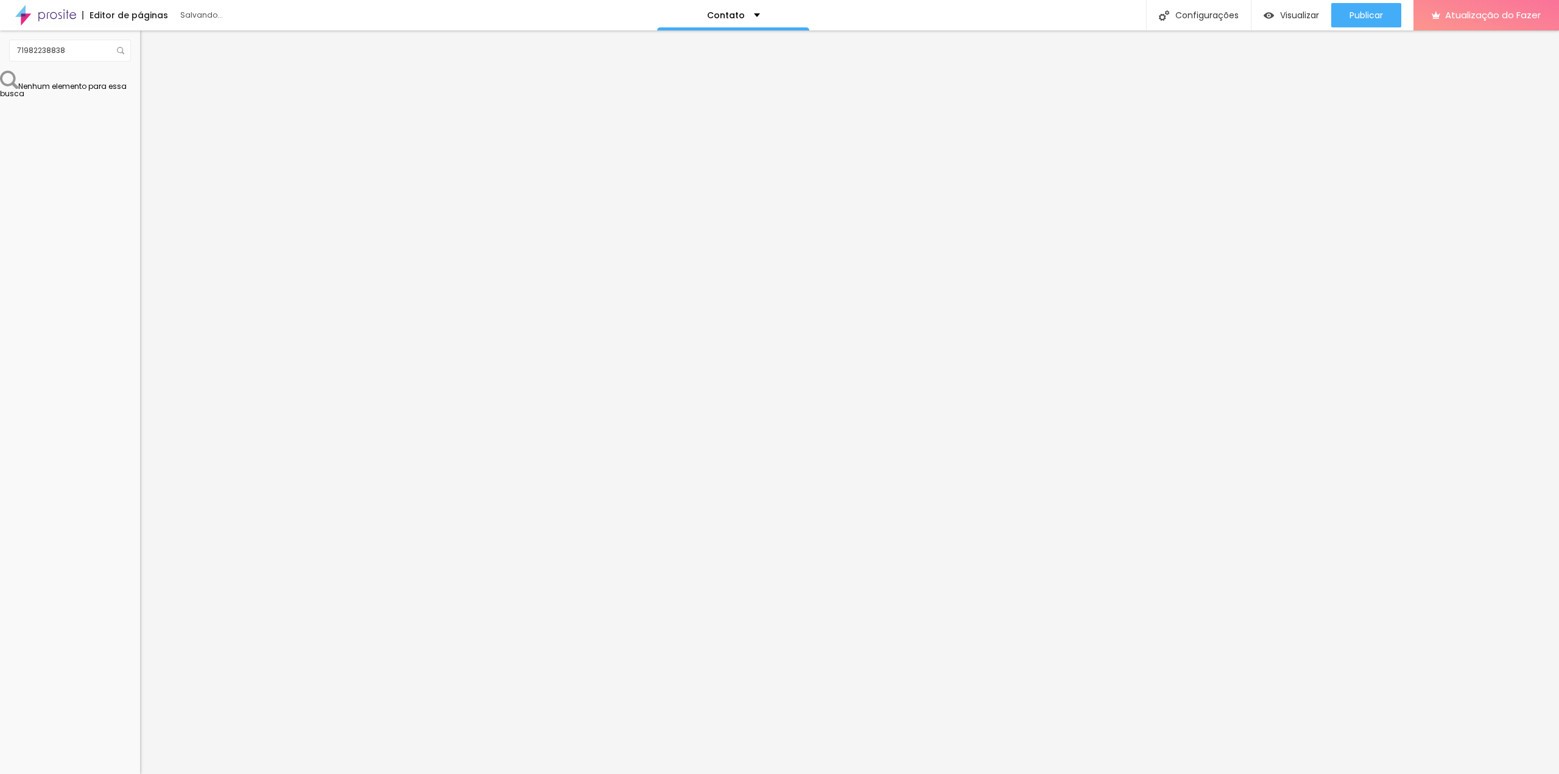
type input "39"
type input "40"
drag, startPoint x: 16, startPoint y: 131, endPoint x: 130, endPoint y: 148, distance: 115.1
type input "40"
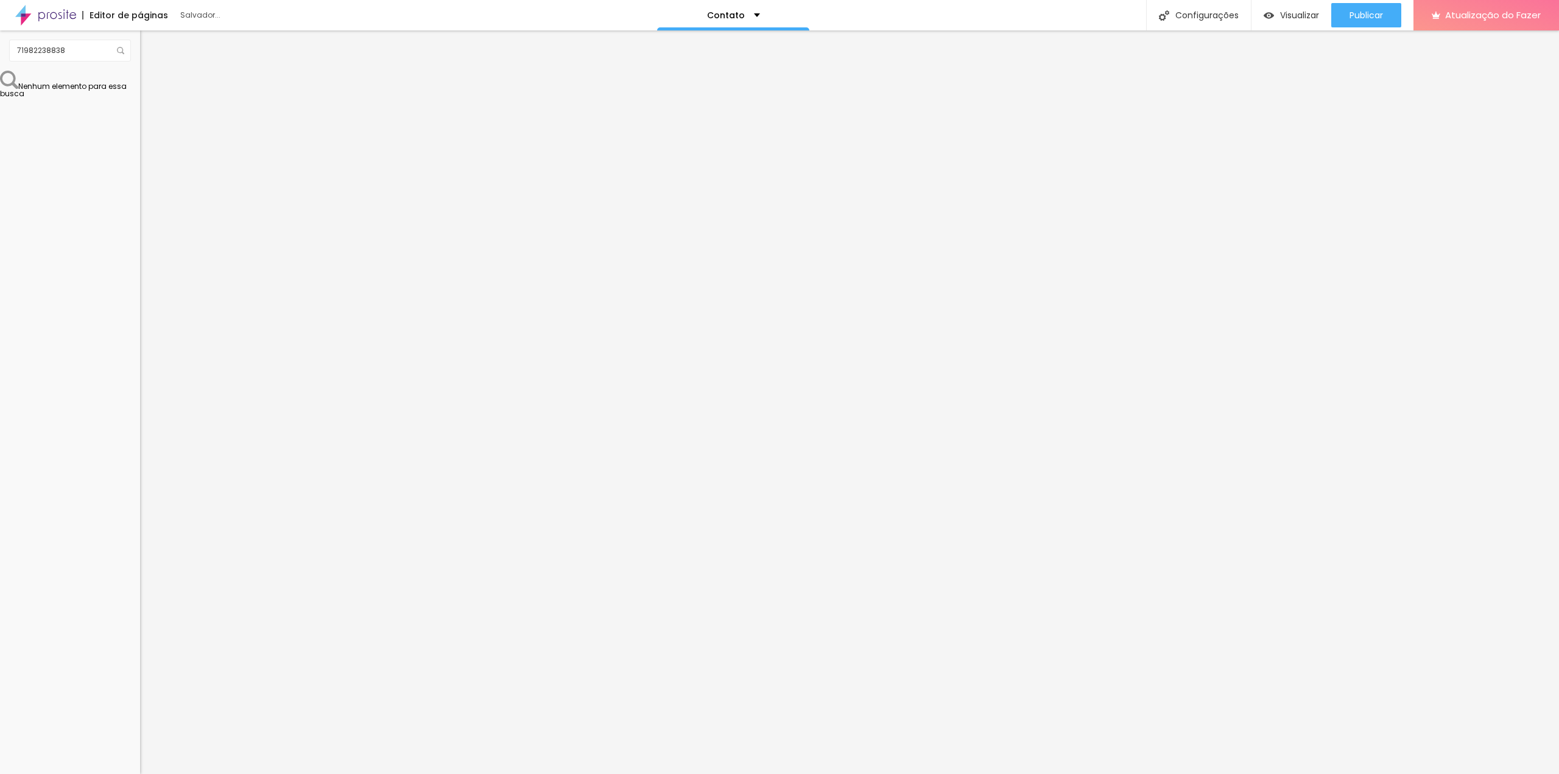
click at [140, 125] on input "range" at bounding box center [179, 120] width 79 height 10
type input "9"
type input "8"
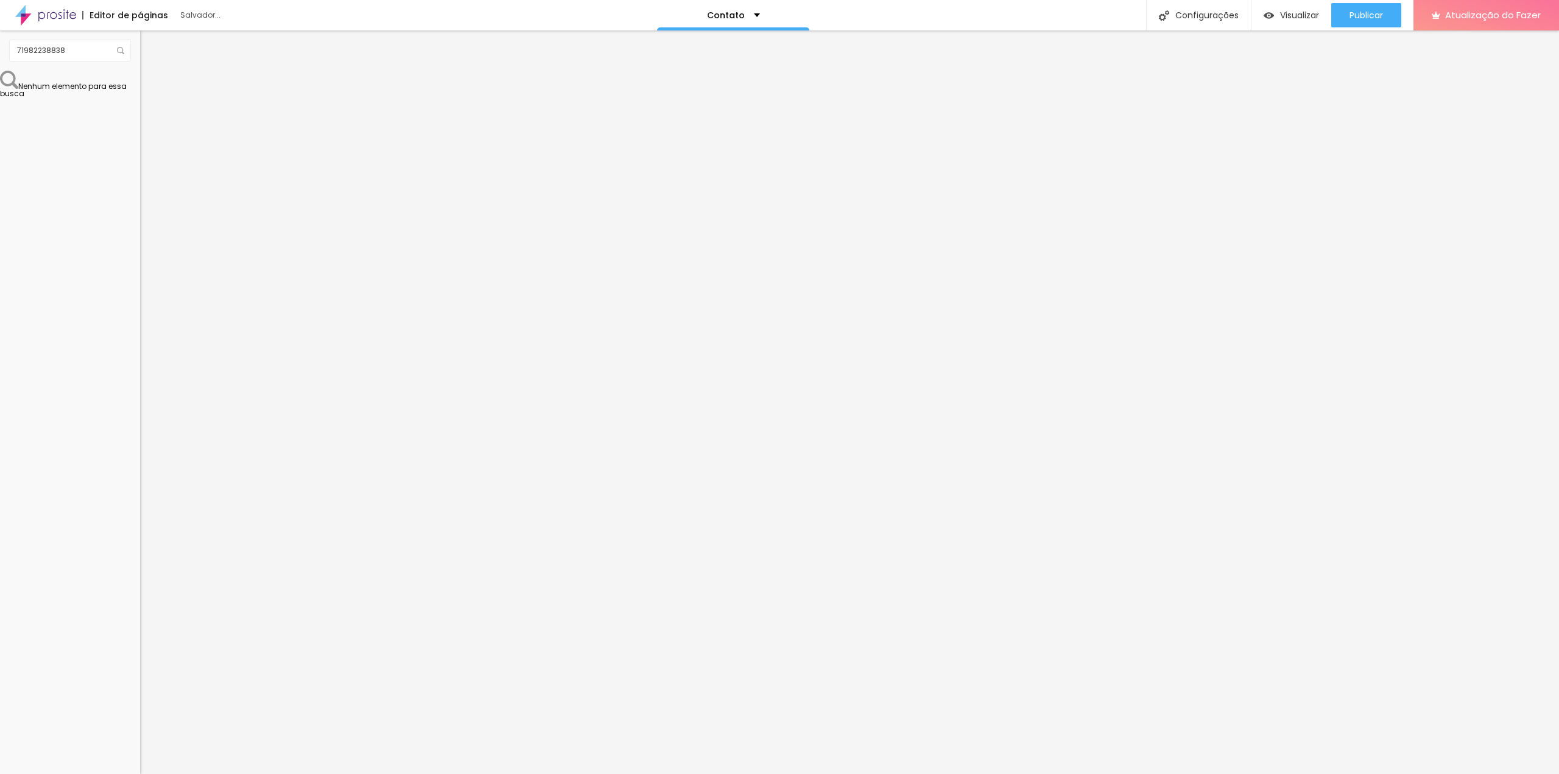
type input "7"
type input "6"
type input "7"
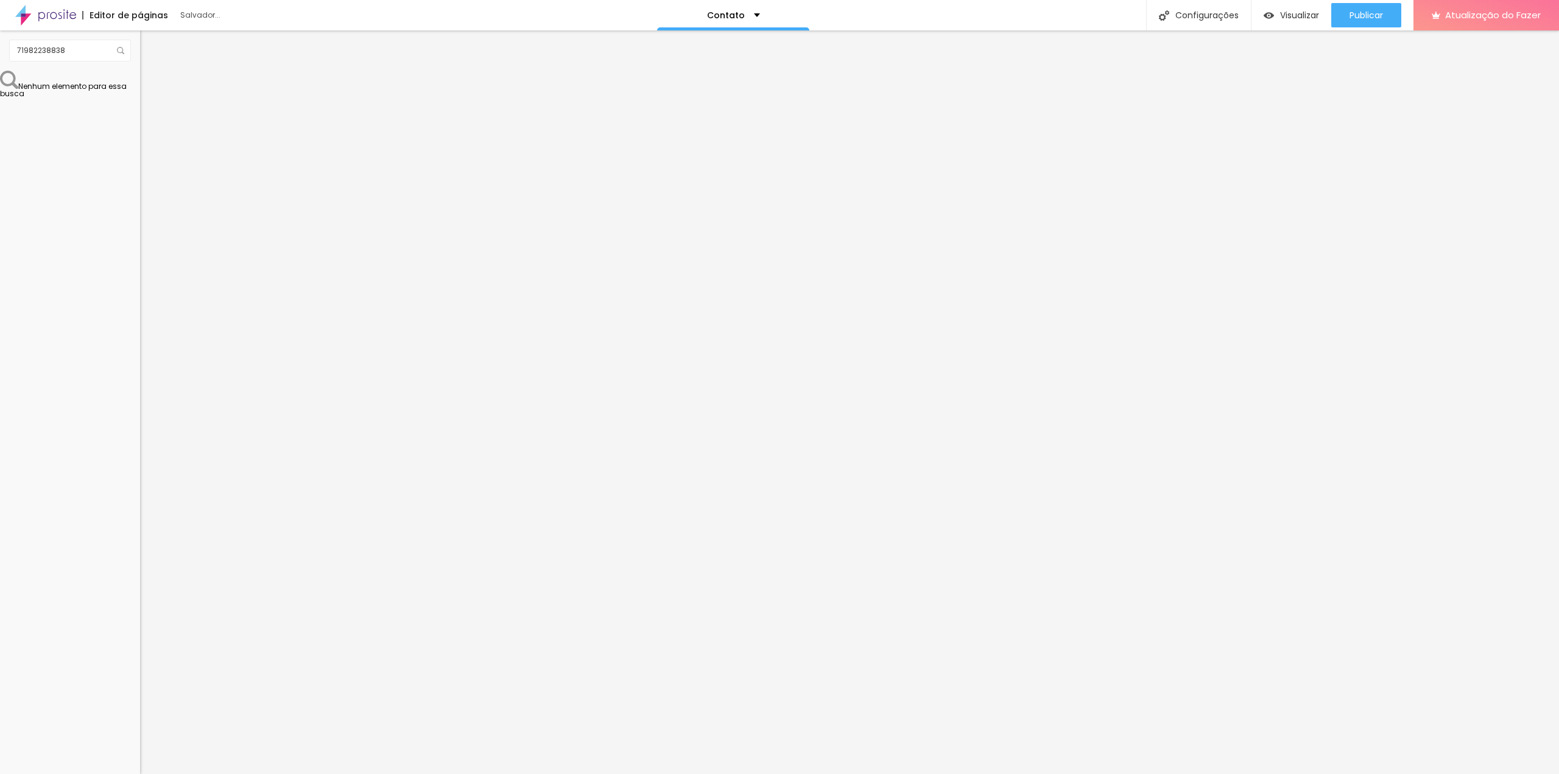
type input "7"
type input "8"
type input "19"
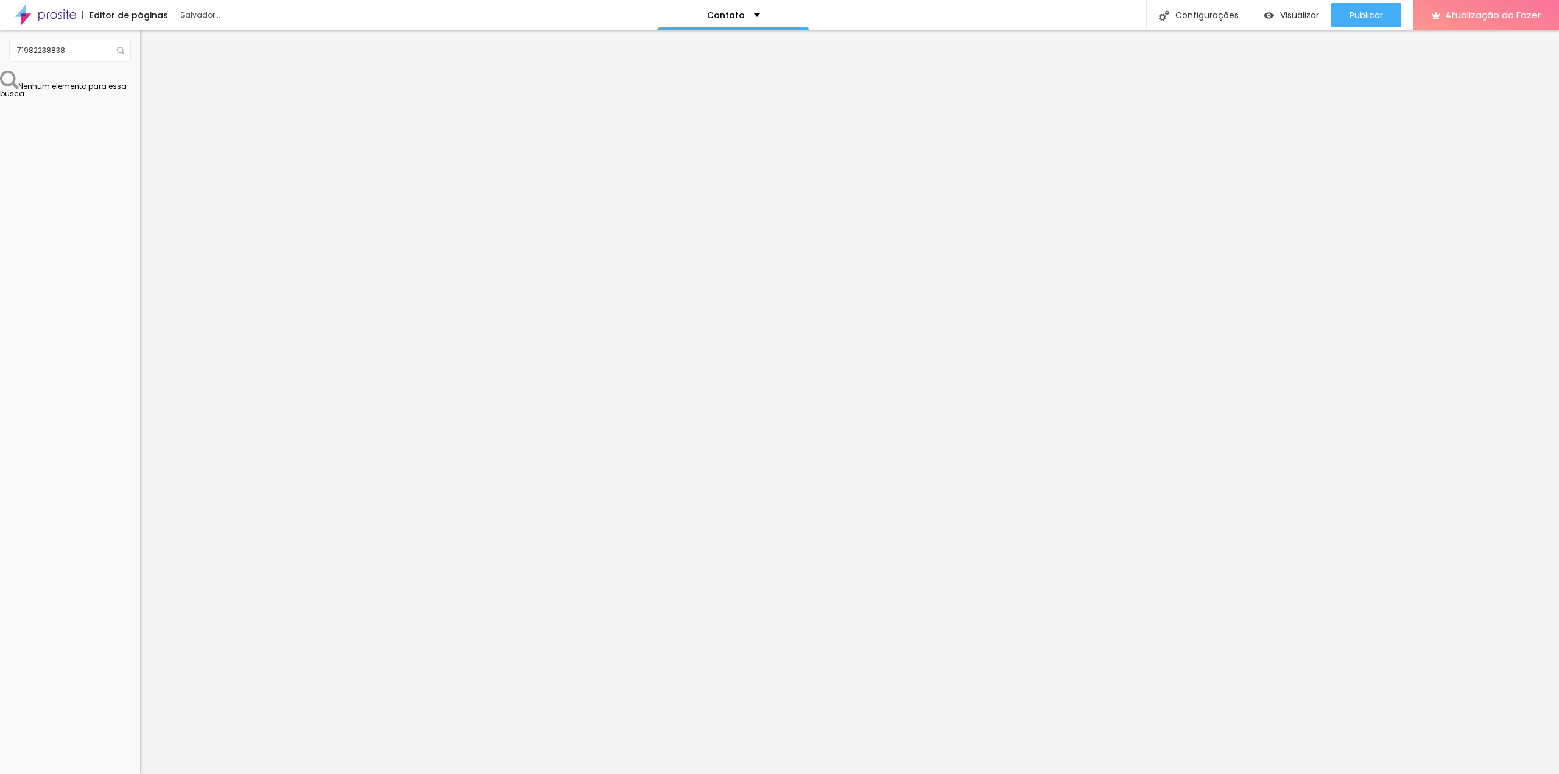
type input "20"
type input "18"
type input "9"
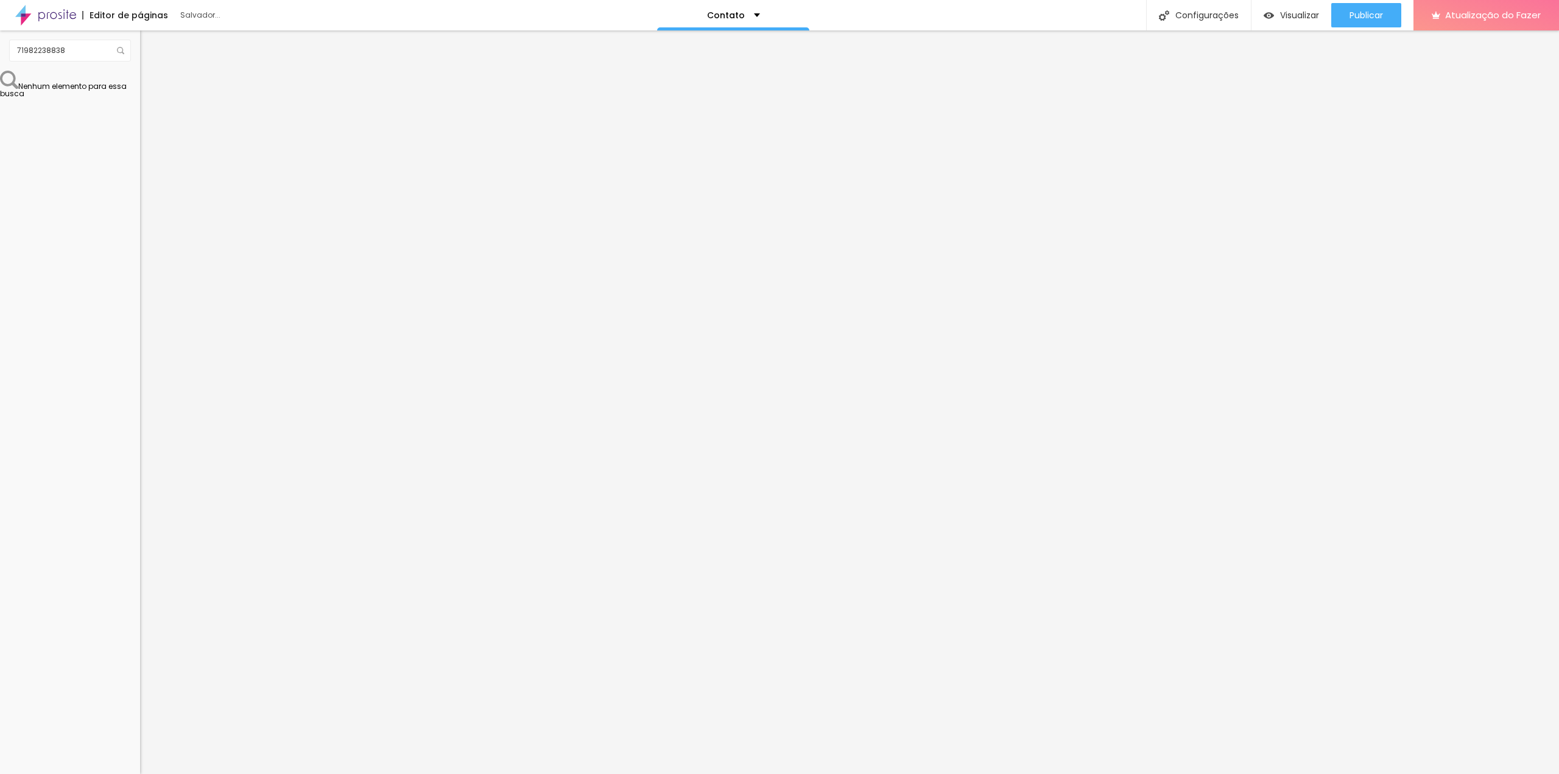
type input "9"
type input "6"
type input "2"
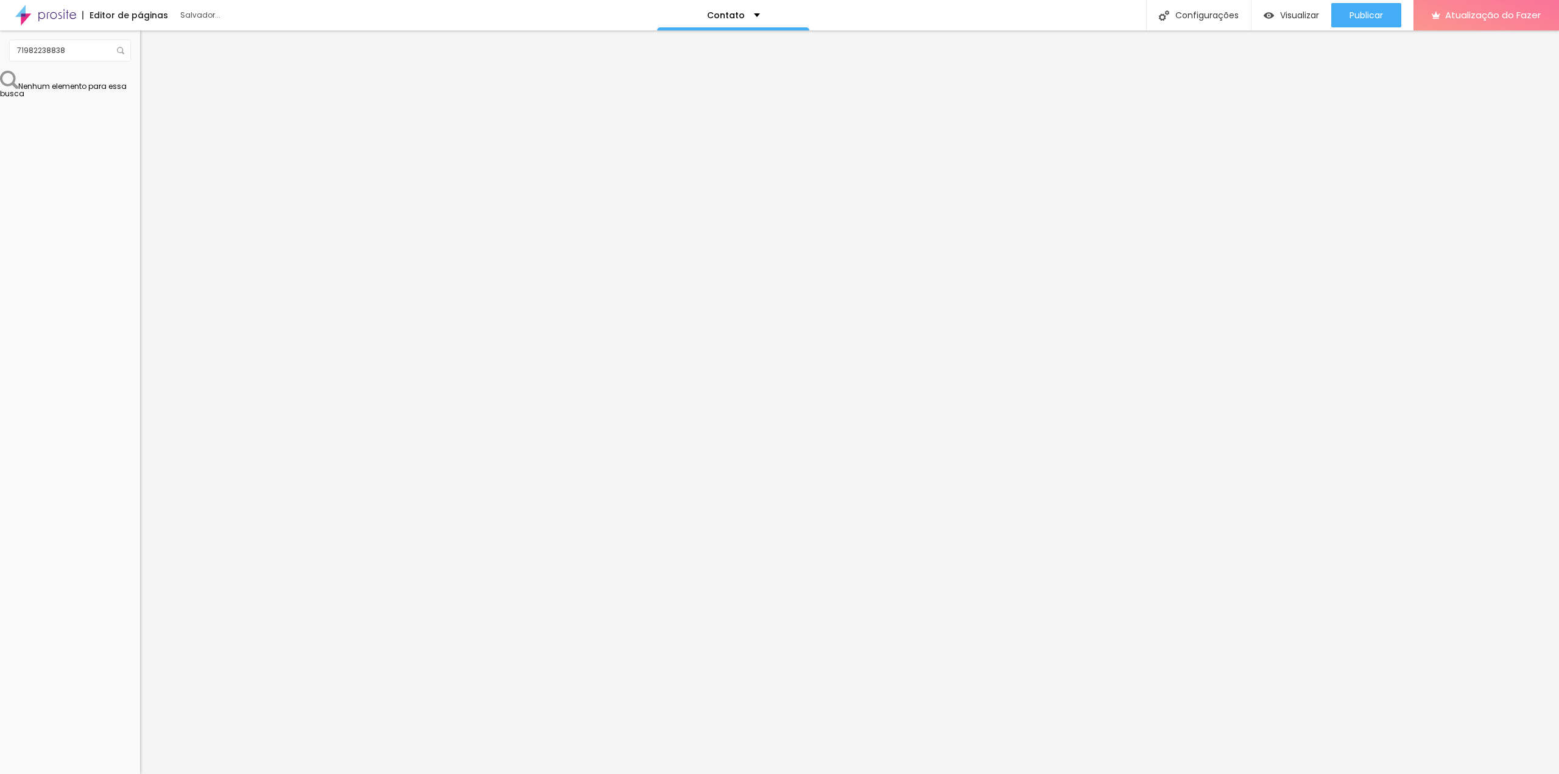
type input "0"
type input "1"
type input "2"
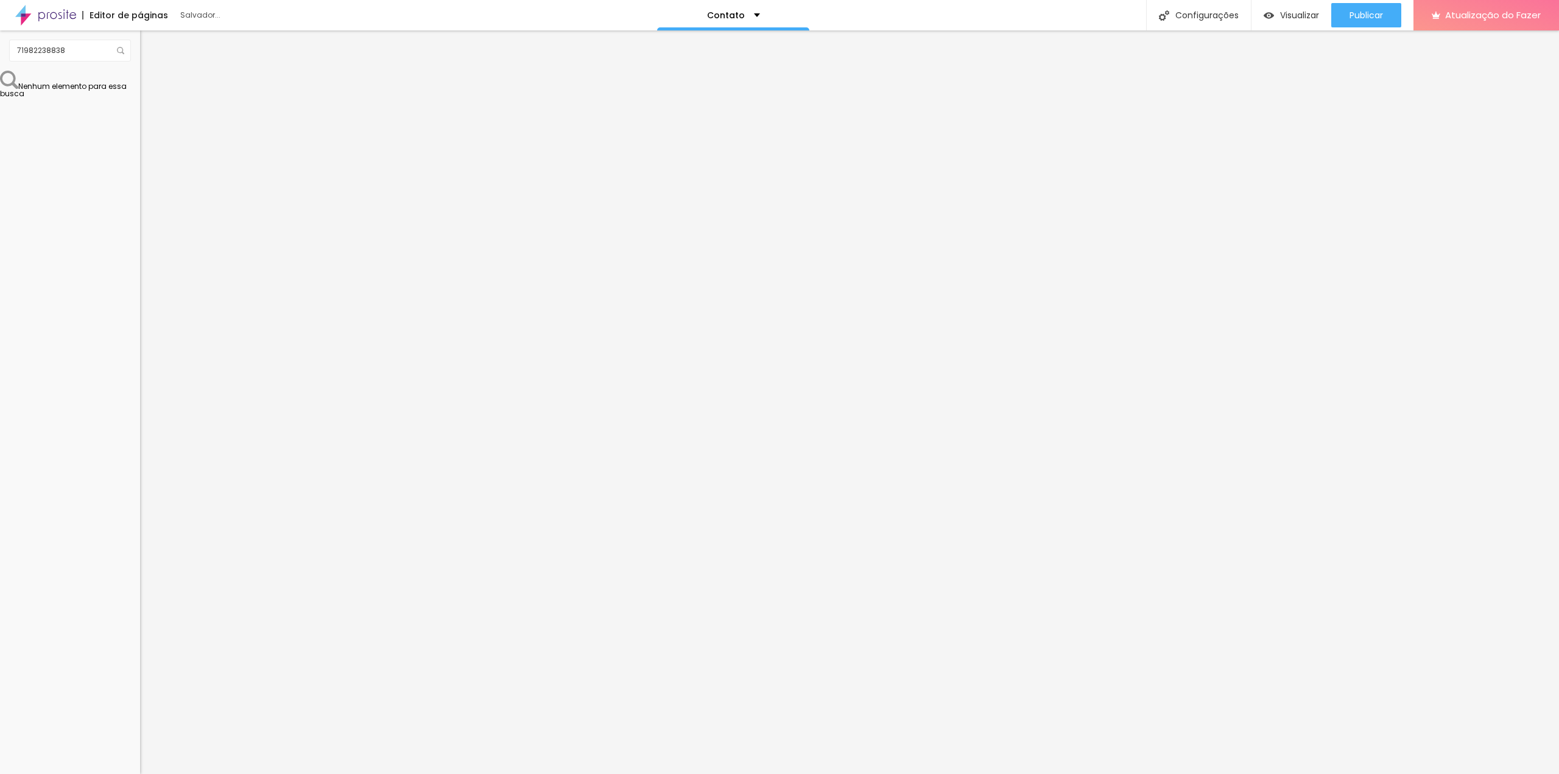
type input "2"
type input "3"
type input "4"
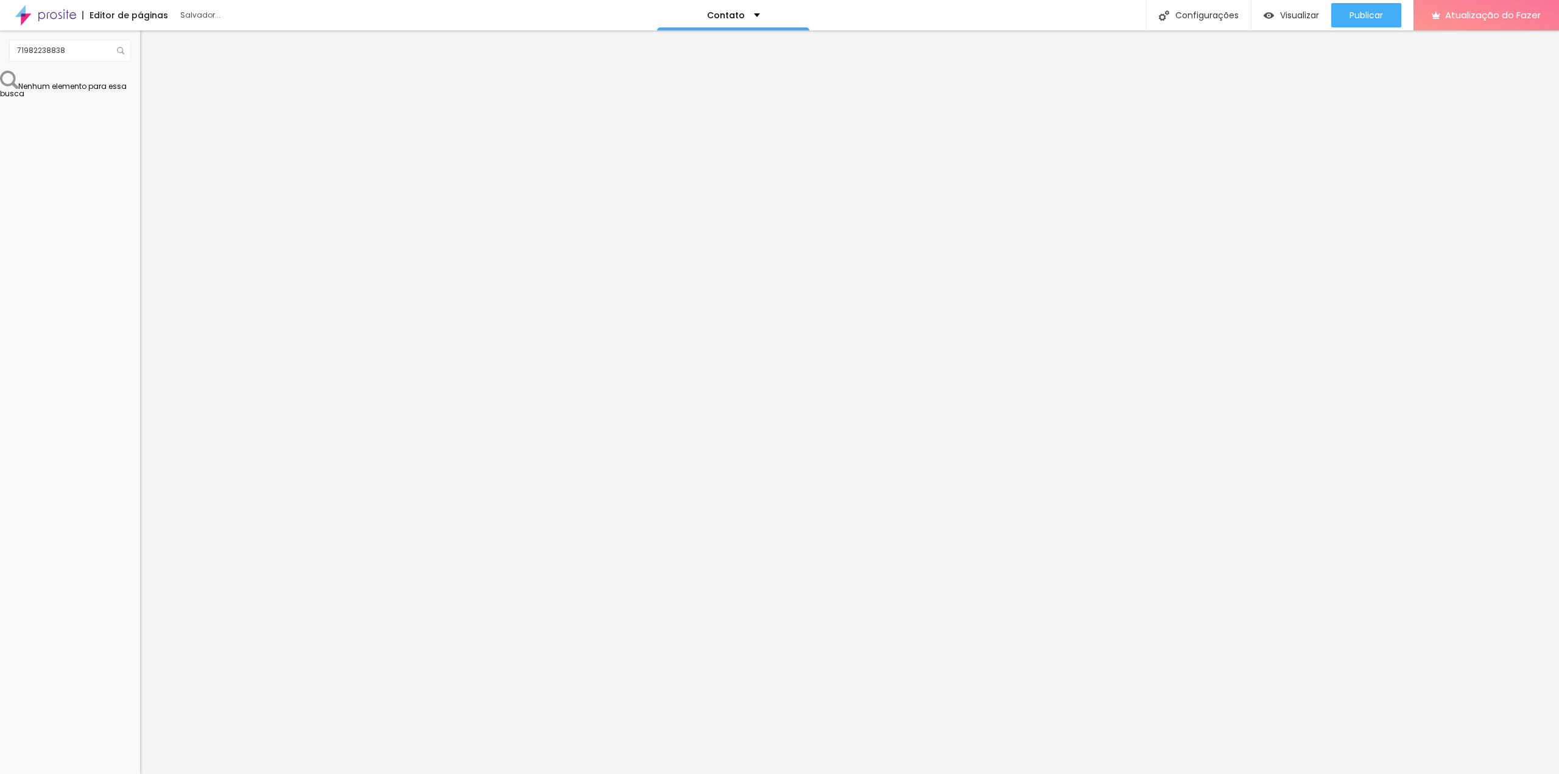
type input "6"
type input "7"
type input "8"
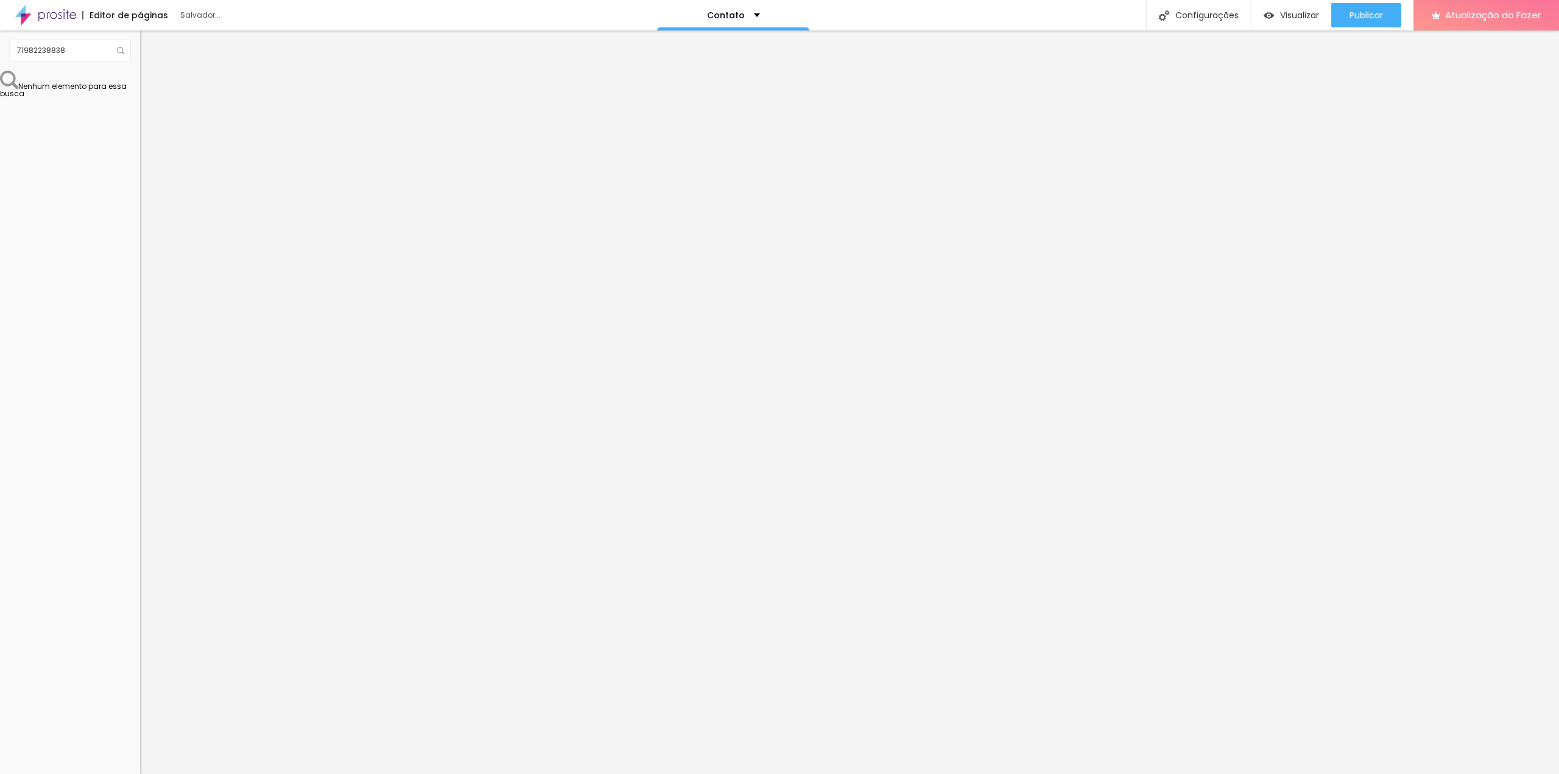
type input "8"
type input "9"
type input "10"
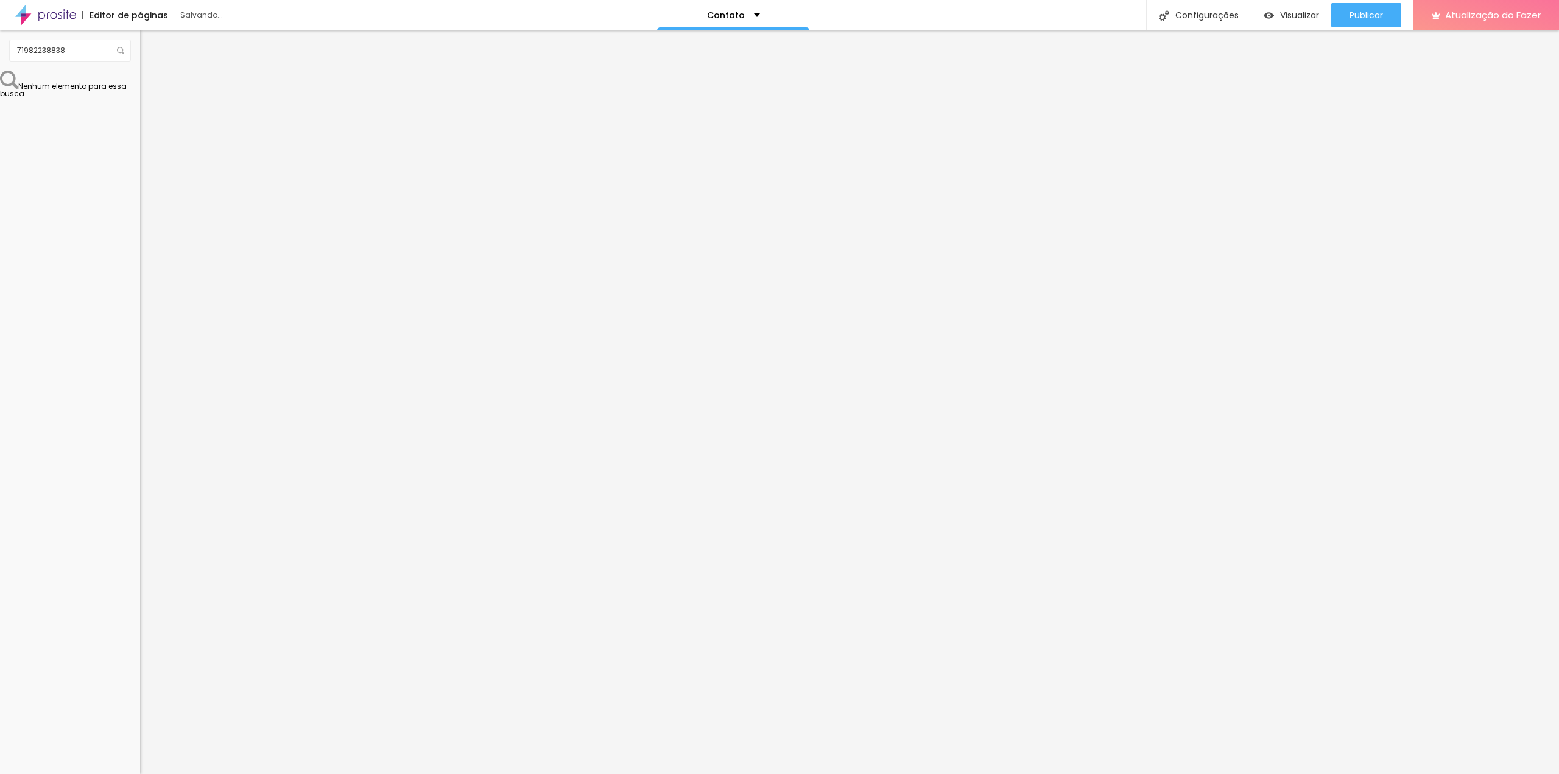
type input "11"
type input "13"
type input "17"
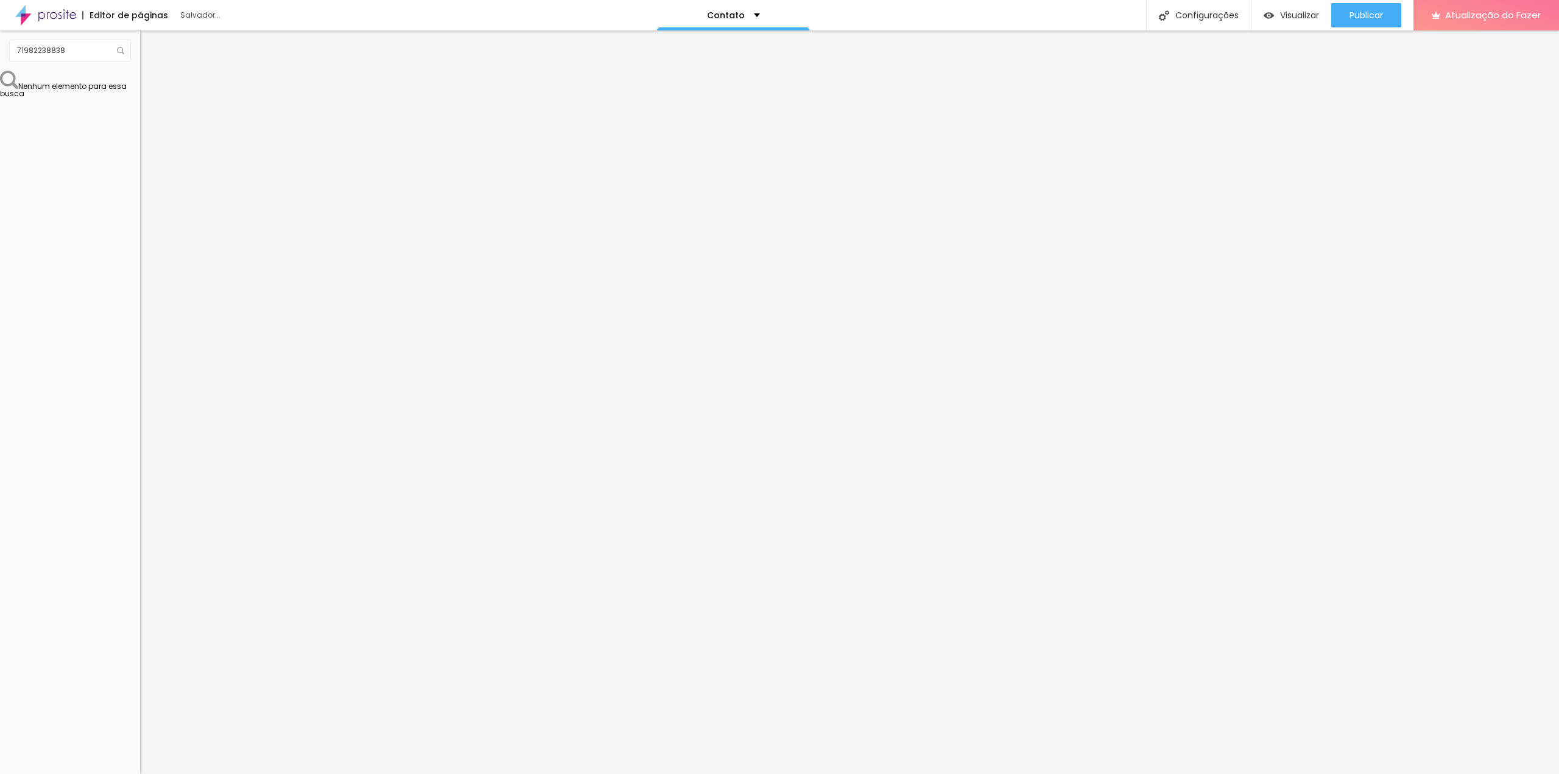
type input "17"
type input "19"
type input "26"
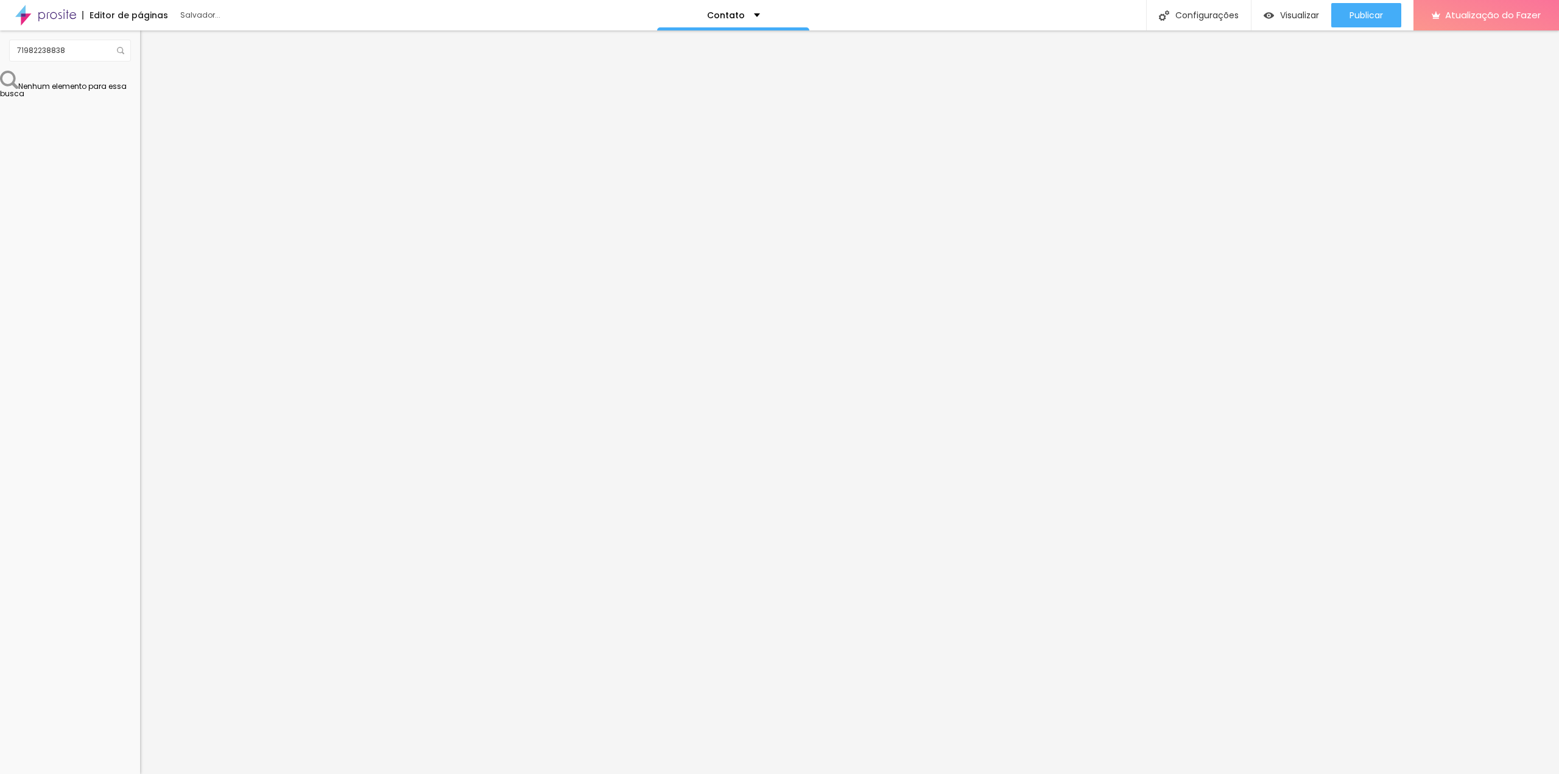
type input "30"
type input "31"
type input "32"
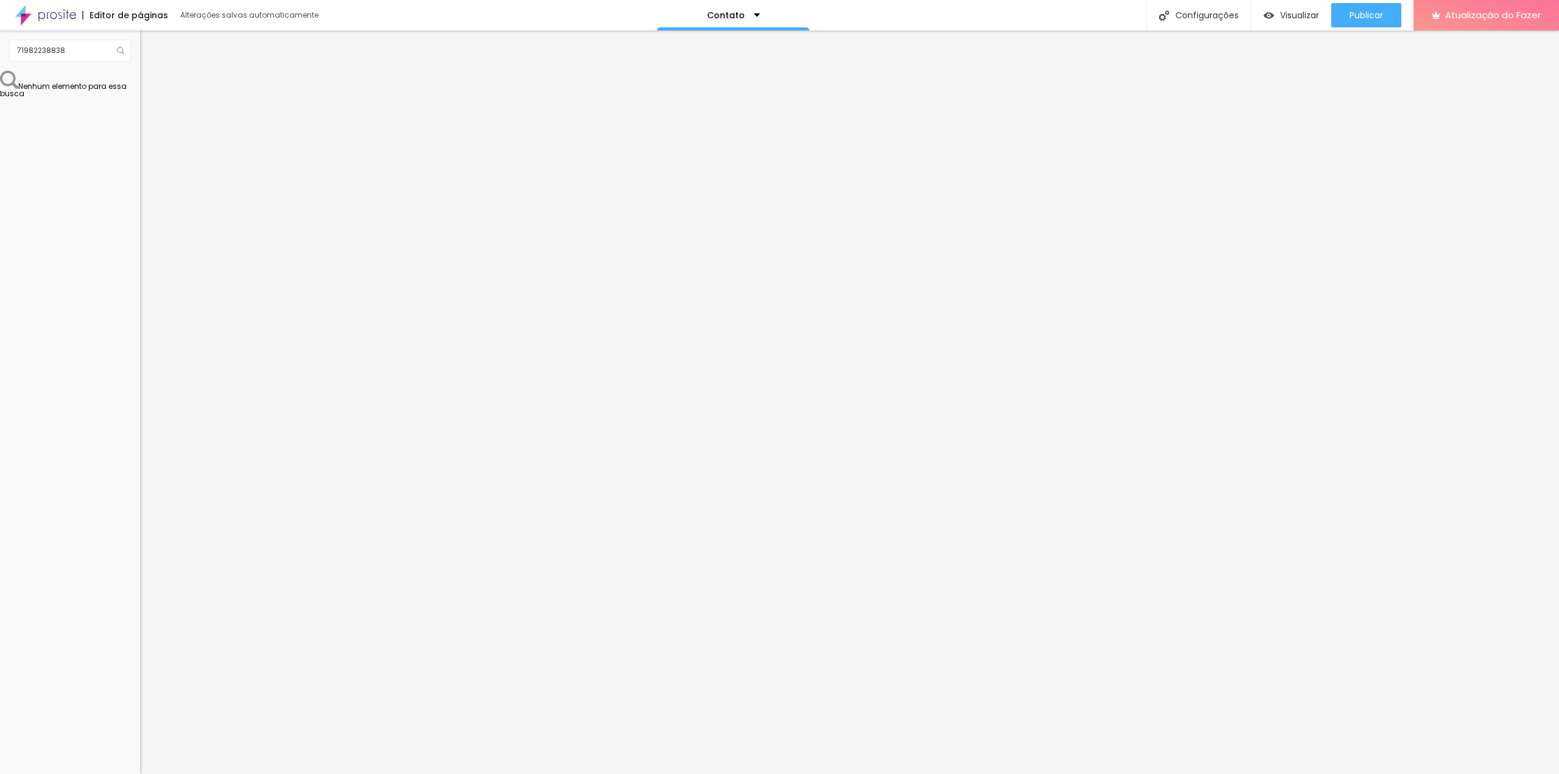
drag, startPoint x: 34, startPoint y: 203, endPoint x: 86, endPoint y: 203, distance: 51.8
type input "32"
click at [140, 187] on input "range" at bounding box center [179, 182] width 79 height 10
type input "9"
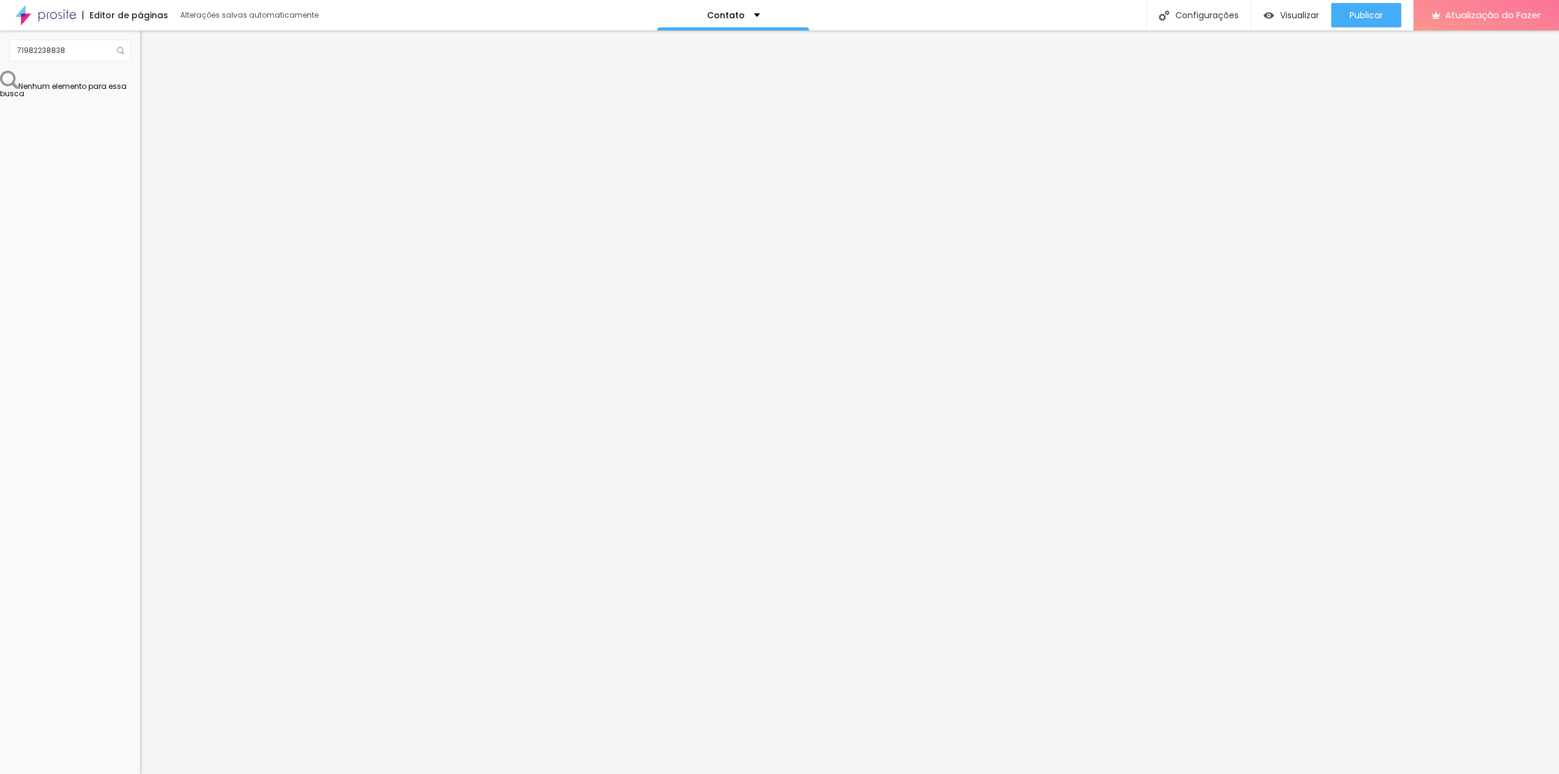
type input "10"
type input "11"
type input "12"
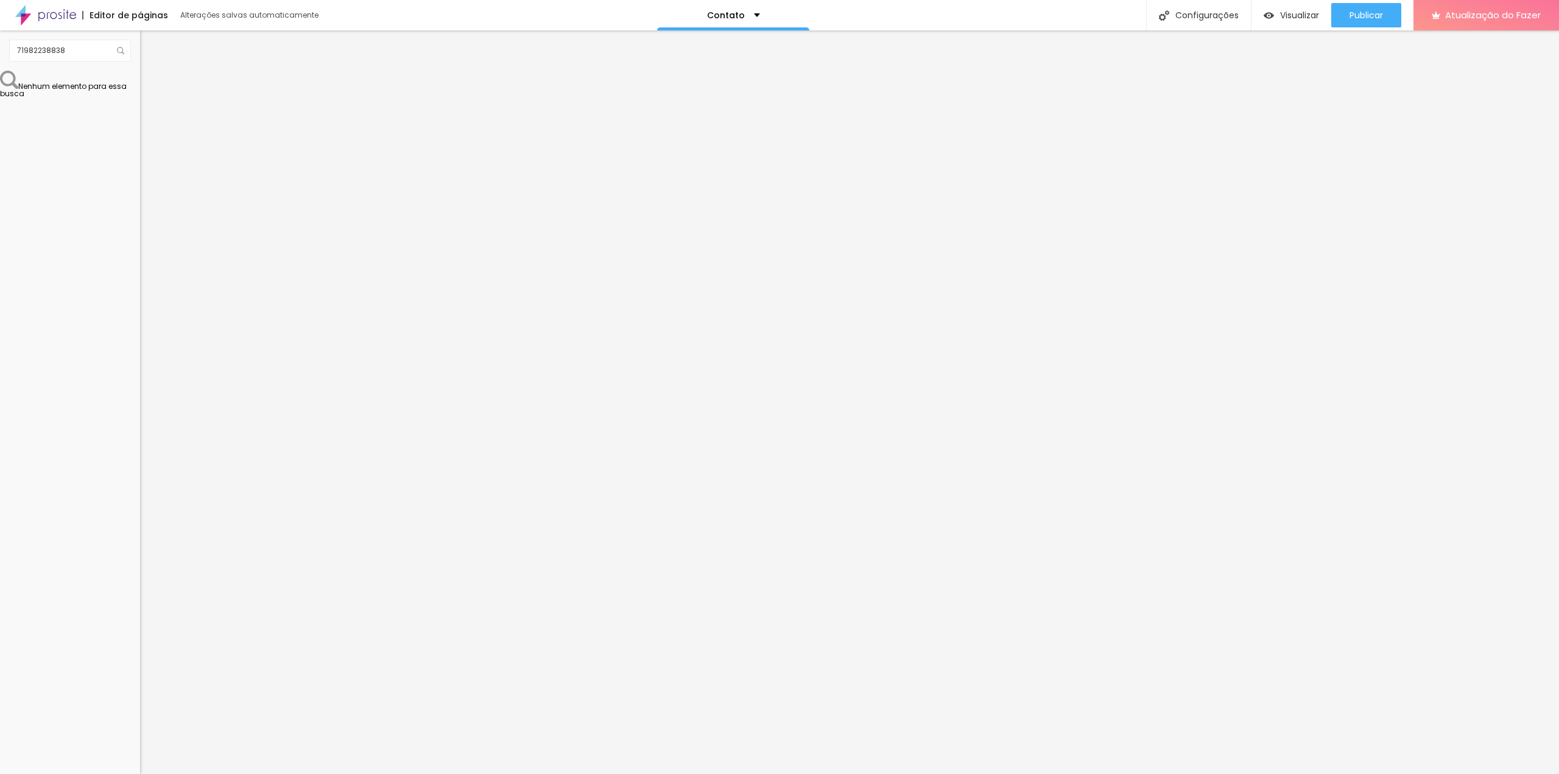
type input "12"
type input "11"
type input "10"
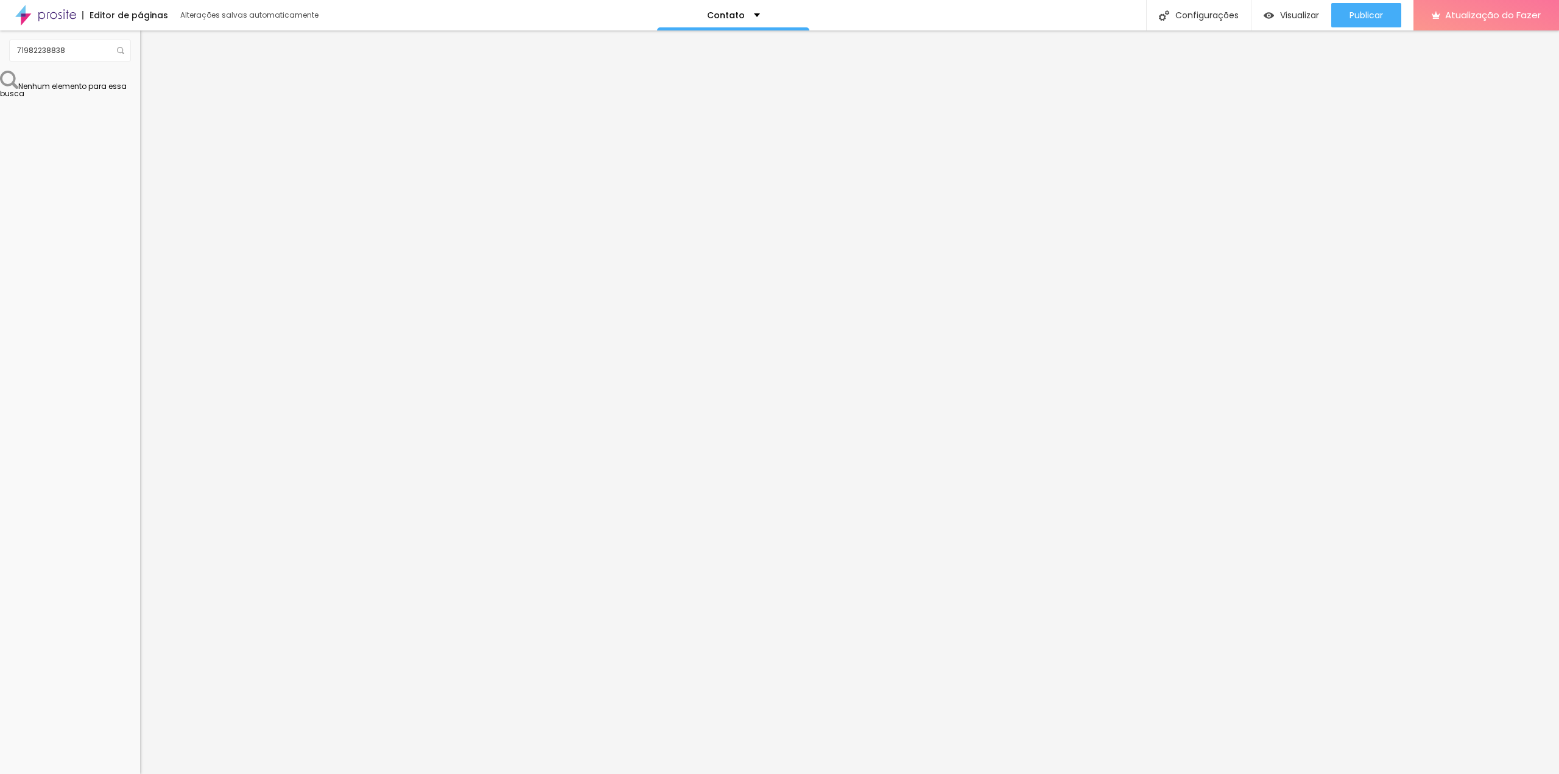
type input "9"
type input "8"
type input "7"
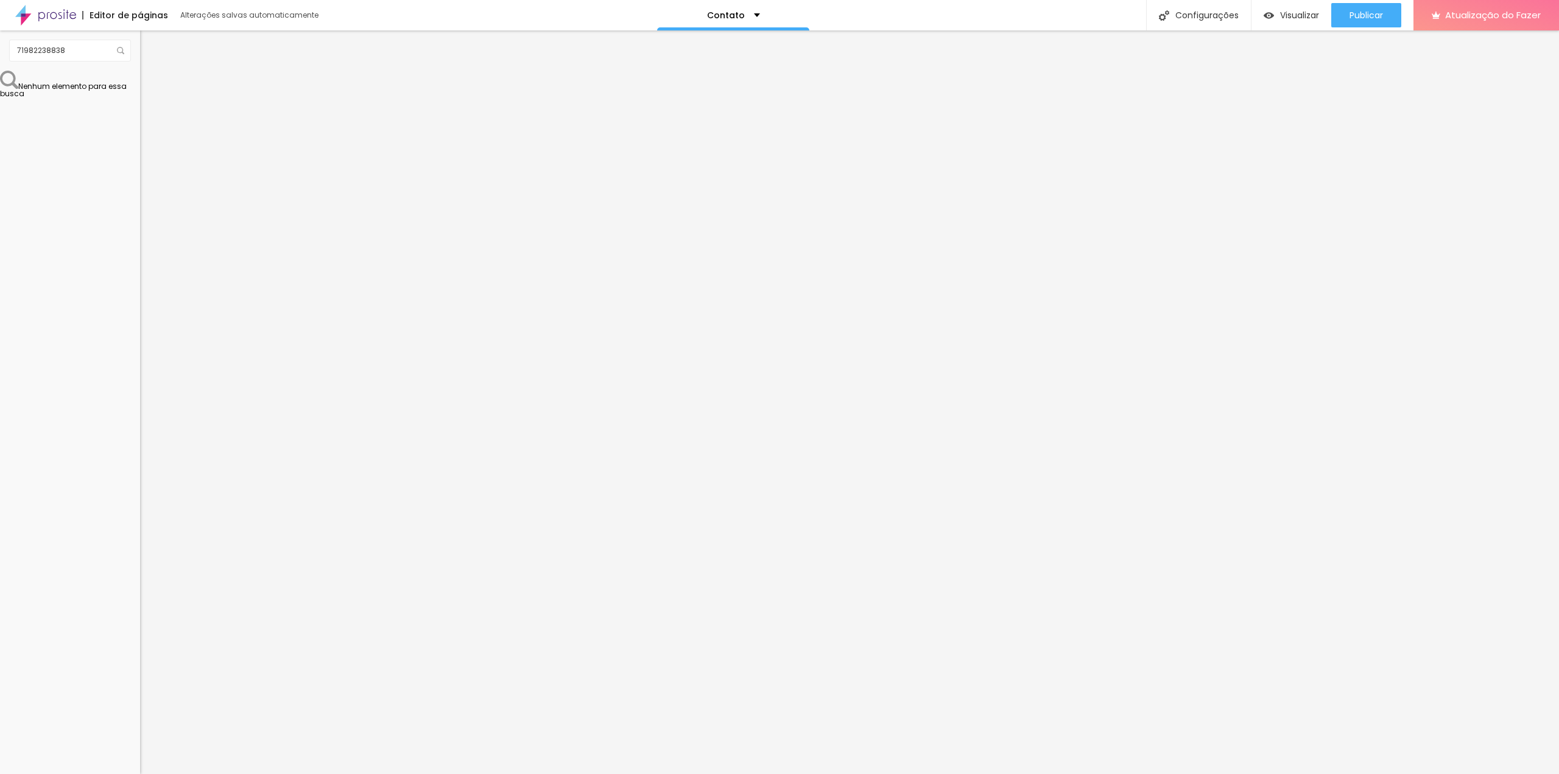
type input "7"
type input "6"
type input "5"
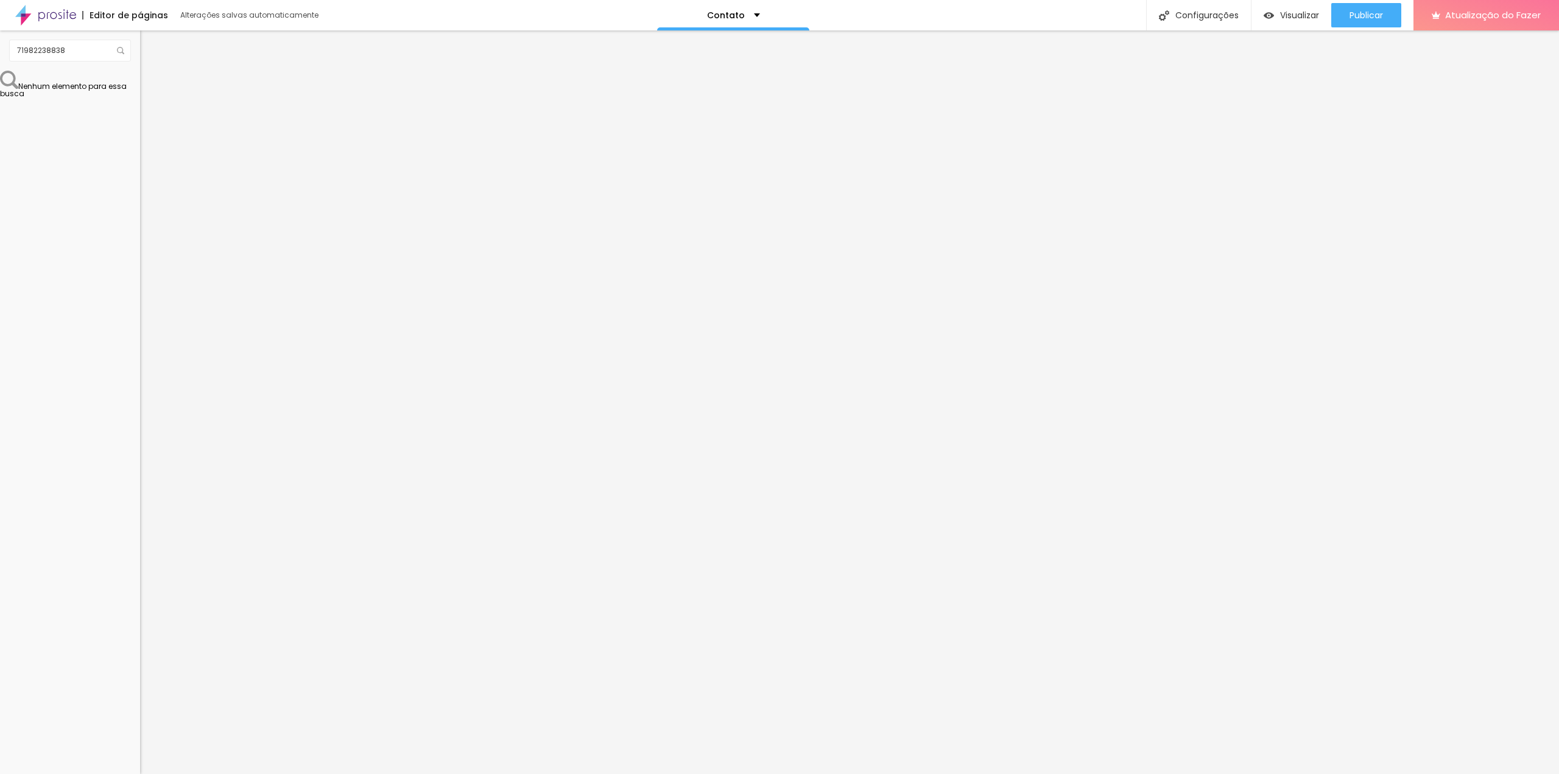
type input "6"
type input "7"
type input "9"
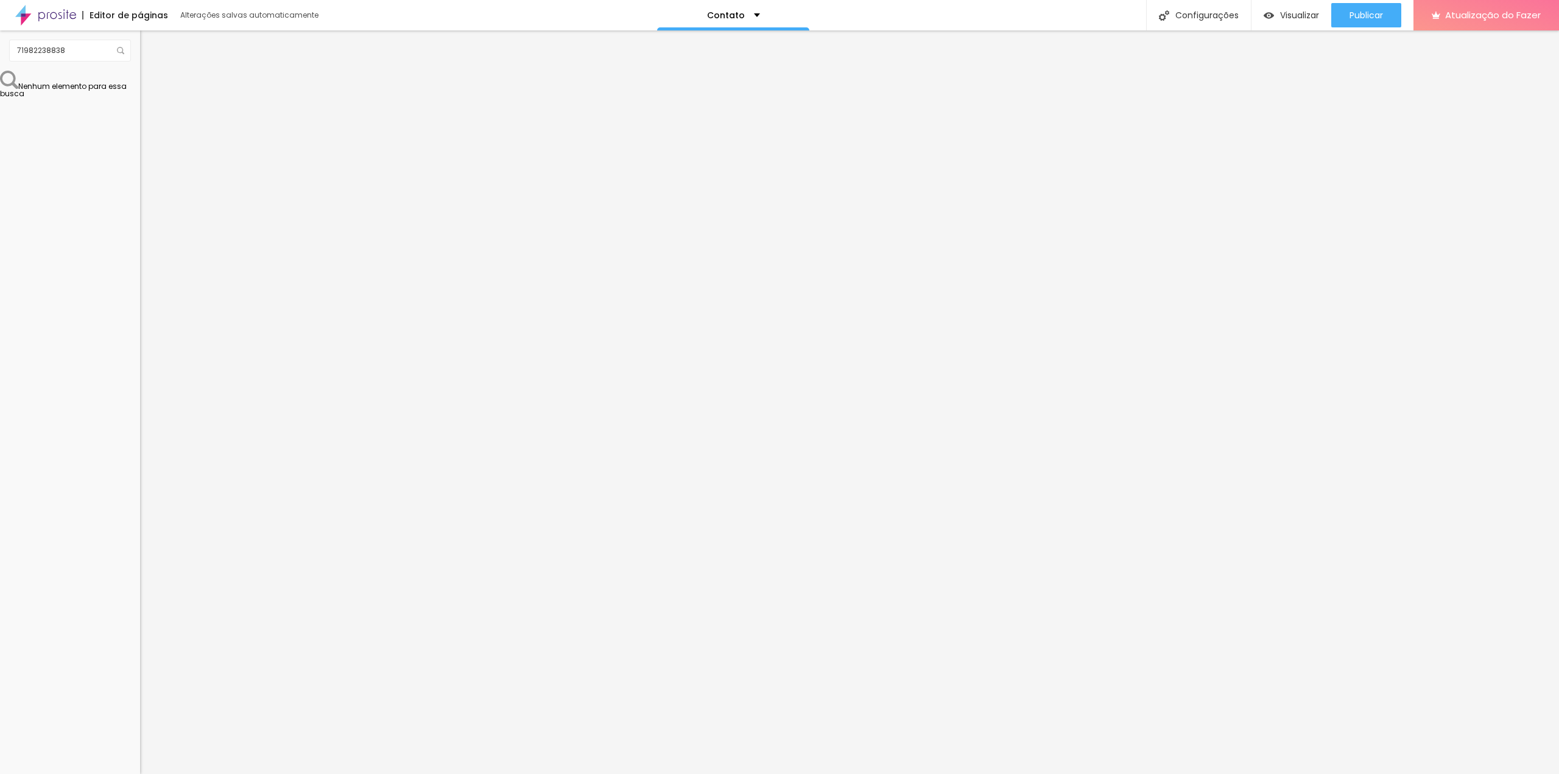
type input "9"
type input "10"
type input "12"
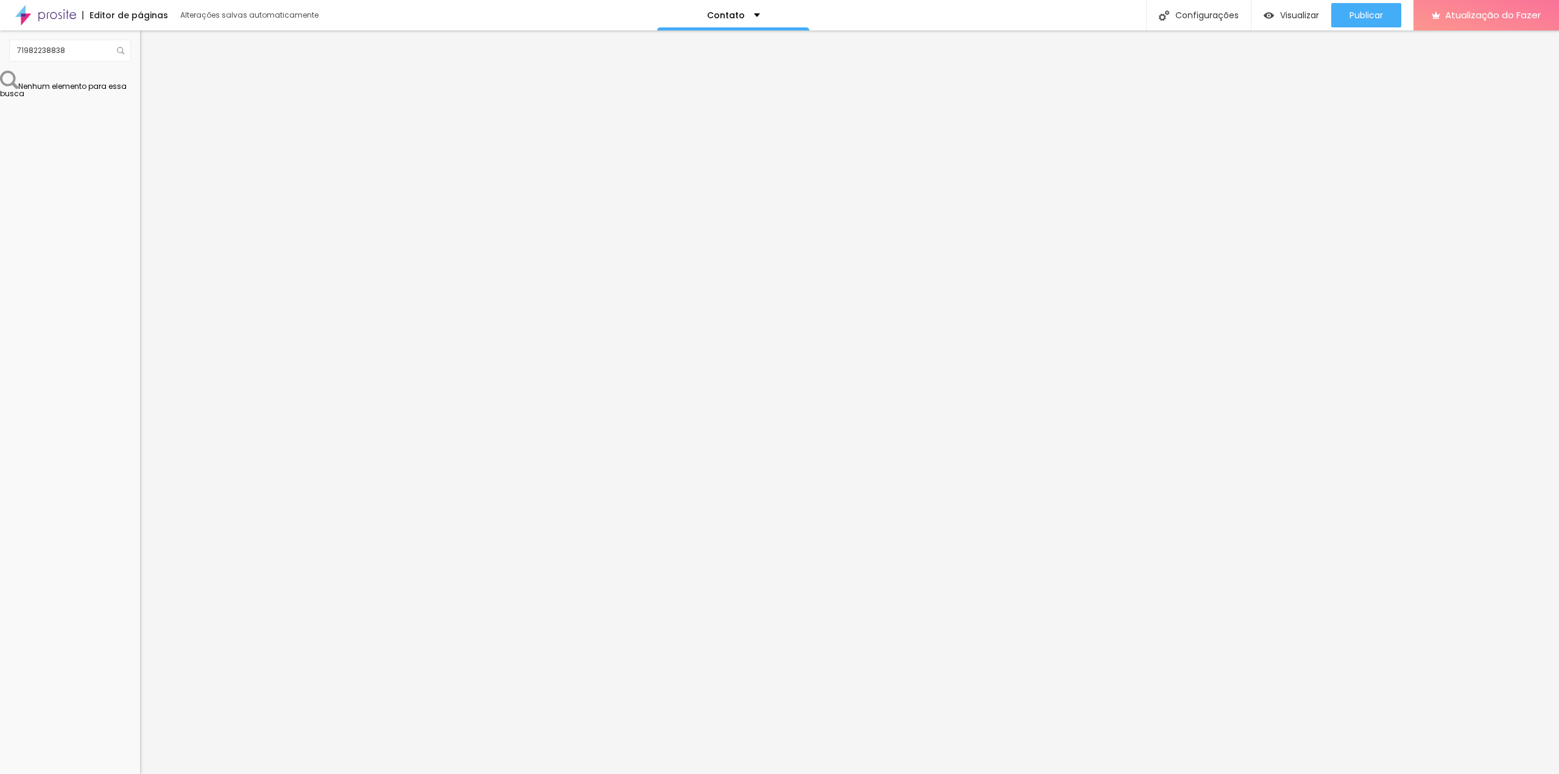
type input "14"
type input "17"
type input "19"
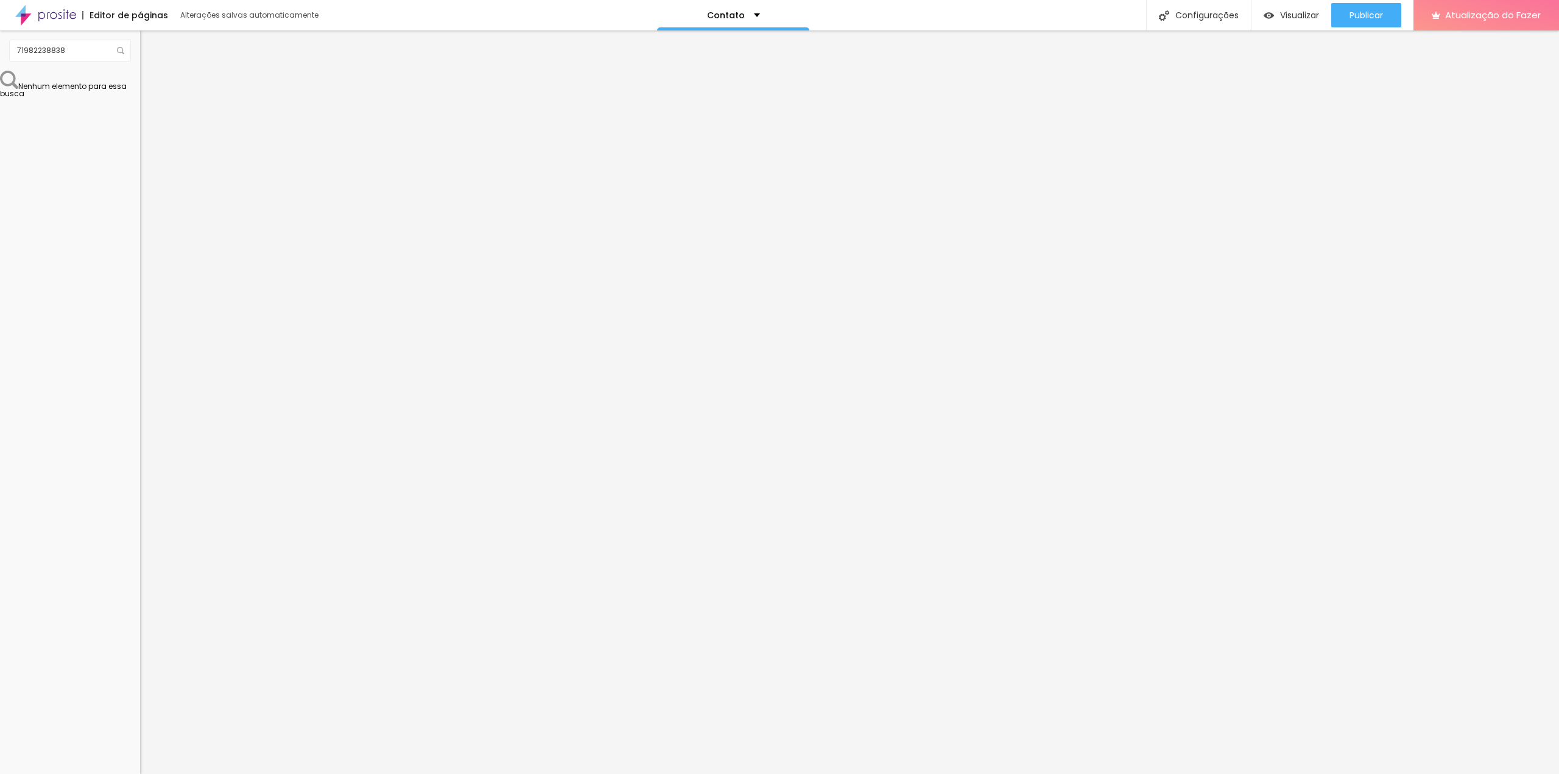
type input "19"
type input "18"
type input "17"
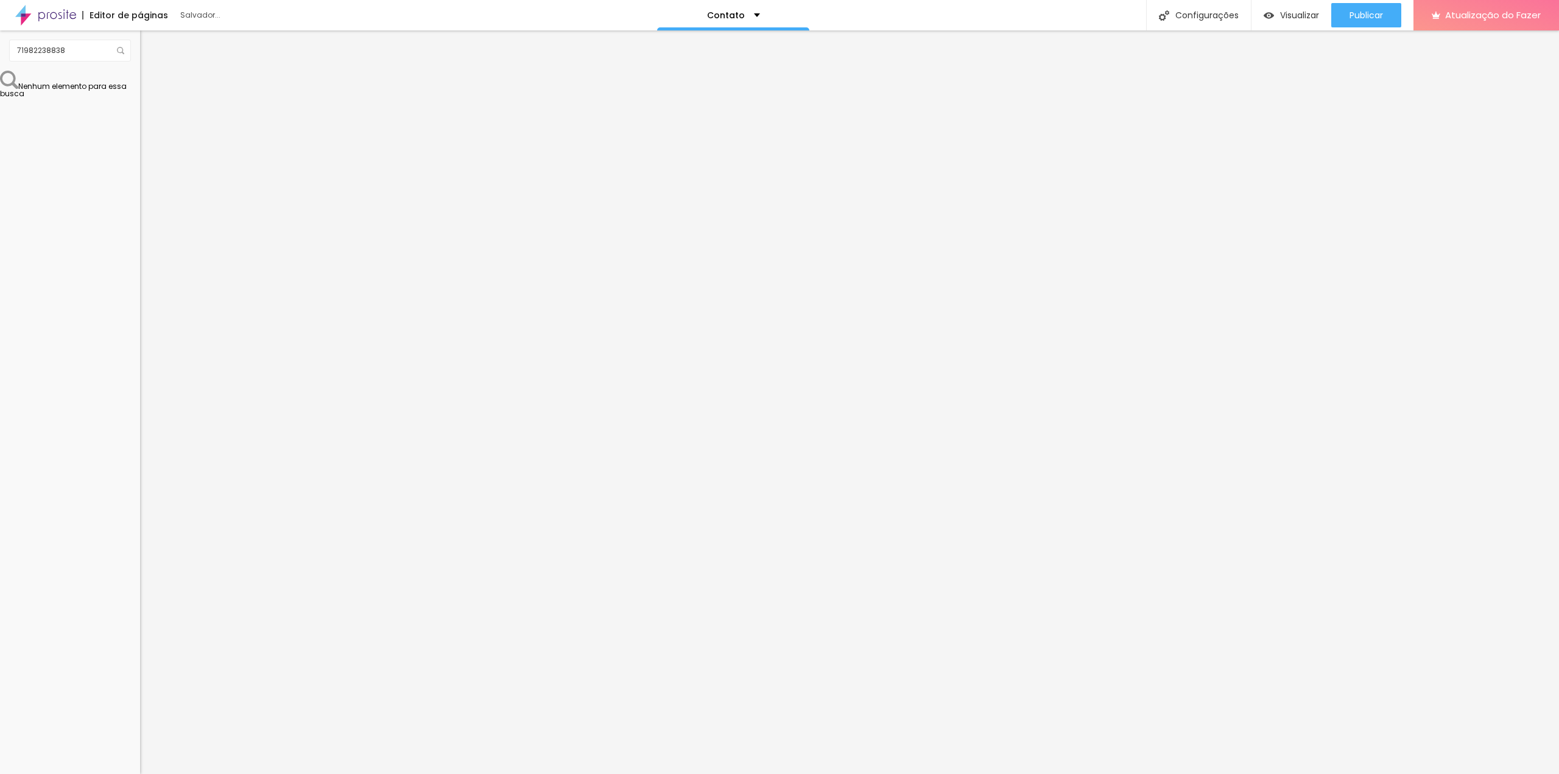
type input "14"
type input "12"
type input "10"
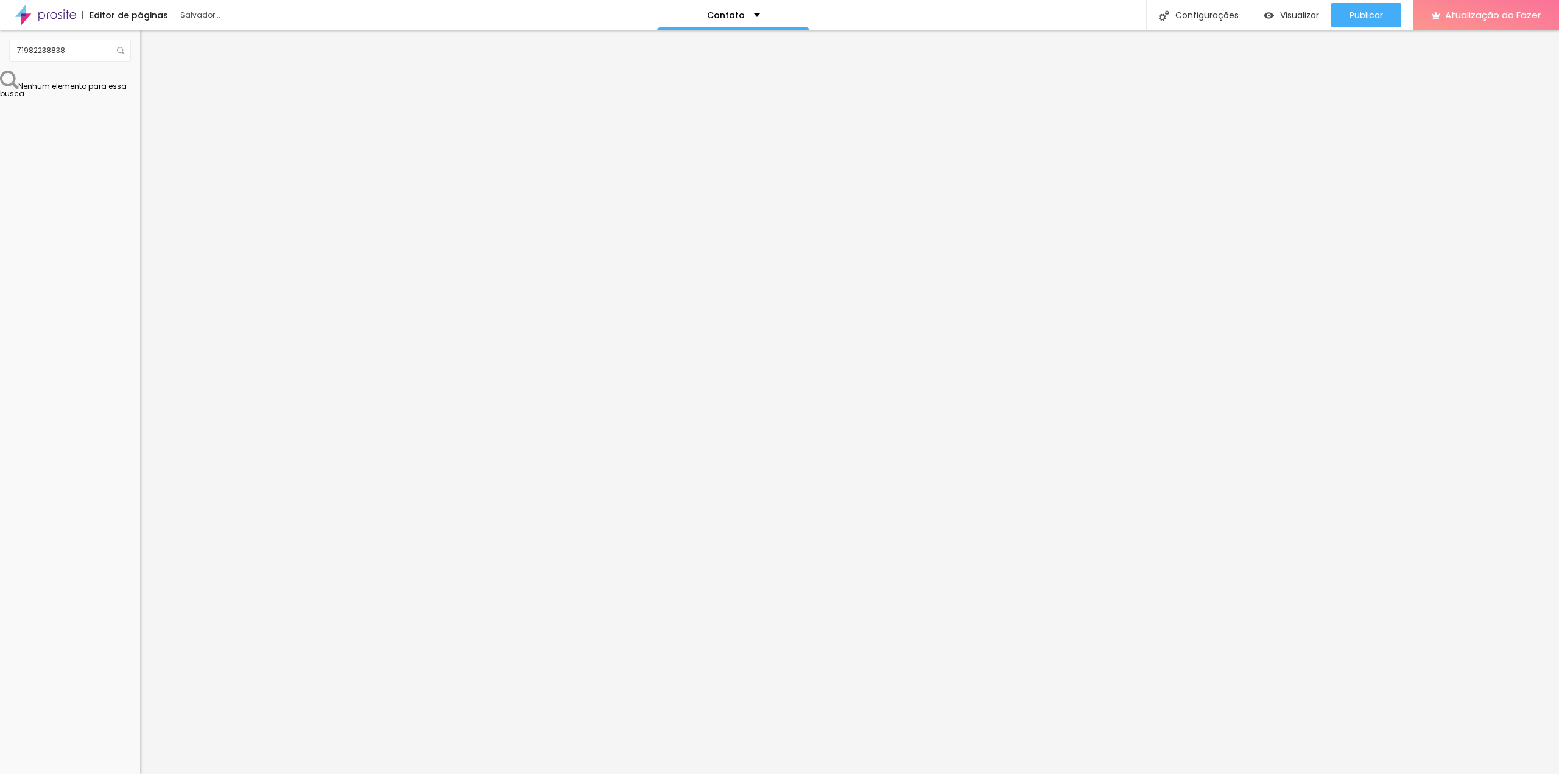
type input "10"
type input "8"
type input "7"
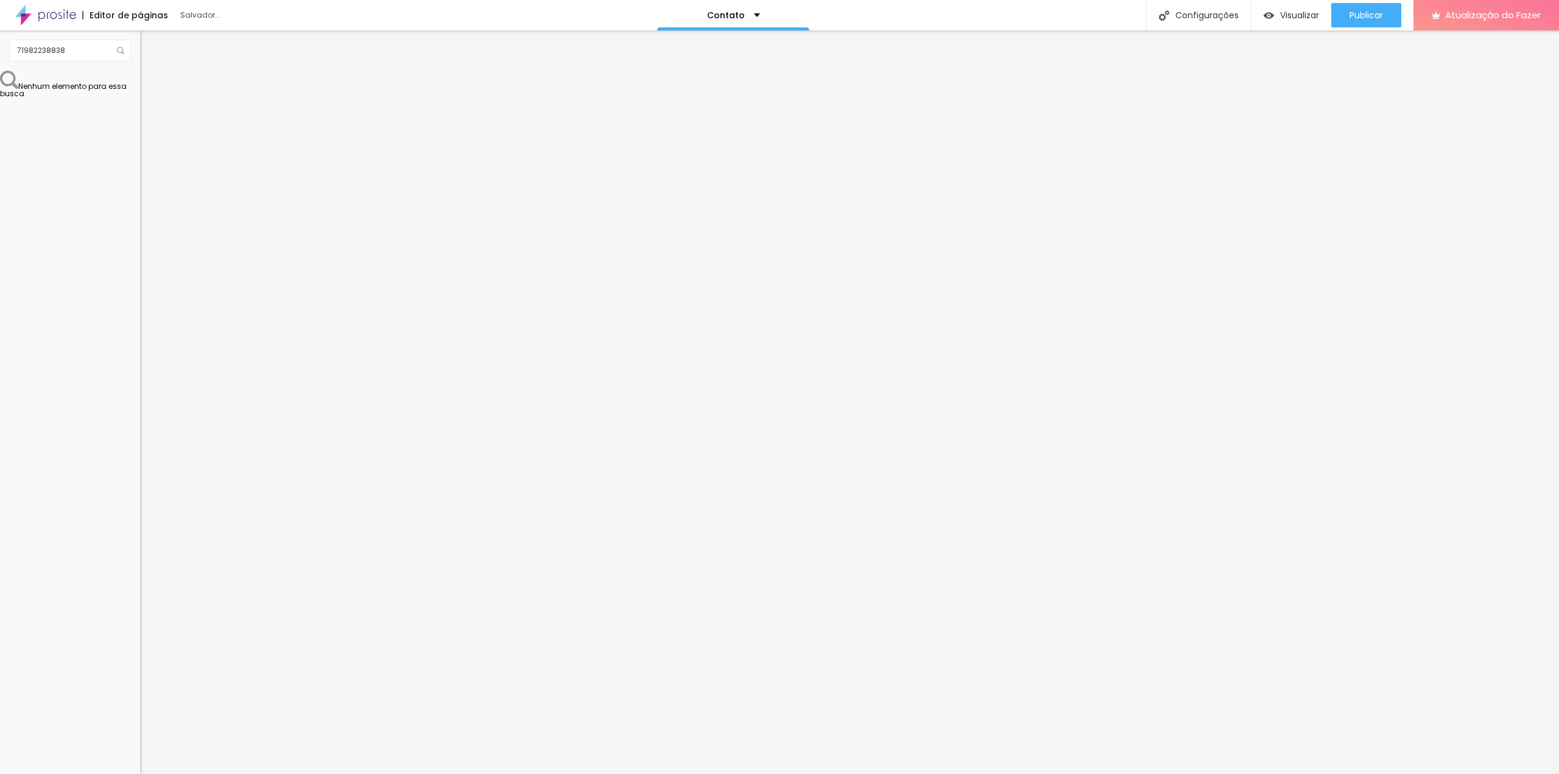
type input "5"
drag, startPoint x: 45, startPoint y: 234, endPoint x: 115, endPoint y: 242, distance: 70.5
click at [140, 218] on input "range" at bounding box center [179, 213] width 79 height 10
drag, startPoint x: 113, startPoint y: 232, endPoint x: 30, endPoint y: 228, distance: 83.5
click at [140, 218] on input "range" at bounding box center [179, 213] width 79 height 10
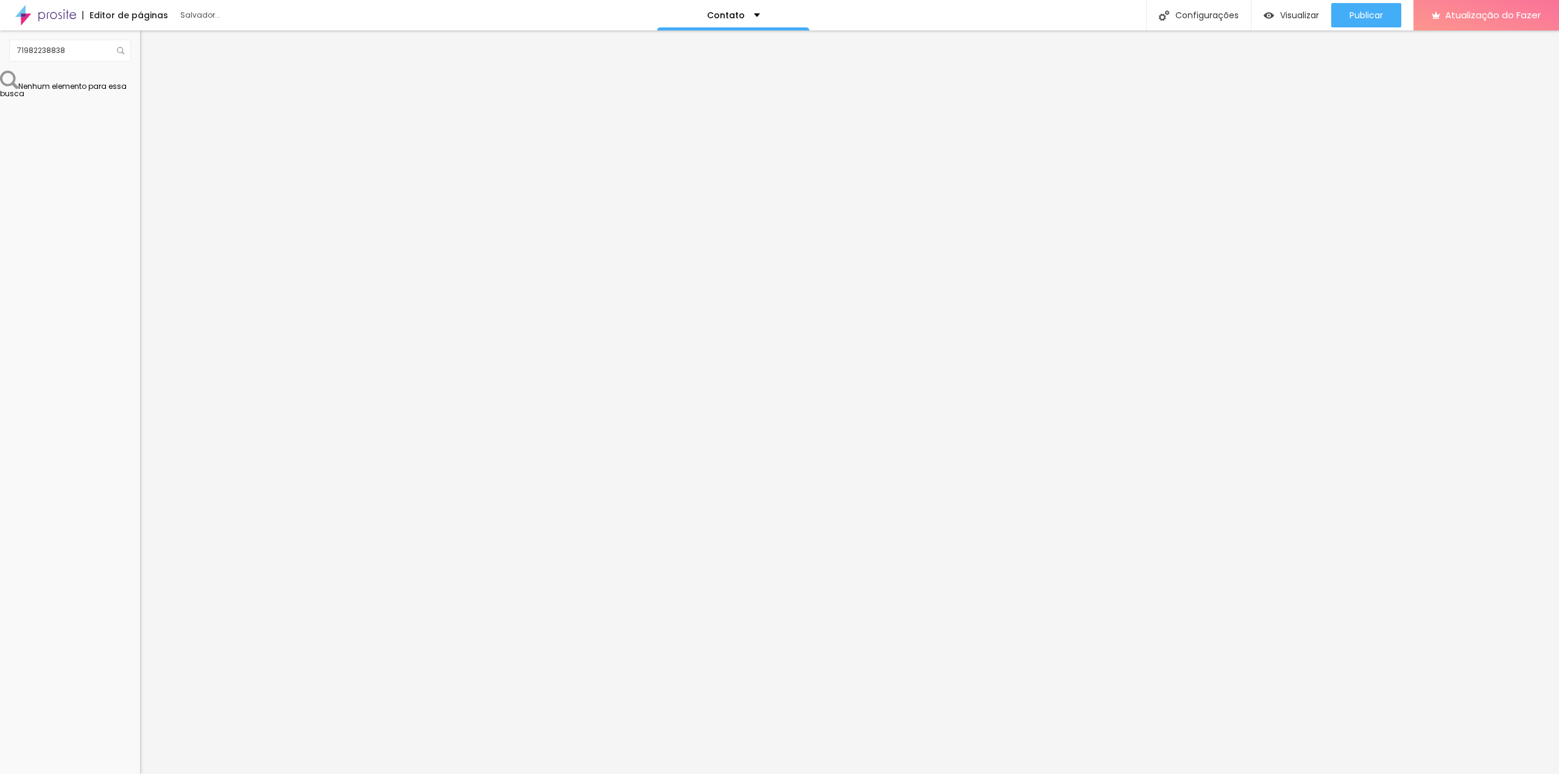
drag, startPoint x: 14, startPoint y: 169, endPoint x: 0, endPoint y: 166, distance: 14.3
click at [140, 156] on input "range" at bounding box center [179, 151] width 79 height 10
click at [140, 83] on li "Avançado" at bounding box center [210, 89] width 140 height 12
drag, startPoint x: 34, startPoint y: 116, endPoint x: 0, endPoint y: 118, distance: 34.1
click at [140, 236] on input "range" at bounding box center [179, 241] width 79 height 10
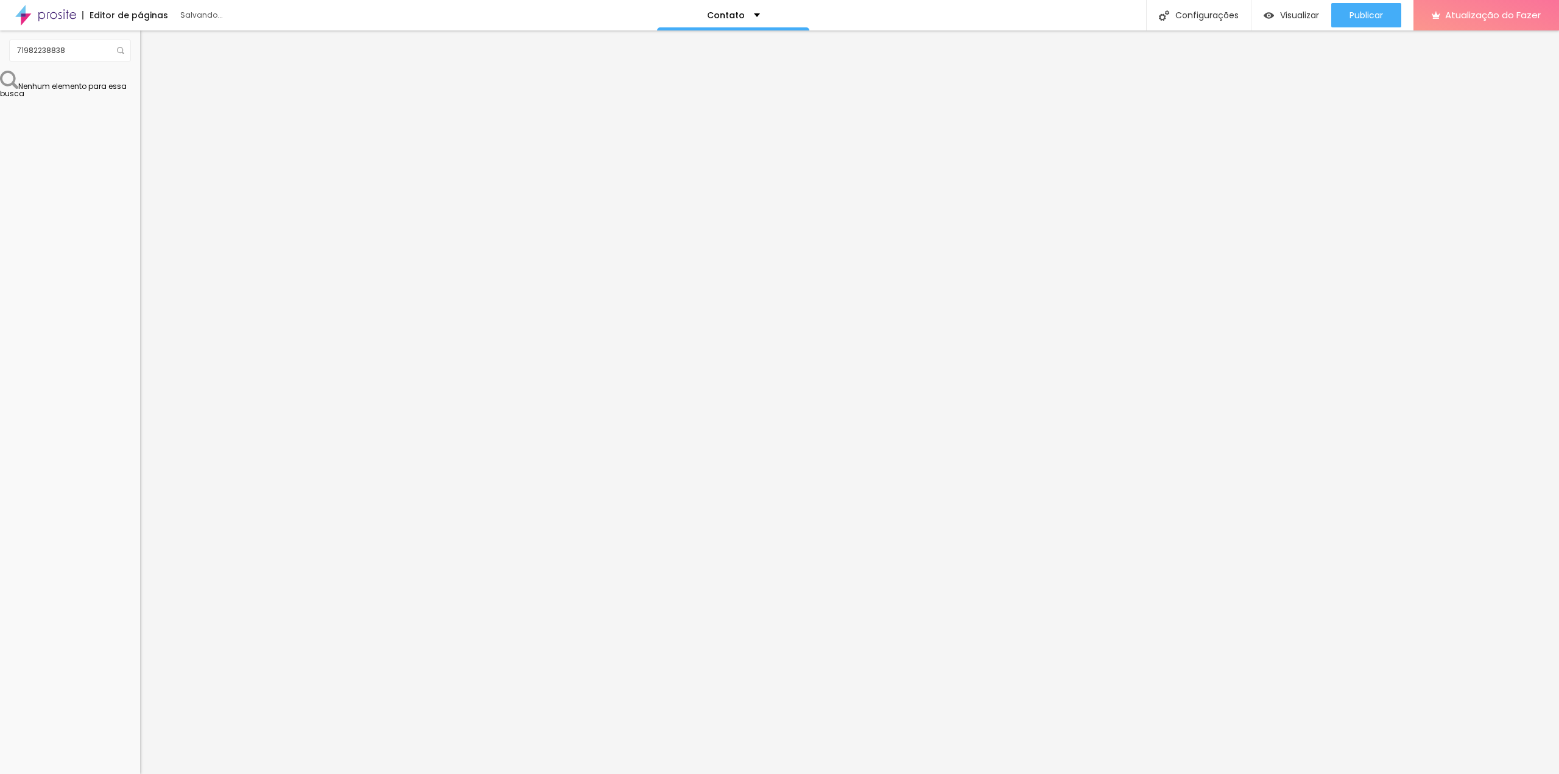
drag, startPoint x: 36, startPoint y: 144, endPoint x: 0, endPoint y: 145, distance: 35.9
click at [140, 409] on input "range" at bounding box center [179, 414] width 79 height 10
drag, startPoint x: 33, startPoint y: 122, endPoint x: 3, endPoint y: 119, distance: 29.9
click at [140, 236] on input "range" at bounding box center [179, 241] width 79 height 10
click at [140, 80] on li "Estilo" at bounding box center [210, 77] width 140 height 12
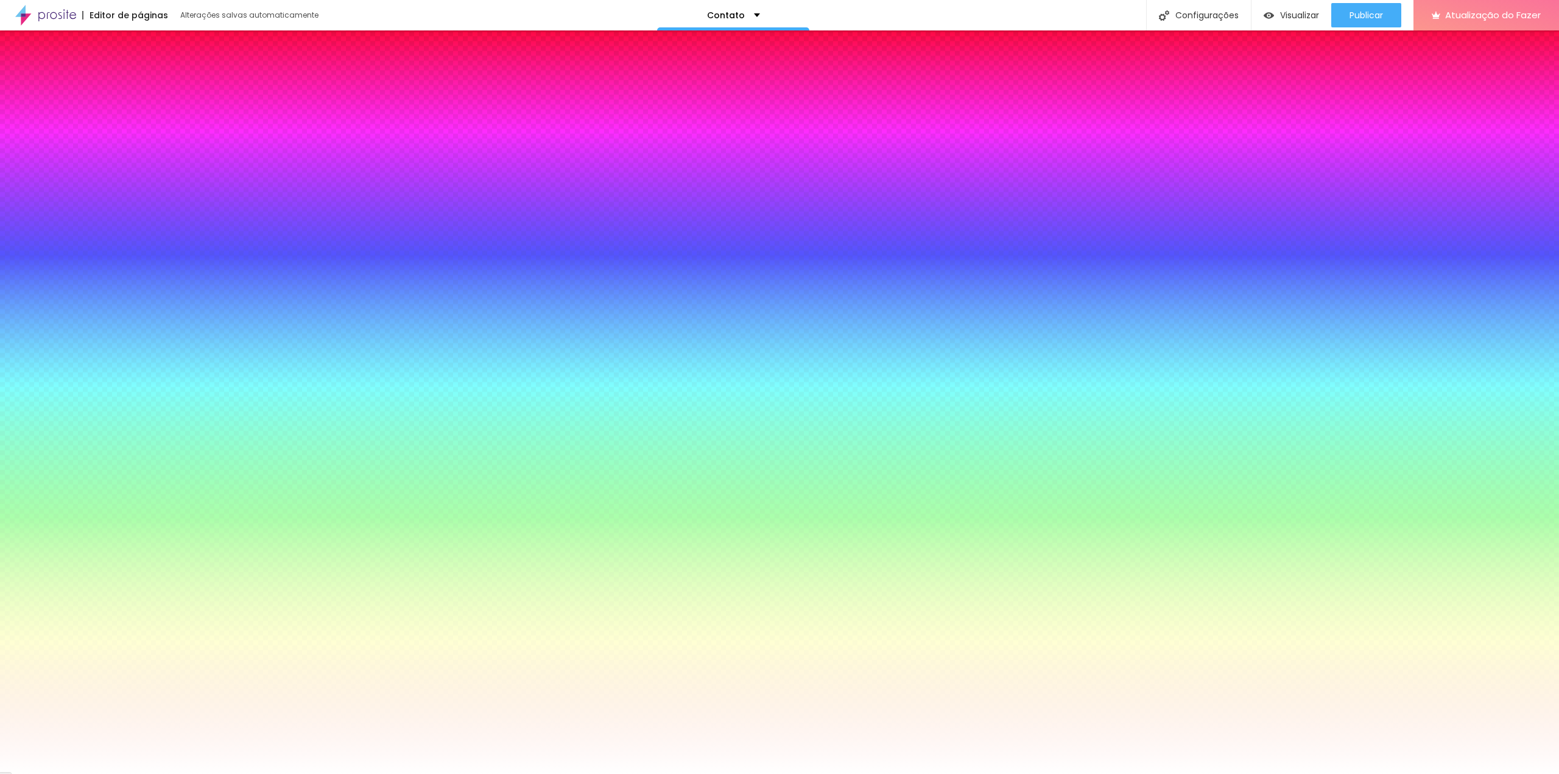
click at [151, 86] on font "Avançado" at bounding box center [171, 91] width 40 height 10
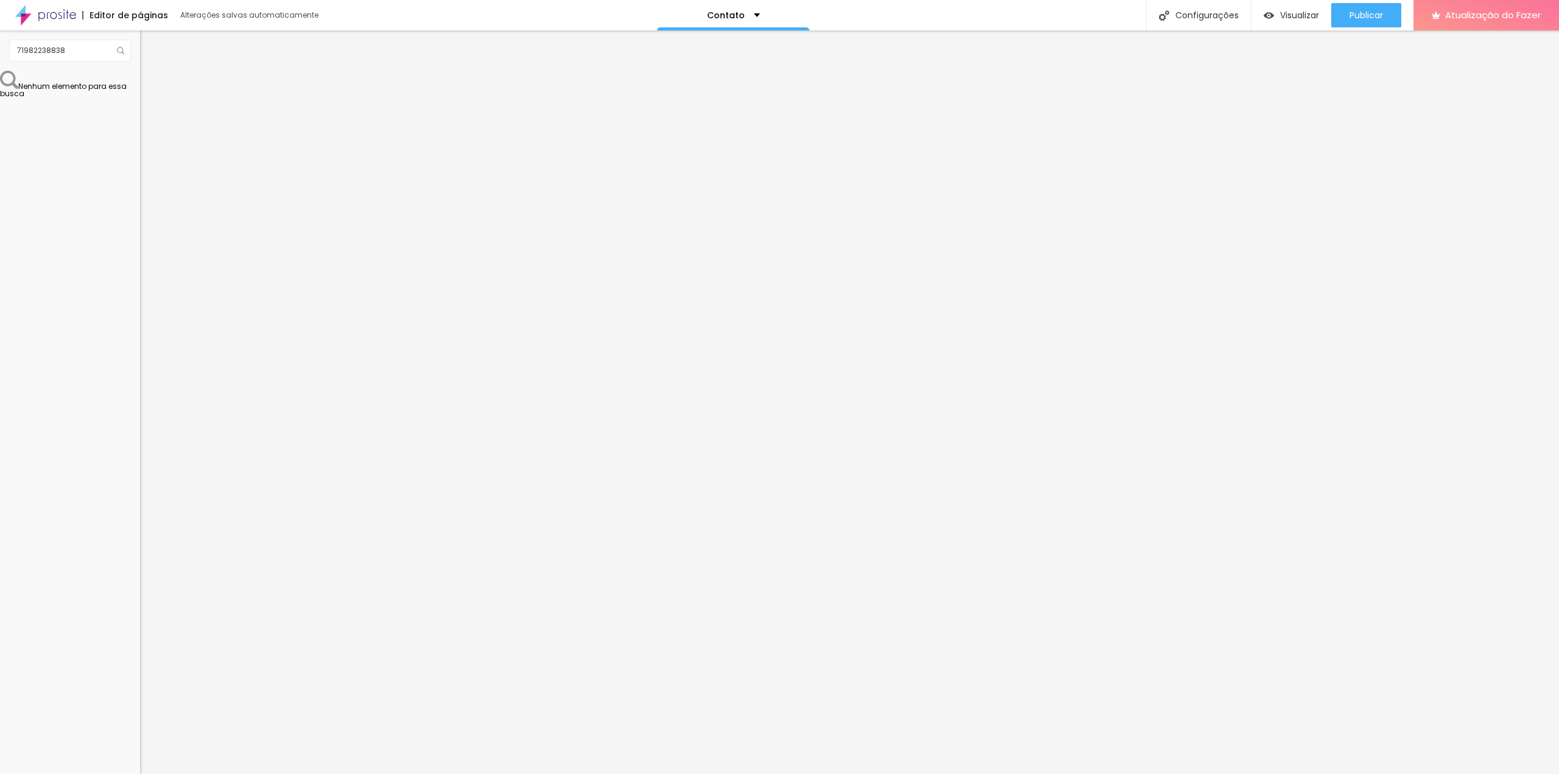
click at [140, 78] on img at bounding box center [145, 76] width 11 height 11
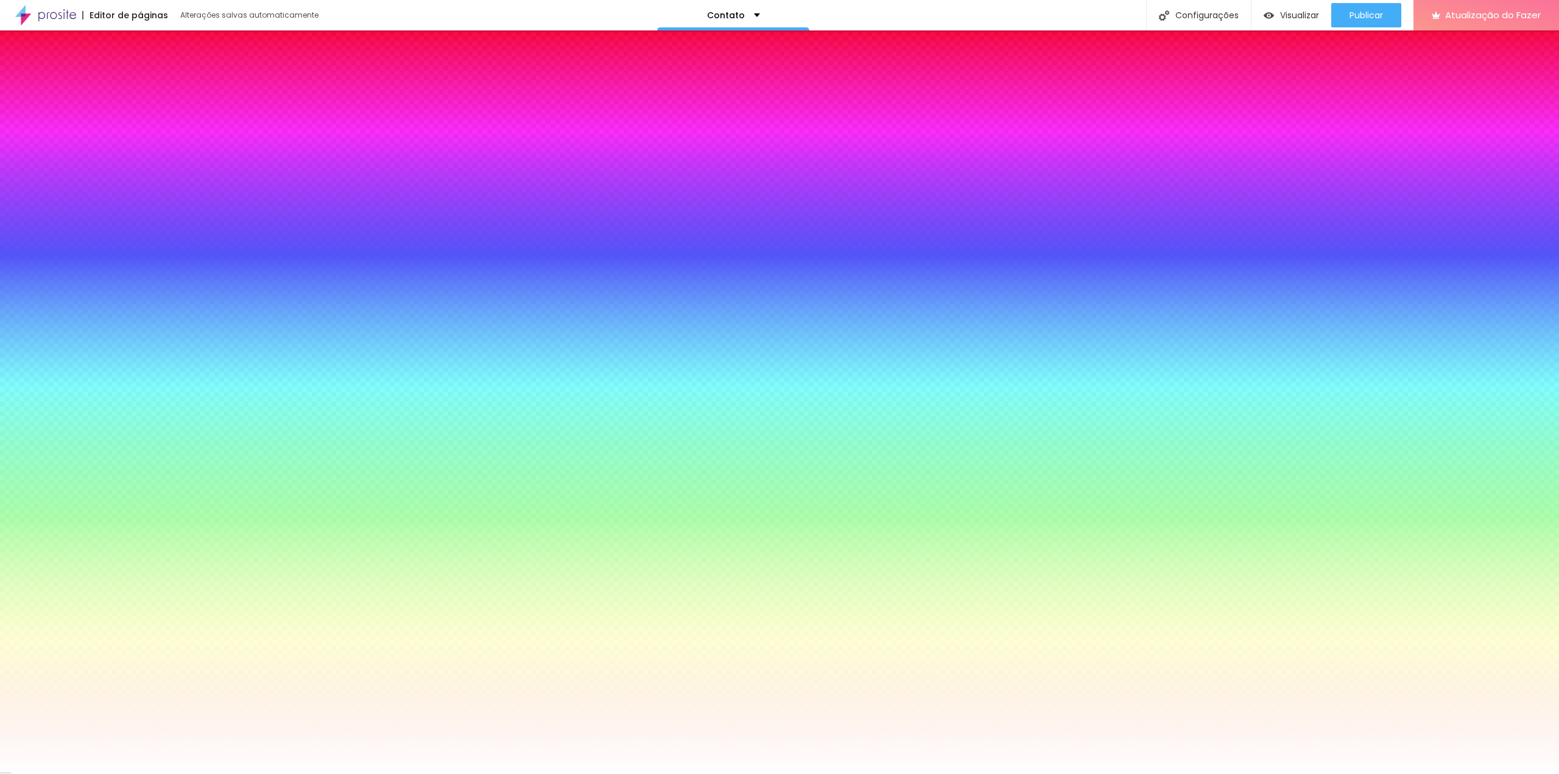
click at [151, 72] on font "Conteúdo" at bounding box center [170, 66] width 38 height 10
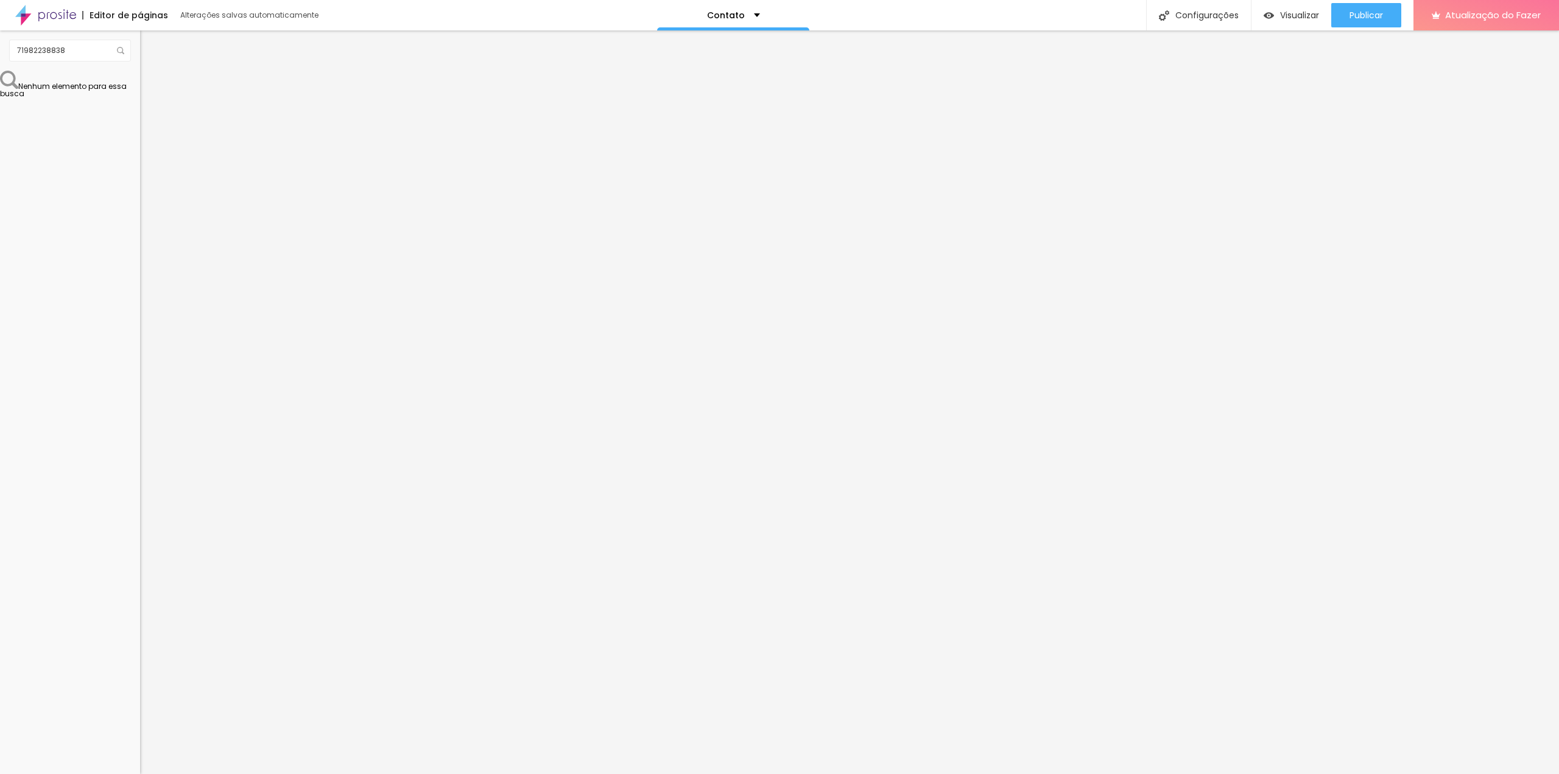
click at [140, 76] on img at bounding box center [145, 76] width 11 height 11
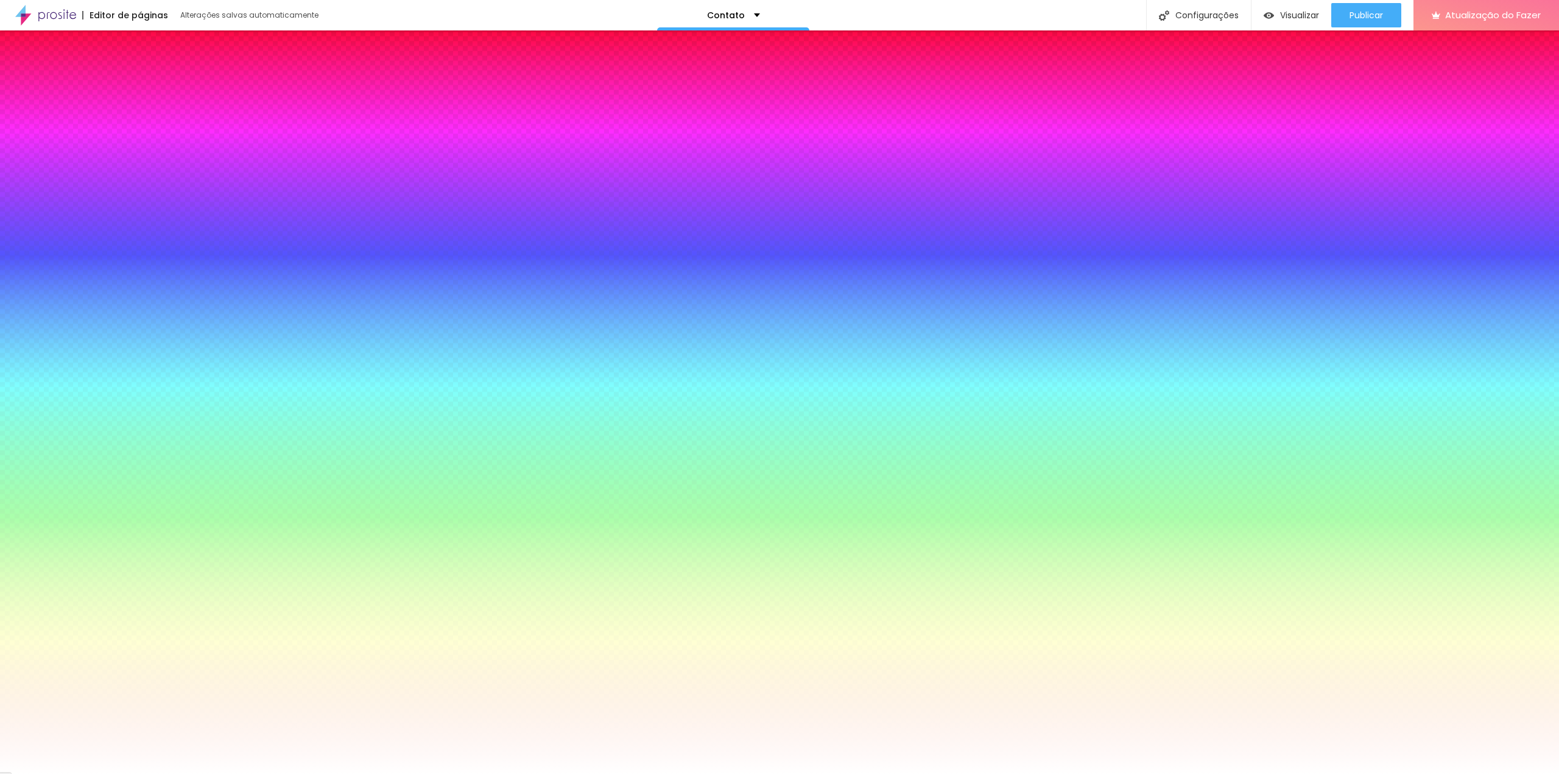
click at [140, 83] on img at bounding box center [145, 88] width 11 height 11
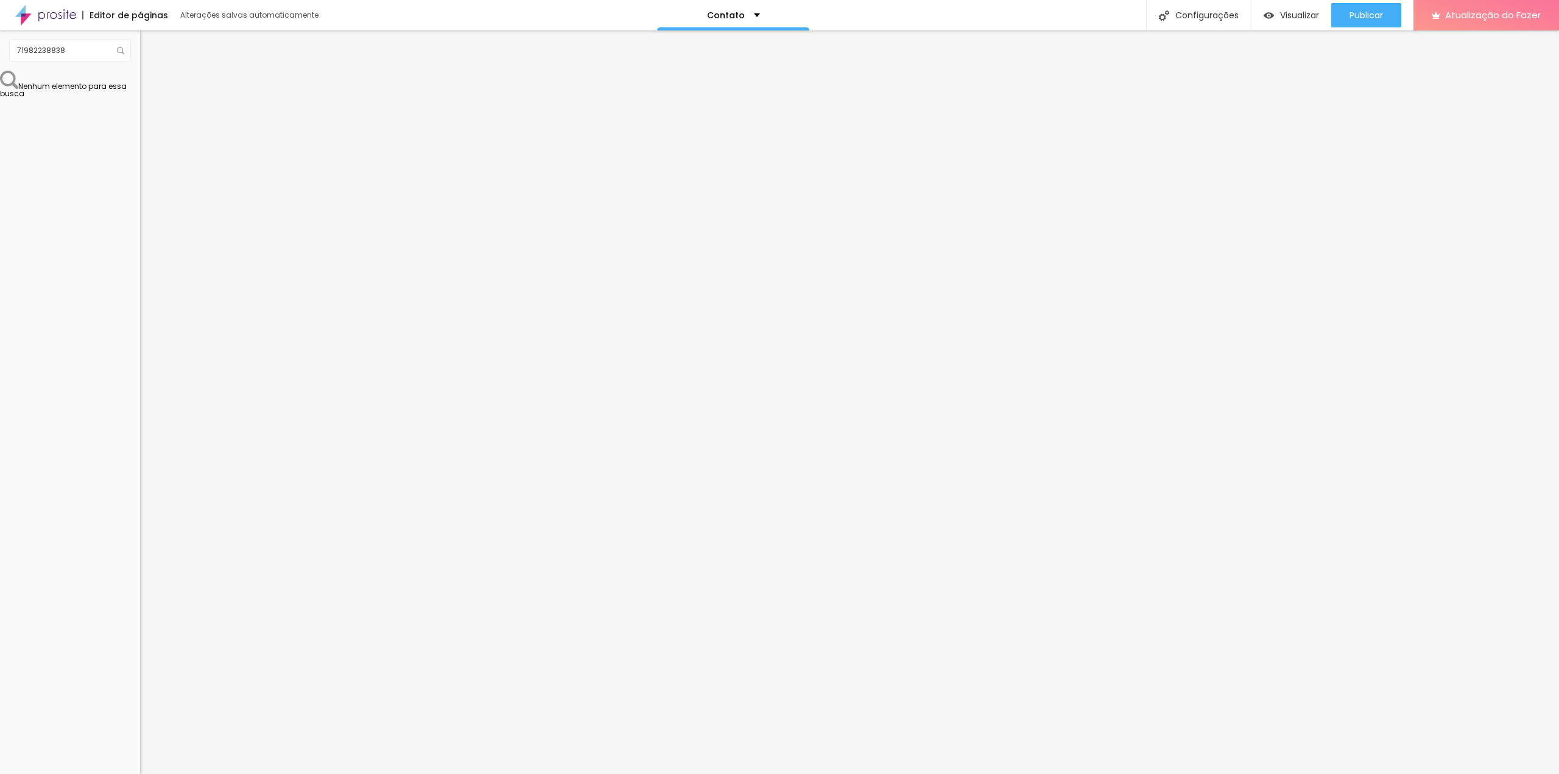
drag, startPoint x: 39, startPoint y: 119, endPoint x: 24, endPoint y: 113, distance: 15.6
click at [140, 236] on input "range" at bounding box center [179, 241] width 79 height 10
drag, startPoint x: 43, startPoint y: 142, endPoint x: 50, endPoint y: 142, distance: 7.3
click at [140, 409] on input "range" at bounding box center [179, 414] width 79 height 10
click at [1352, 18] on font "Publicar" at bounding box center [1365, 15] width 33 height 12
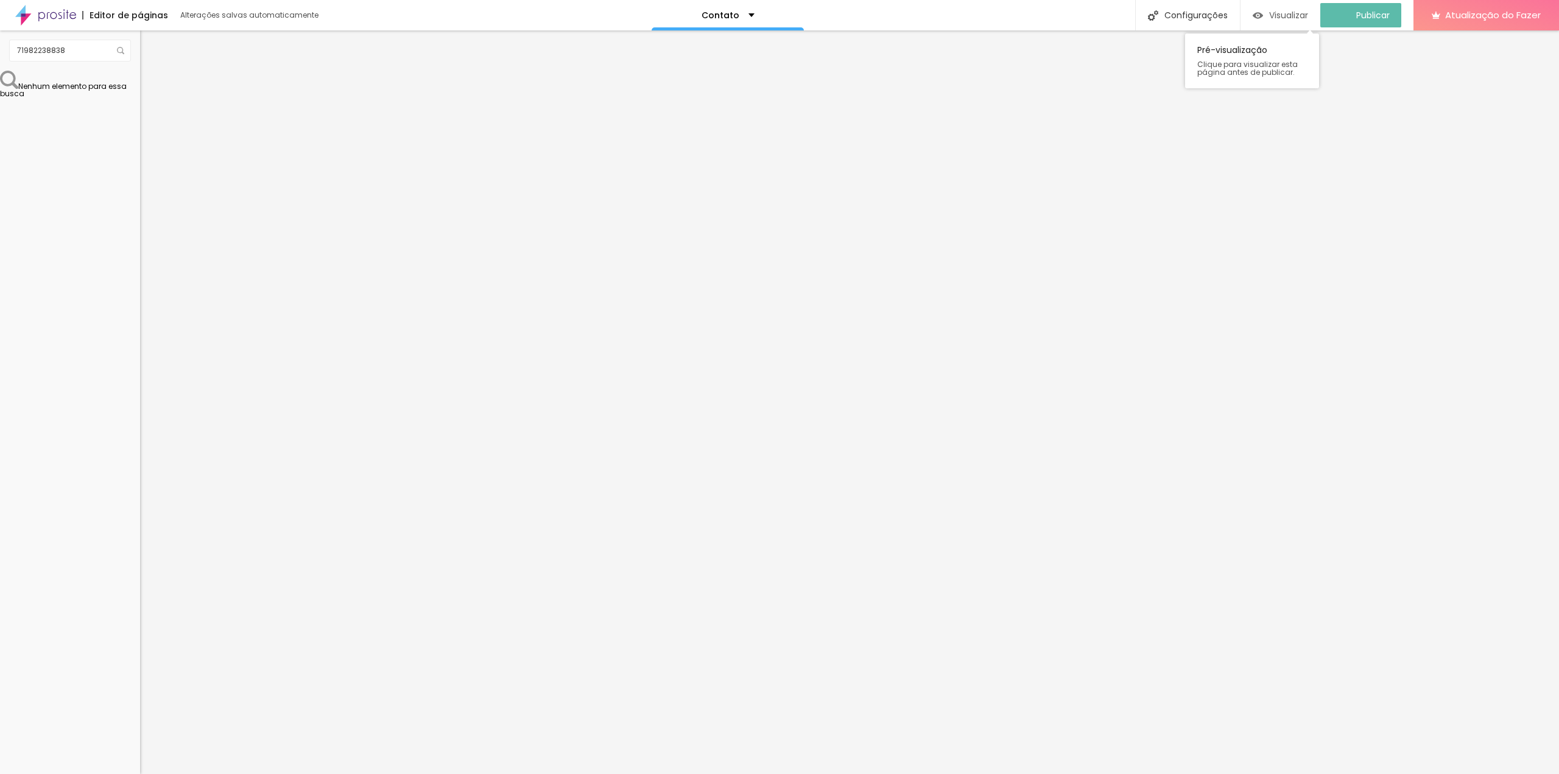
click at [1285, 10] on font "Visualizar" at bounding box center [1288, 15] width 39 height 12
click at [151, 72] on font "Conteúdo" at bounding box center [170, 66] width 38 height 10
click at [140, 81] on li "Estilo" at bounding box center [210, 77] width 140 height 12
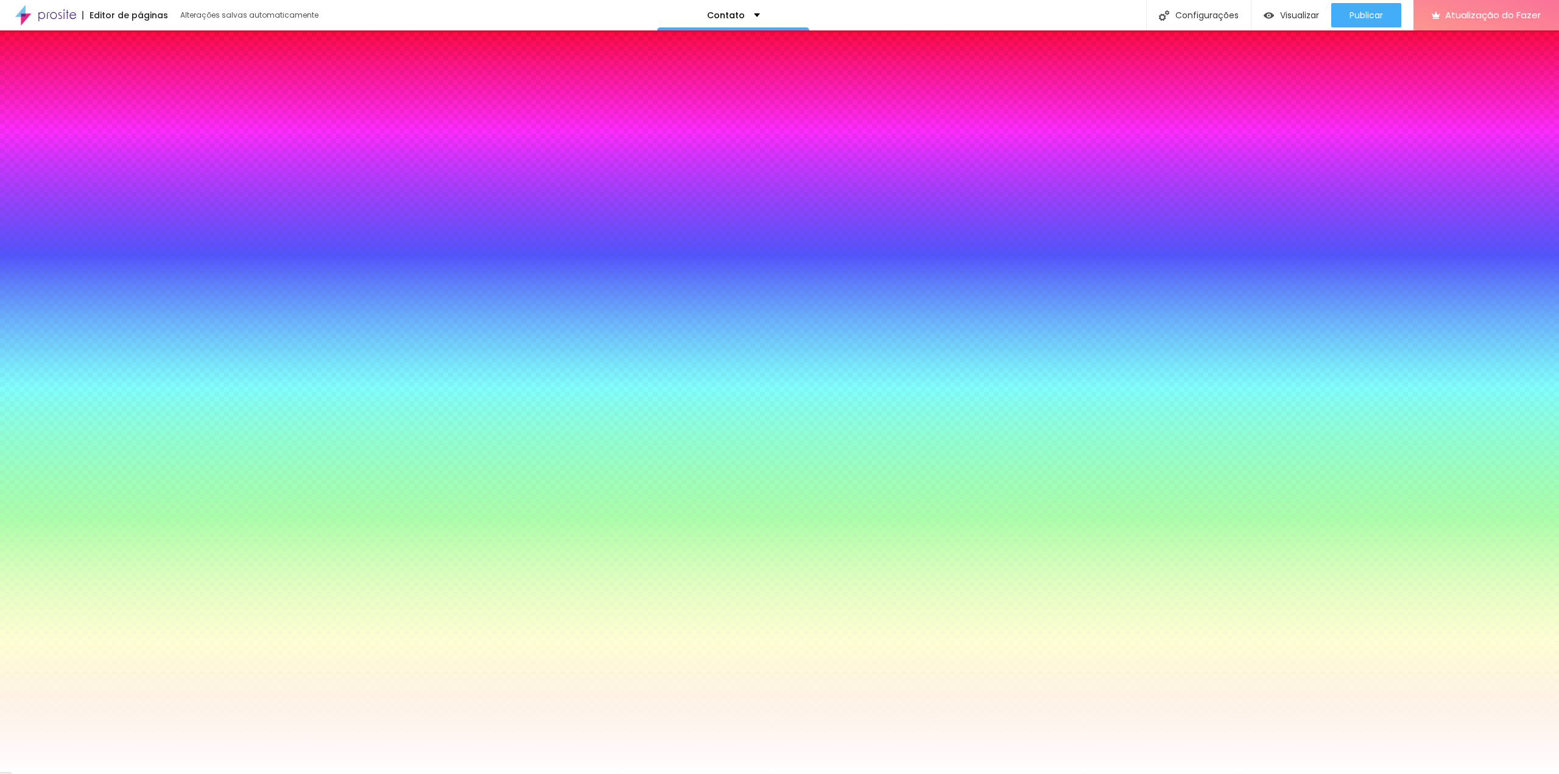
click at [140, 83] on li "Avançado" at bounding box center [210, 89] width 140 height 12
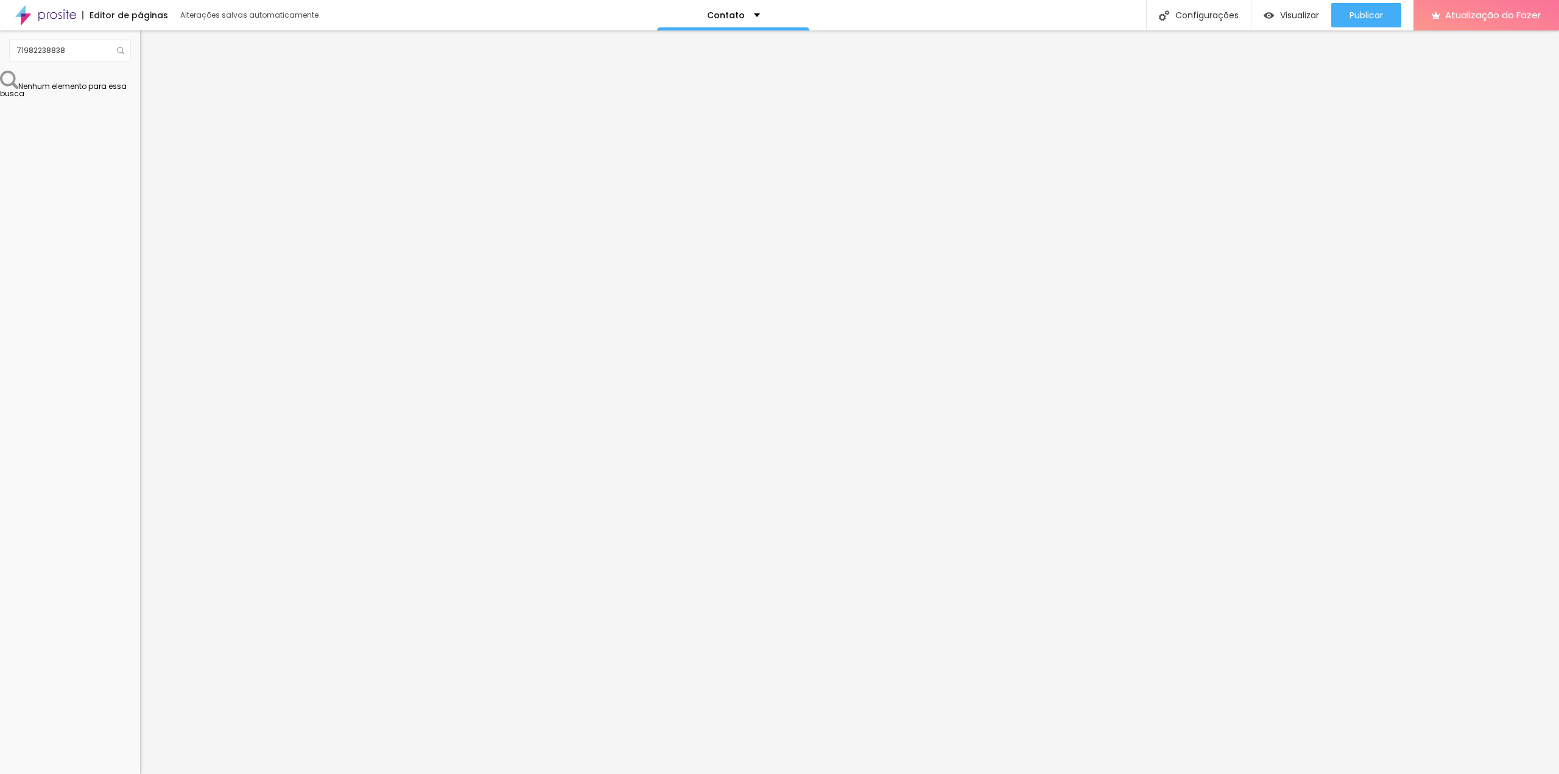
drag, startPoint x: 115, startPoint y: 203, endPoint x: 94, endPoint y: 212, distance: 23.2
click at [140, 411] on textarea "Olá, cheguei até você pela página {page_title} e gostaria de mais informações" at bounding box center [209, 421] width 138 height 21
click at [140, 411] on textarea "Olá, cheguei até você pelo seu site e gostaria de mais informações" at bounding box center [209, 421] width 138 height 21
click at [140, 390] on div "Editar nulo Conteúdo Estilo Avançado Número do WhatsApp * (71)98223-8838 + 55 T…" at bounding box center [210, 401] width 140 height 743
click at [1363, 17] on font "Publicar" at bounding box center [1365, 15] width 33 height 12
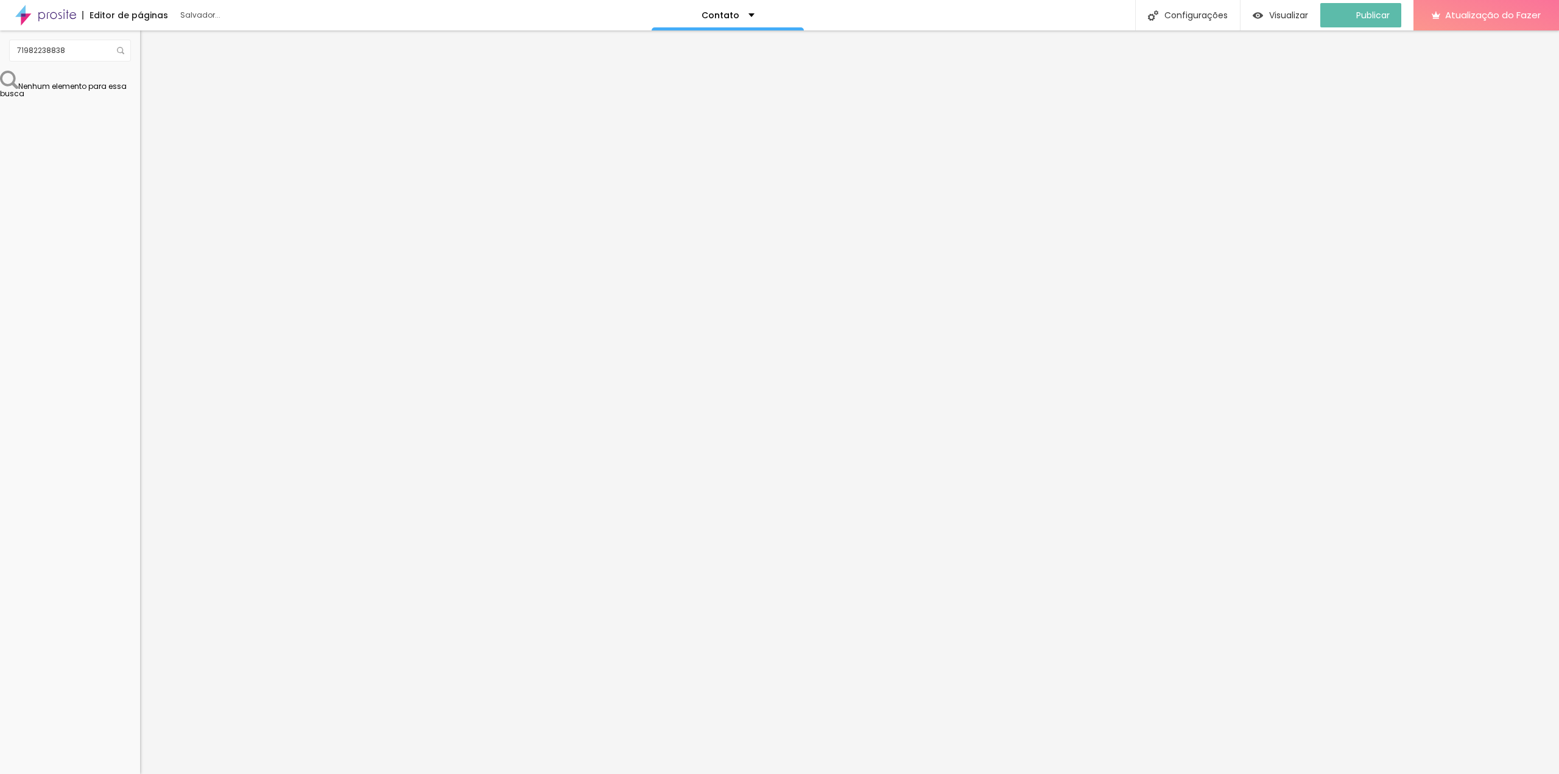
click at [140, 72] on ul "Conteúdo Estilo Avançado" at bounding box center [210, 76] width 140 height 37
click at [151, 83] on font "Estilo" at bounding box center [160, 79] width 19 height 10
drag, startPoint x: 44, startPoint y: 184, endPoint x: 25, endPoint y: 183, distance: 18.9
click at [140, 353] on input "range" at bounding box center [179, 358] width 79 height 10
click at [140, 390] on font "Verde claro" at bounding box center [161, 395] width 43 height 10
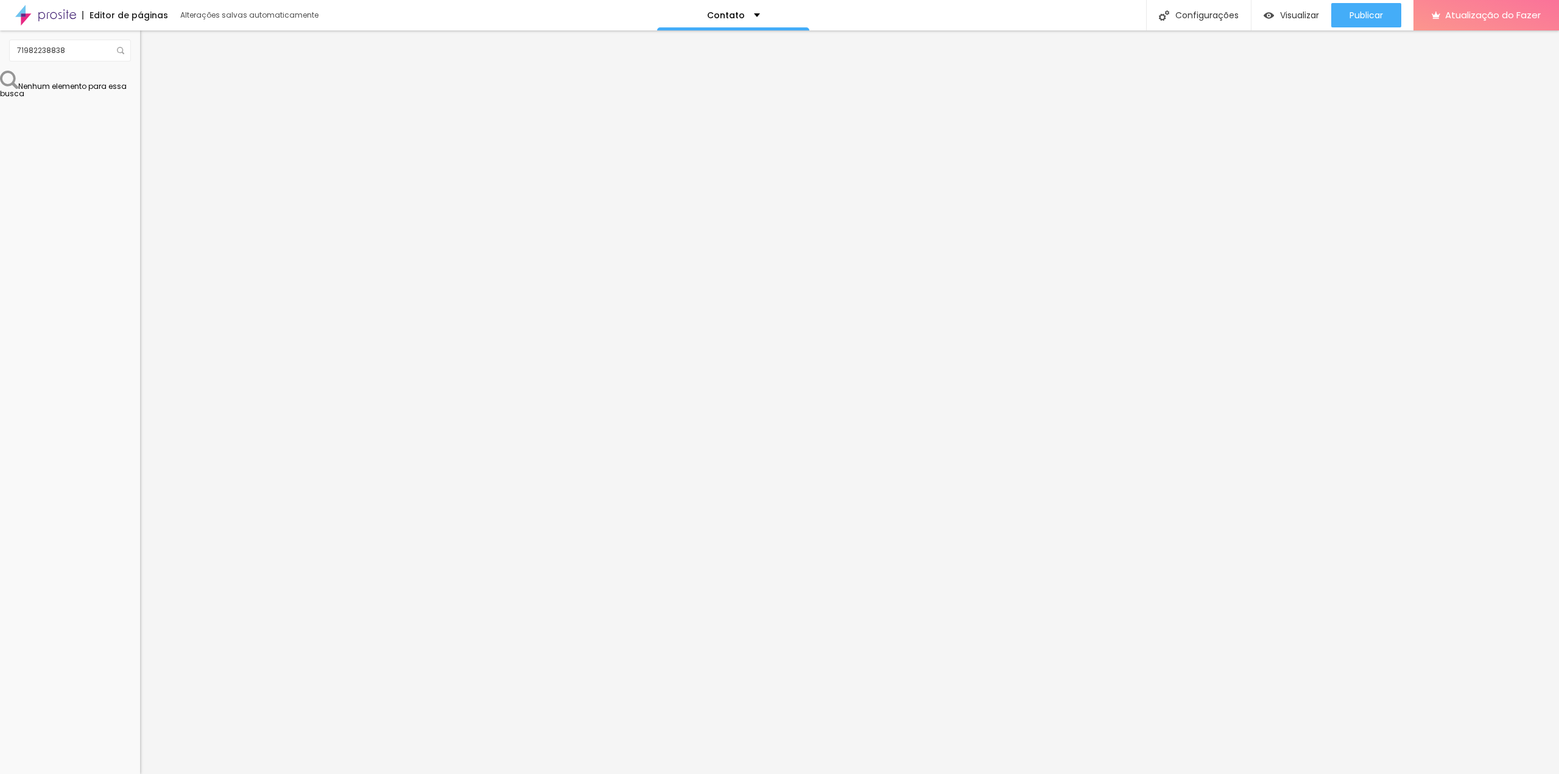
click at [140, 409] on font "Verde escuro" at bounding box center [164, 414] width 49 height 10
click at [140, 397] on font "Verde claro" at bounding box center [161, 402] width 43 height 10
click at [140, 423] on font "Arredondada" at bounding box center [165, 428] width 51 height 10
click at [140, 442] on font "Curvada" at bounding box center [157, 447] width 34 height 10
click at [140, 449] on font "Arredondada" at bounding box center [165, 454] width 51 height 10
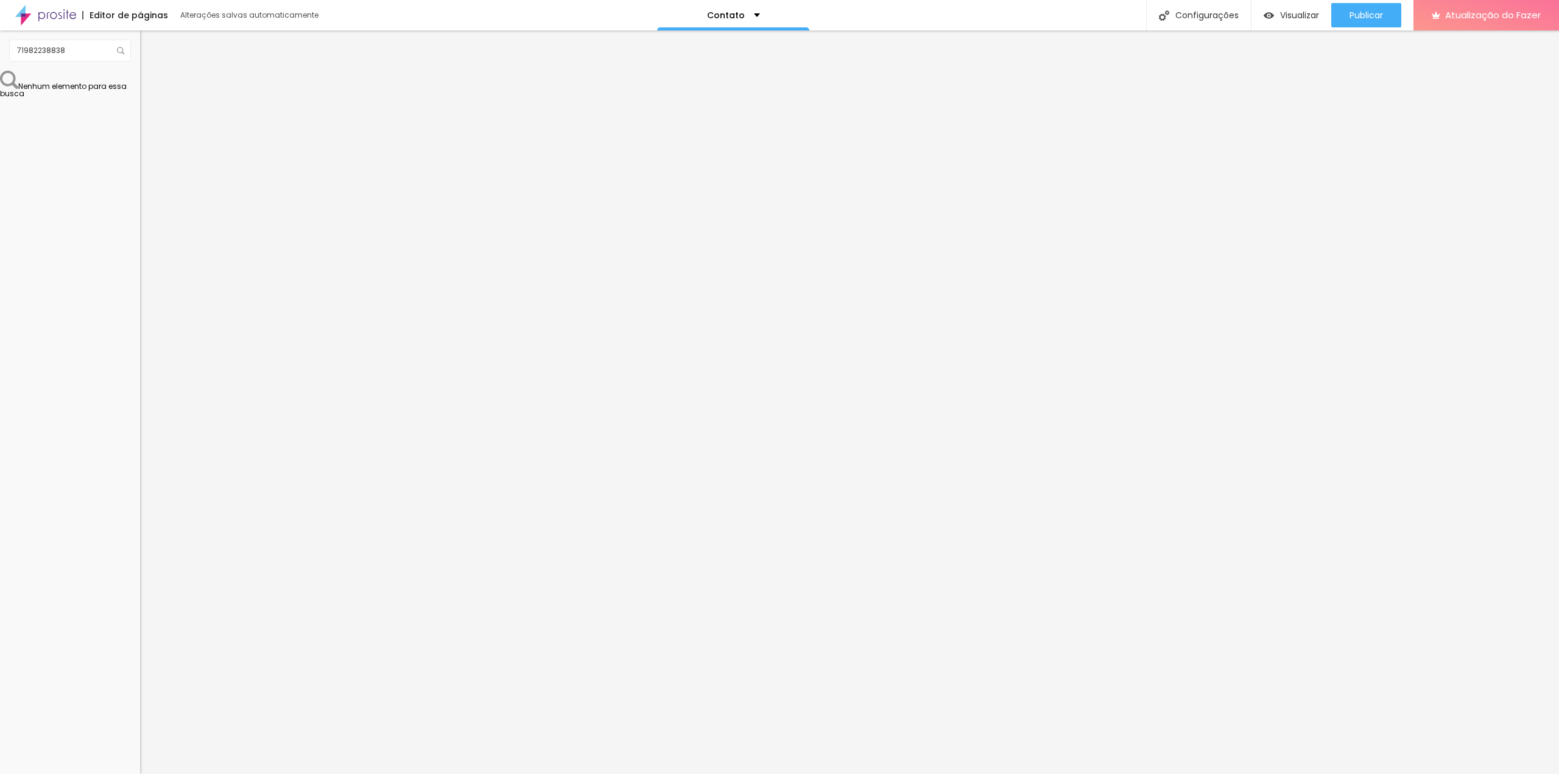
click at [145, 192] on img at bounding box center [148, 195] width 7 height 7
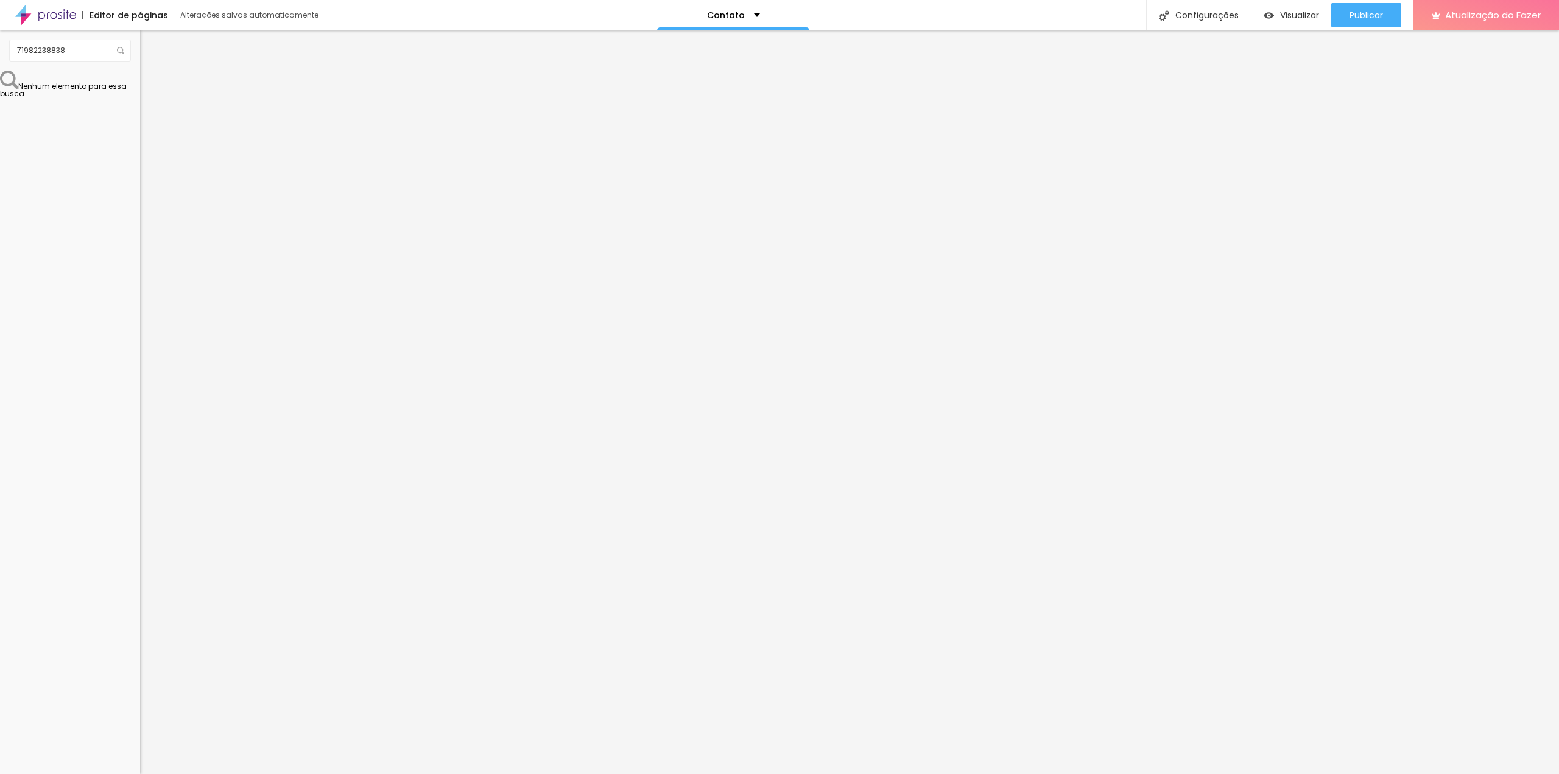
click at [145, 192] on img at bounding box center [148, 195] width 7 height 7
click at [140, 379] on div "Editar nulo Conteúdo Estilo Avançado Visual 13 Tamanho do texto Cor Verde claro…" at bounding box center [210, 401] width 140 height 743
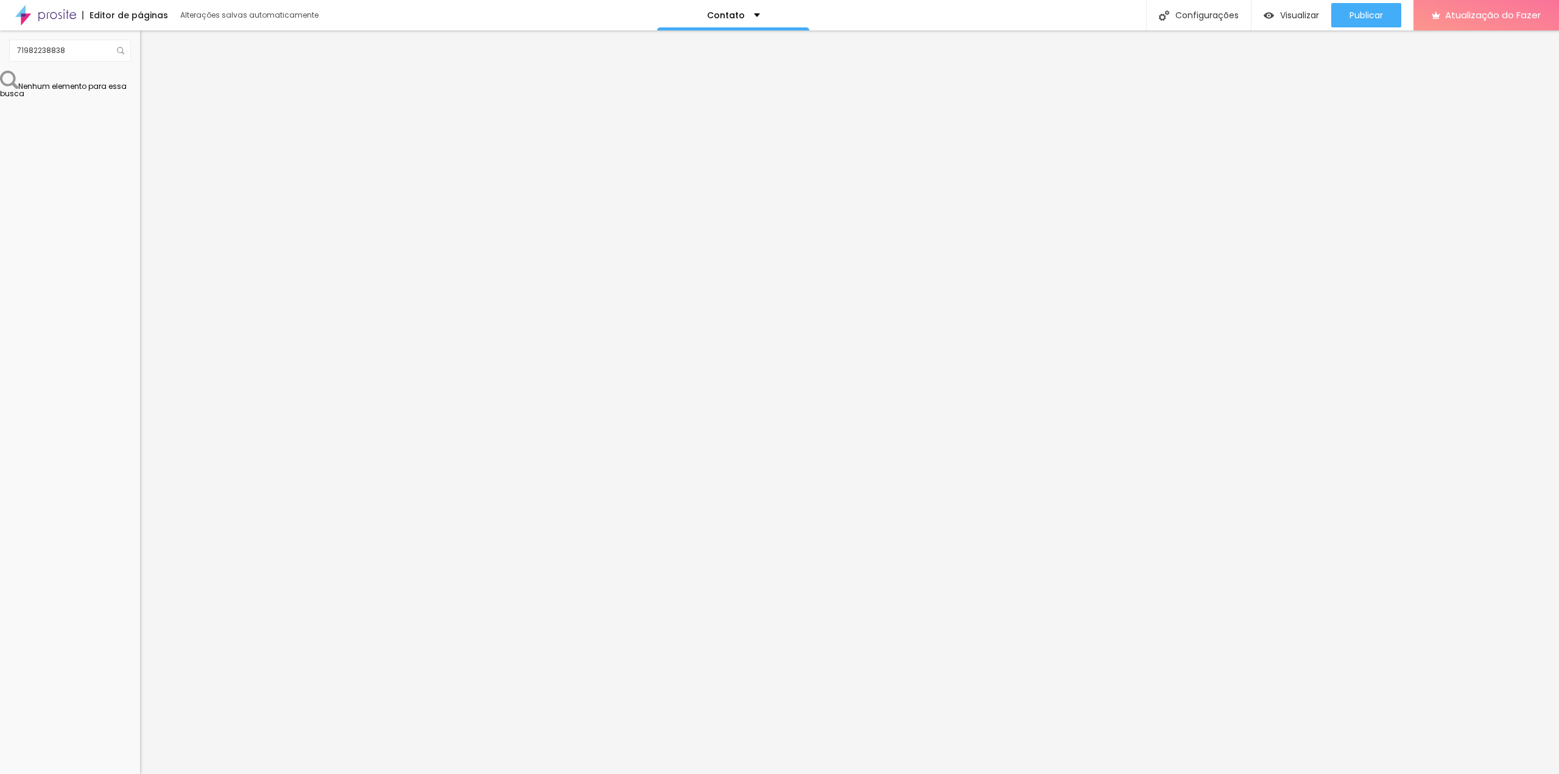
click at [151, 86] on font "Avançado" at bounding box center [171, 91] width 40 height 10
drag, startPoint x: 33, startPoint y: 121, endPoint x: 0, endPoint y: 122, distance: 33.5
click at [140, 236] on input "range" at bounding box center [179, 241] width 79 height 10
drag, startPoint x: 21, startPoint y: 139, endPoint x: 0, endPoint y: 142, distance: 20.9
click at [140, 409] on input "range" at bounding box center [179, 414] width 79 height 10
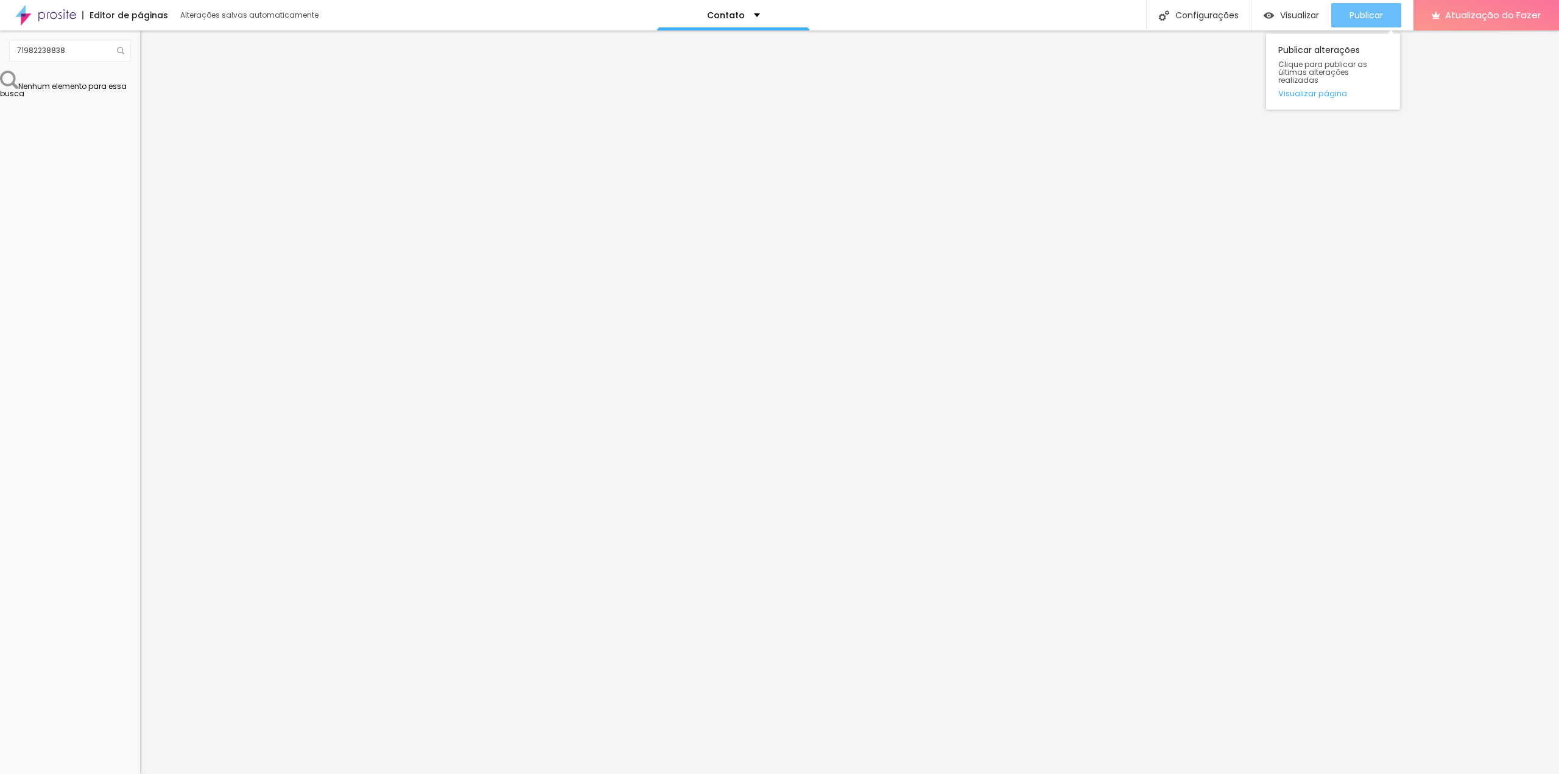
click at [1349, 15] on font "Publicar" at bounding box center [1365, 15] width 33 height 12
click at [1297, 17] on font "Visualizar" at bounding box center [1299, 15] width 39 height 12
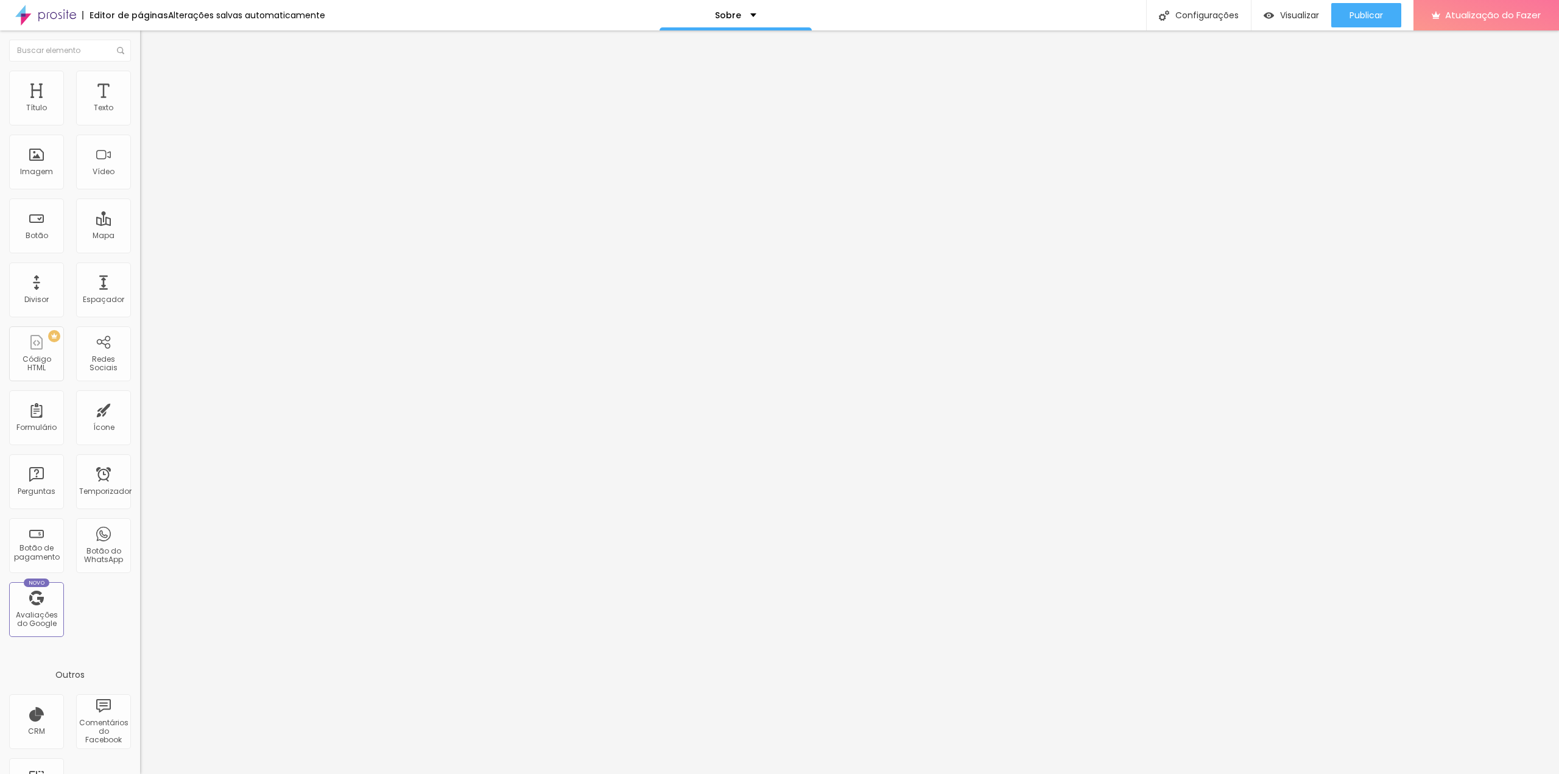
click at [140, 111] on img at bounding box center [144, 106] width 9 height 9
click at [140, 121] on img at bounding box center [144, 116] width 9 height 9
click at [140, 80] on li "Estilo" at bounding box center [210, 77] width 140 height 12
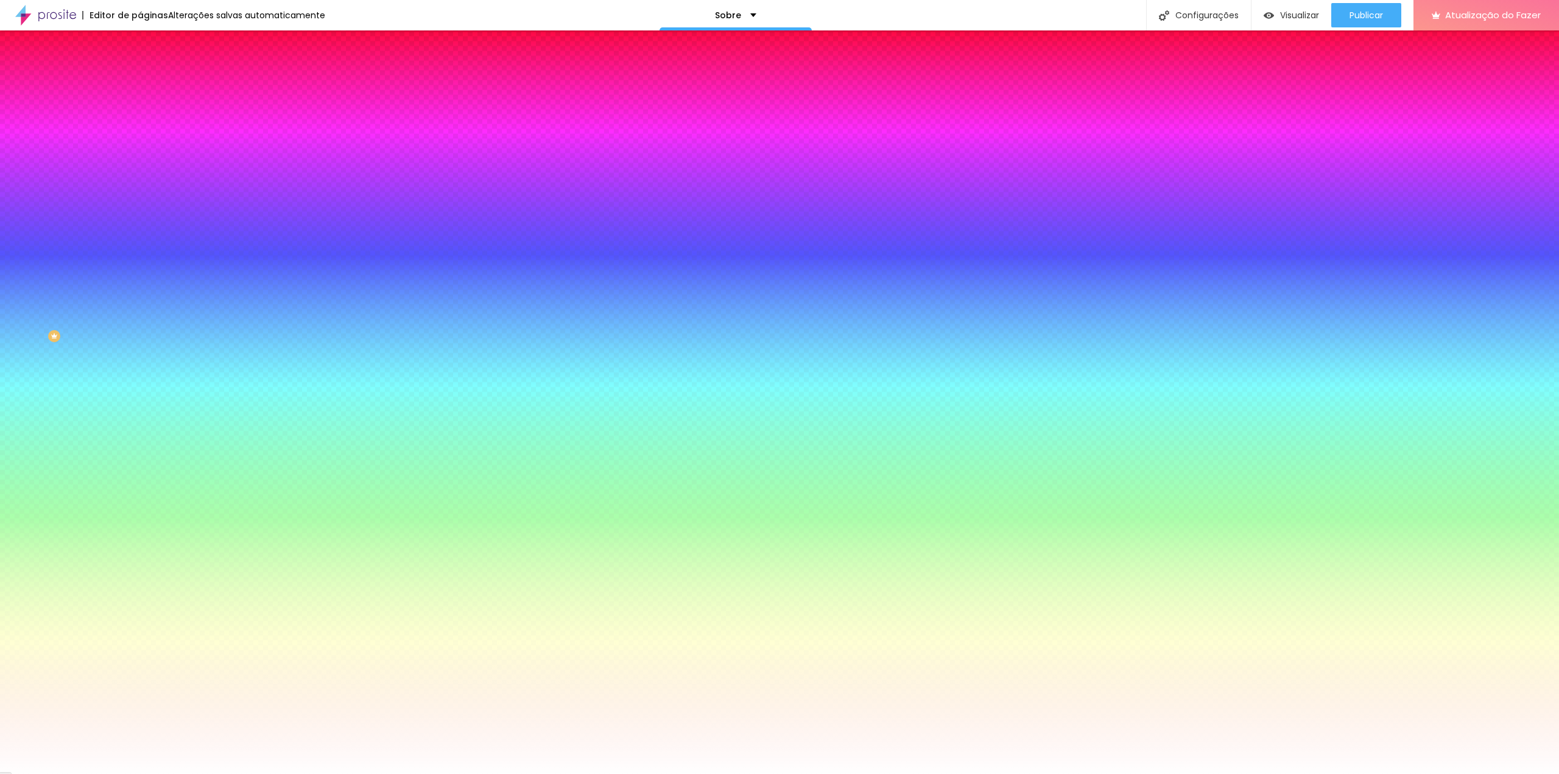
type input "9"
type input "6"
type input "4"
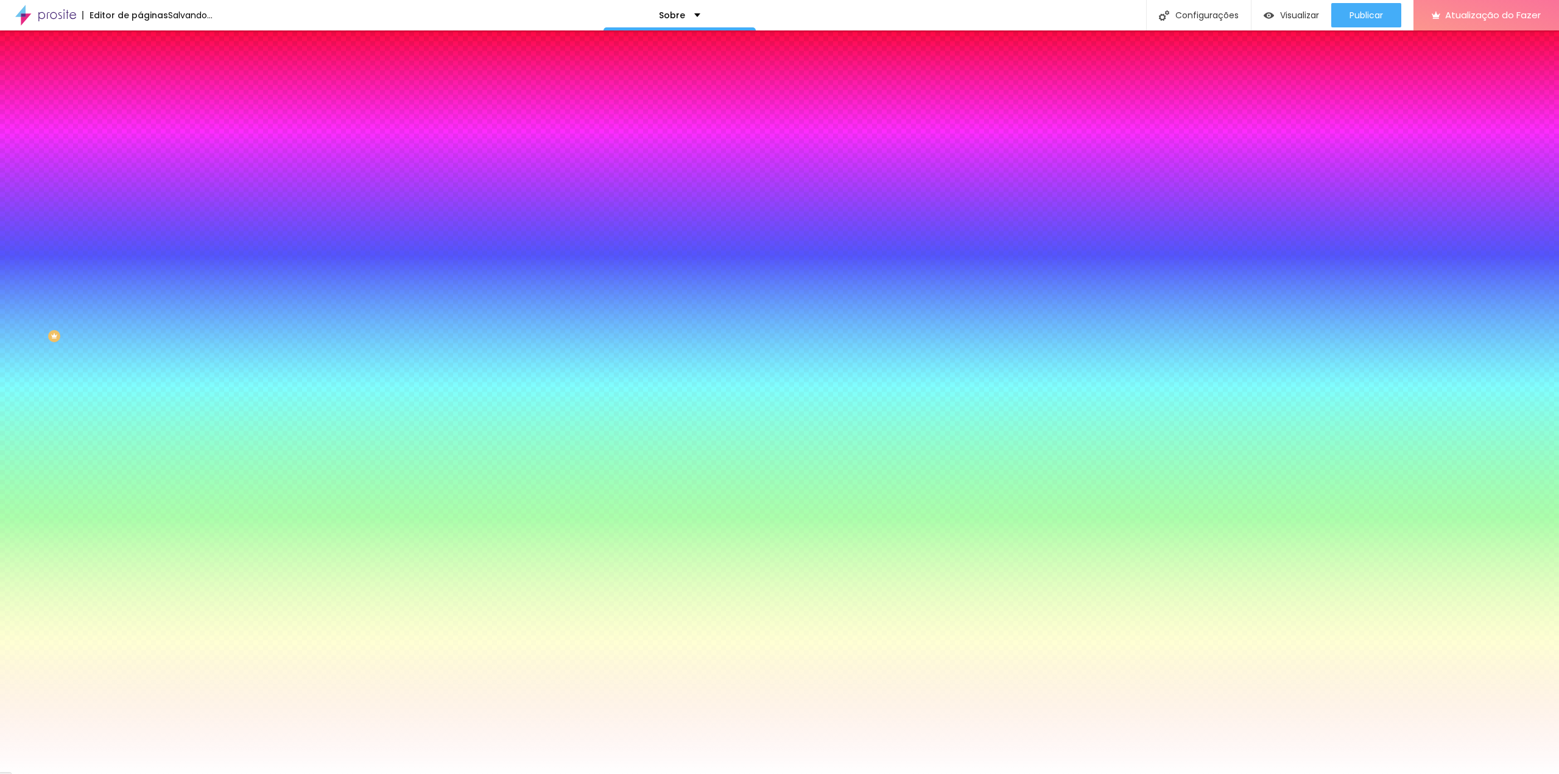
type input "4"
type input "0"
drag, startPoint x: 31, startPoint y: 145, endPoint x: 18, endPoint y: 147, distance: 12.9
type input "0"
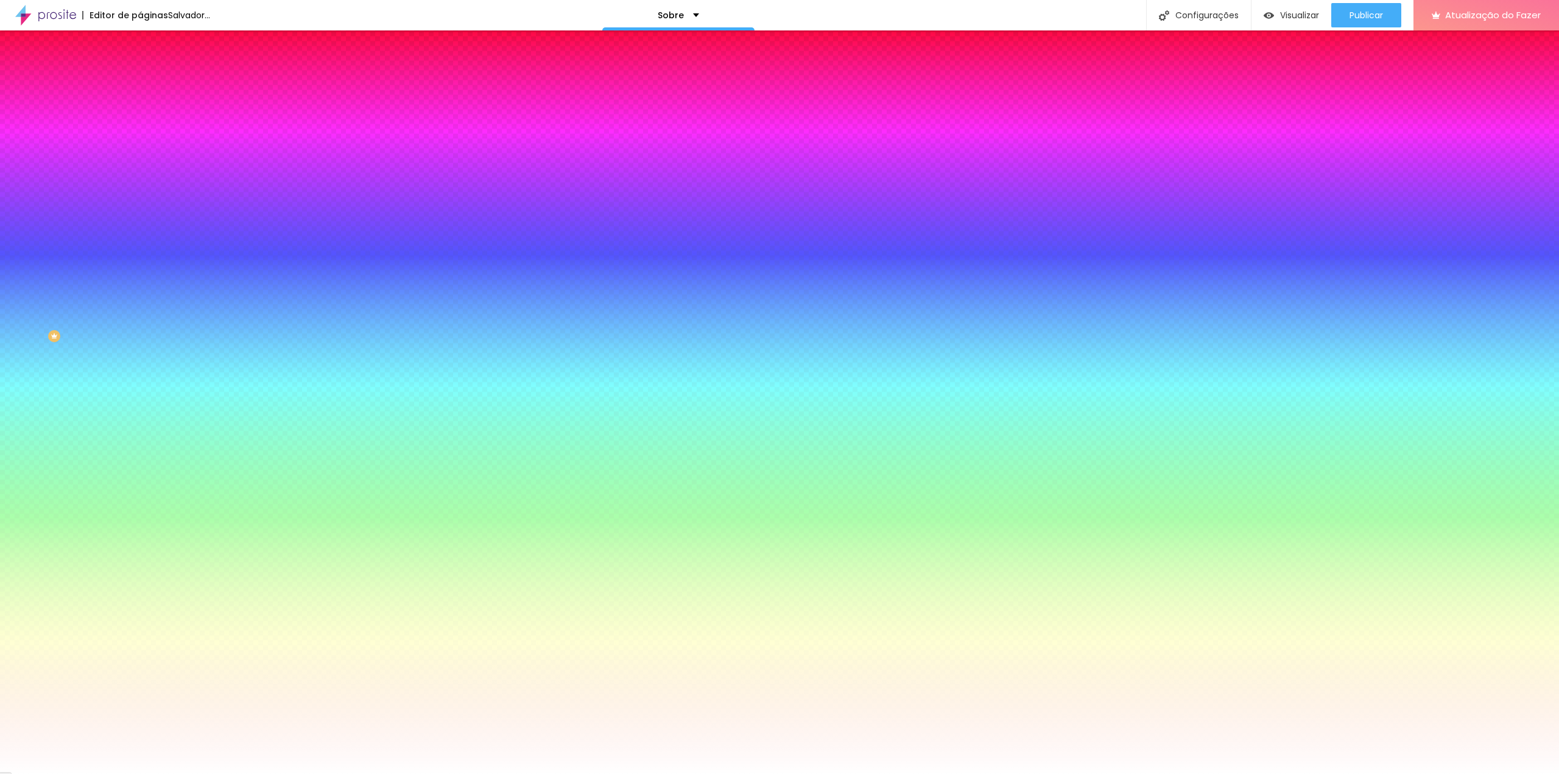
click at [140, 270] on input "range" at bounding box center [179, 275] width 79 height 10
click at [140, 83] on li "Avançado" at bounding box center [210, 89] width 140 height 12
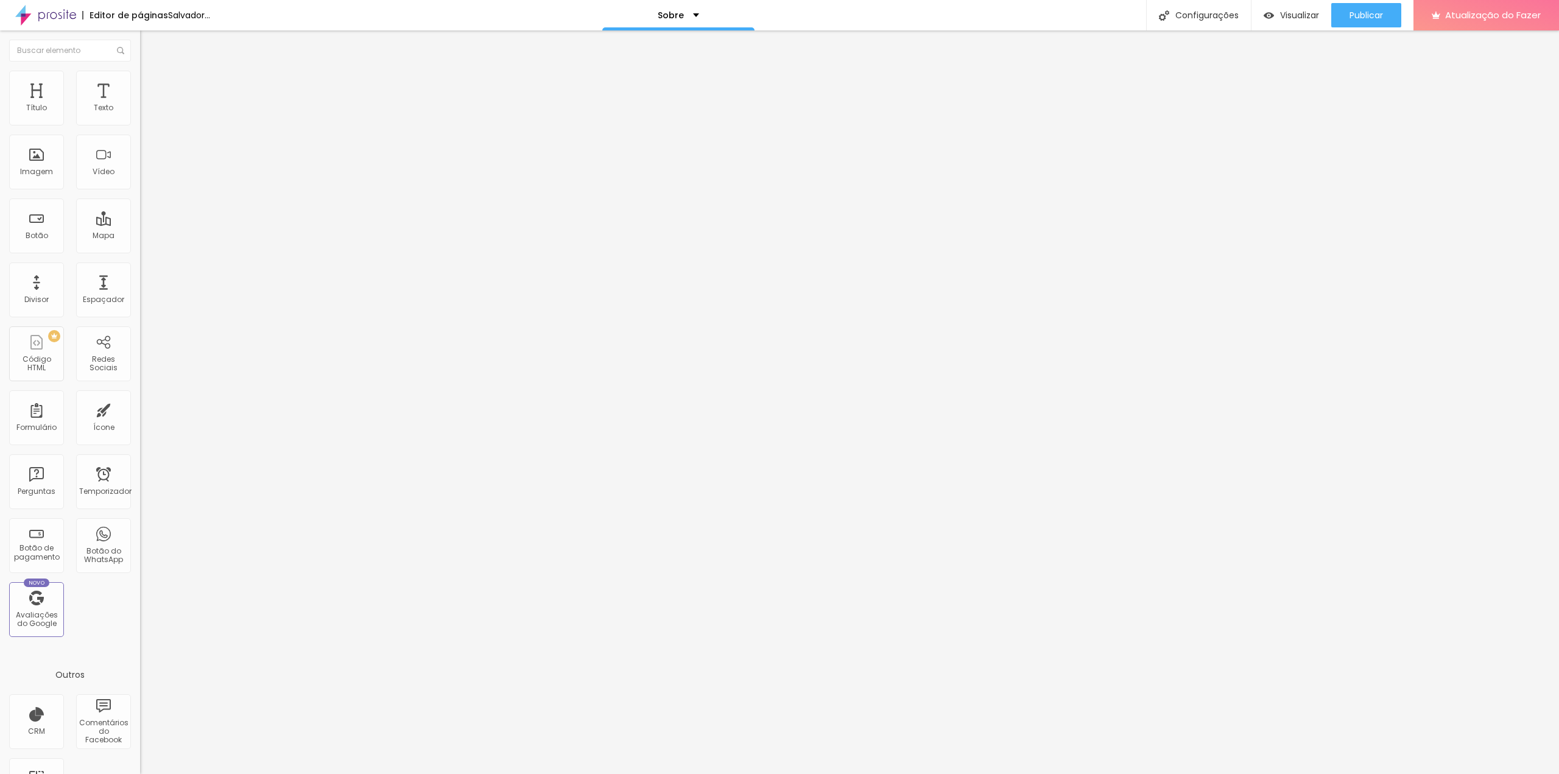
drag, startPoint x: 23, startPoint y: 120, endPoint x: 12, endPoint y: 122, distance: 11.7
click at [140, 236] on input "range" at bounding box center [179, 241] width 79 height 10
click at [140, 71] on li "Conteúdo" at bounding box center [210, 64] width 140 height 12
click at [140, 80] on li "Estilo" at bounding box center [210, 77] width 140 height 12
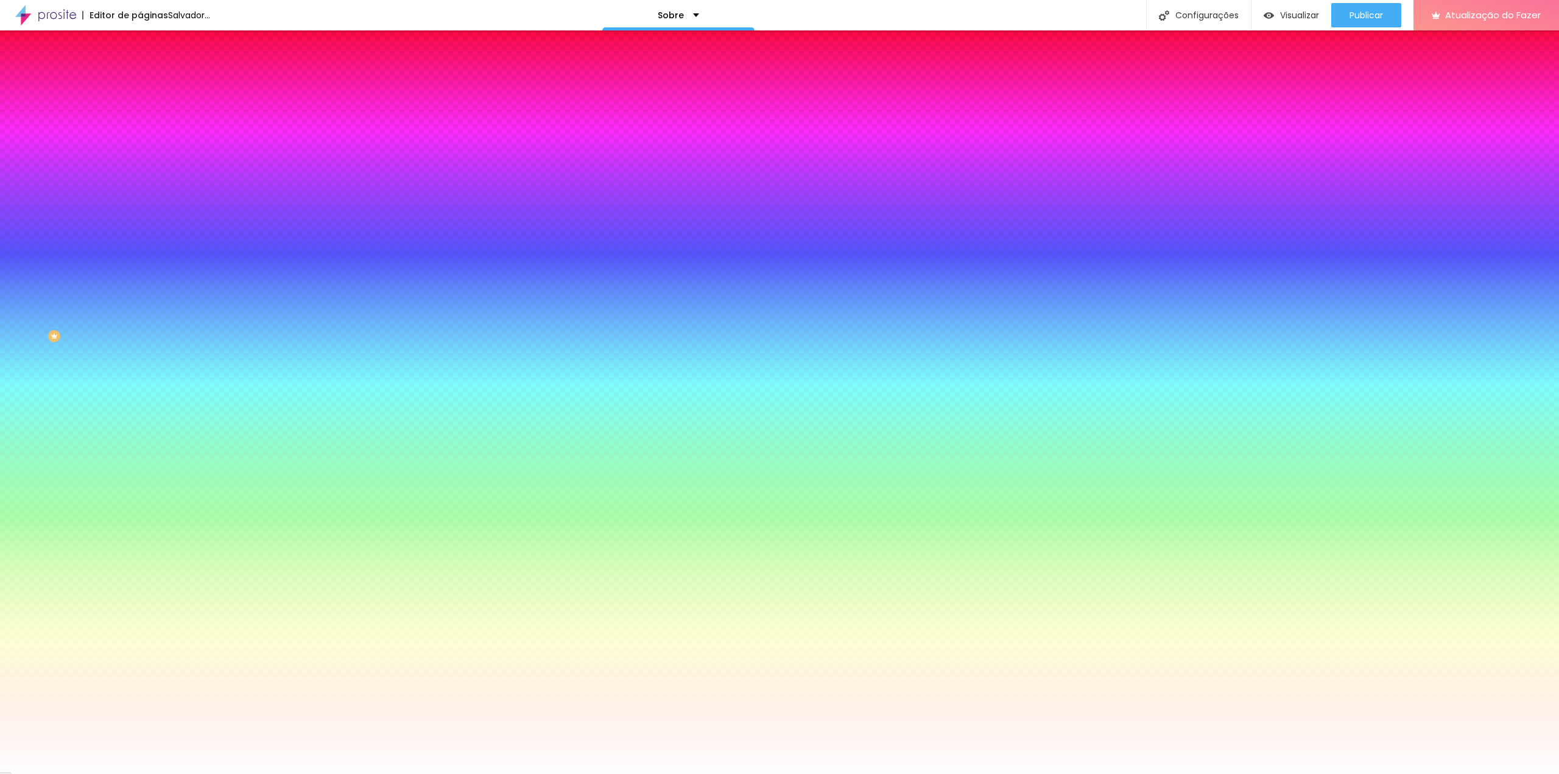
click at [140, 83] on li "Avançado" at bounding box center [210, 89] width 140 height 12
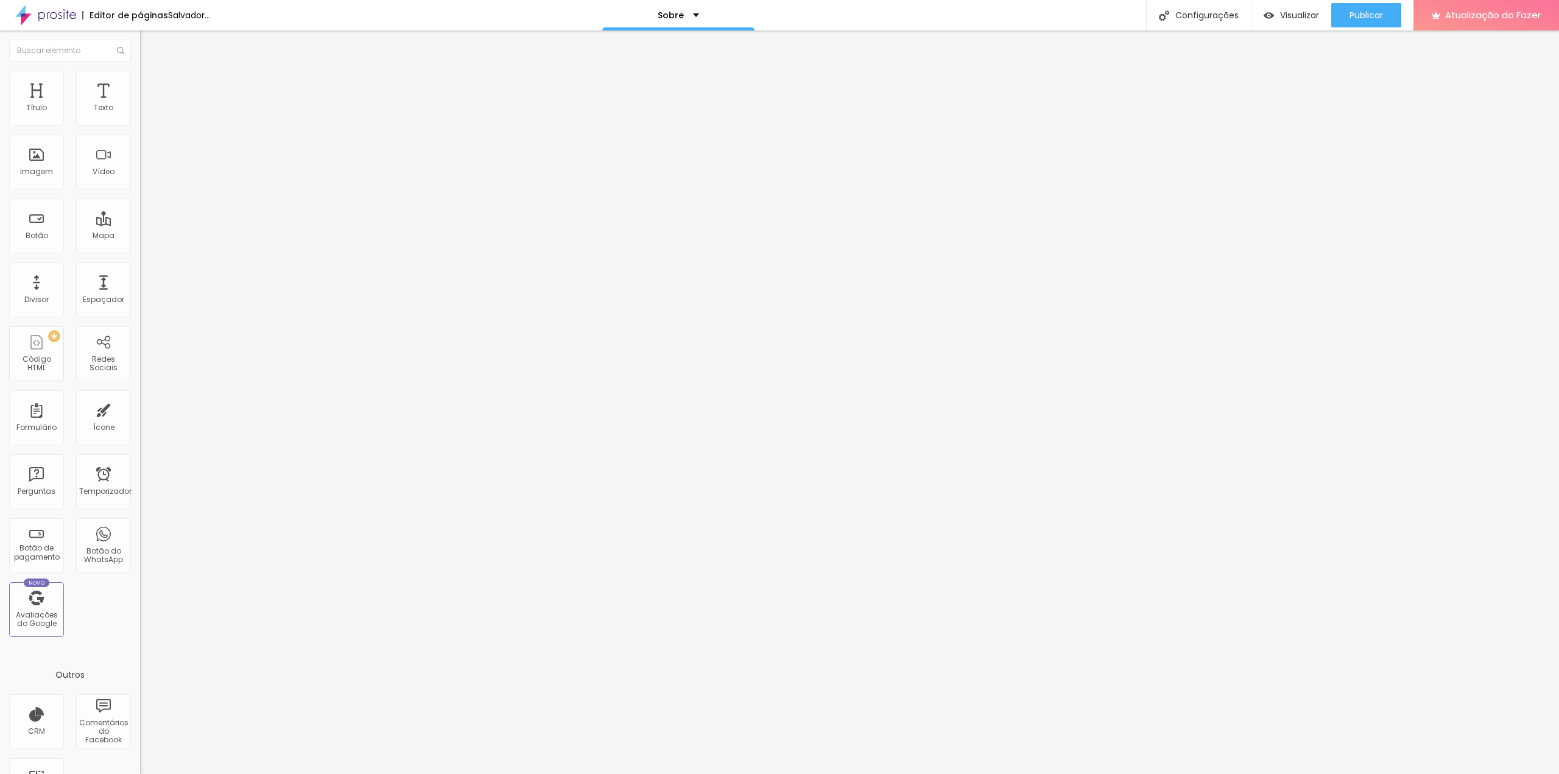
drag, startPoint x: 23, startPoint y: 120, endPoint x: 0, endPoint y: 121, distance: 23.1
click at [140, 236] on input "range" at bounding box center [179, 241] width 79 height 10
drag, startPoint x: 27, startPoint y: 143, endPoint x: 0, endPoint y: 143, distance: 27.4
click at [140, 409] on input "range" at bounding box center [179, 414] width 79 height 10
click at [140, 83] on ul "Conteúdo Estilo Avançado" at bounding box center [210, 76] width 140 height 37
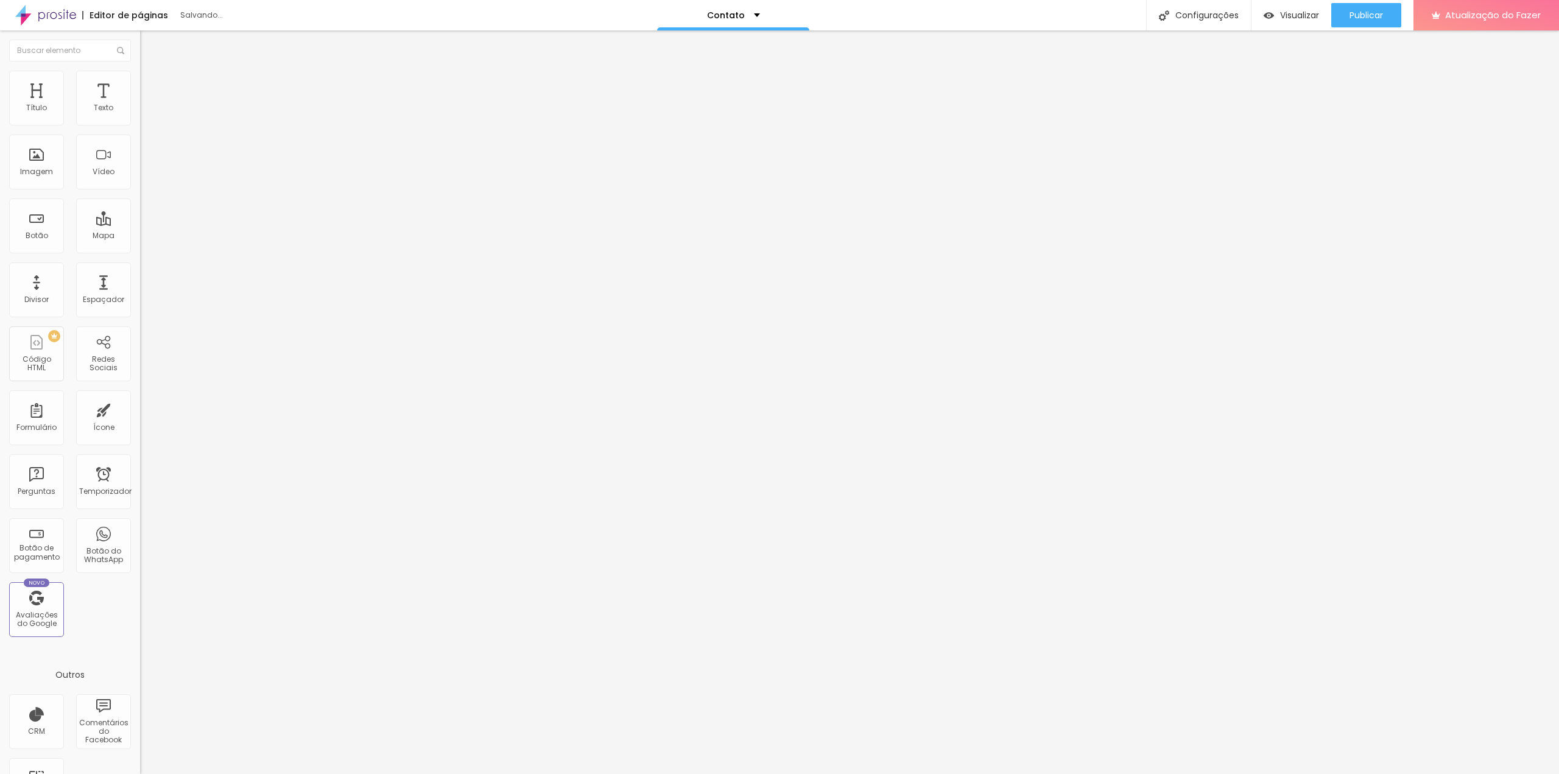
click at [140, 81] on li "Estilo" at bounding box center [210, 77] width 140 height 12
click at [151, 86] on font "Avançado" at bounding box center [171, 91] width 40 height 10
type input "1"
type input "2"
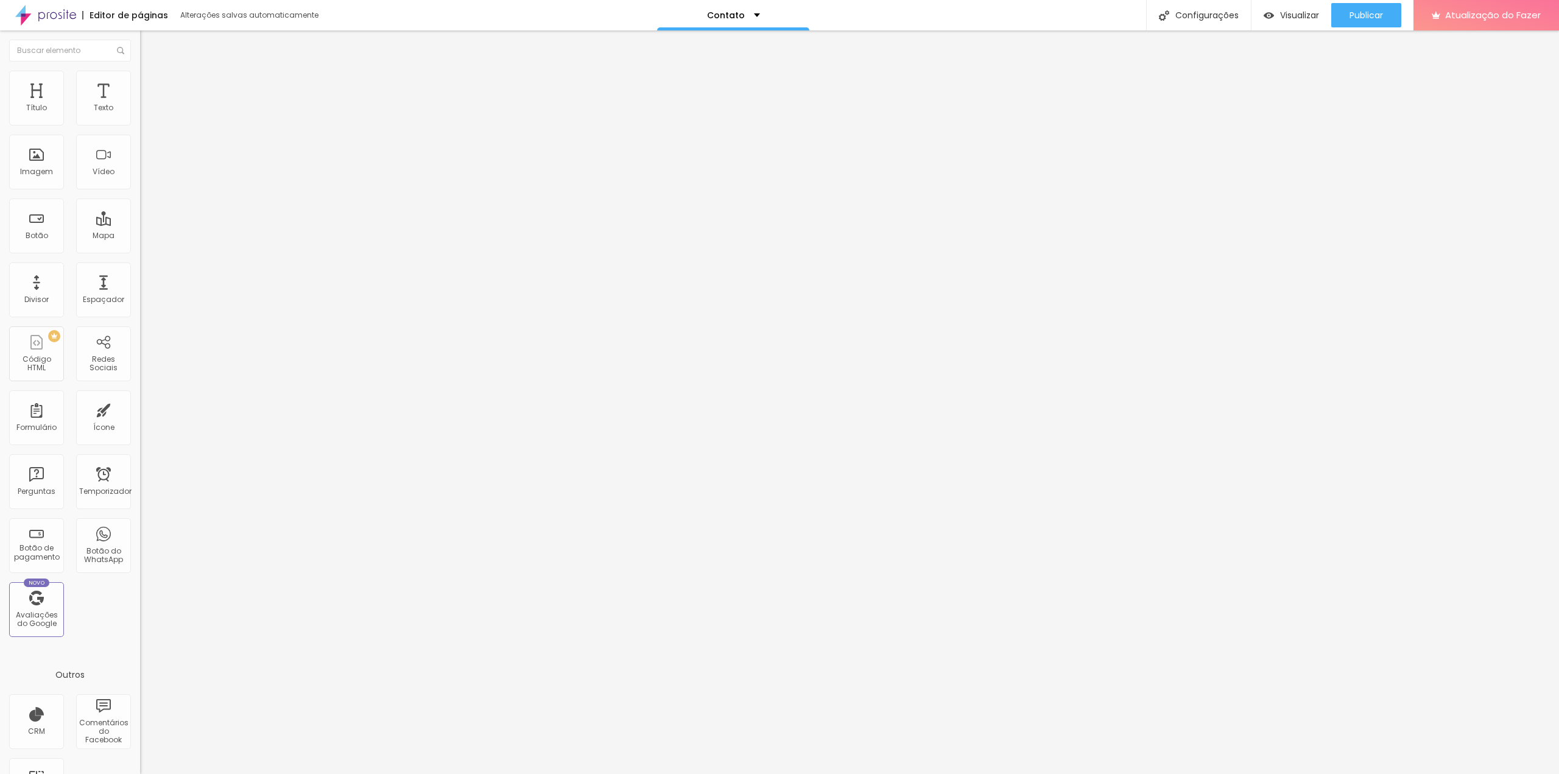
type input "2"
type input "3"
type input "4"
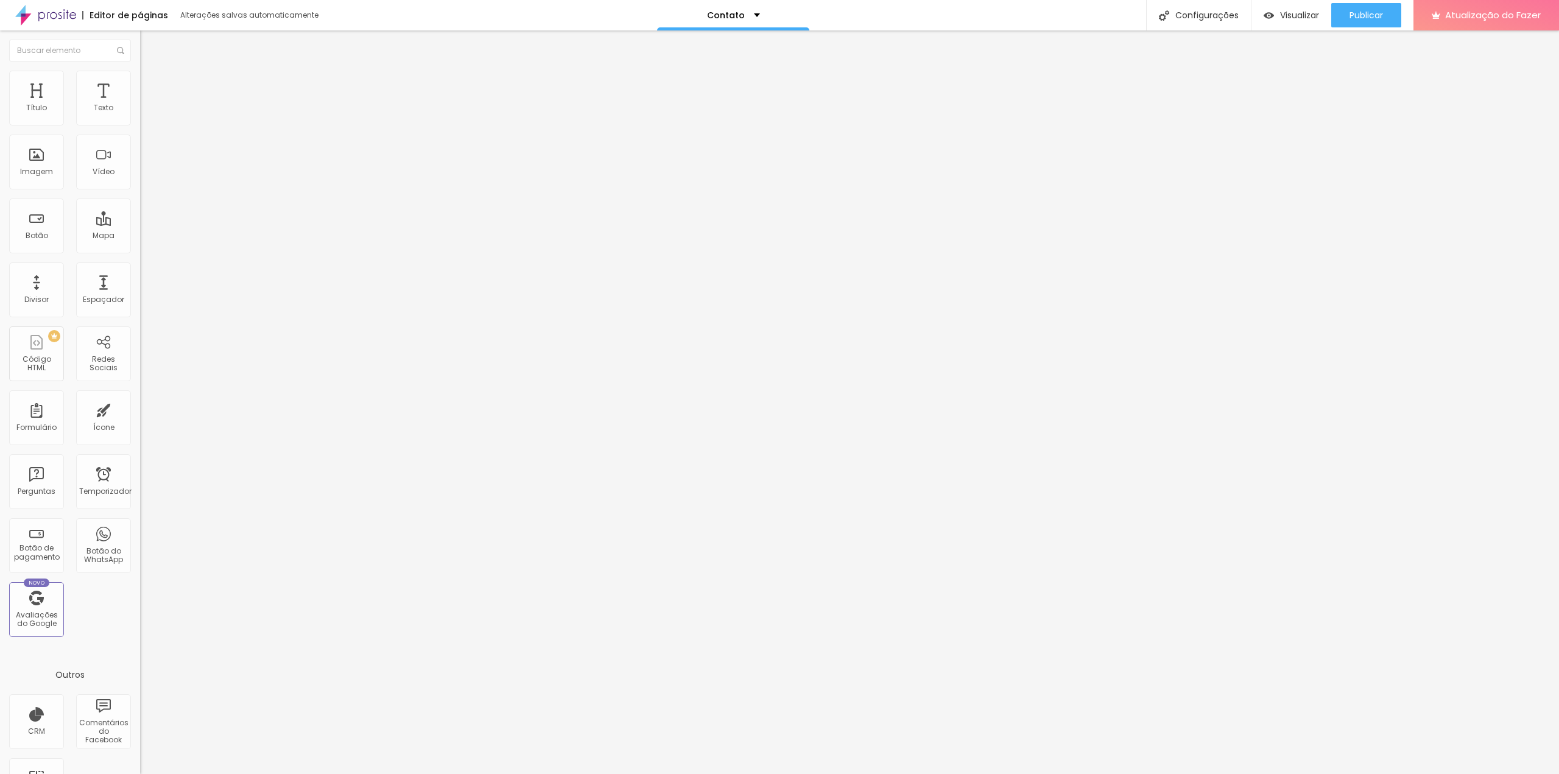
type input "5"
type input "7"
type input "8"
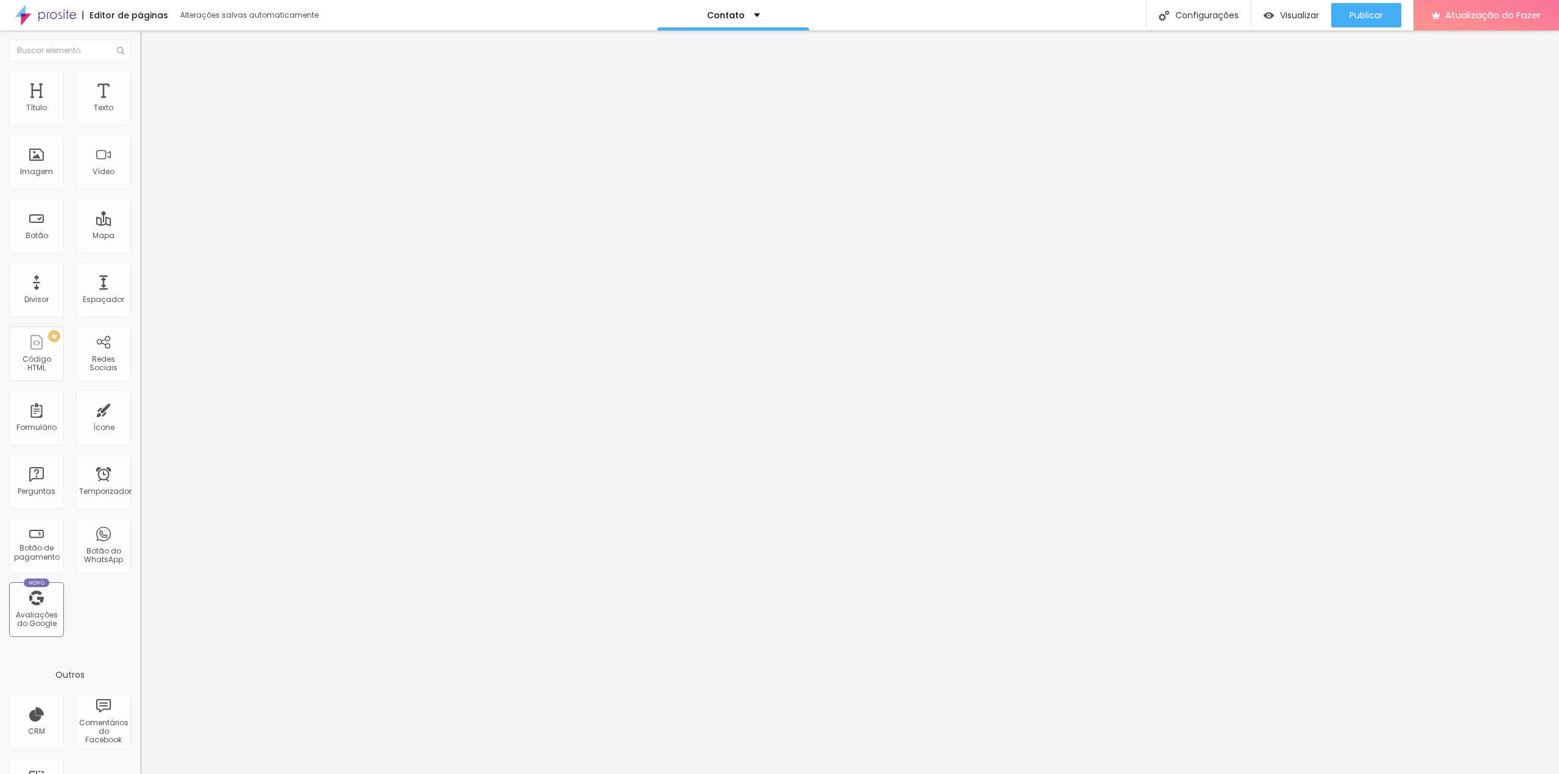
type input "8"
type input "10"
type input "11"
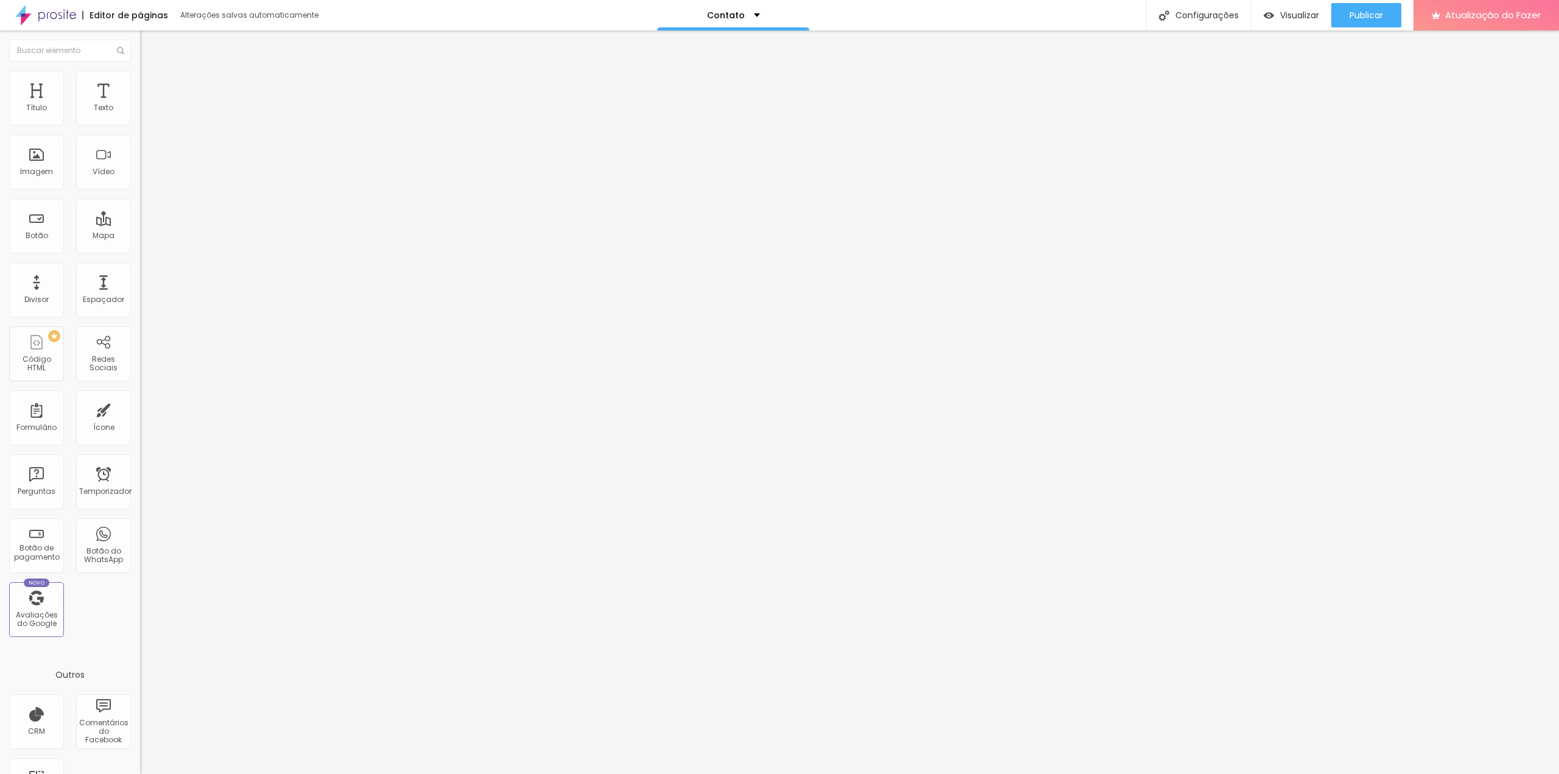
type input "12"
type input "13"
type input "14"
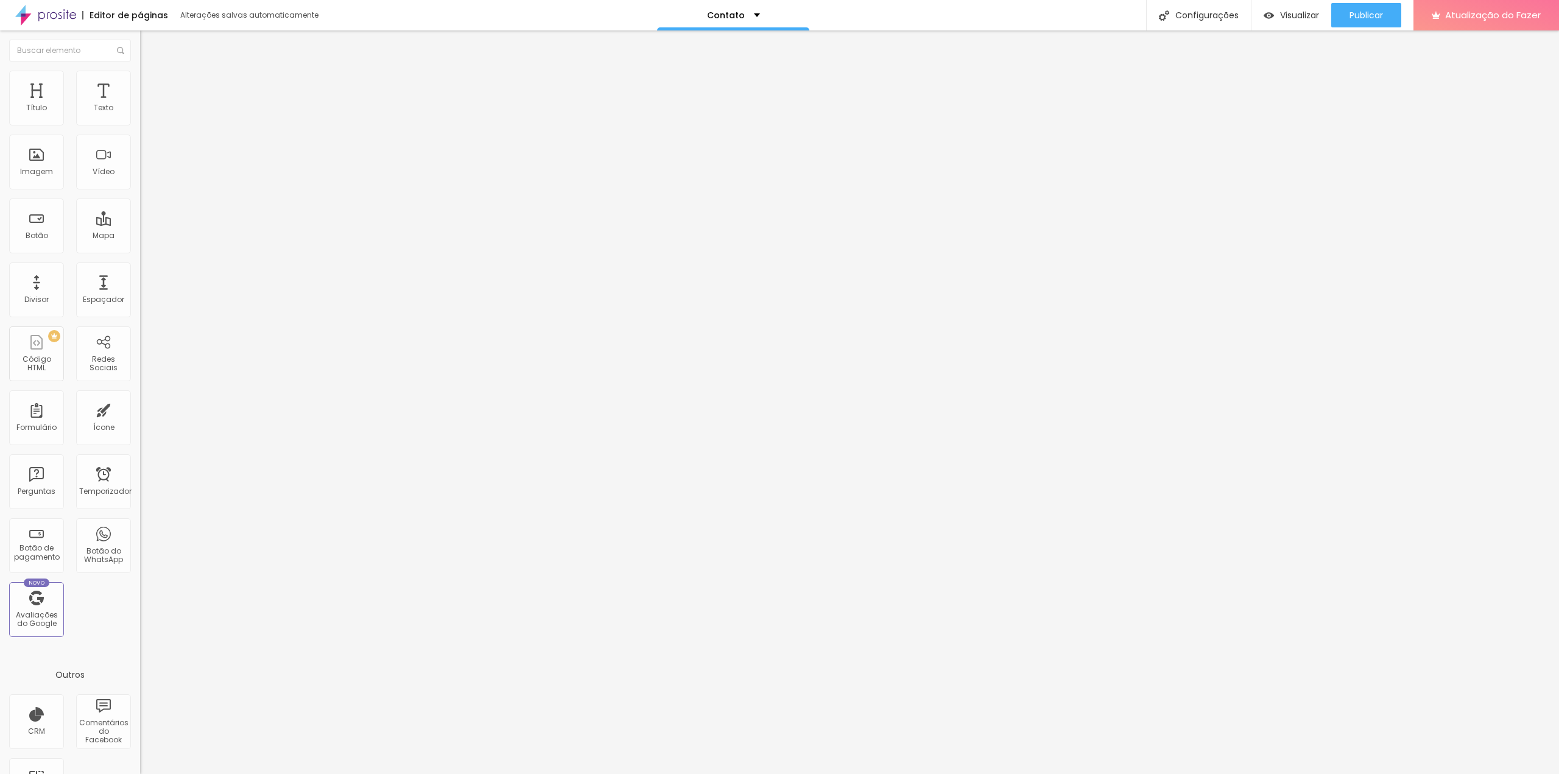
type input "14"
type input "15"
type input "16"
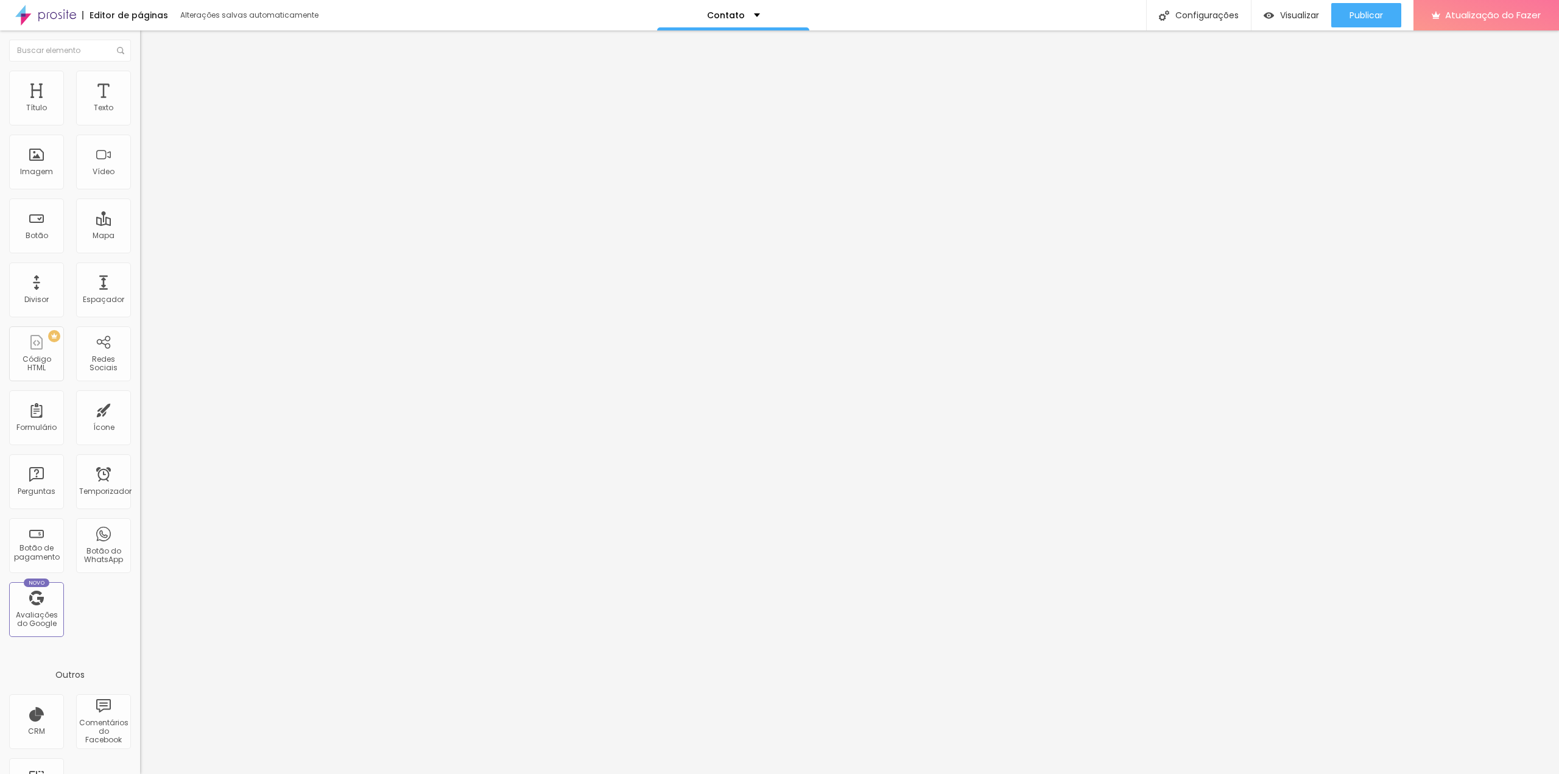
type input "17"
type input "18"
type input "20"
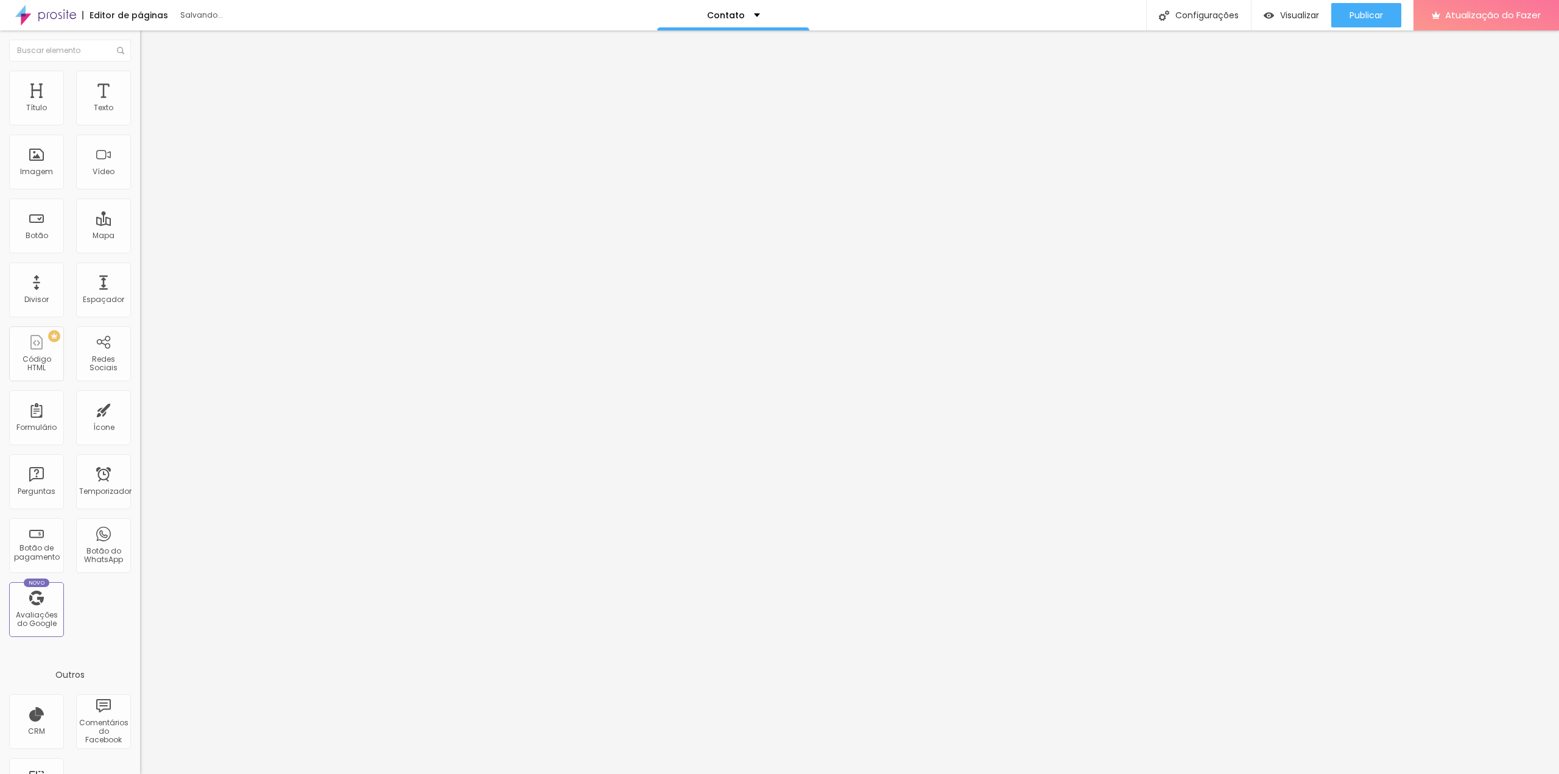
type input "20"
type input "21"
type input "23"
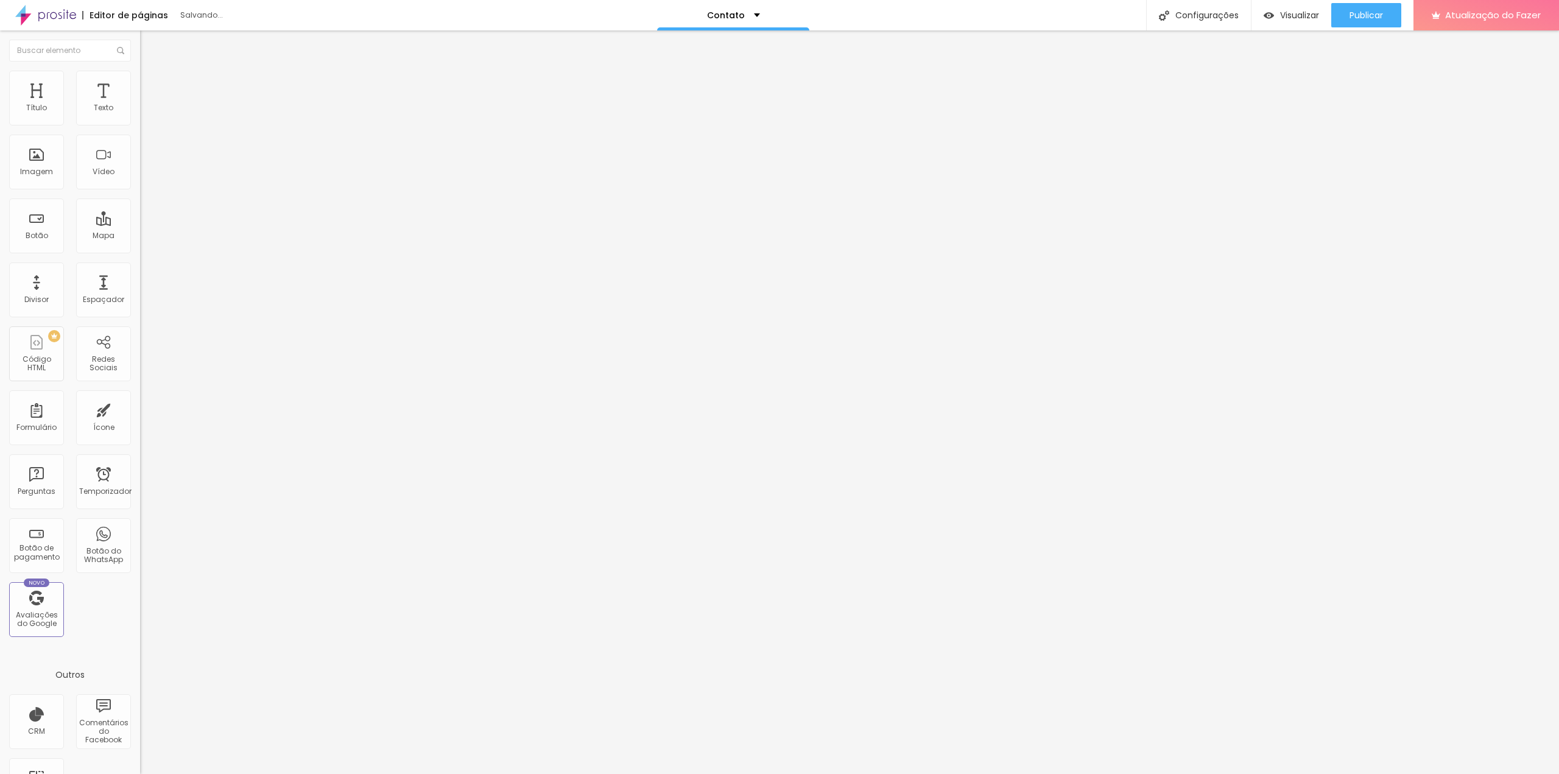
type input "24"
type input "23"
type input "22"
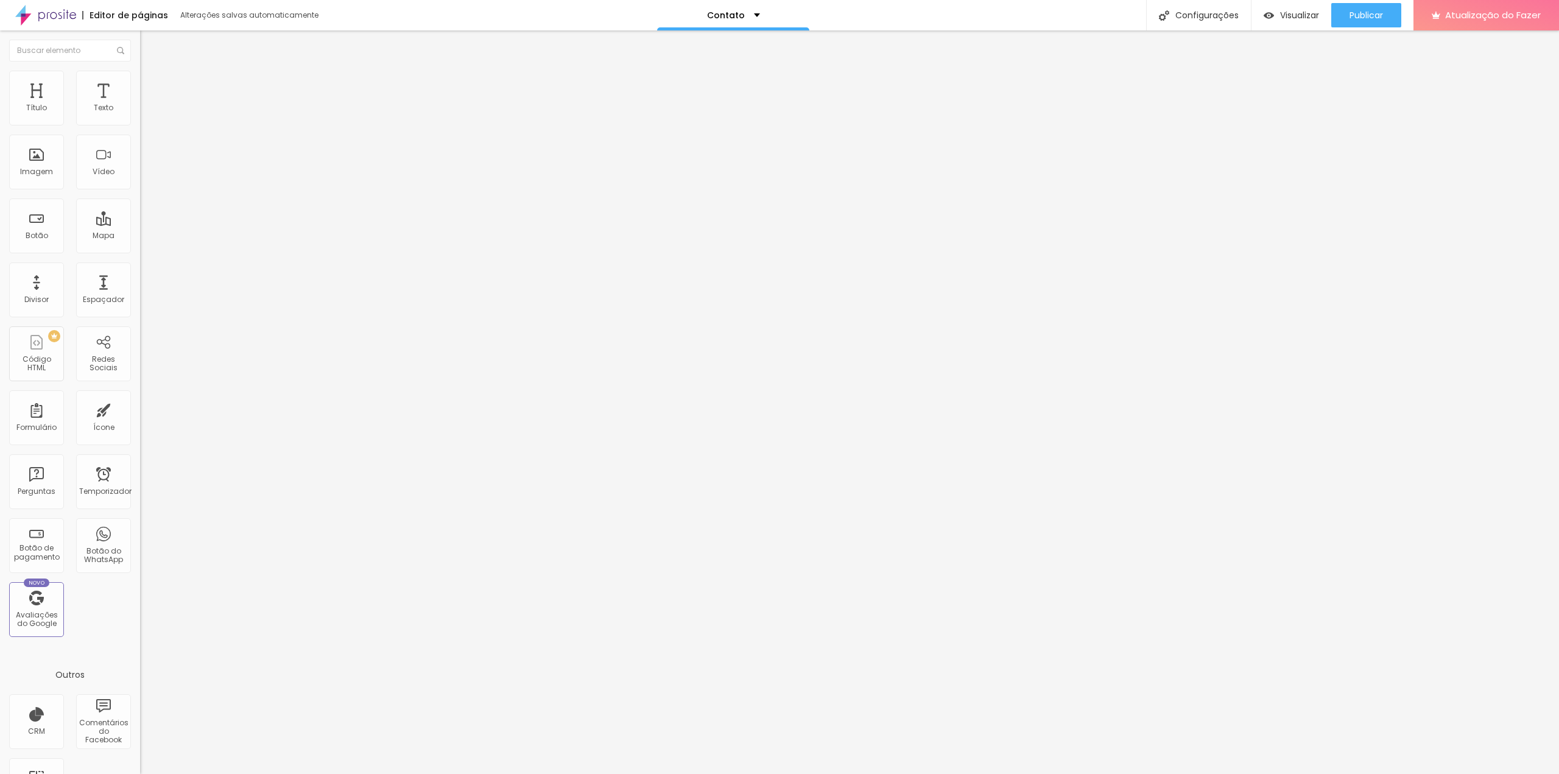
type input "22"
type input "21"
type input "20"
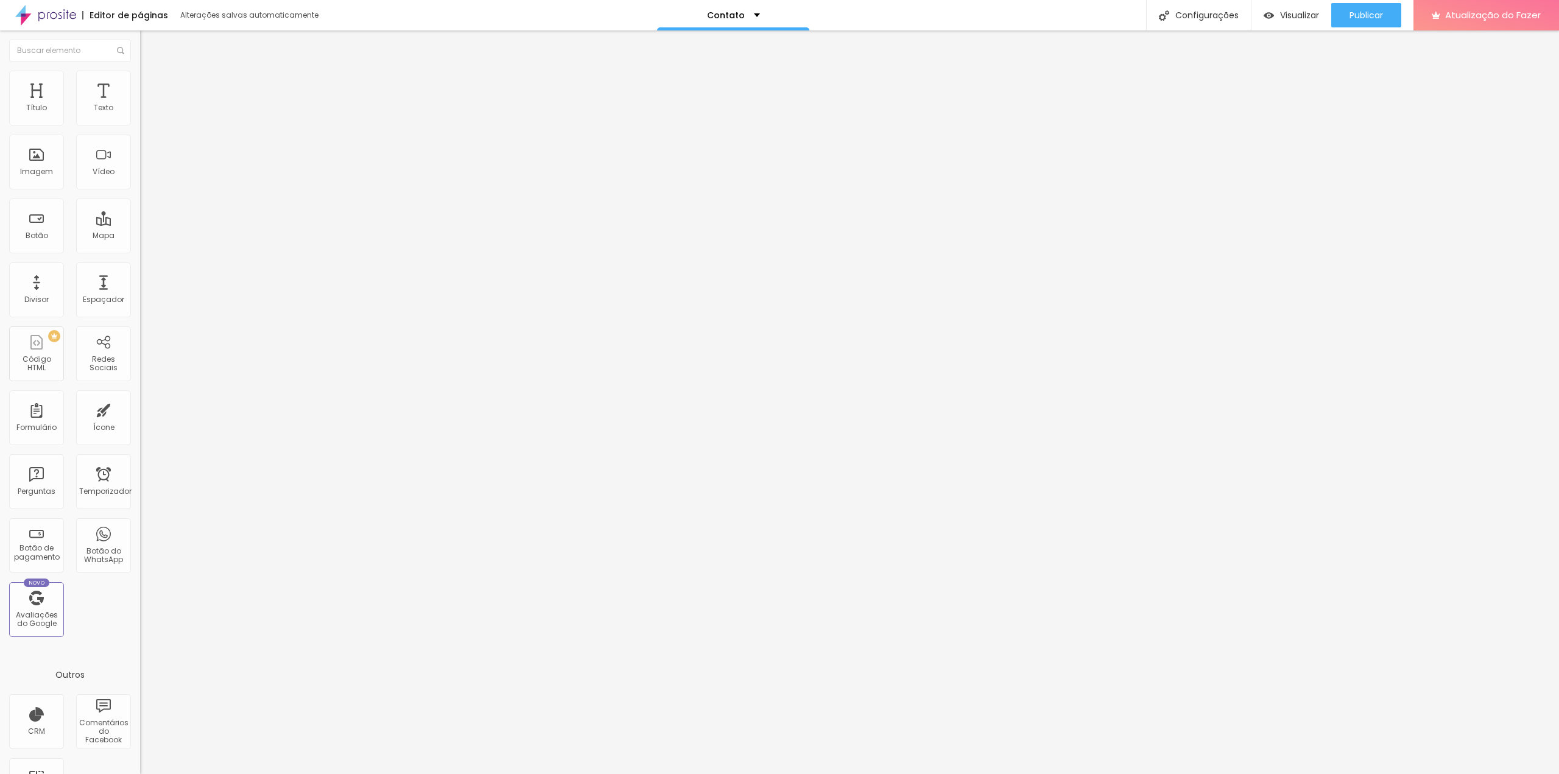
drag, startPoint x: 25, startPoint y: 120, endPoint x: 43, endPoint y: 121, distance: 18.3
type input "20"
click at [140, 236] on input "range" at bounding box center [179, 241] width 79 height 10
click at [1378, 10] on font "Publicar" at bounding box center [1365, 15] width 33 height 12
click at [1364, 15] on font "Publicar" at bounding box center [1365, 15] width 33 height 12
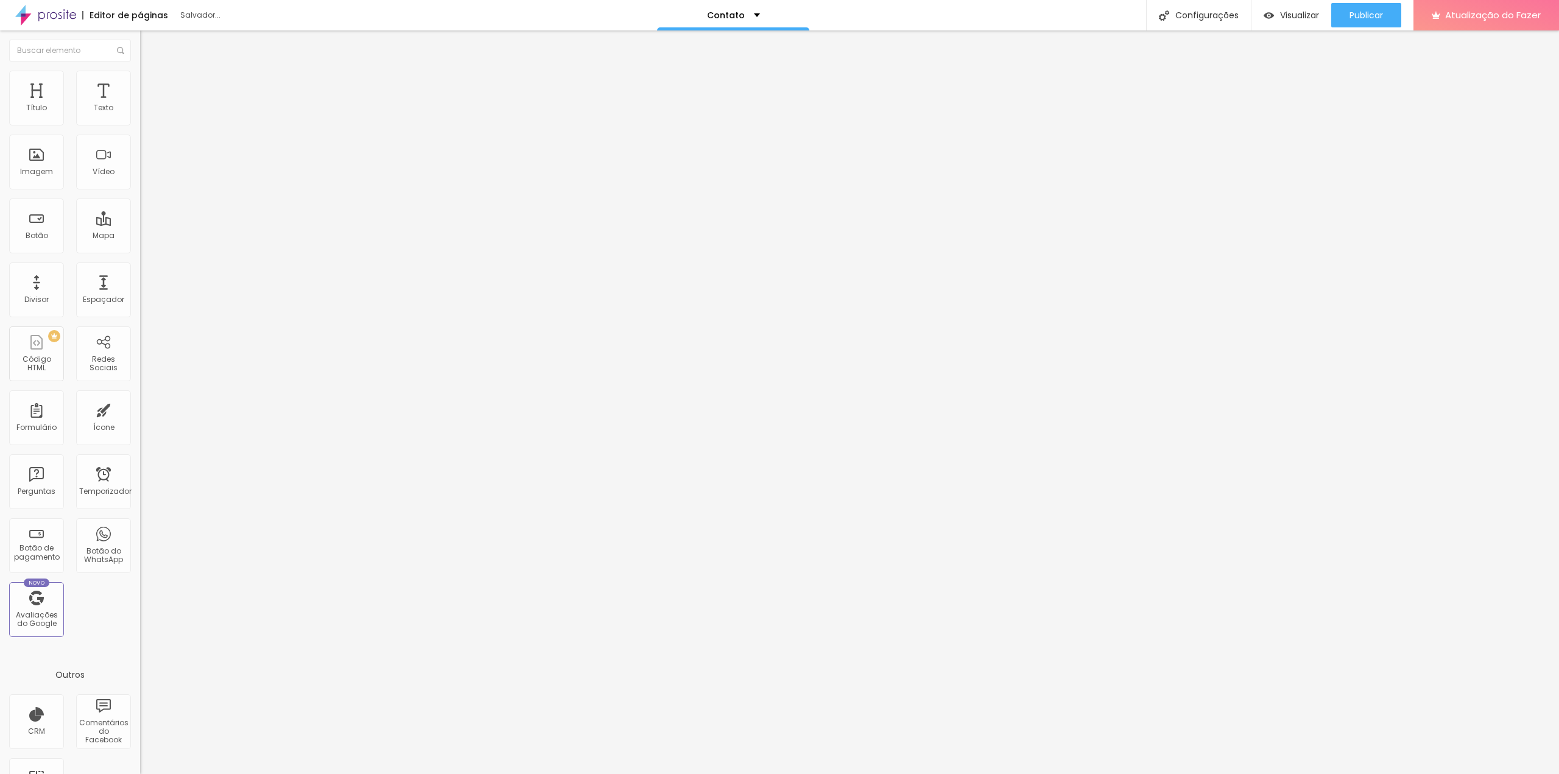
click at [140, 71] on img at bounding box center [145, 76] width 11 height 11
type input "45"
type input "50"
drag, startPoint x: 49, startPoint y: 129, endPoint x: 63, endPoint y: 128, distance: 14.0
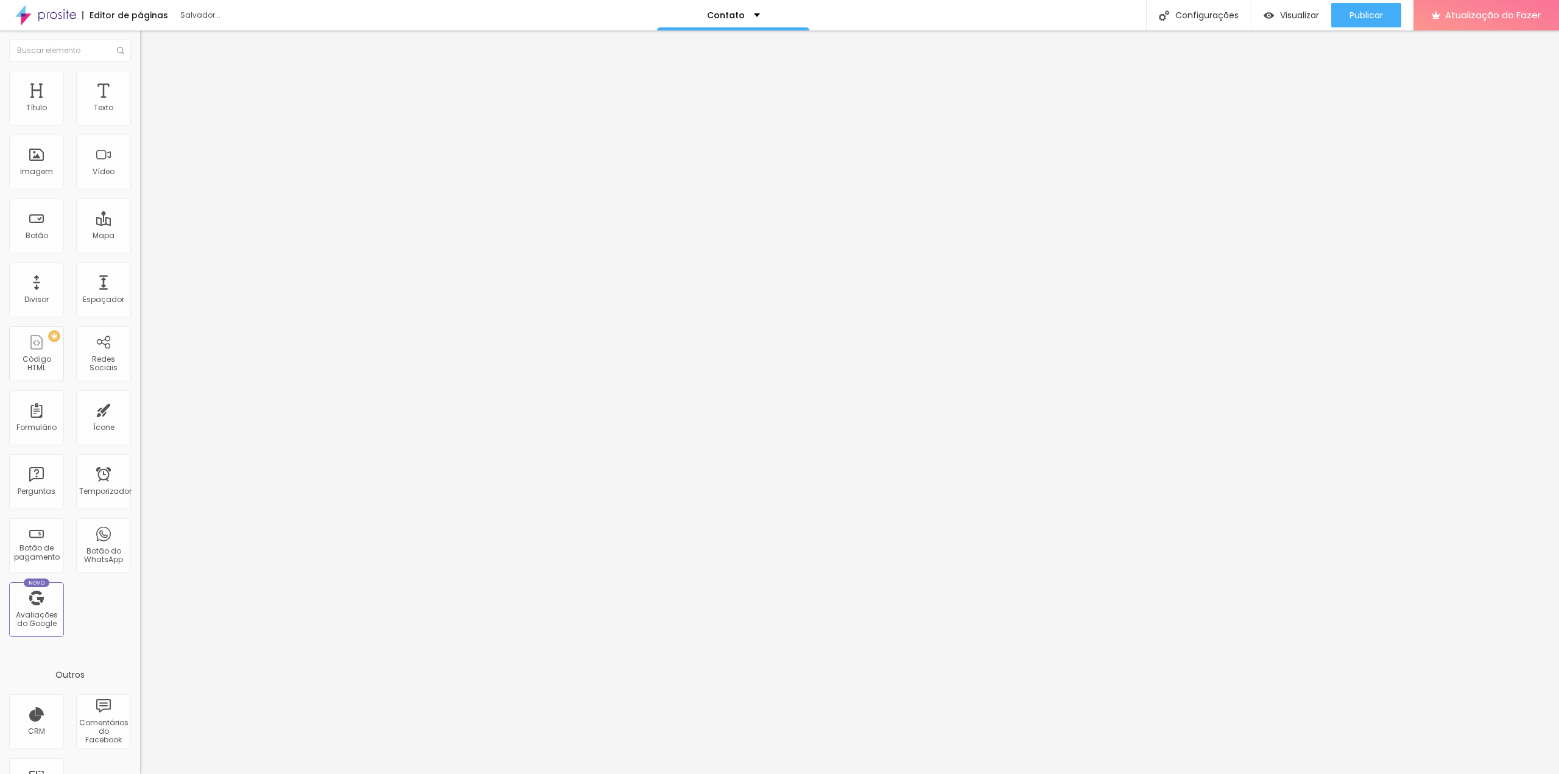
type input "50"
click at [140, 125] on input "range" at bounding box center [179, 120] width 79 height 10
click at [140, 92] on ul "Conteúdo Estilo Avançado" at bounding box center [210, 76] width 140 height 37
click at [151, 72] on font "Conteúdo" at bounding box center [170, 66] width 38 height 10
click at [140, 104] on div "Trocar imagem" at bounding box center [210, 99] width 140 height 9
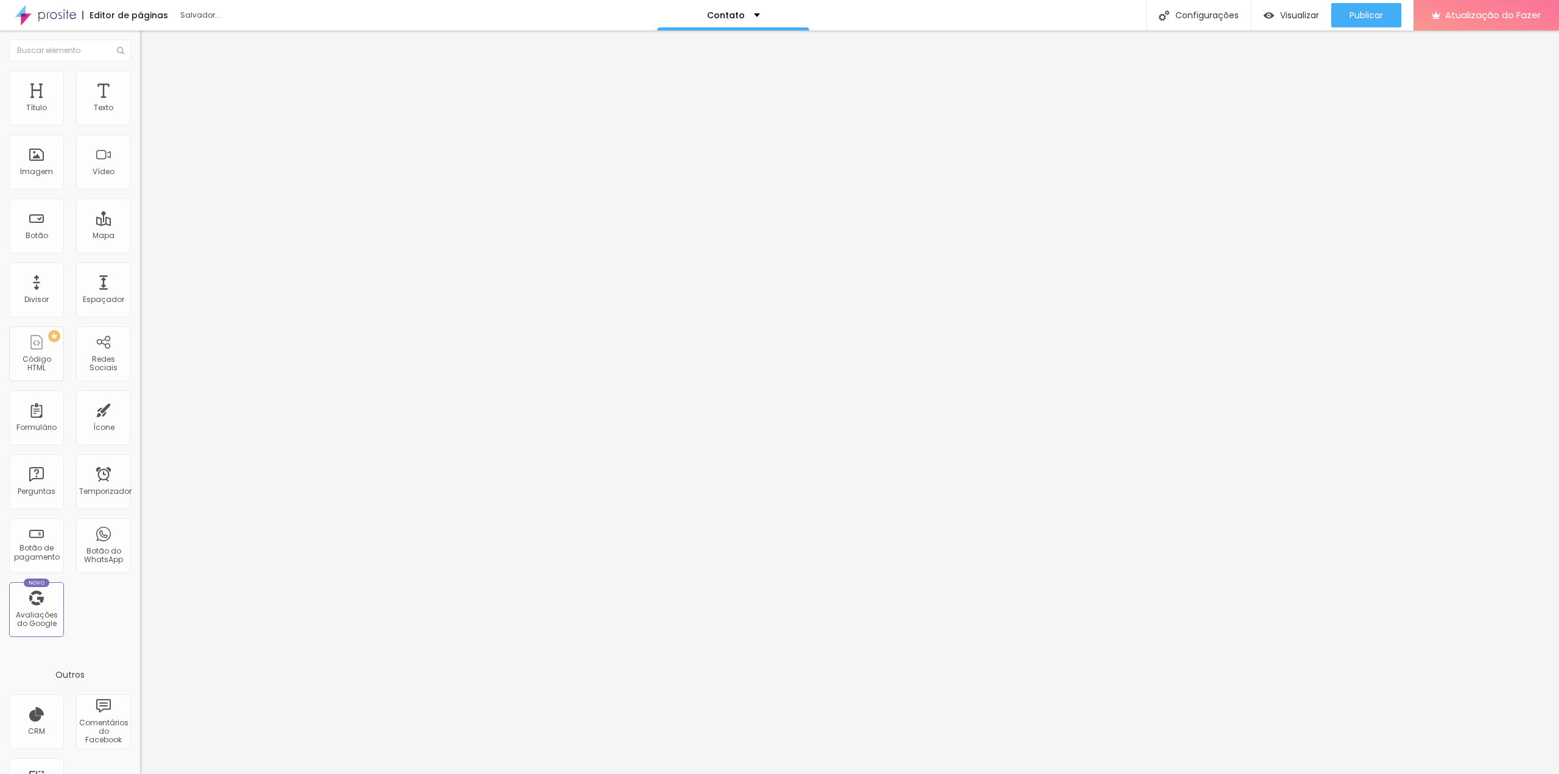
click at [147, 105] on font "Trocar imagem" at bounding box center [176, 99] width 59 height 10
click at [1454, 773] on div at bounding box center [779, 786] width 1559 height 11
click at [140, 74] on li "Estilo" at bounding box center [210, 77] width 140 height 12
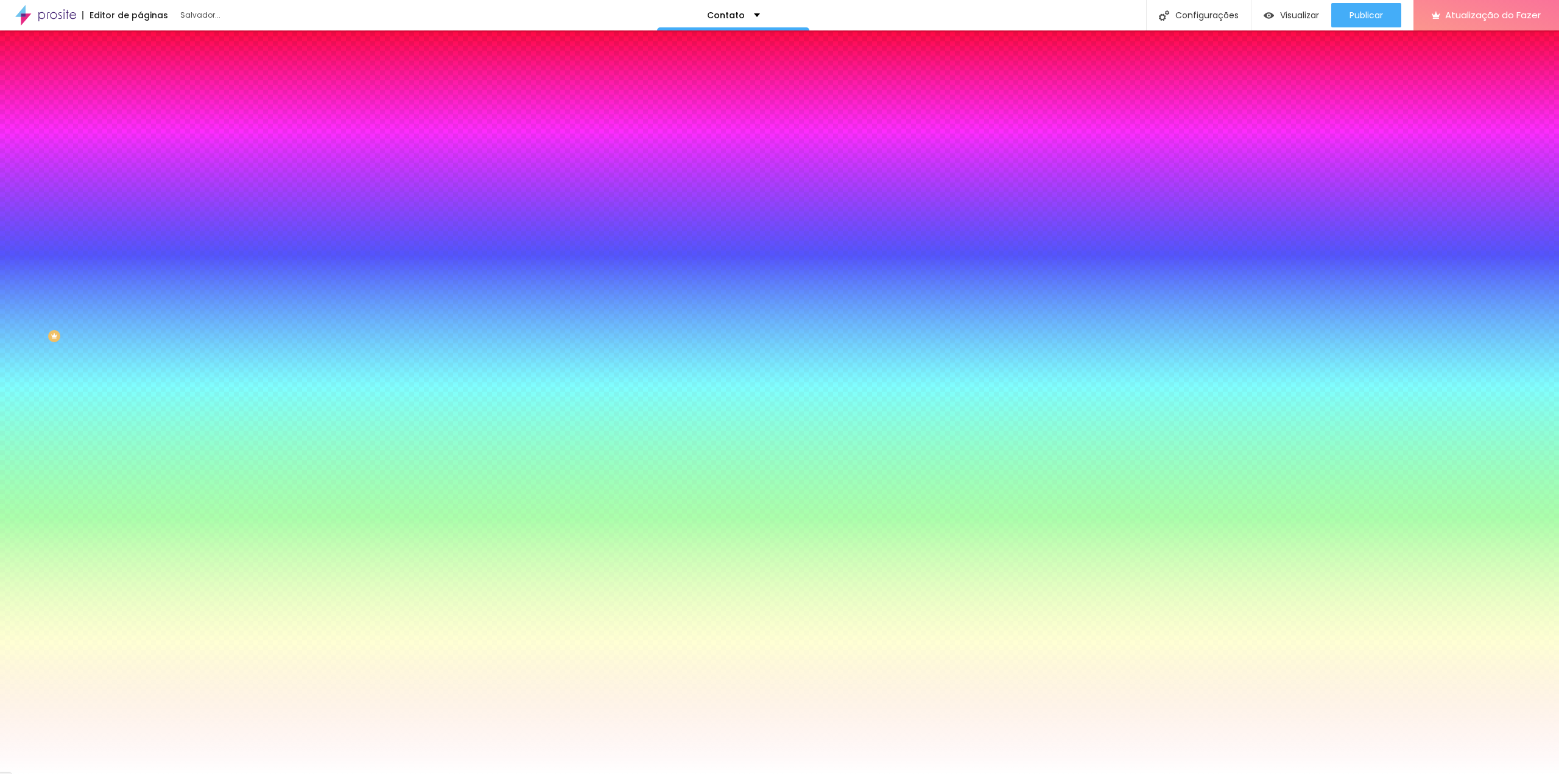
click at [140, 83] on img at bounding box center [145, 88] width 11 height 11
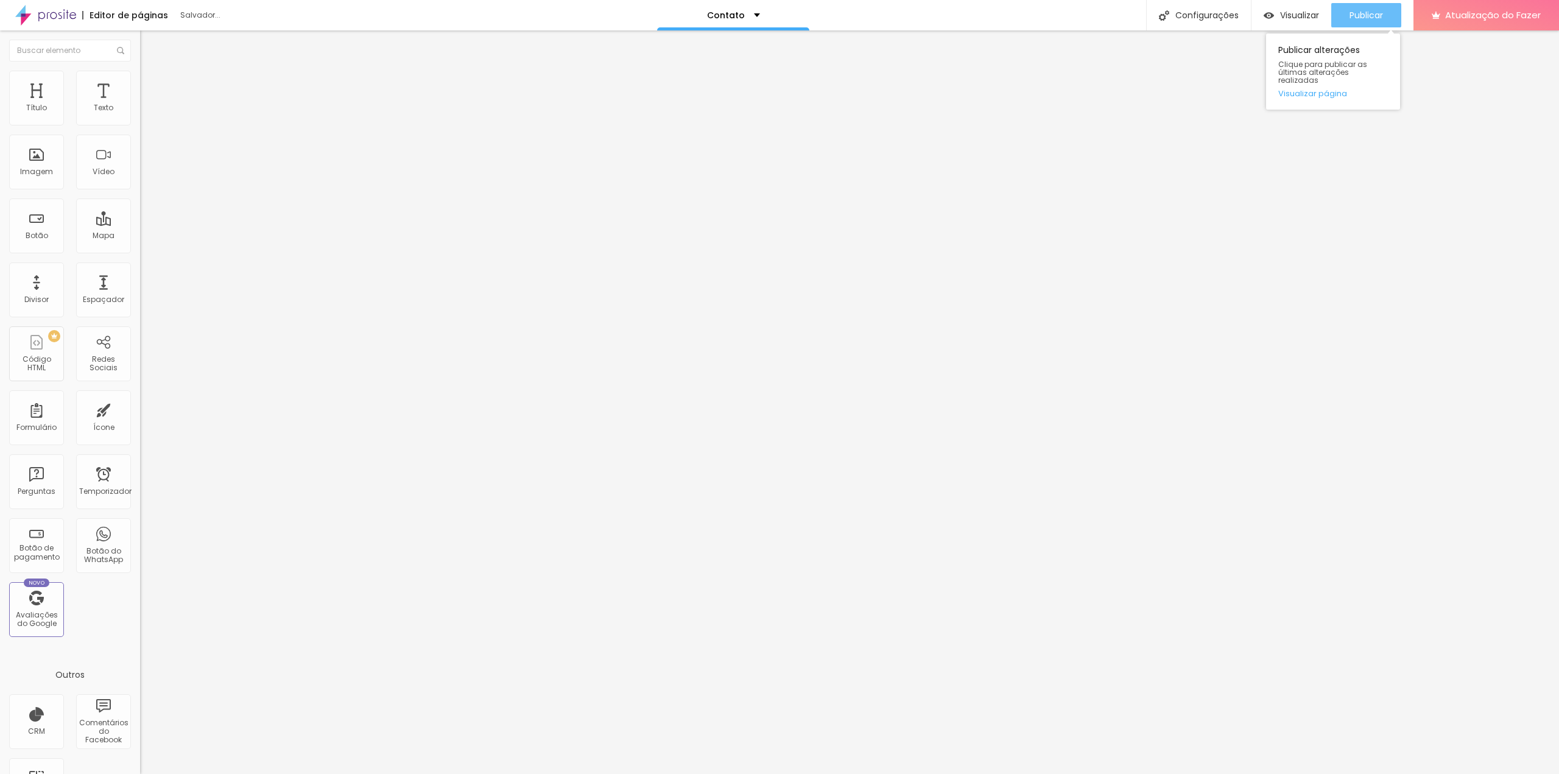
click at [1355, 12] on font "Publicar" at bounding box center [1365, 15] width 33 height 12
click at [140, 69] on img at bounding box center [145, 63] width 11 height 11
click at [168, 46] on font "Editar nulo" at bounding box center [190, 44] width 44 height 12
click at [151, 83] on font "Avançado" at bounding box center [171, 79] width 40 height 10
click at [151, 72] on font "Estilo" at bounding box center [160, 66] width 19 height 10
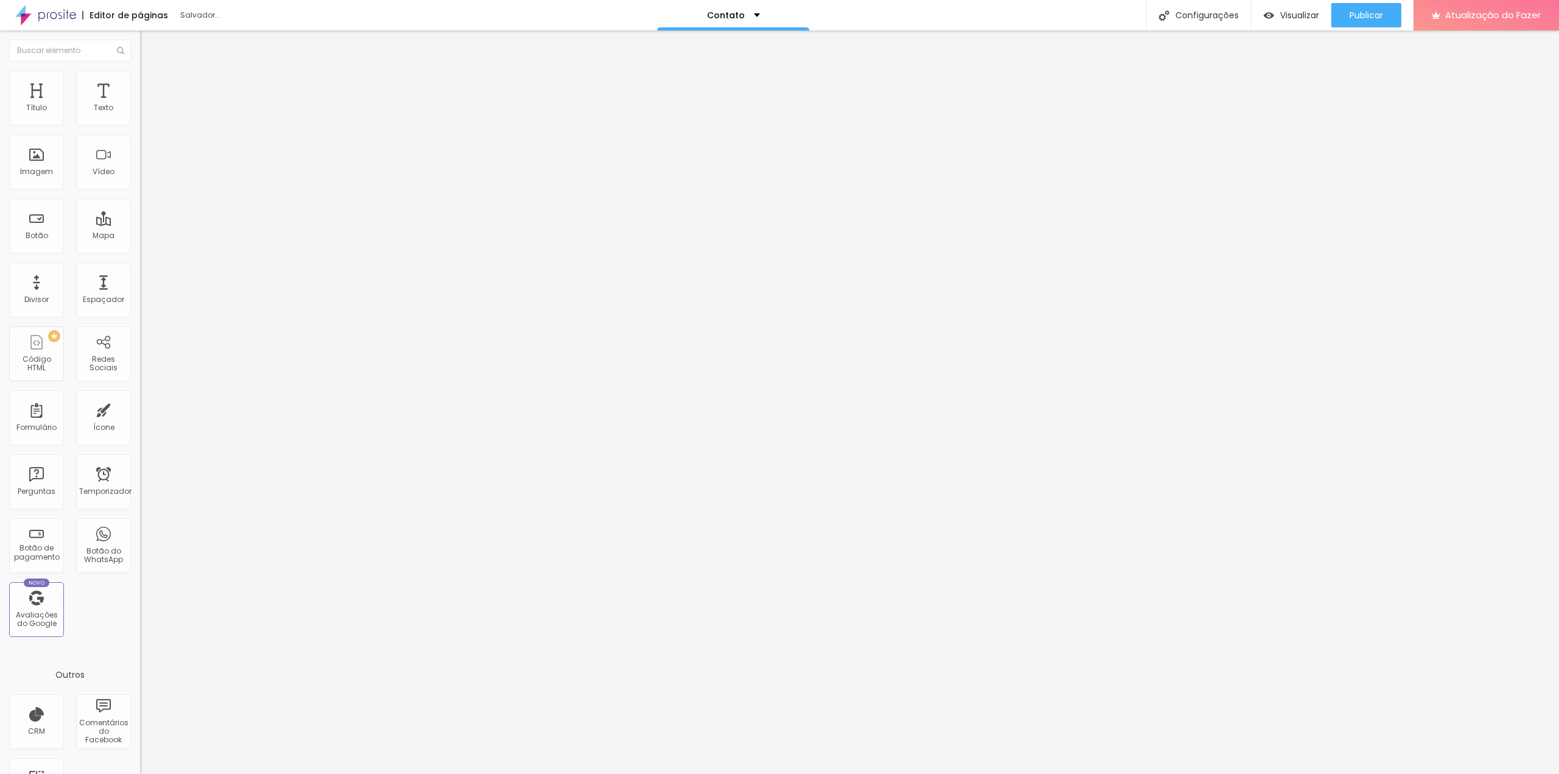
click at [151, 86] on font "Avançado" at bounding box center [171, 91] width 40 height 10
type input "45"
type input "40"
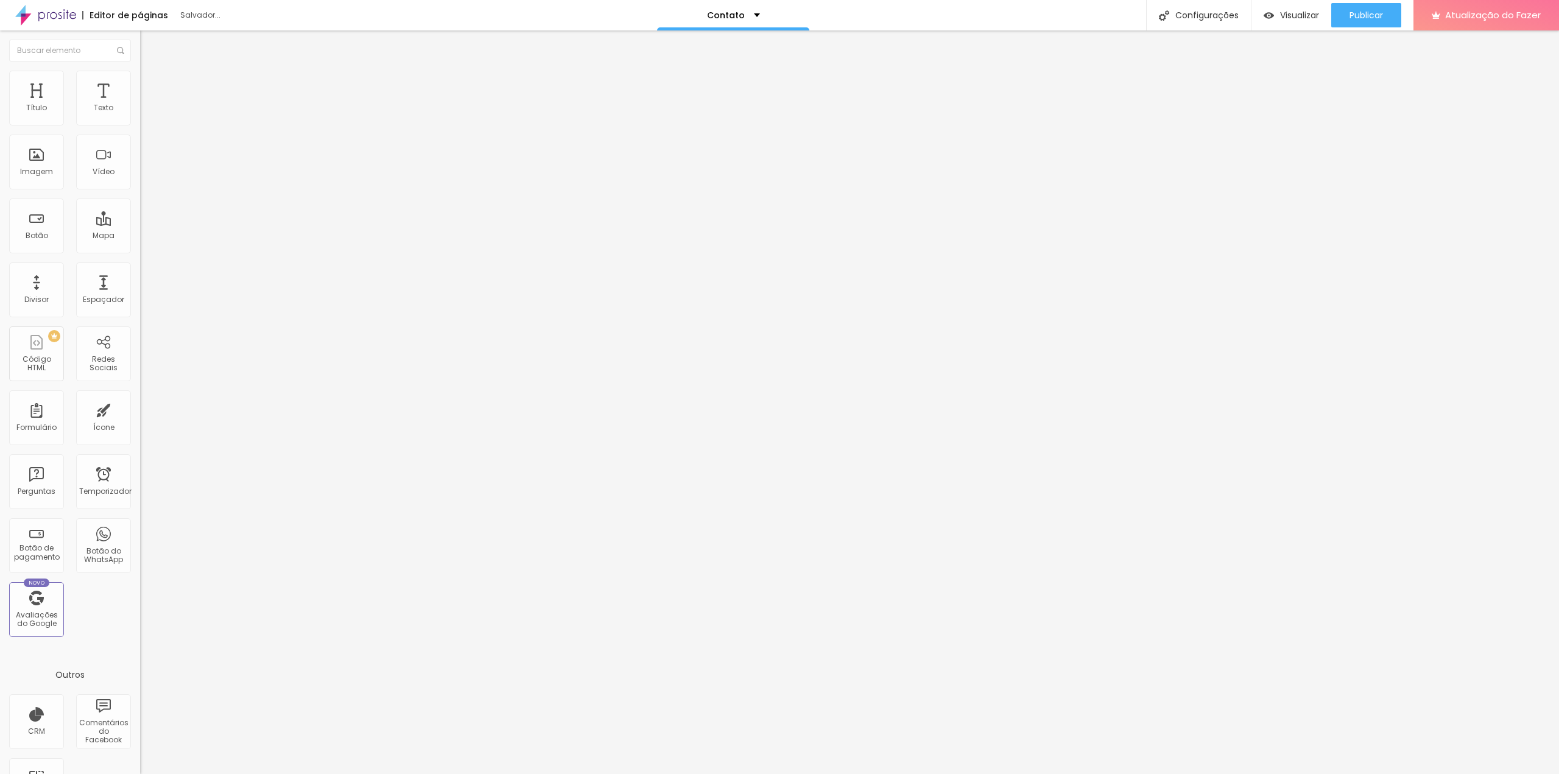
type input "35"
type input "40"
type input "45"
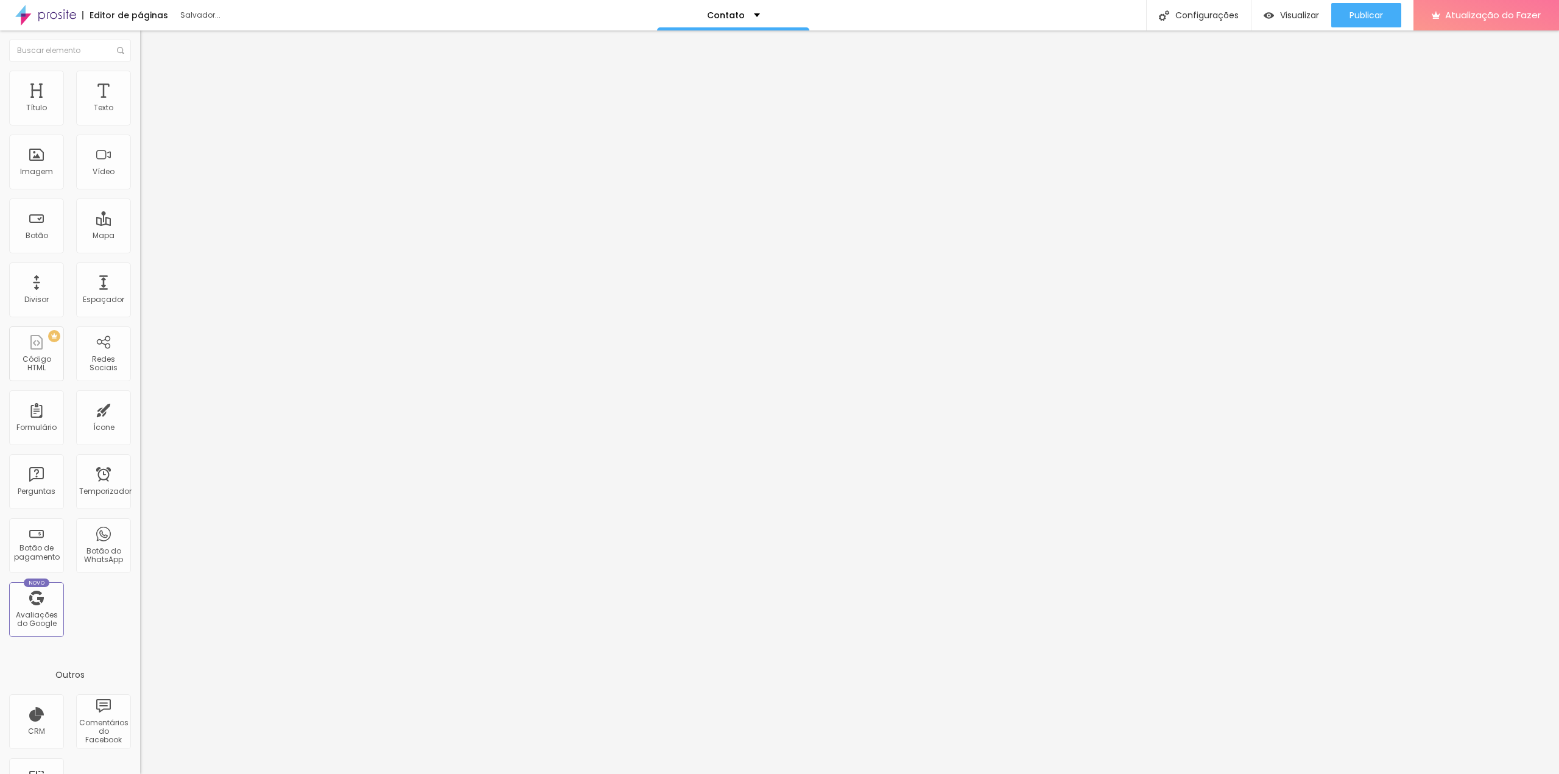
type input "45"
type input "50"
type input "45"
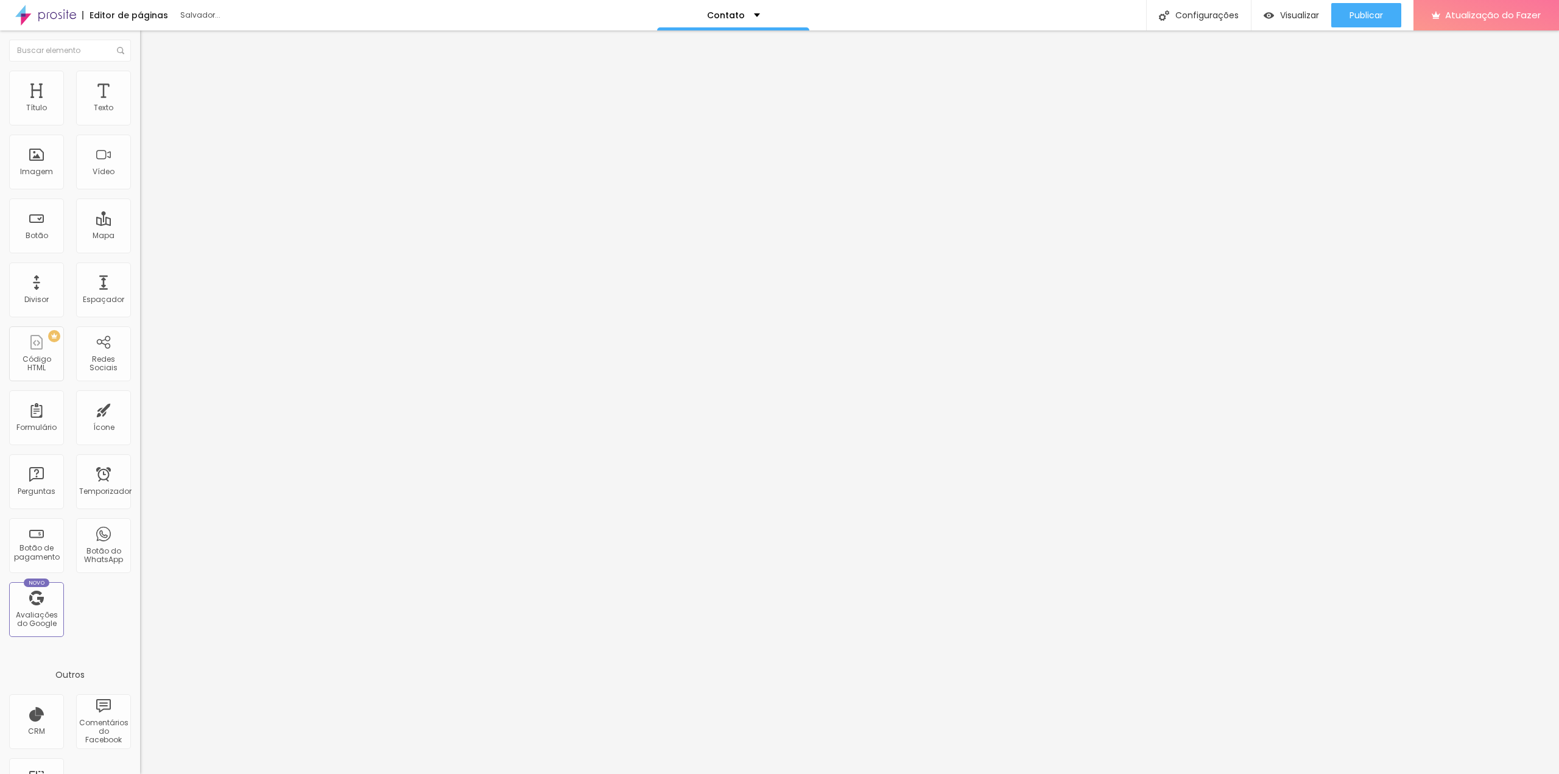
type input "40"
type input "35"
type input "30"
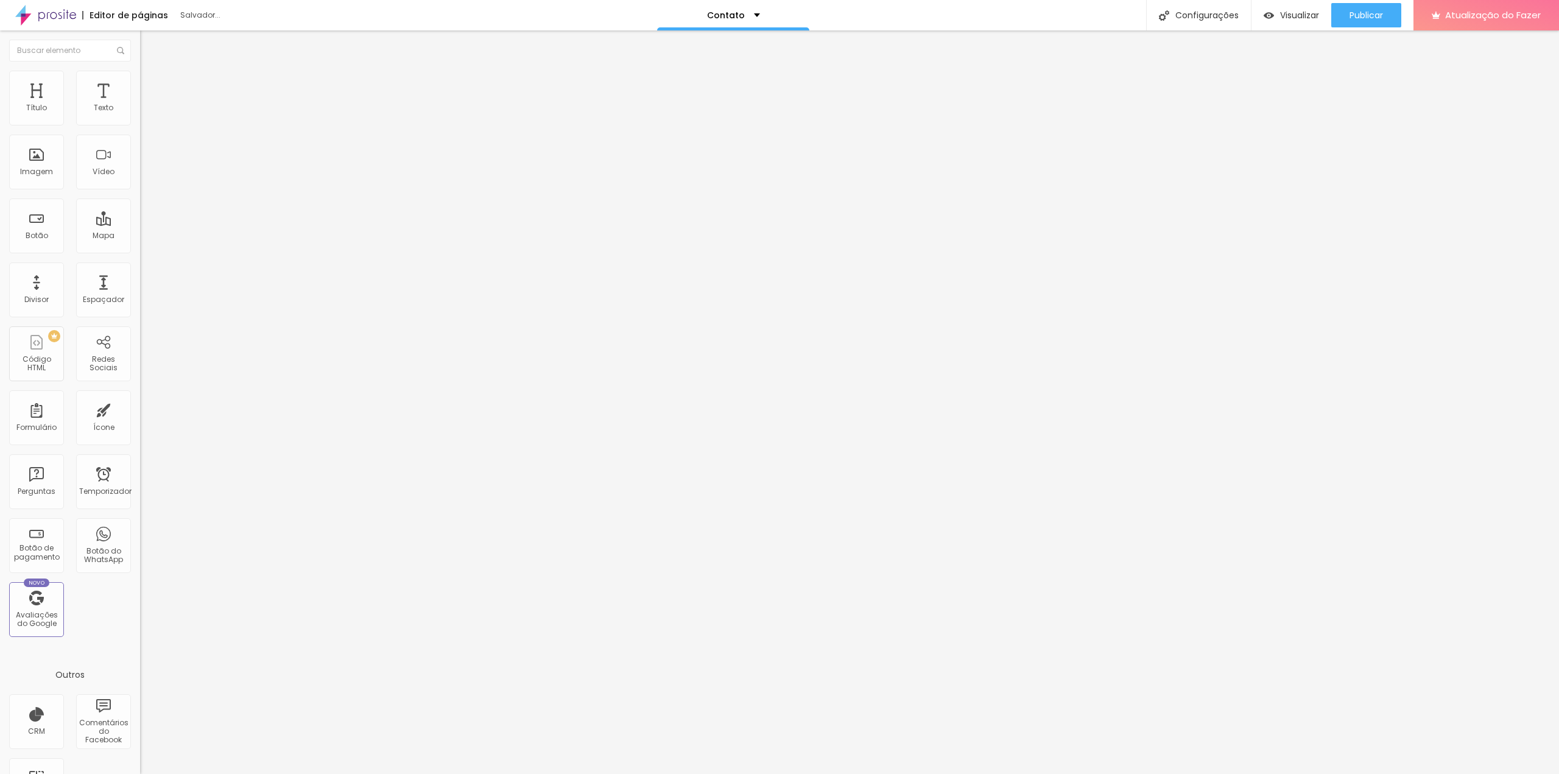
type input "30"
type input "25"
type input "30"
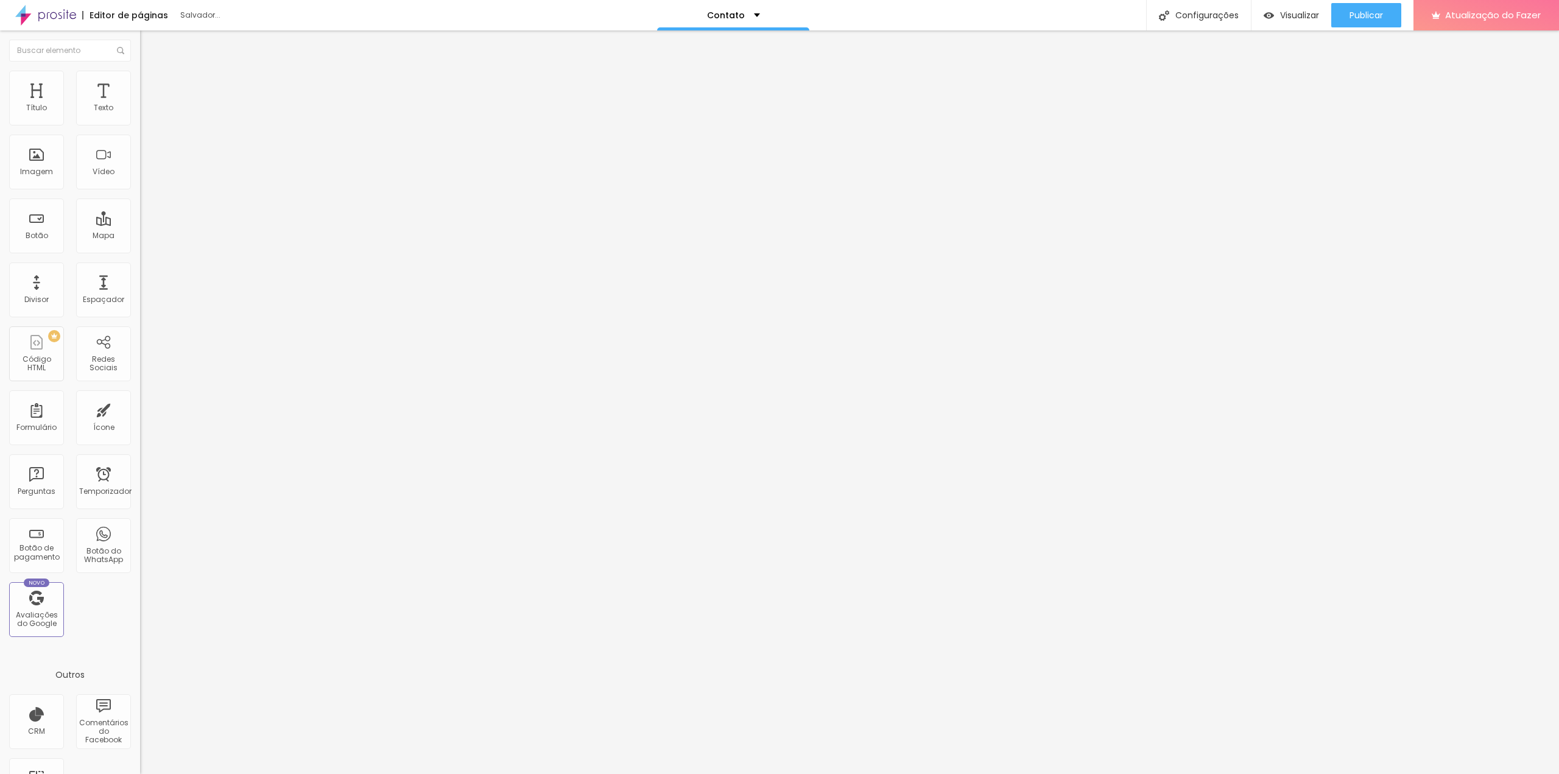
type input "35"
type input "40"
type input "45"
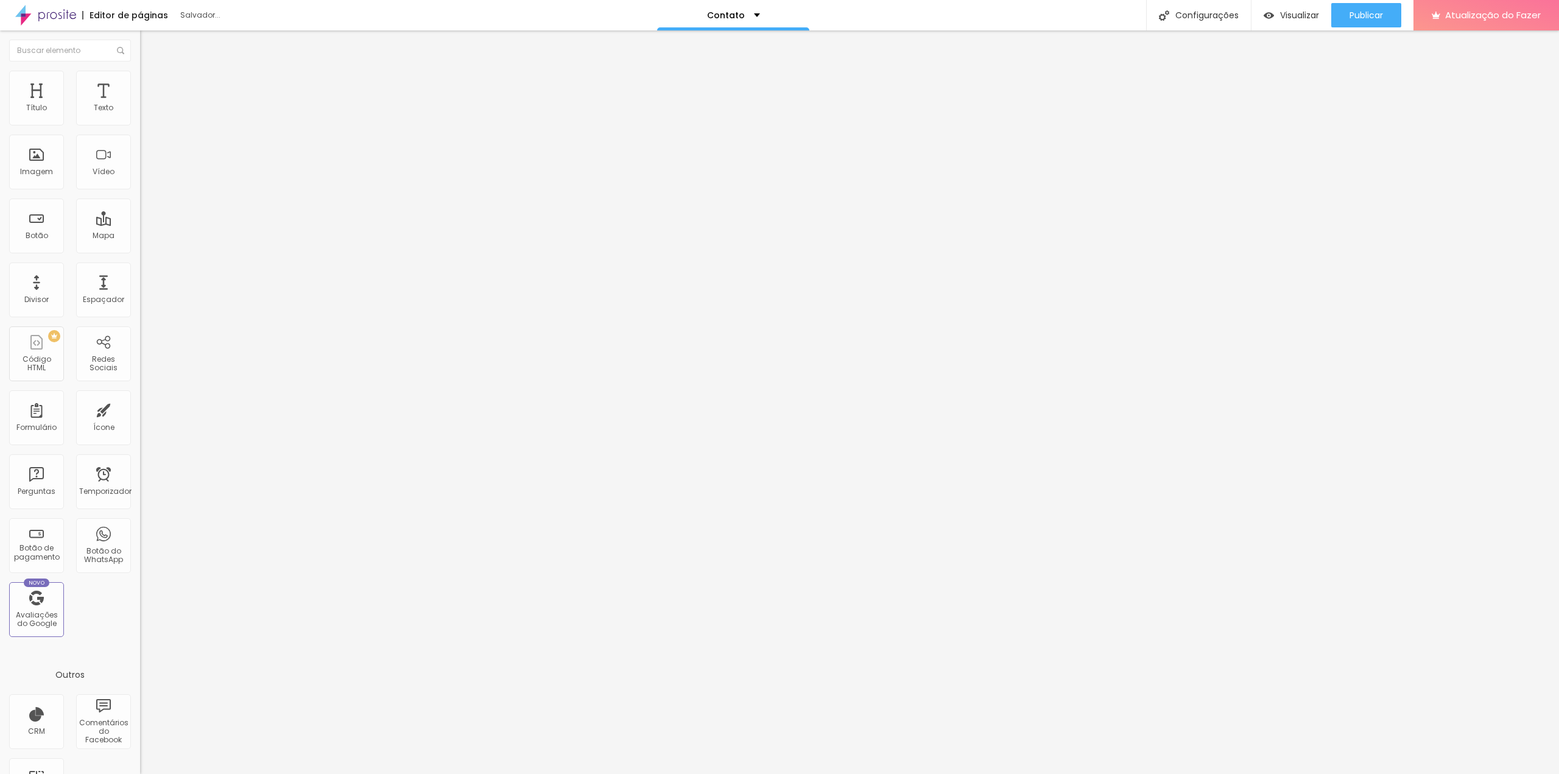
type input "45"
type input "50"
drag, startPoint x: 86, startPoint y: 118, endPoint x: 121, endPoint y: 119, distance: 34.7
click at [140, 236] on input "range" at bounding box center [179, 241] width 79 height 10
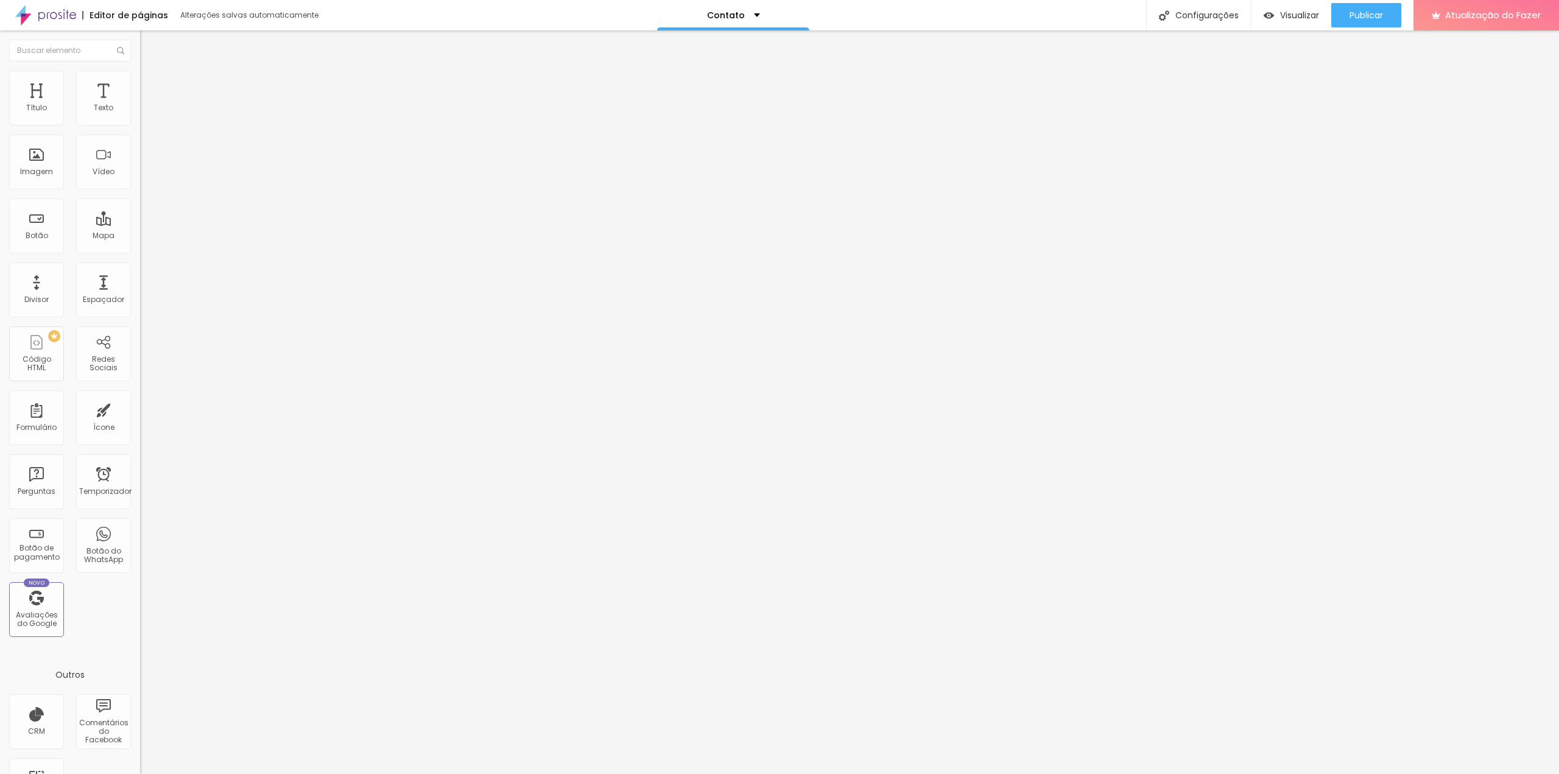
click at [151, 84] on font "Estilo" at bounding box center [160, 79] width 19 height 10
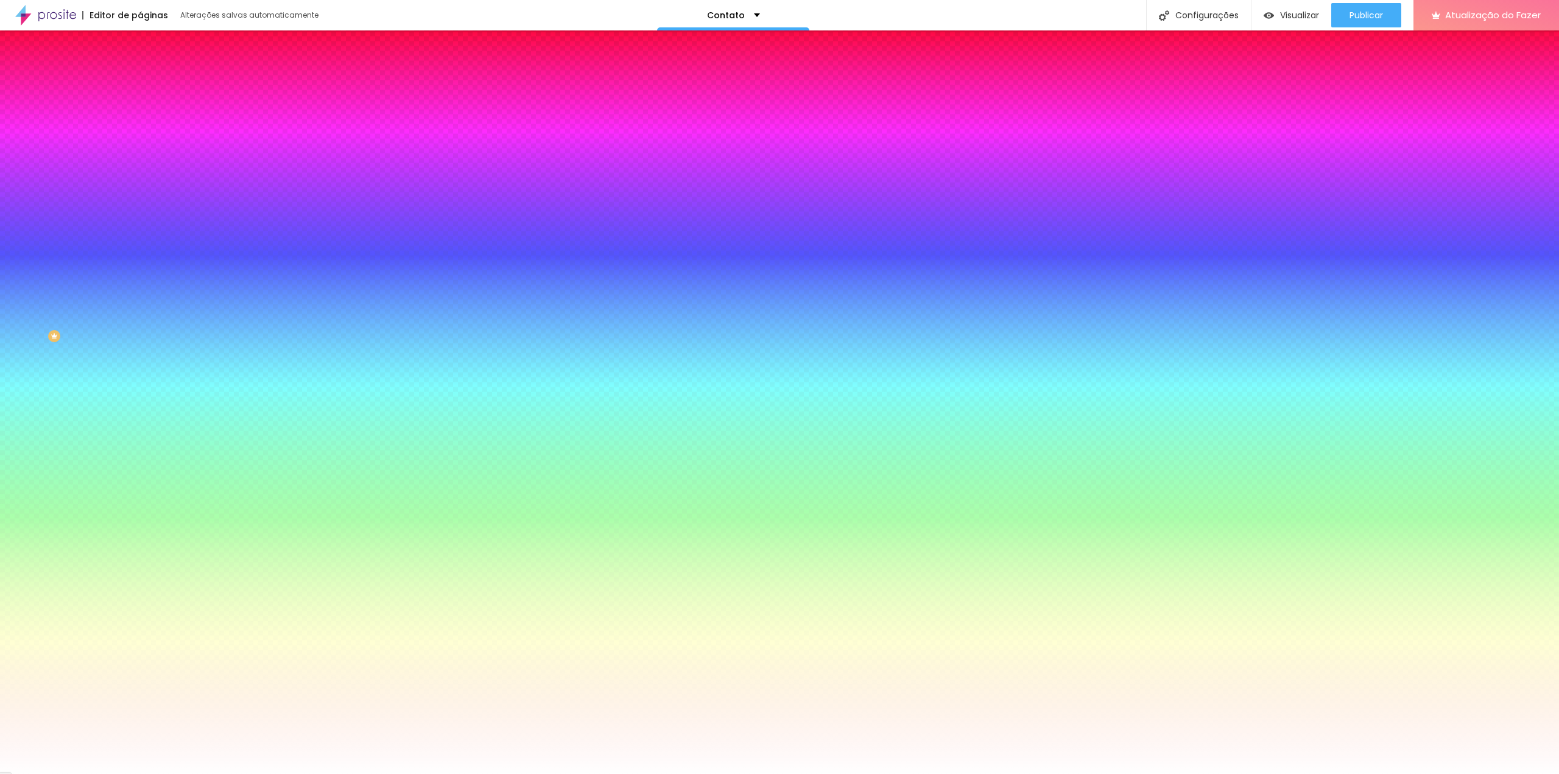
type input "2"
type input "7"
type input "13"
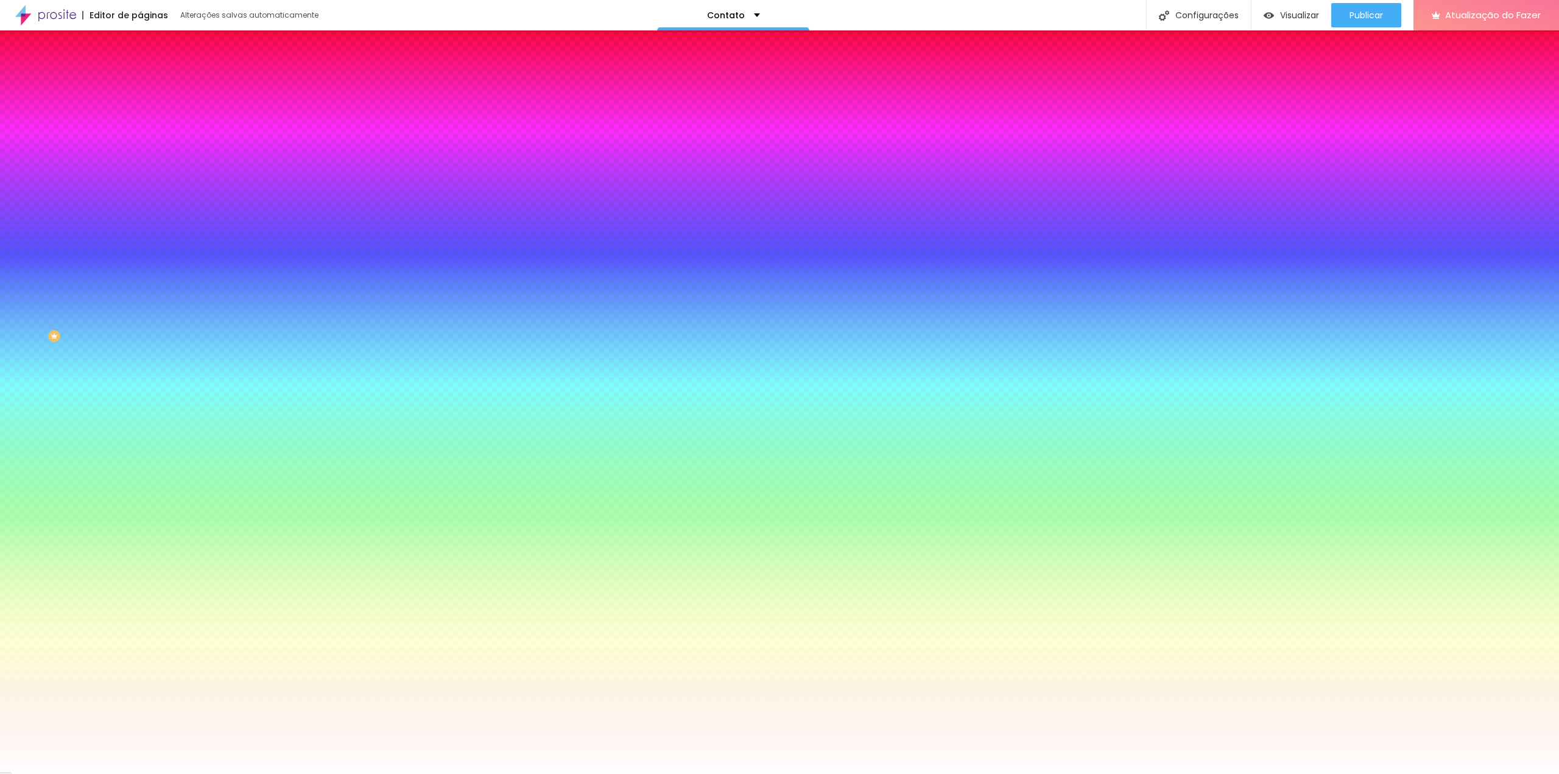
type input "13"
type input "16"
type input "20"
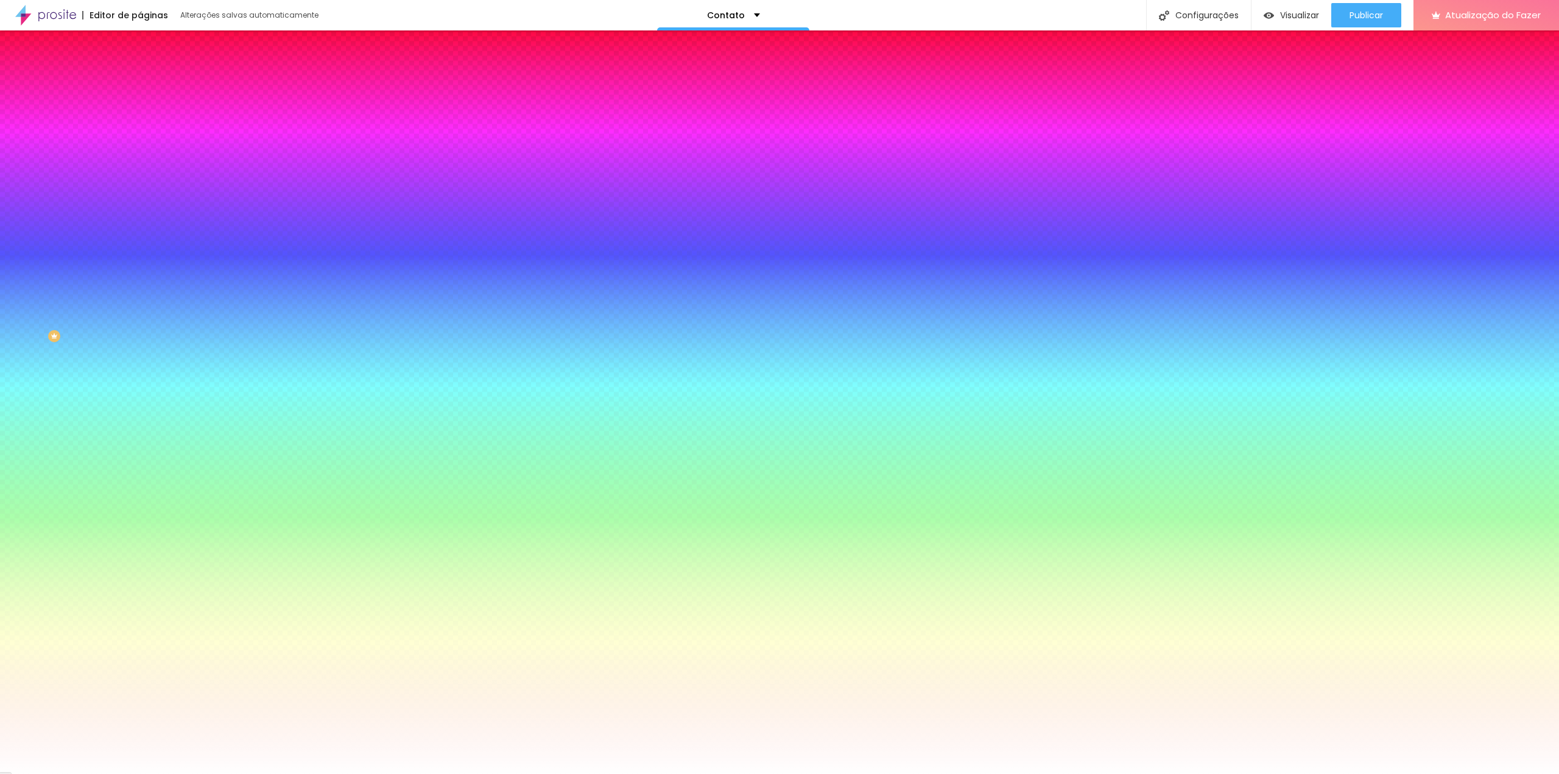
type input "26"
type input "33"
type input "46"
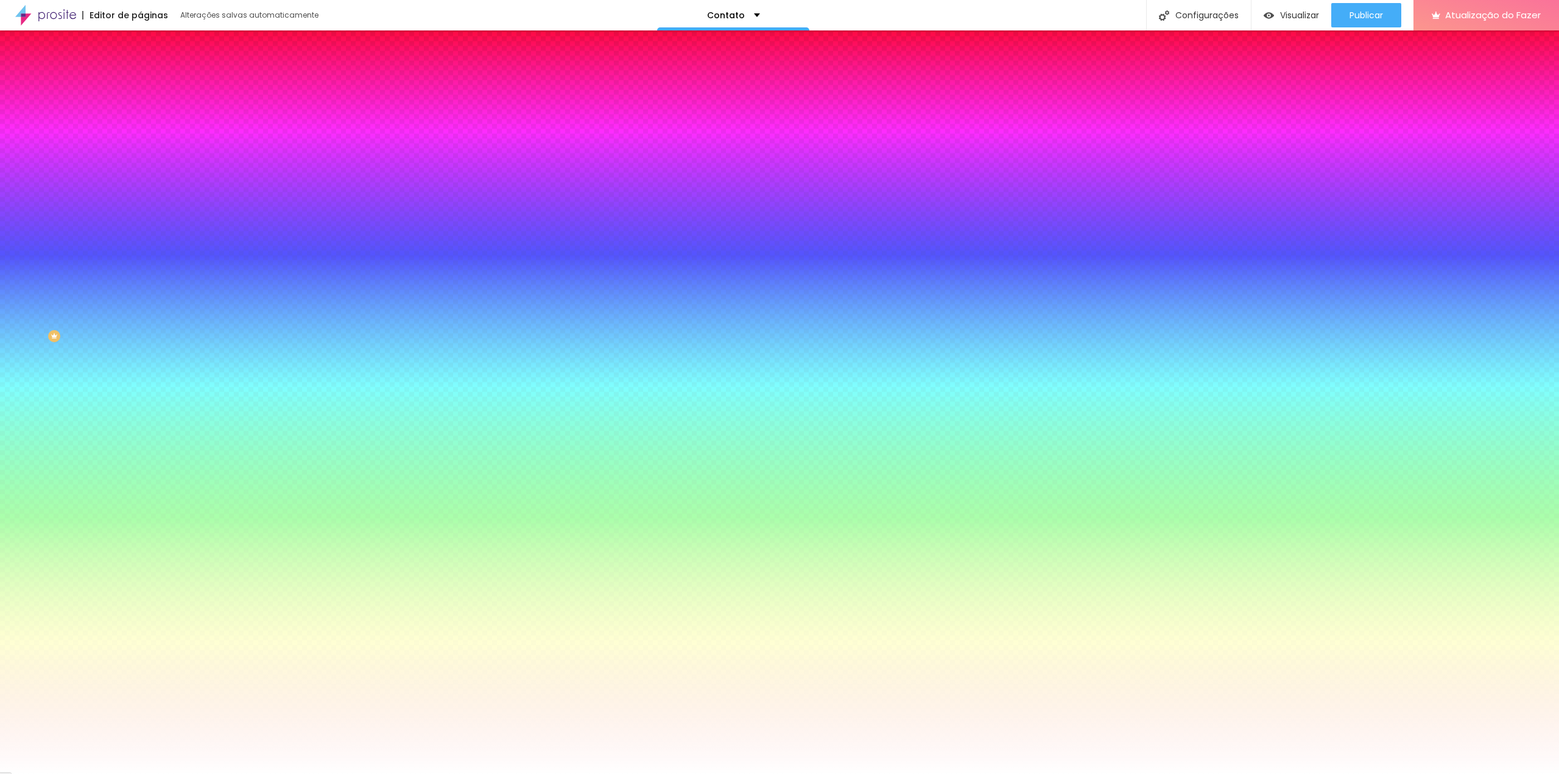
type input "46"
type input "51"
type input "56"
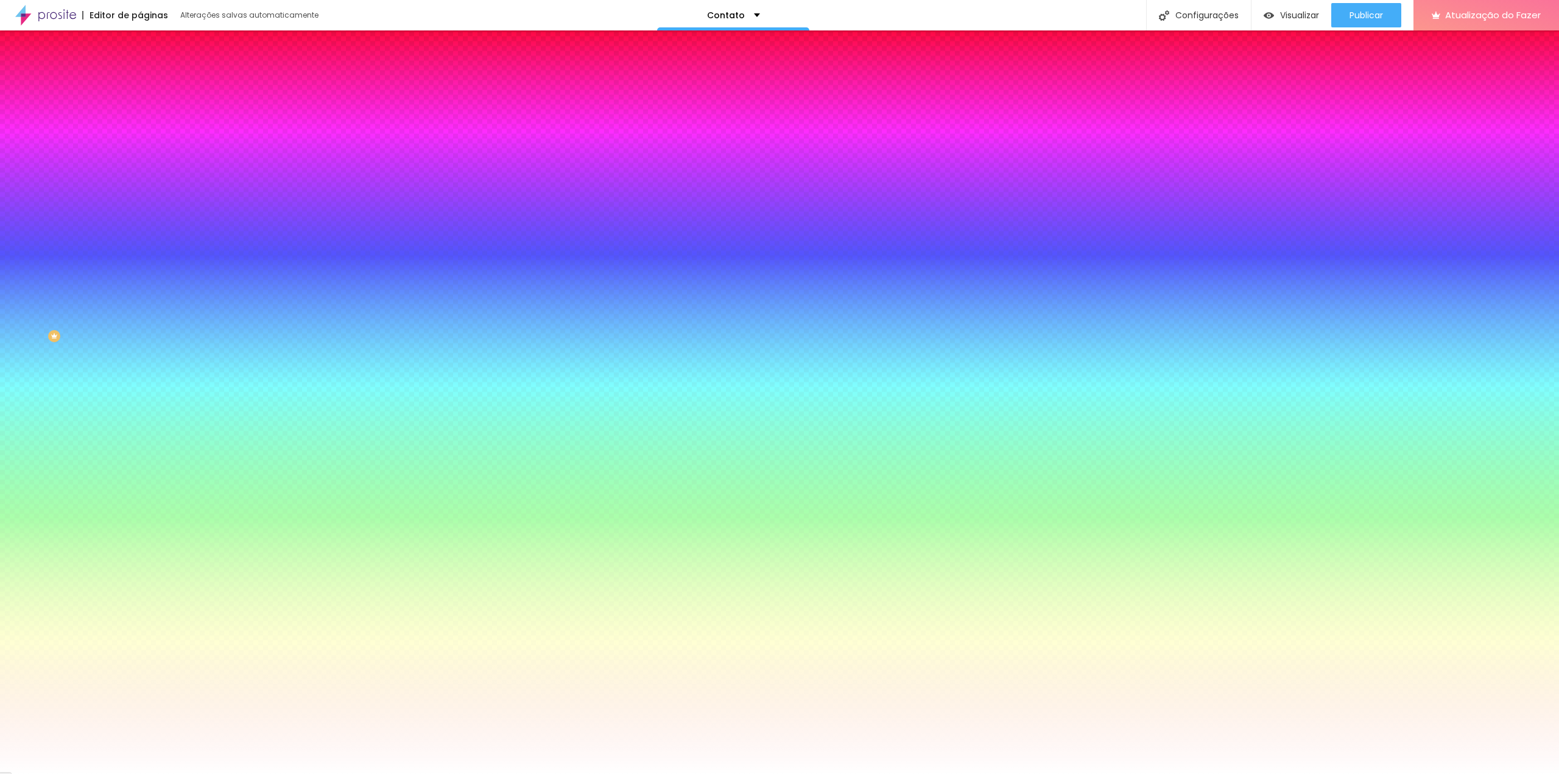
type input "59"
type input "63"
type input "61"
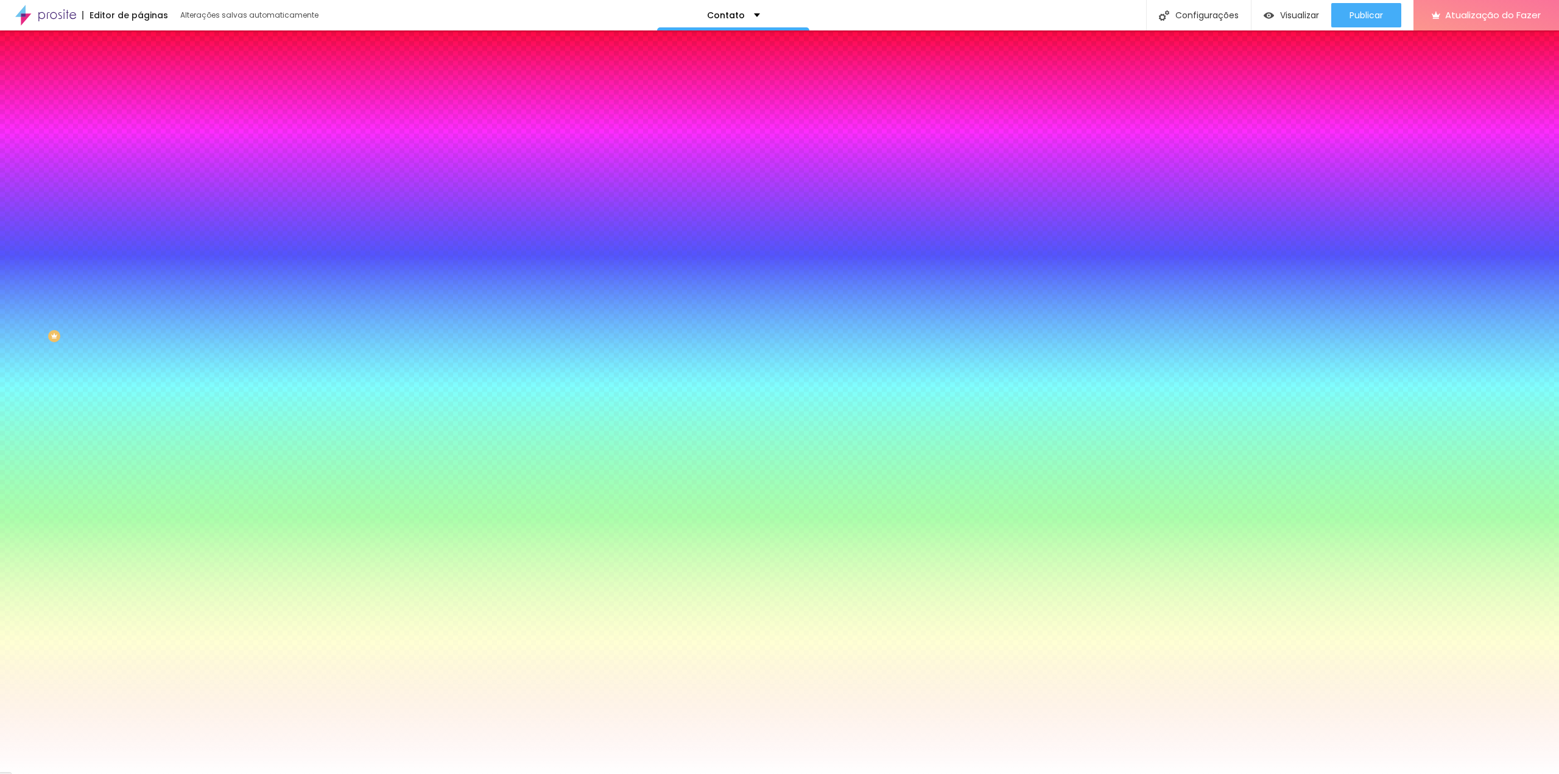
type input "61"
type input "46"
type input "41"
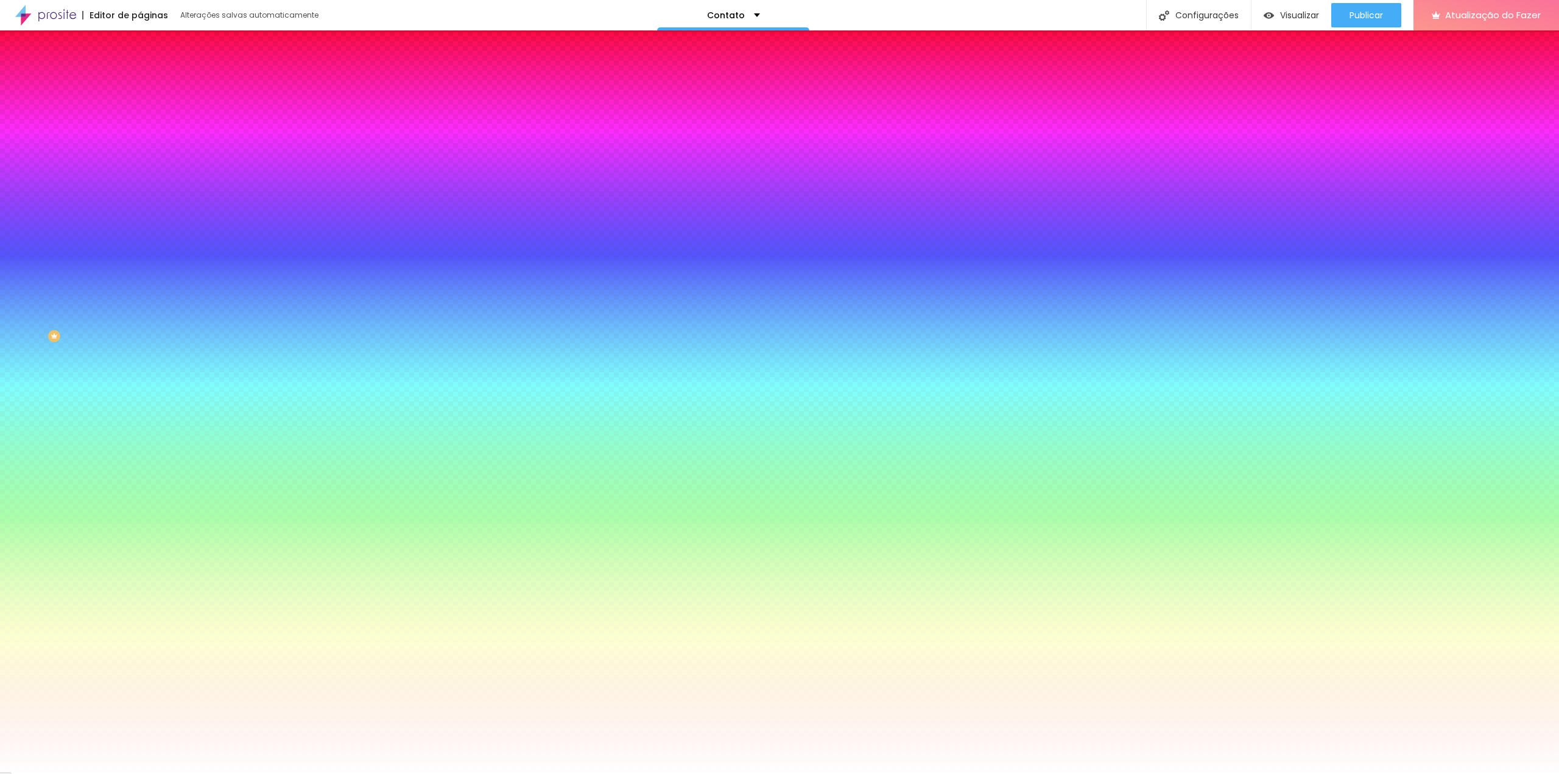
type input "35"
type input "25"
type input "23"
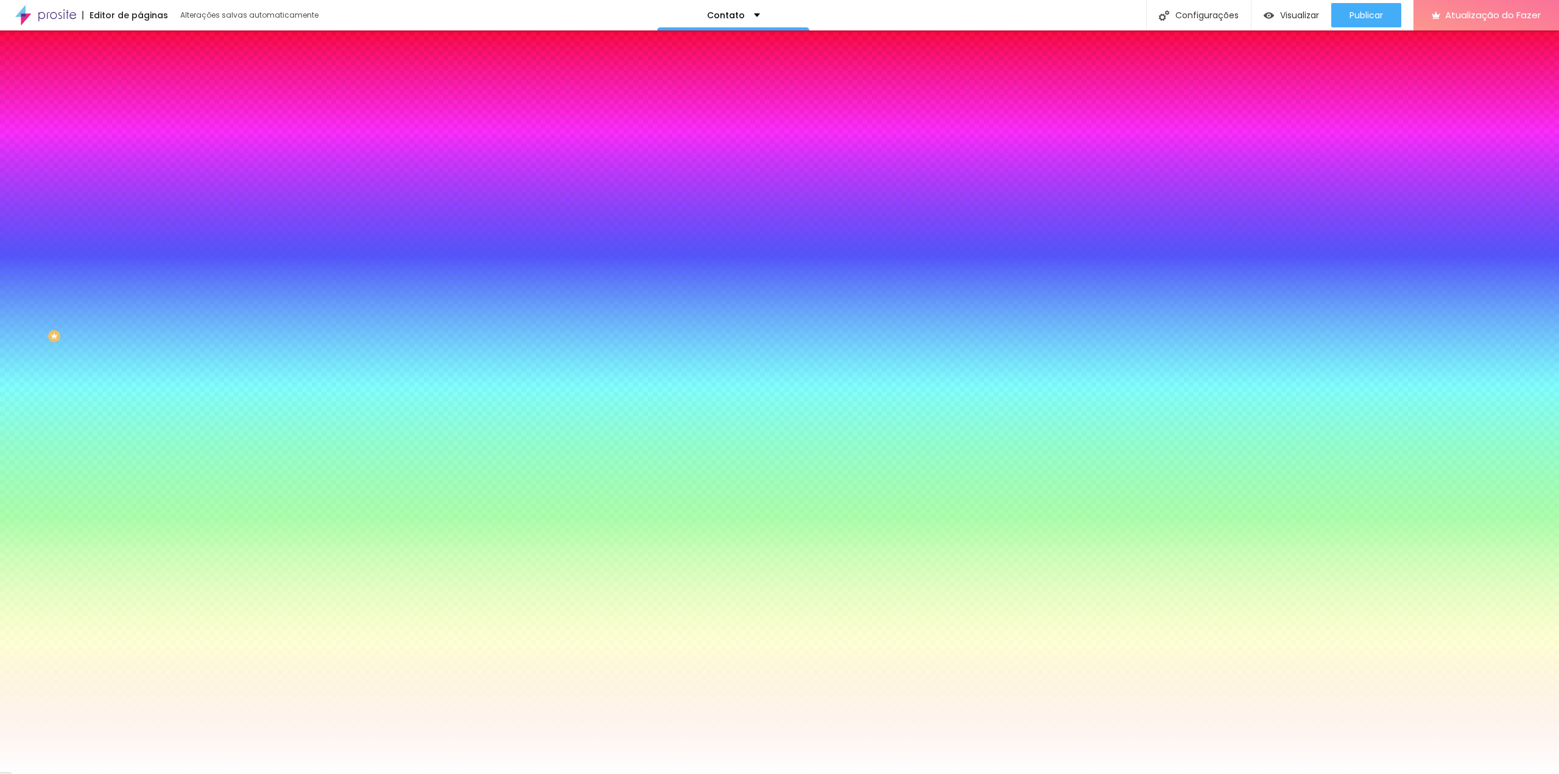
type input "23"
type input "21"
type input "20"
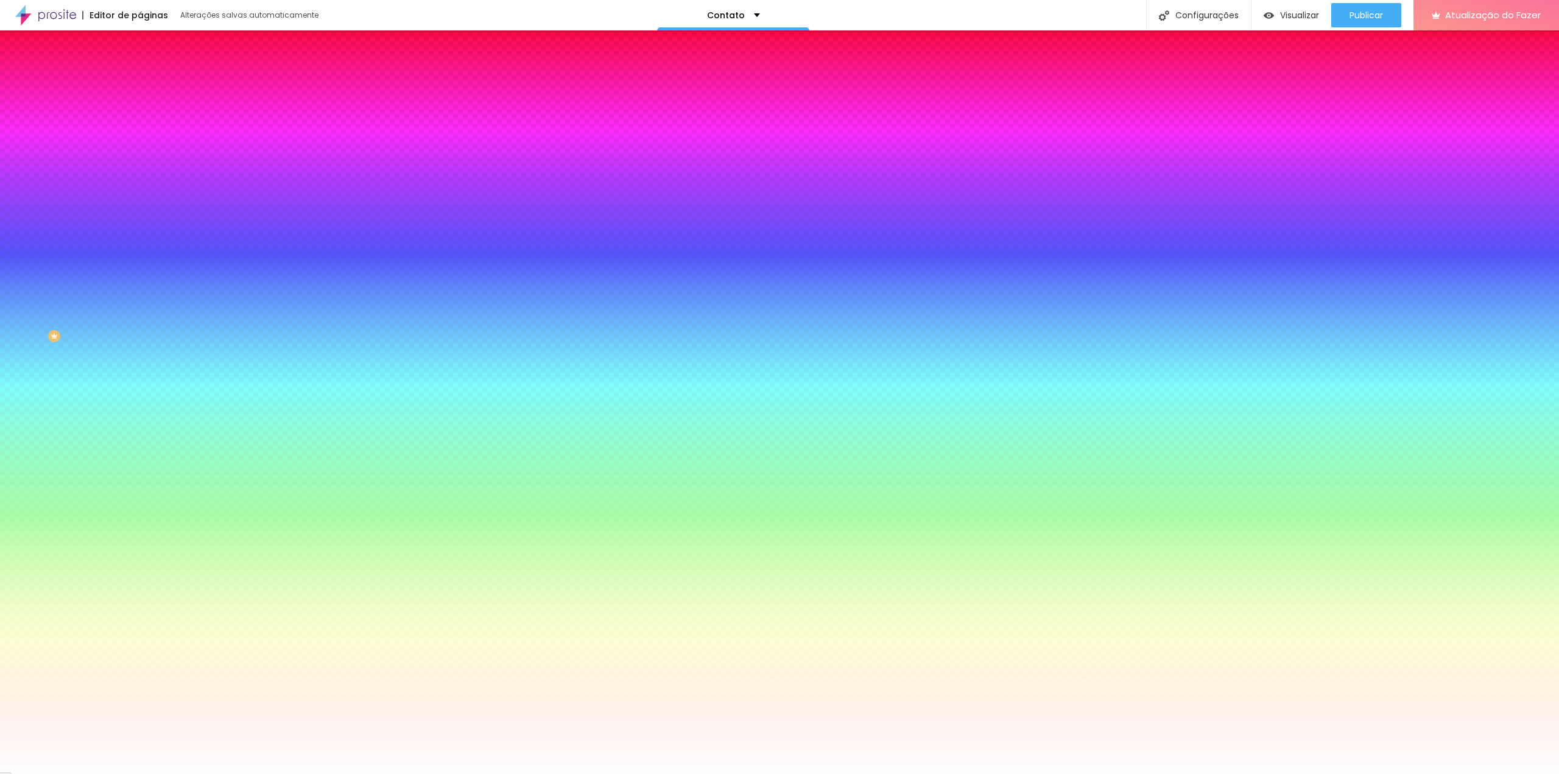
type input "18"
type input "16"
type input "13"
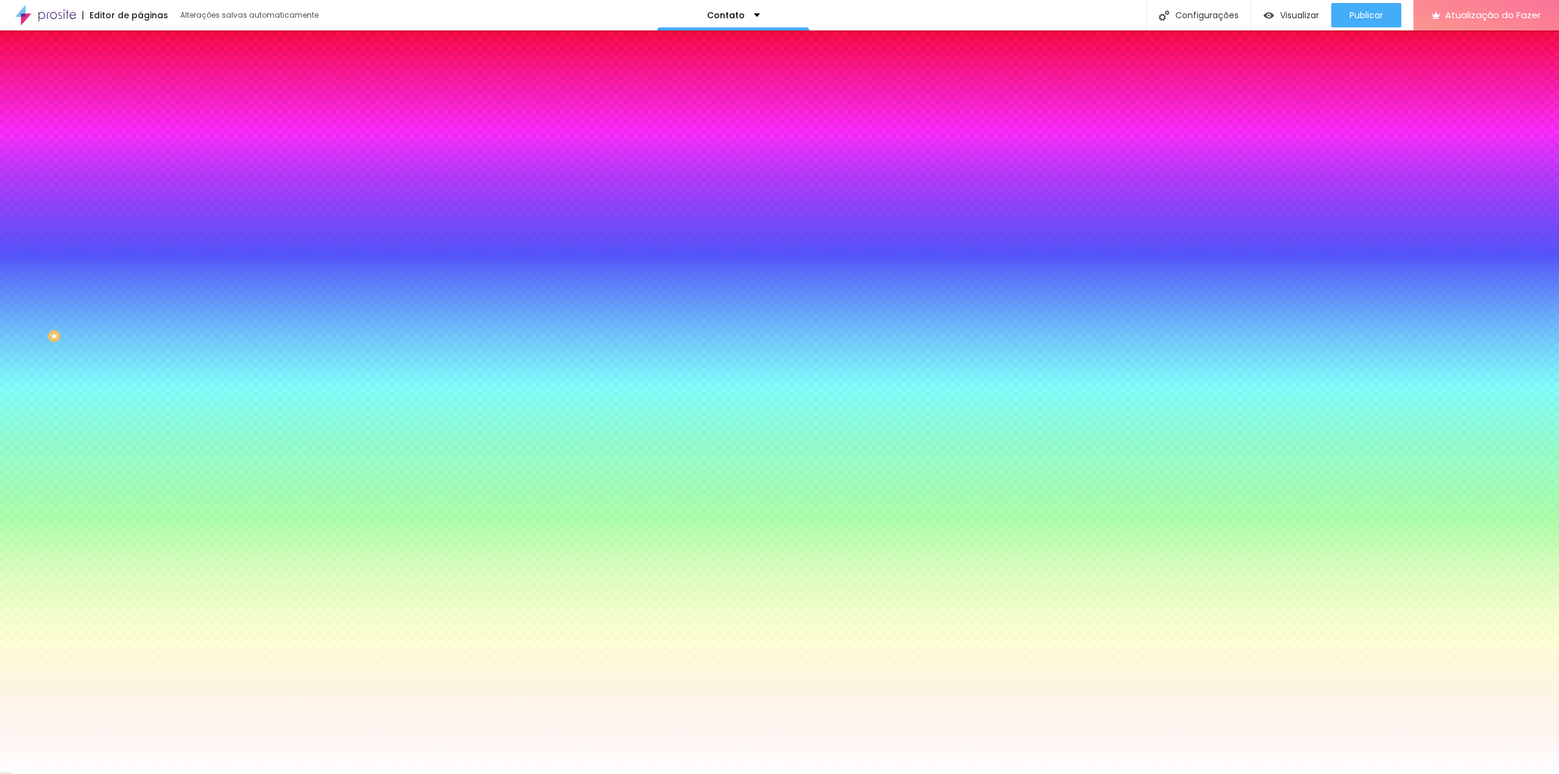
type input "13"
type input "11"
type input "10"
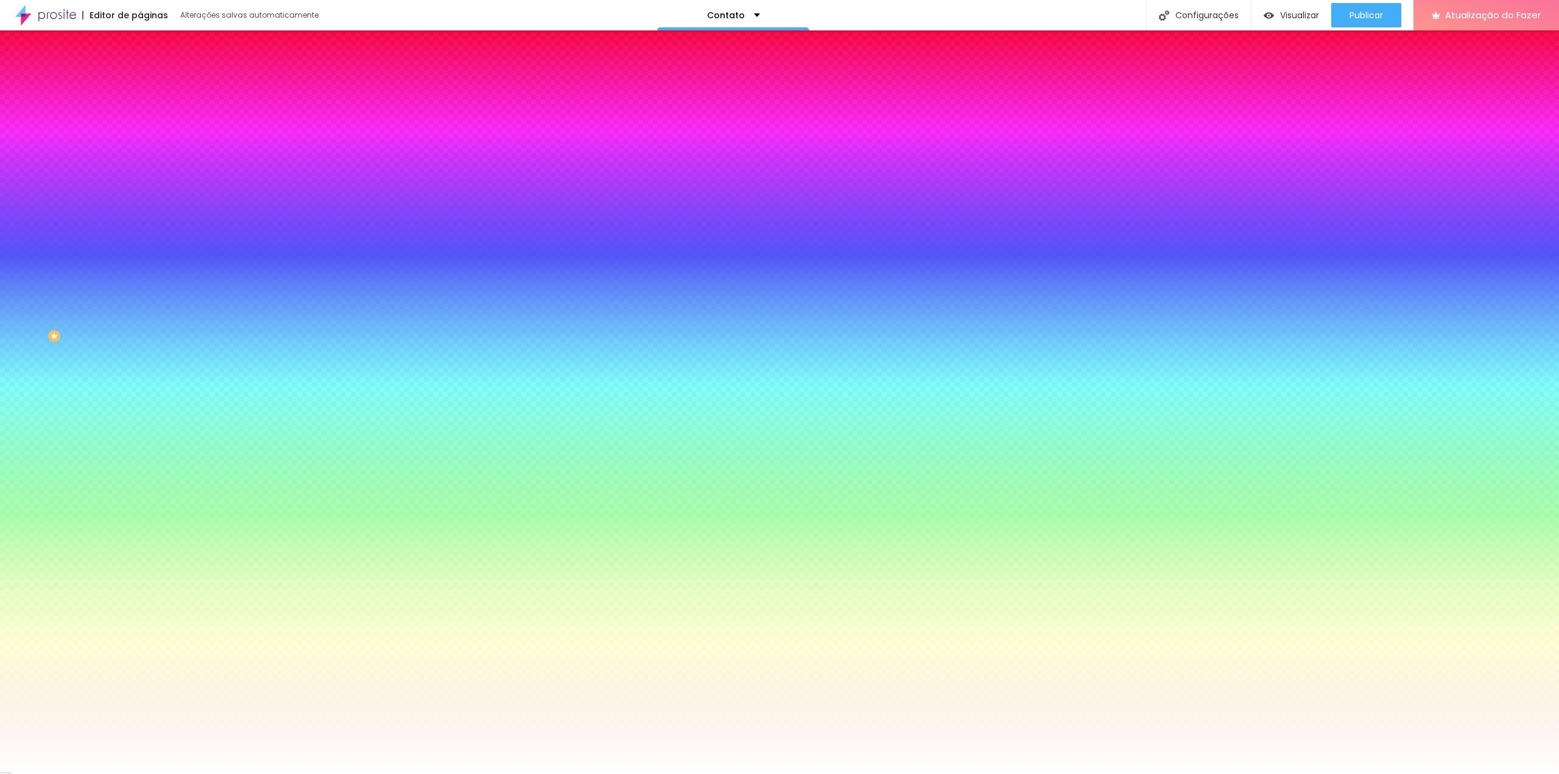
type input "7"
type input "5"
type input "2"
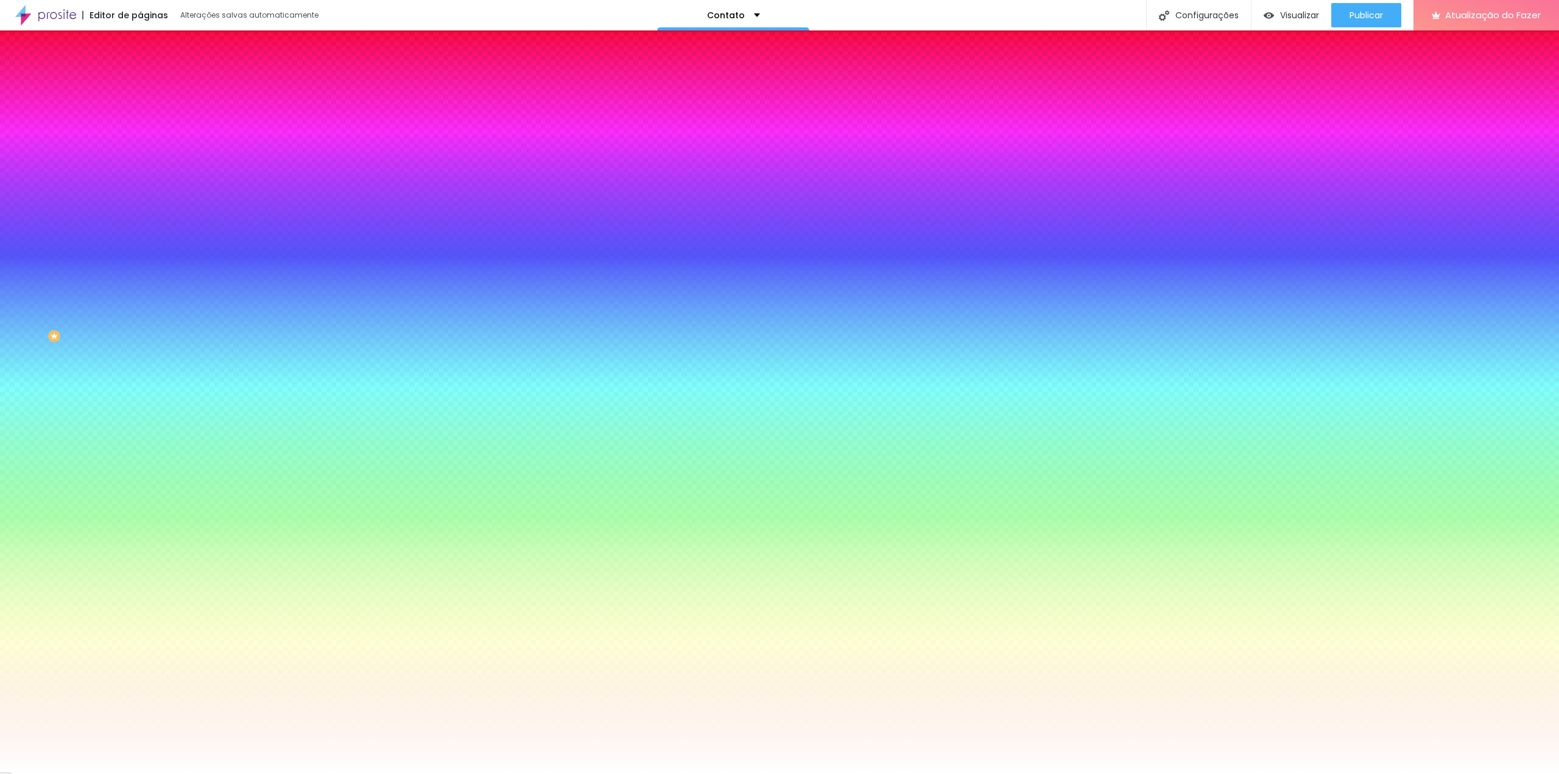
type input "2"
type input "0"
type input "8"
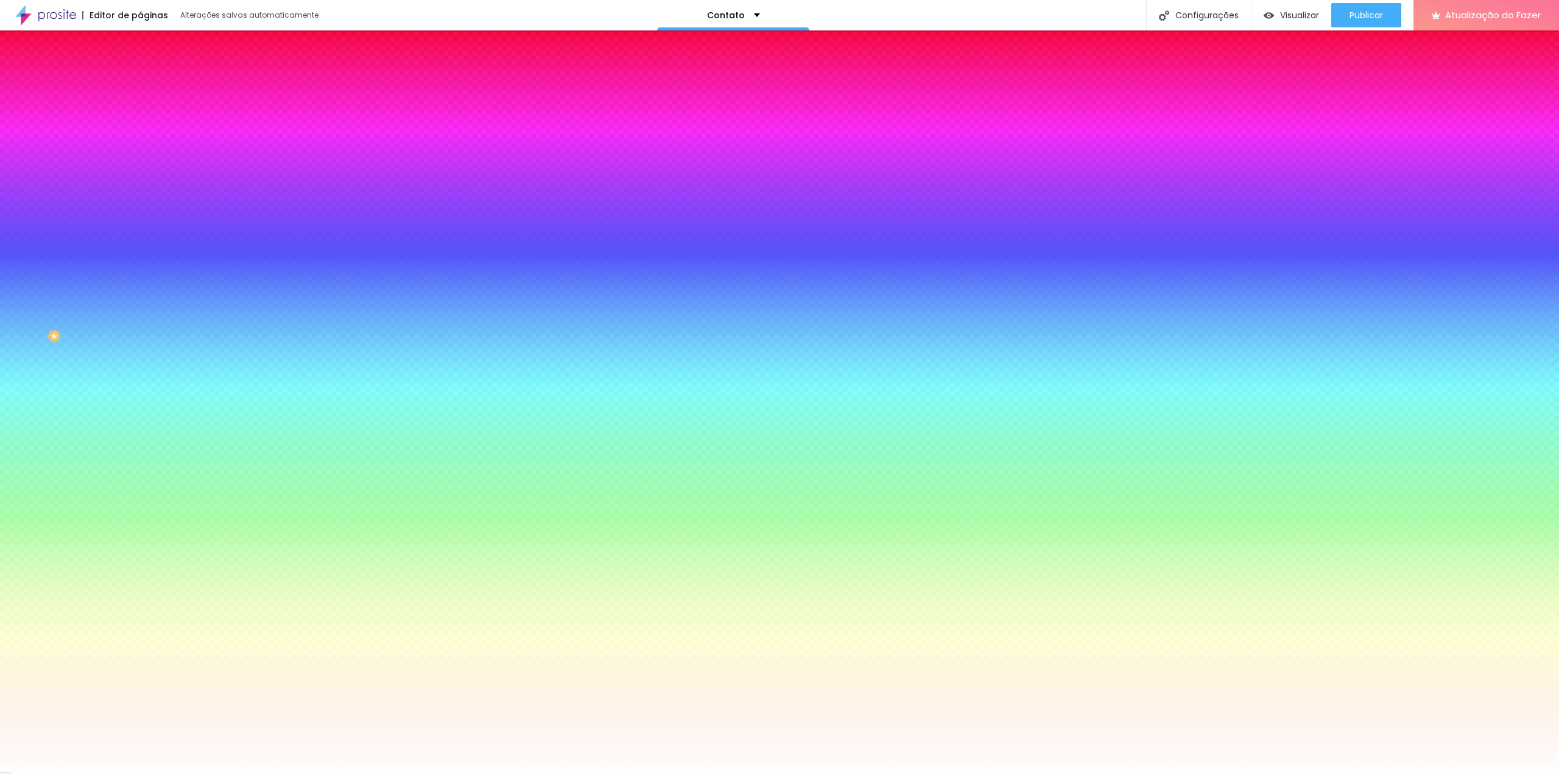
type input "46"
type input "66"
type input "109"
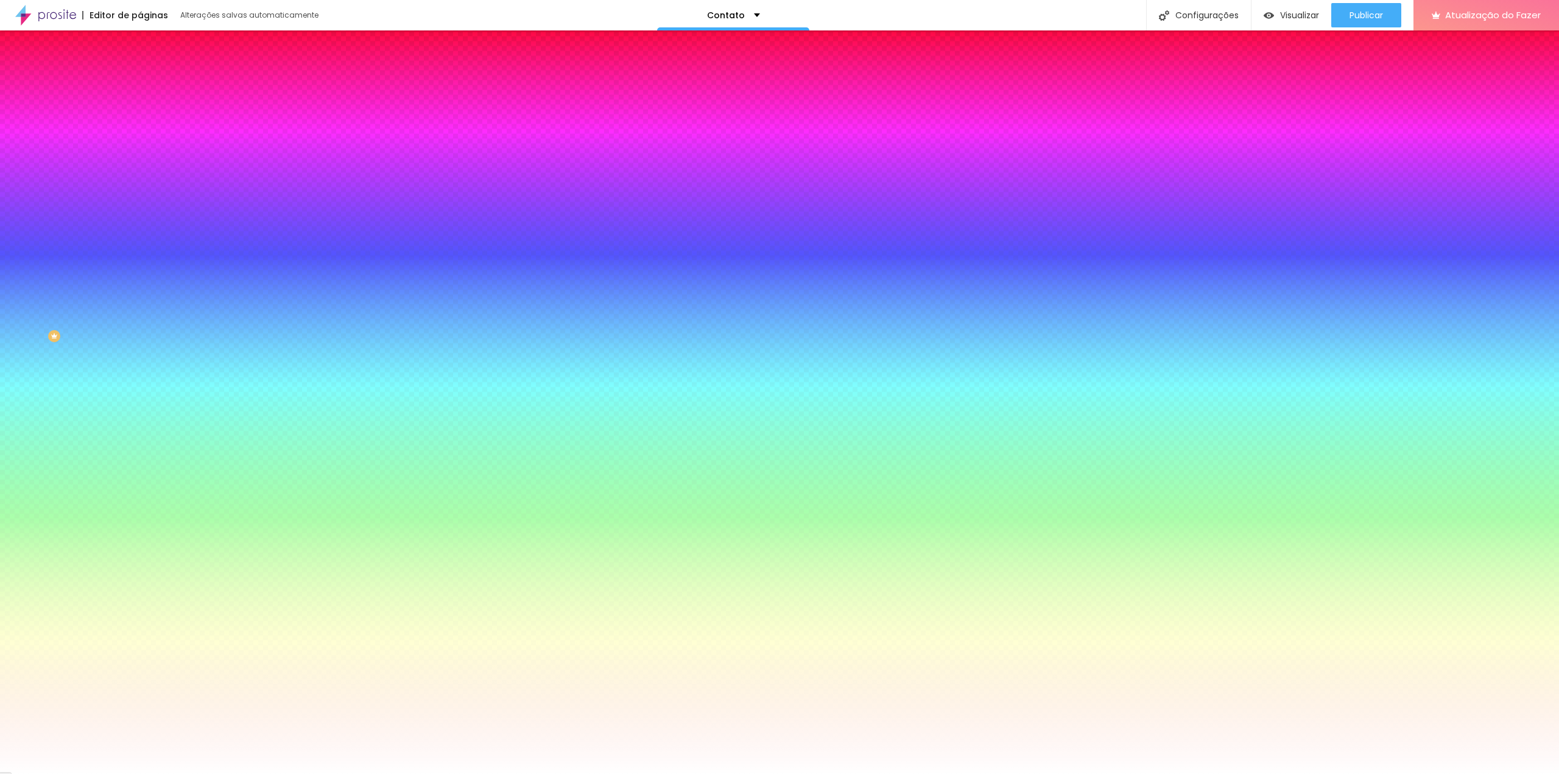
type input "109"
type input "128"
type input "145"
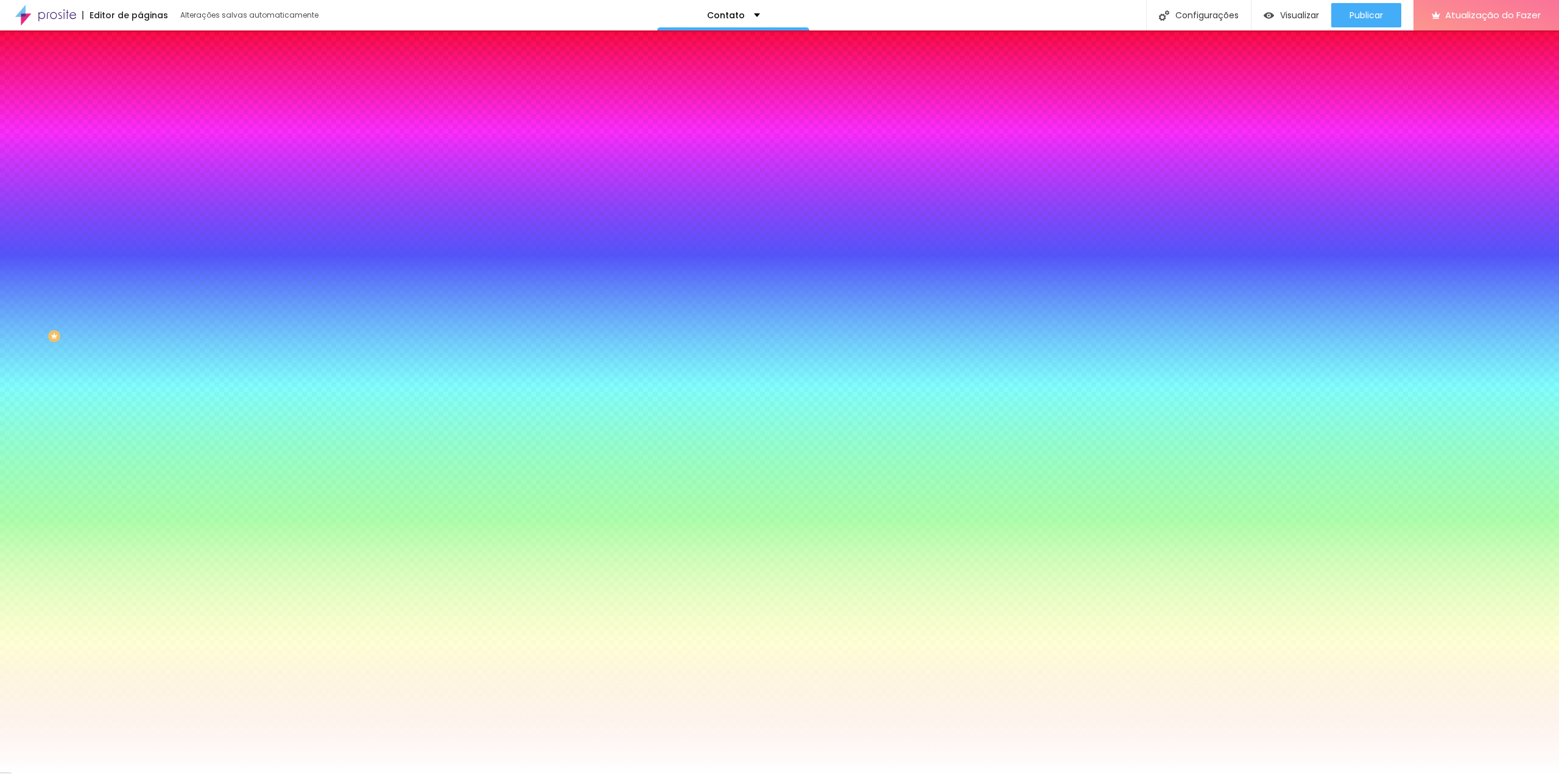
type input "168"
type input "184"
type input "199"
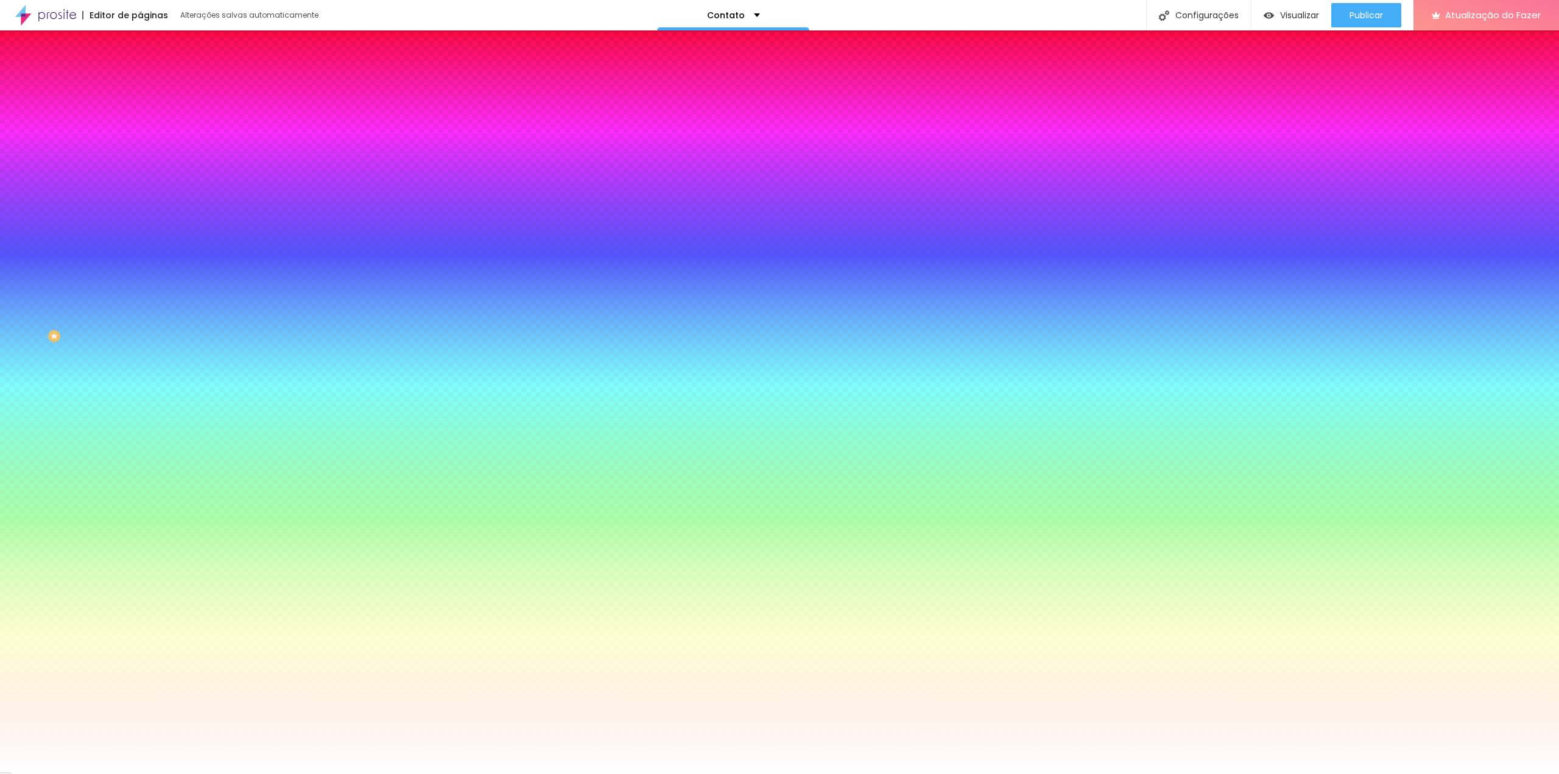
type input "199"
type input "200"
type input "199"
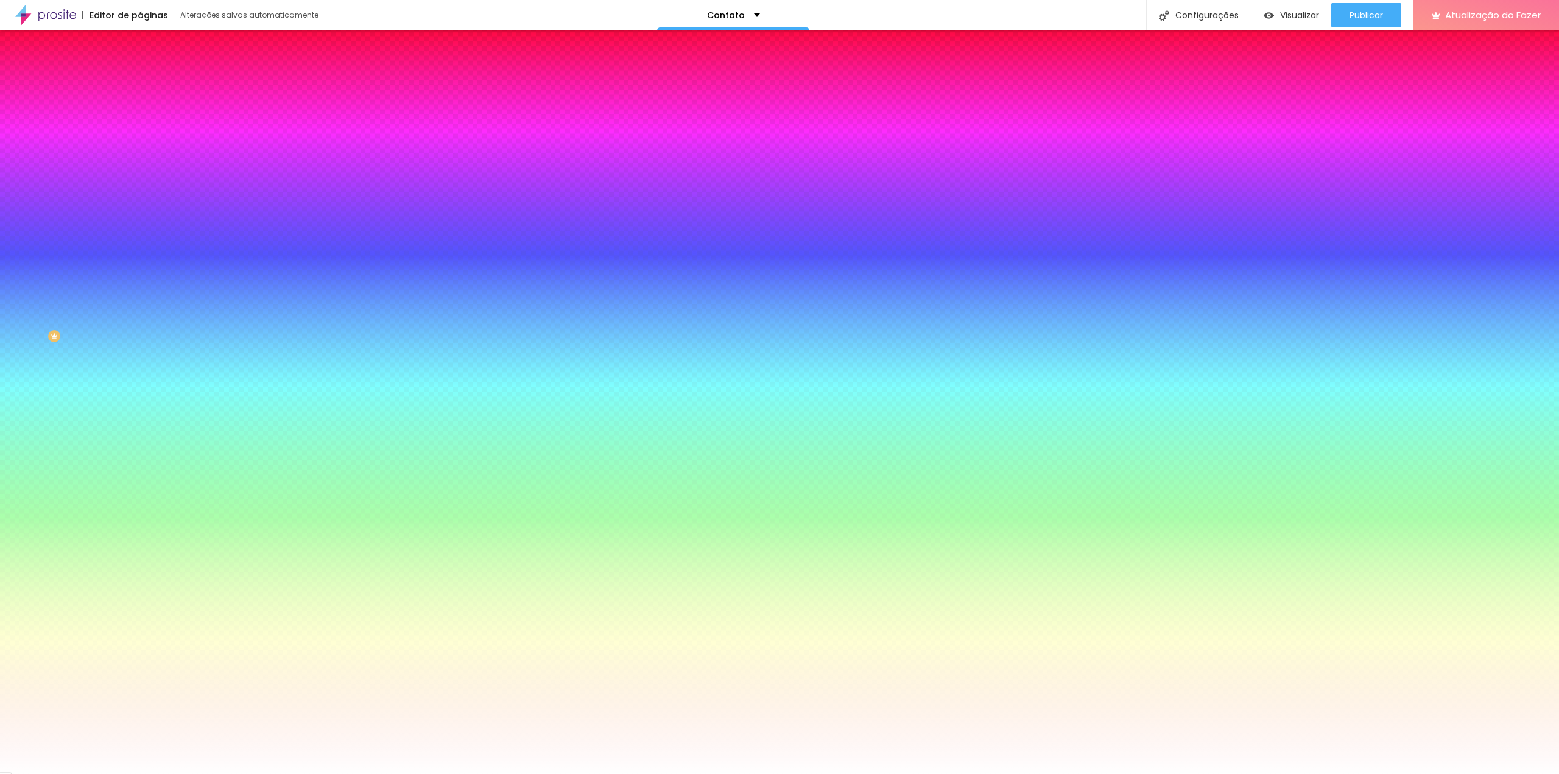
type input "181"
type input "104"
type input "39"
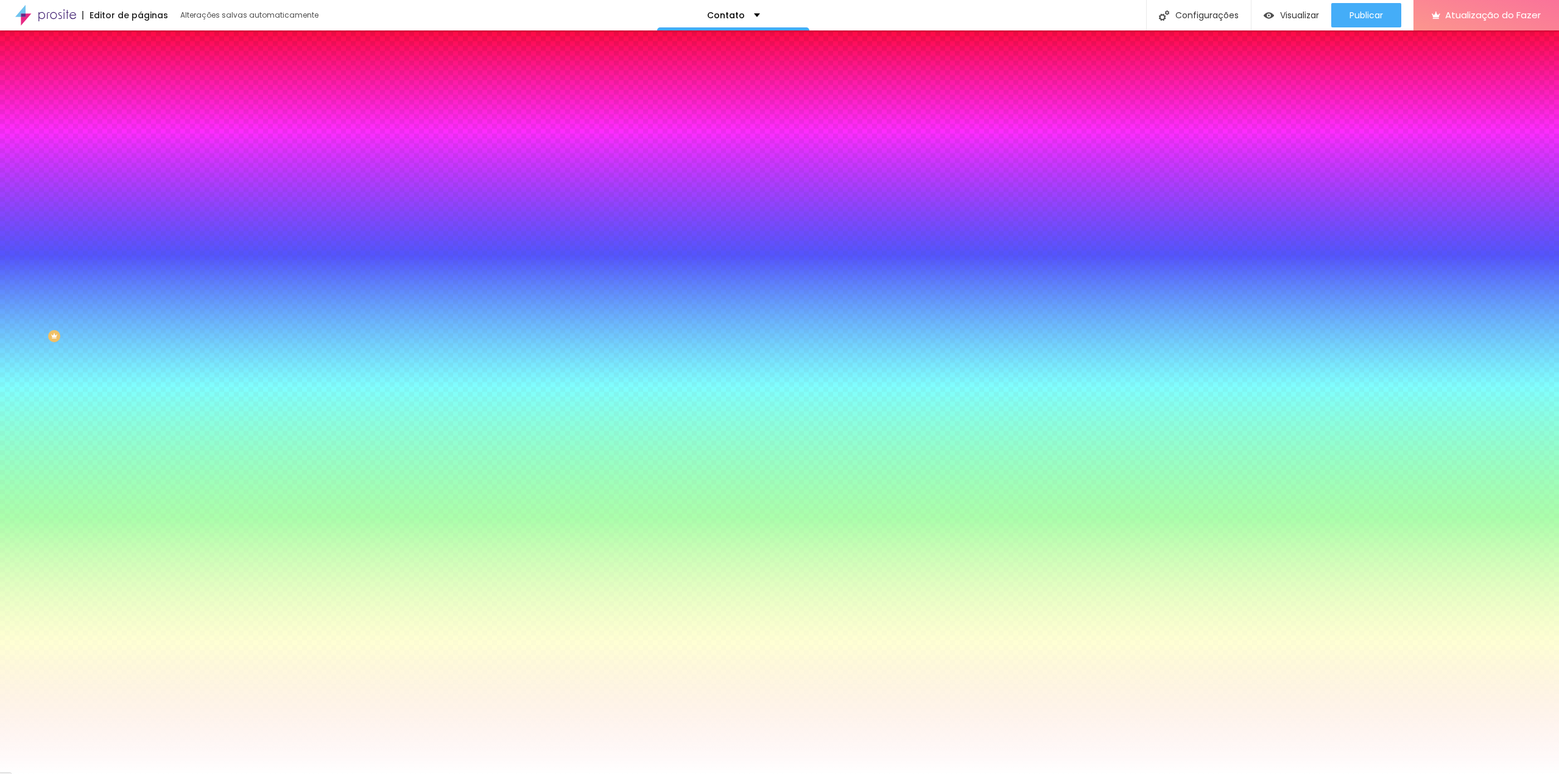
type input "39"
type input "11"
type input "0"
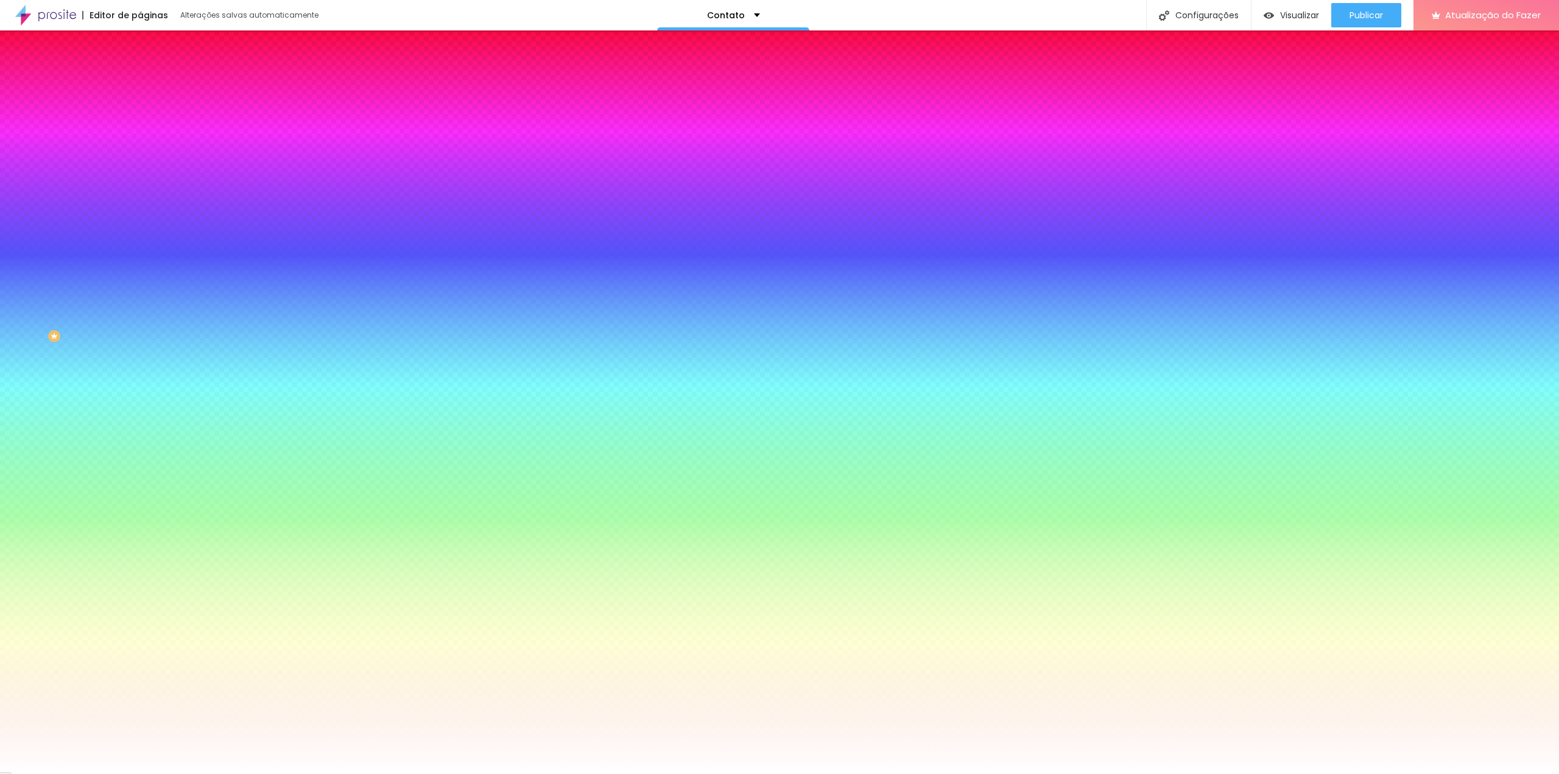
drag, startPoint x: 27, startPoint y: 146, endPoint x: 0, endPoint y: 145, distance: 26.8
click at [140, 270] on input "range" at bounding box center [179, 275] width 79 height 10
click at [140, 69] on img at bounding box center [145, 63] width 11 height 11
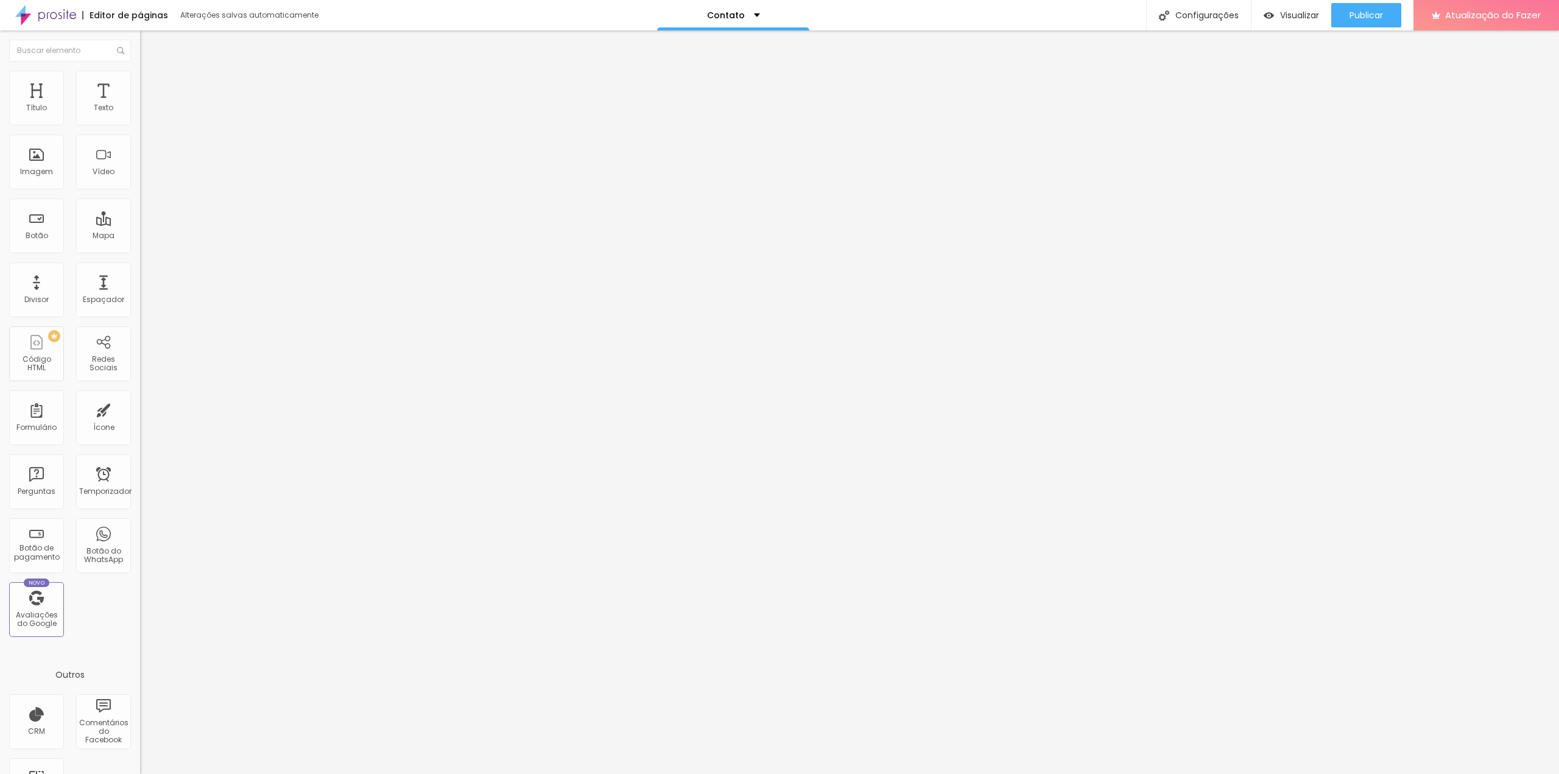
click at [140, 119] on img at bounding box center [144, 116] width 9 height 9
click at [140, 111] on img at bounding box center [144, 106] width 9 height 9
click at [140, 122] on img at bounding box center [144, 126] width 9 height 9
click at [140, 111] on img at bounding box center [144, 106] width 9 height 9
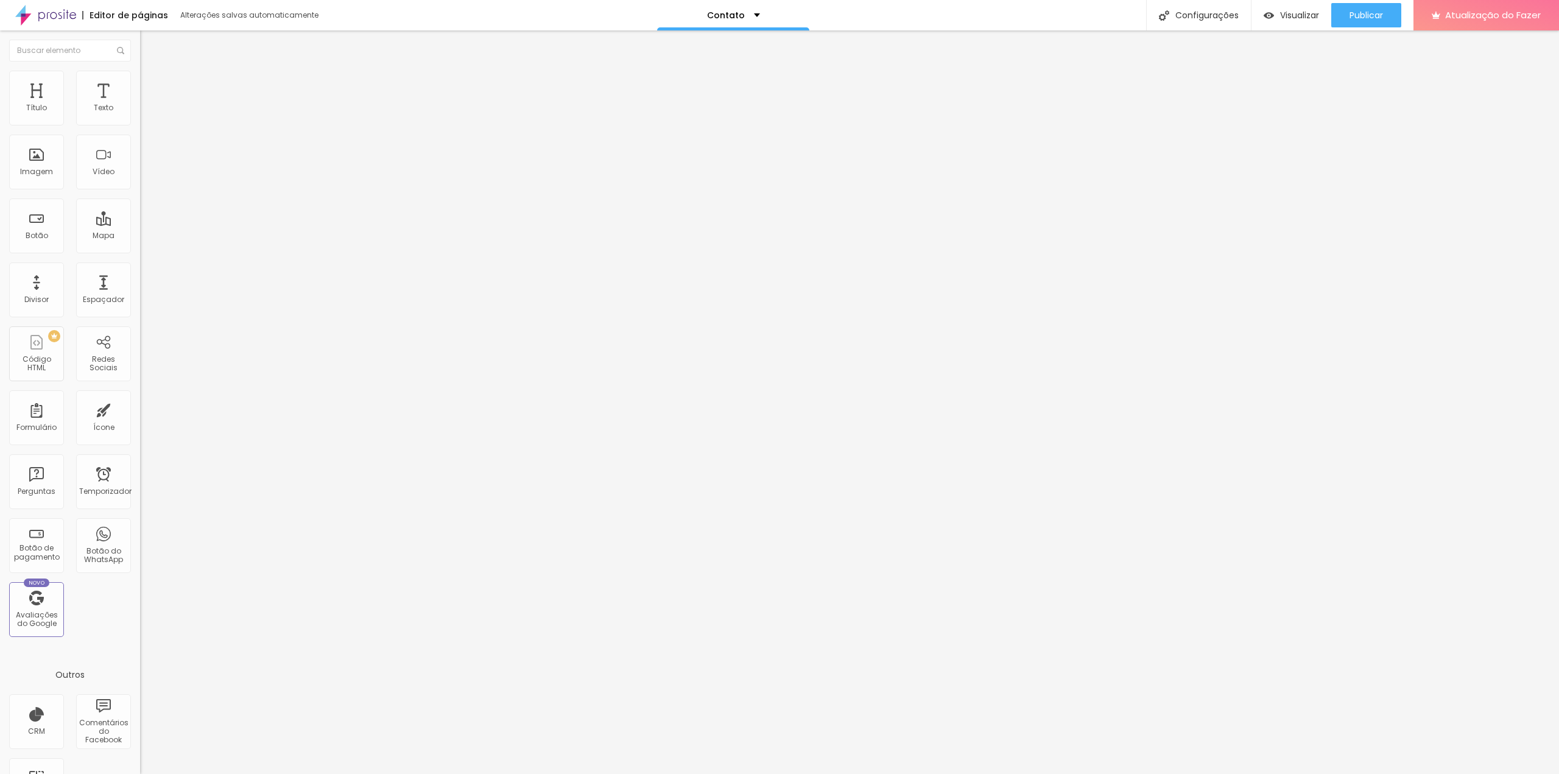
click at [168, 46] on font "Editar nulo" at bounding box center [190, 44] width 44 height 12
click at [1362, 13] on font "Publicar" at bounding box center [1365, 15] width 33 height 12
